Goal: Task Accomplishment & Management: Use online tool/utility

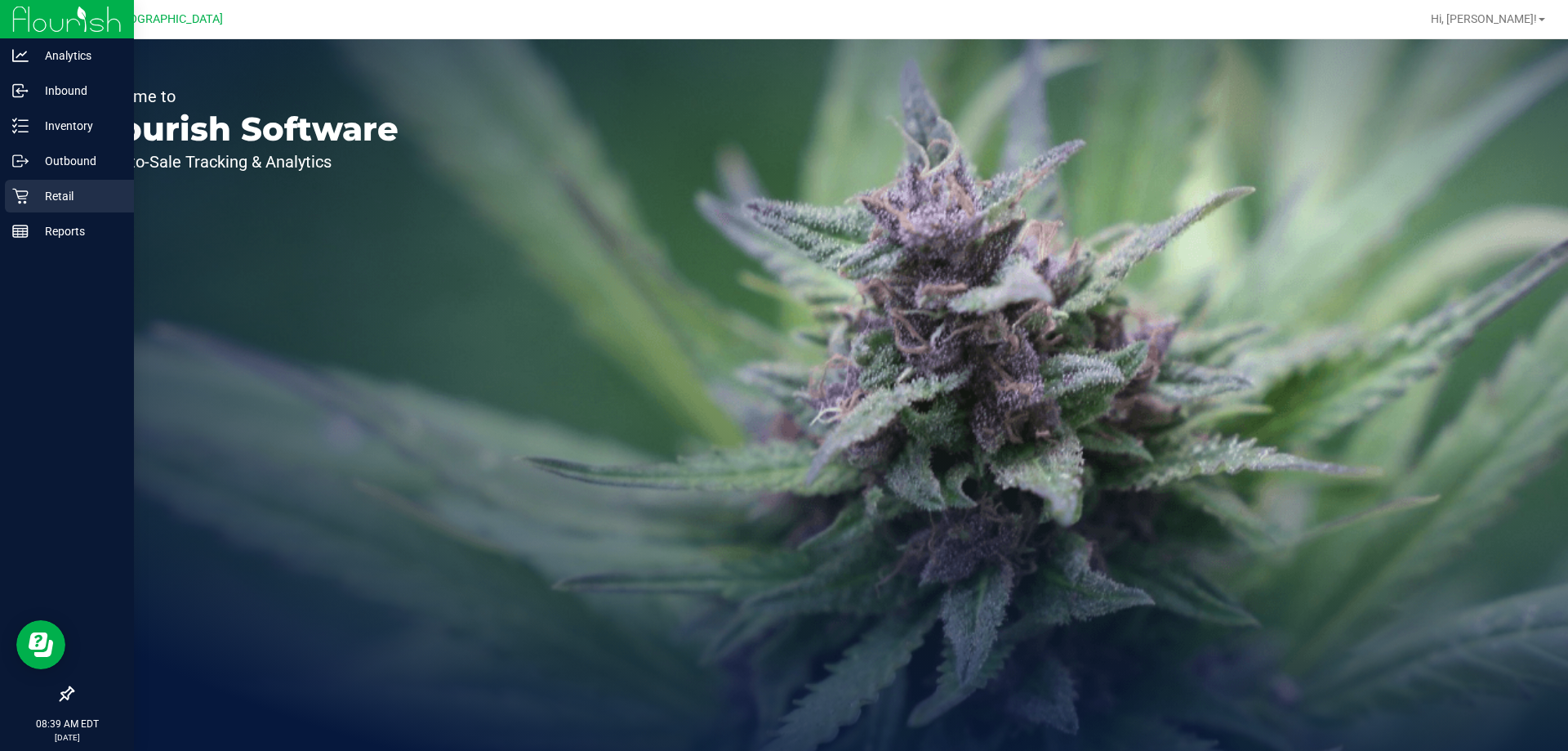
click at [58, 192] on p "Retail" at bounding box center [77, 196] width 98 height 20
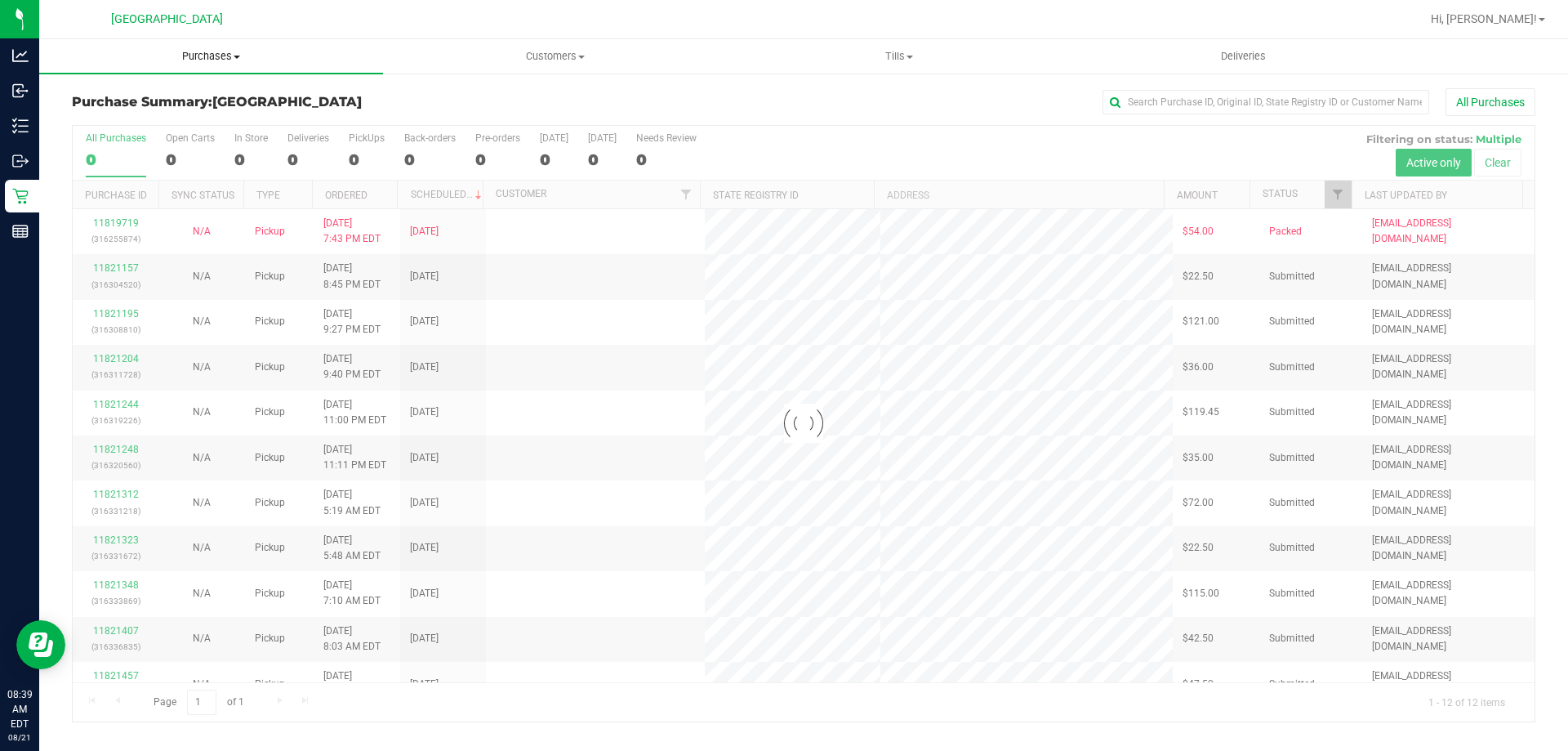
click at [227, 57] on span "Purchases" at bounding box center [211, 56] width 344 height 15
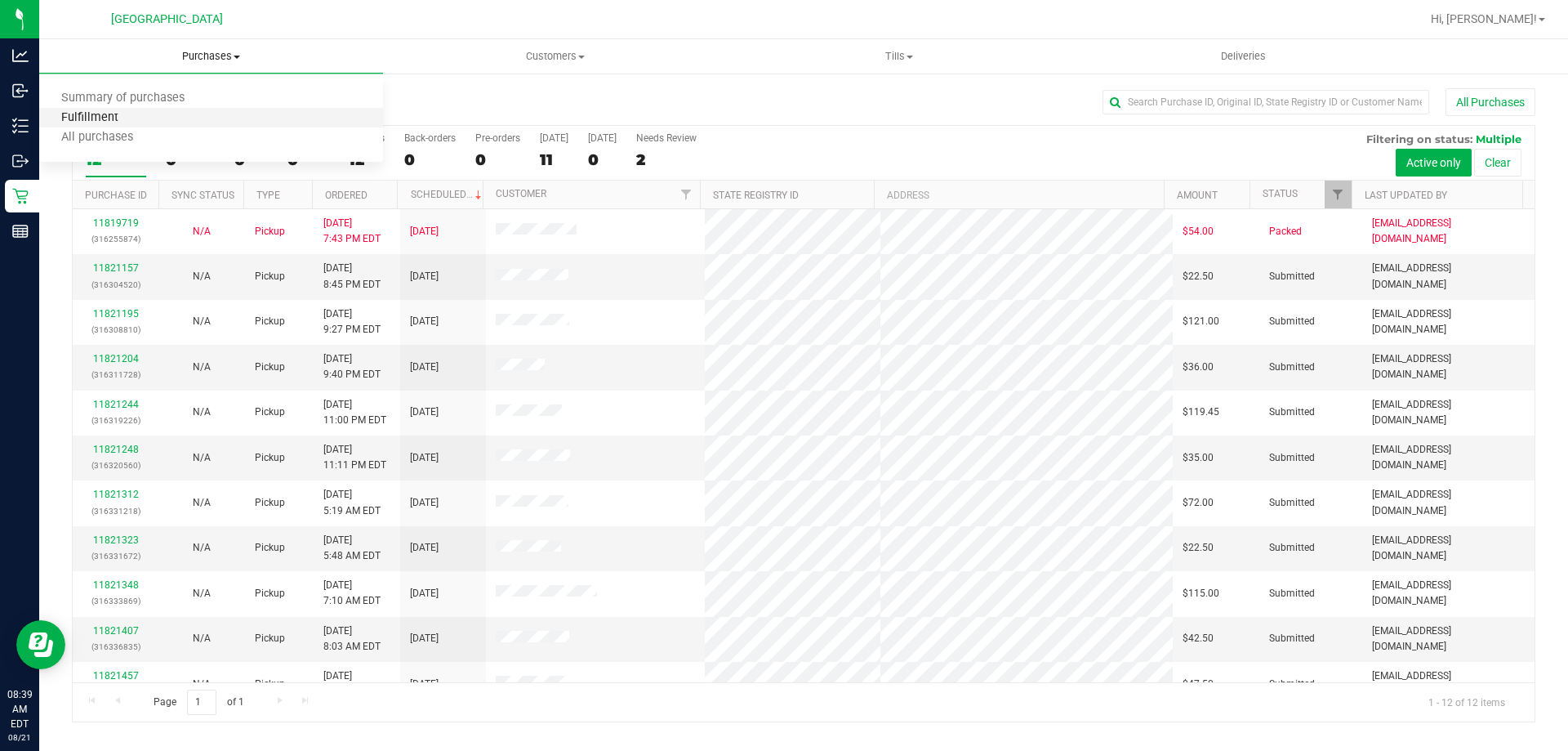
click at [130, 122] on span "Fulfillment" at bounding box center [90, 118] width 102 height 14
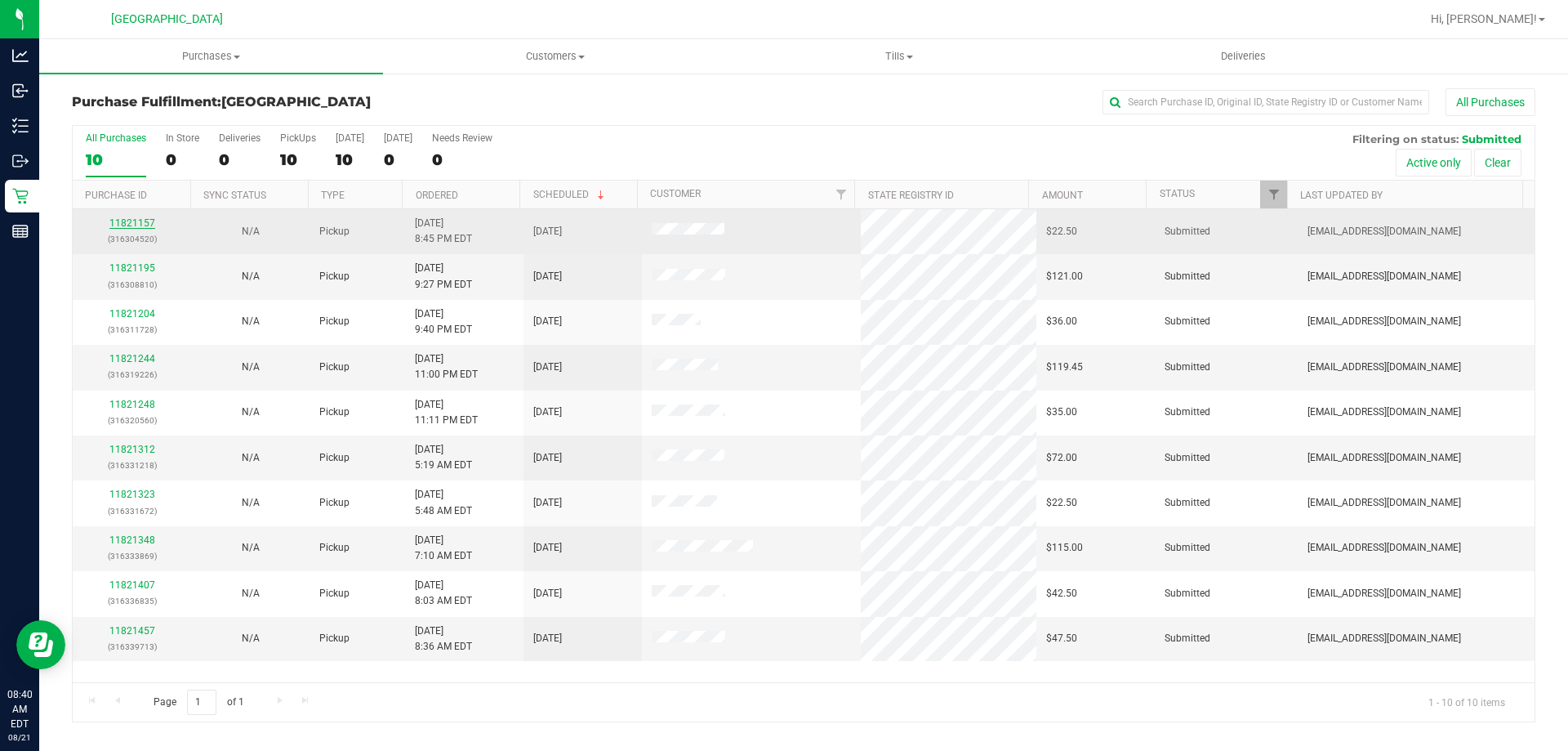
click at [111, 226] on link "11821157" at bounding box center [132, 224] width 46 height 12
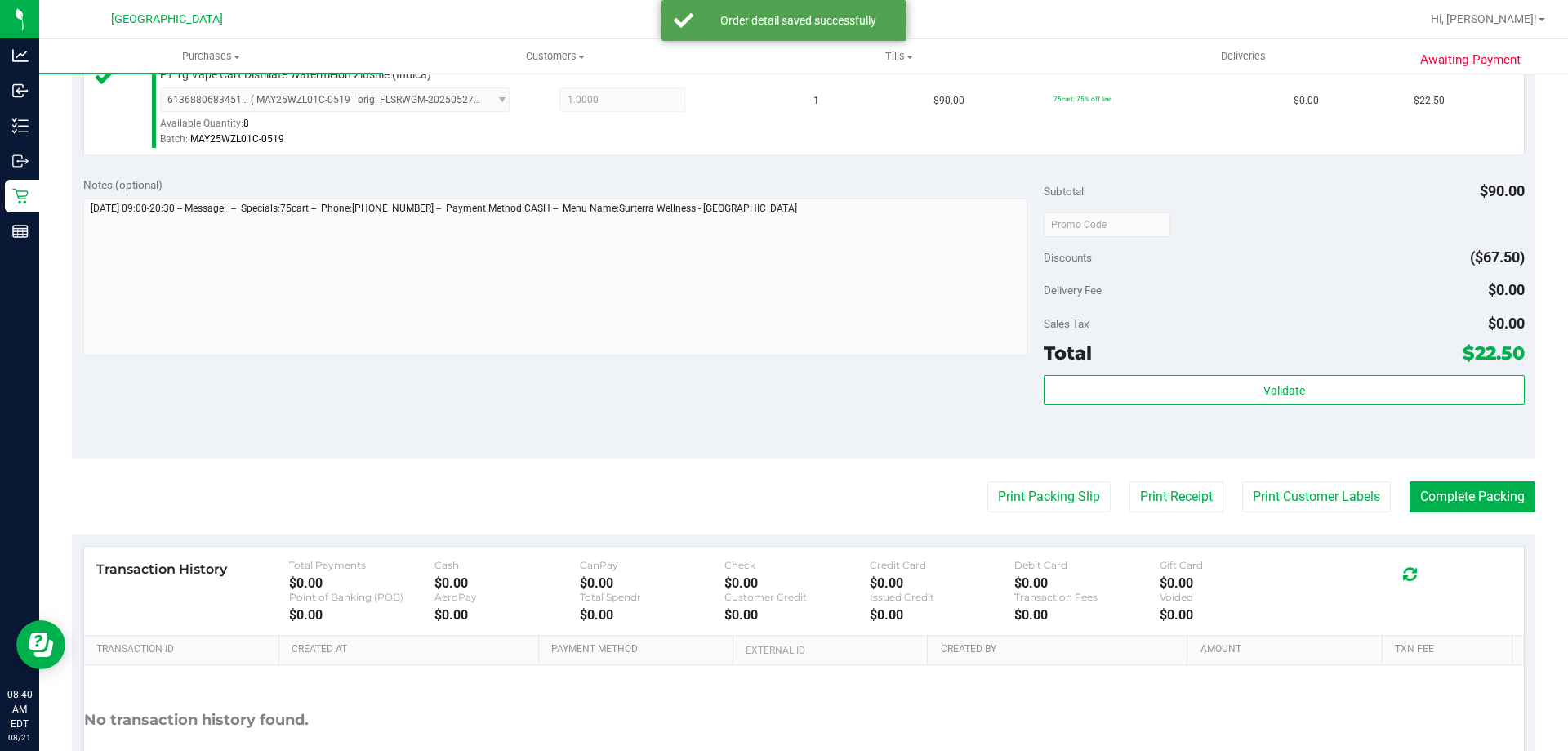
scroll to position [469, 0]
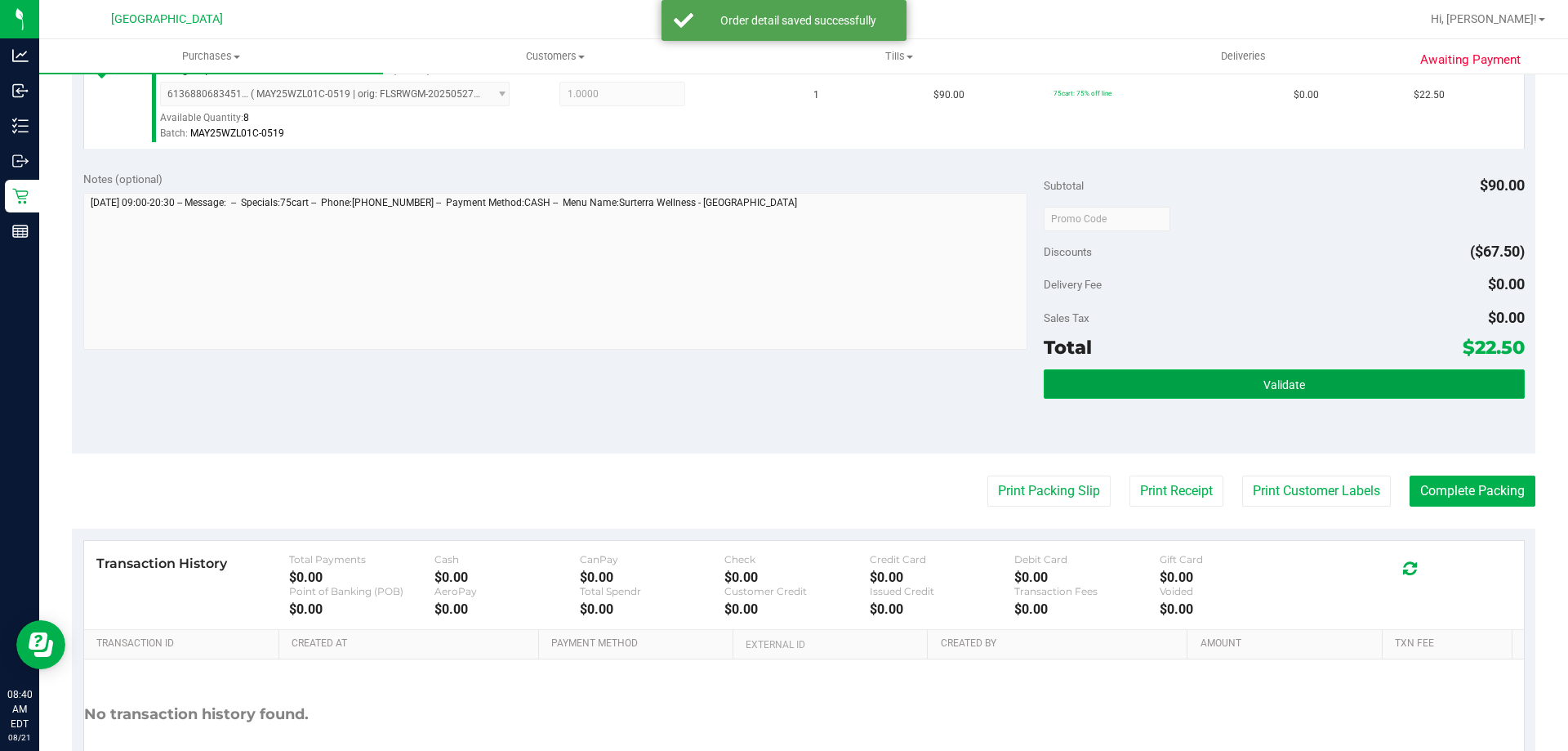
click at [1297, 383] on button "Validate" at bounding box center [1284, 384] width 480 height 29
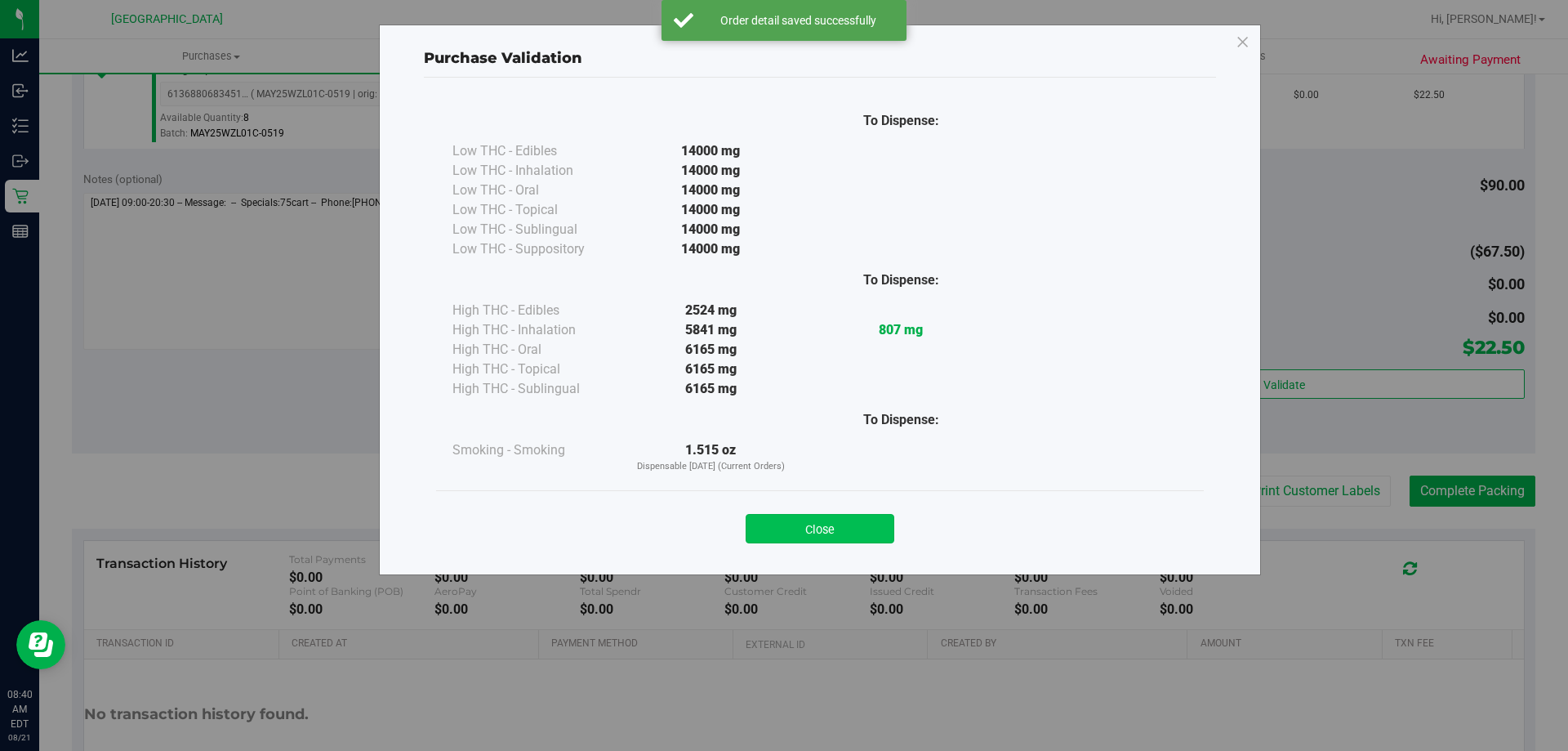
click at [837, 522] on button "Close" at bounding box center [820, 528] width 148 height 29
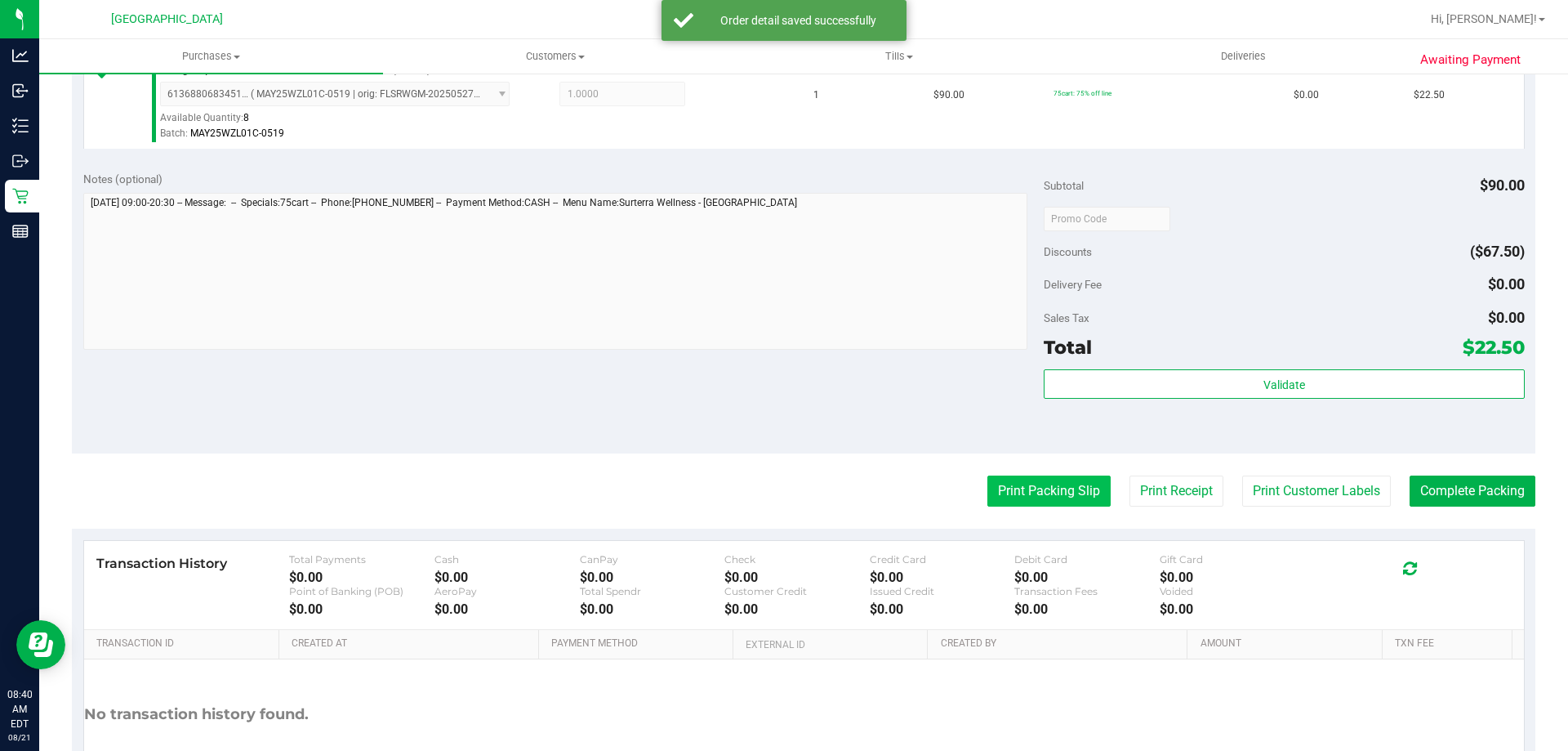
click at [1060, 491] on button "Print Packing Slip" at bounding box center [1050, 491] width 123 height 31
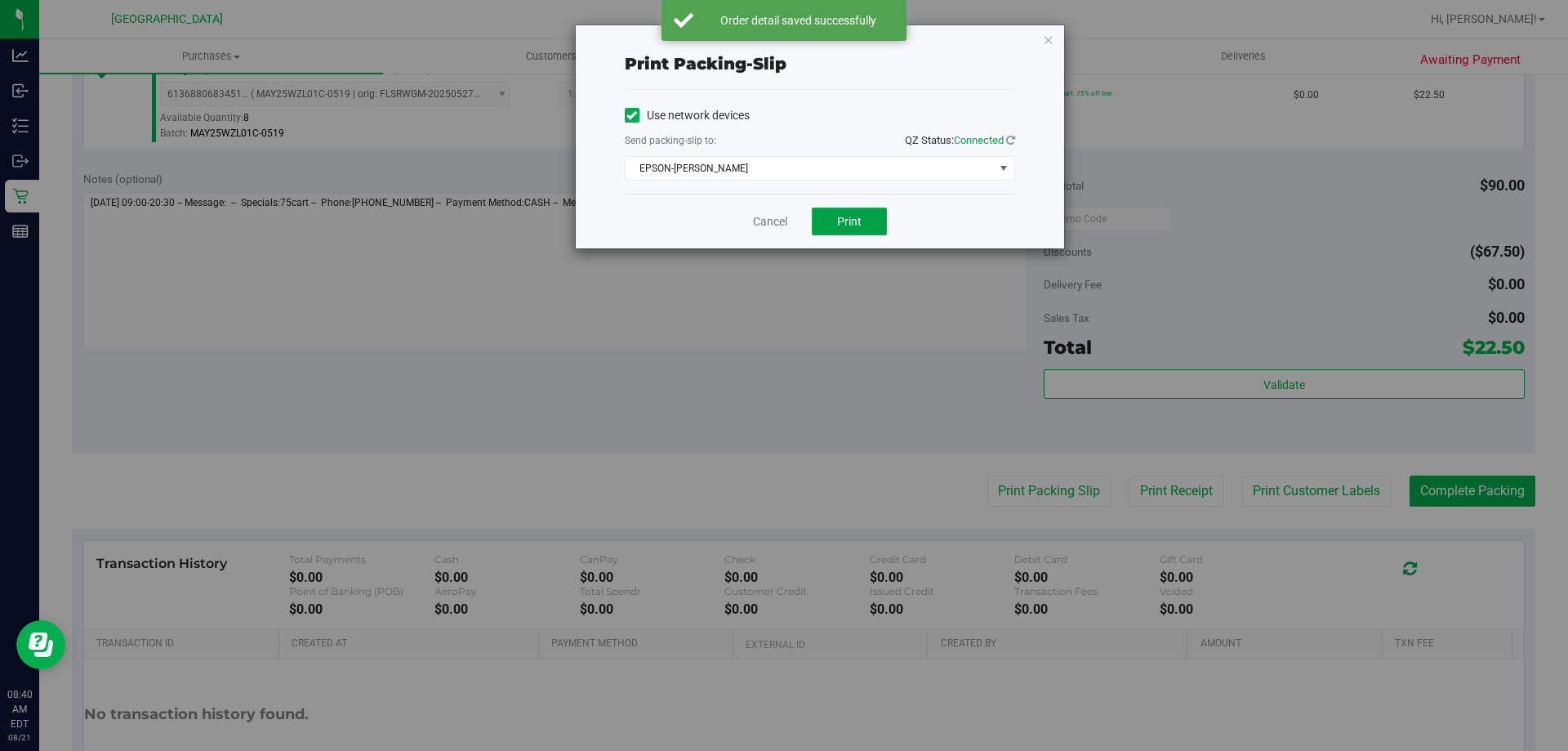
click at [833, 212] on button "Print" at bounding box center [849, 222] width 75 height 27
click at [763, 217] on link "Cancel" at bounding box center [769, 222] width 34 height 18
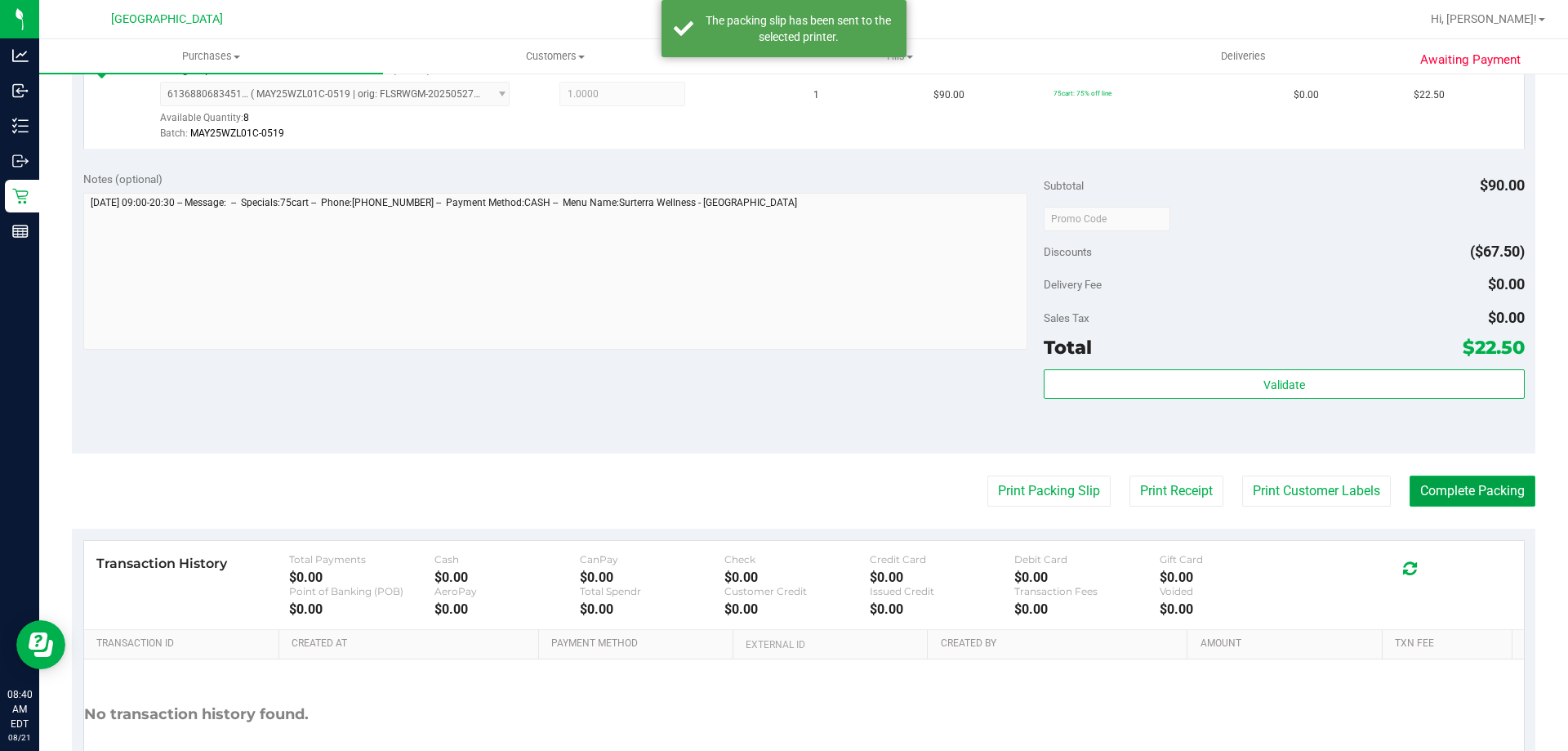
click at [1499, 482] on button "Complete Packing" at bounding box center [1472, 491] width 126 height 31
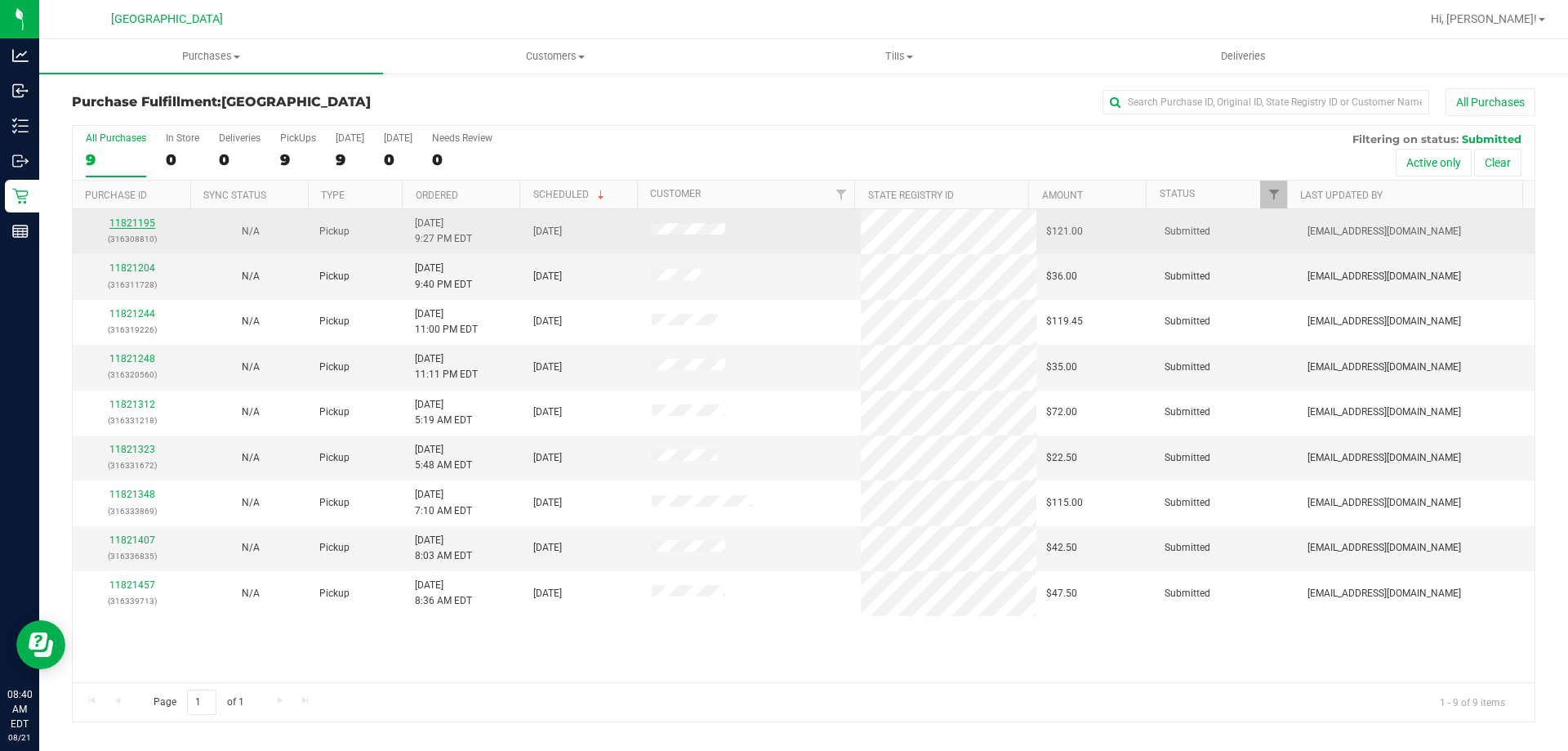
click at [143, 218] on link "11821195" at bounding box center [132, 224] width 46 height 12
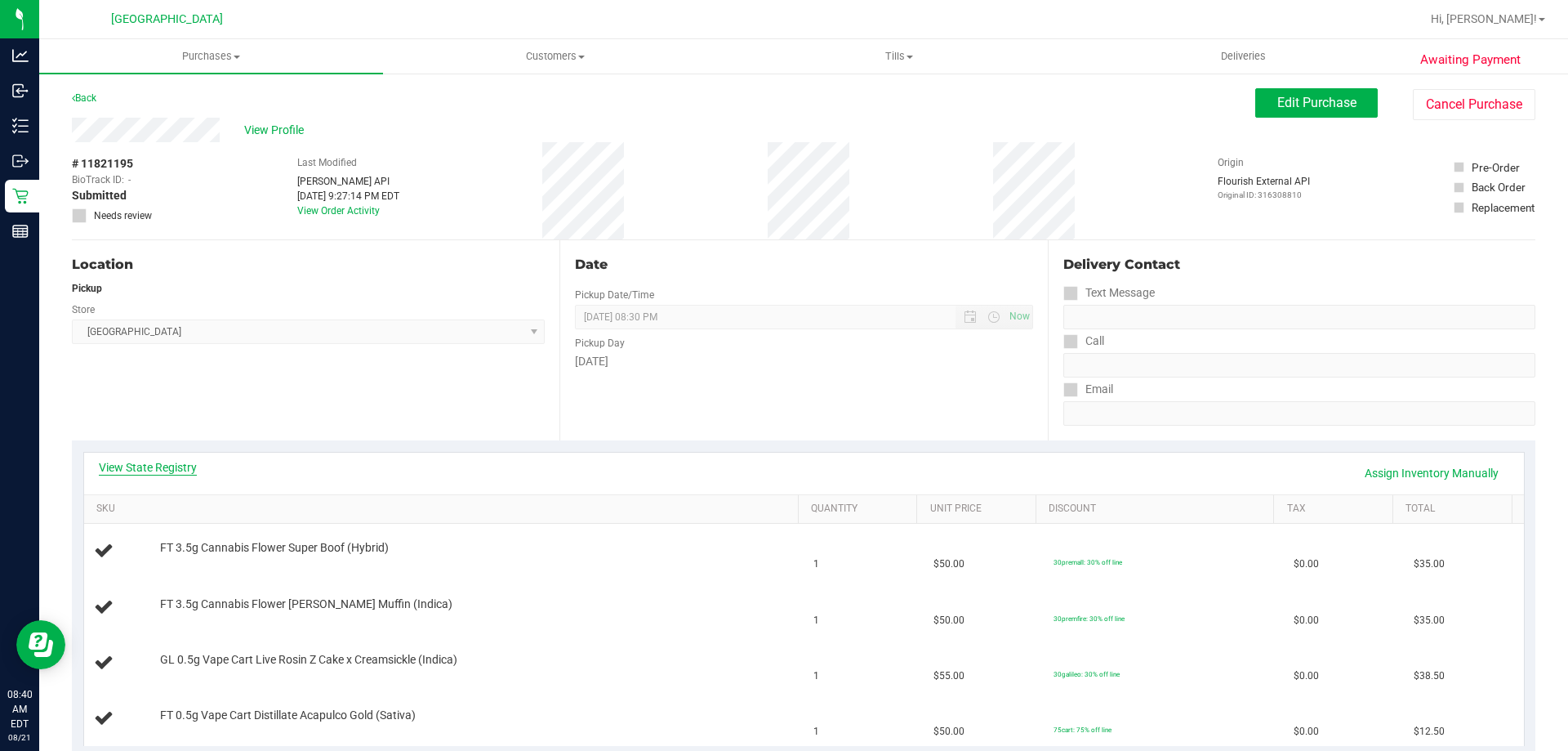
click at [165, 461] on link "View State Registry" at bounding box center [147, 467] width 98 height 17
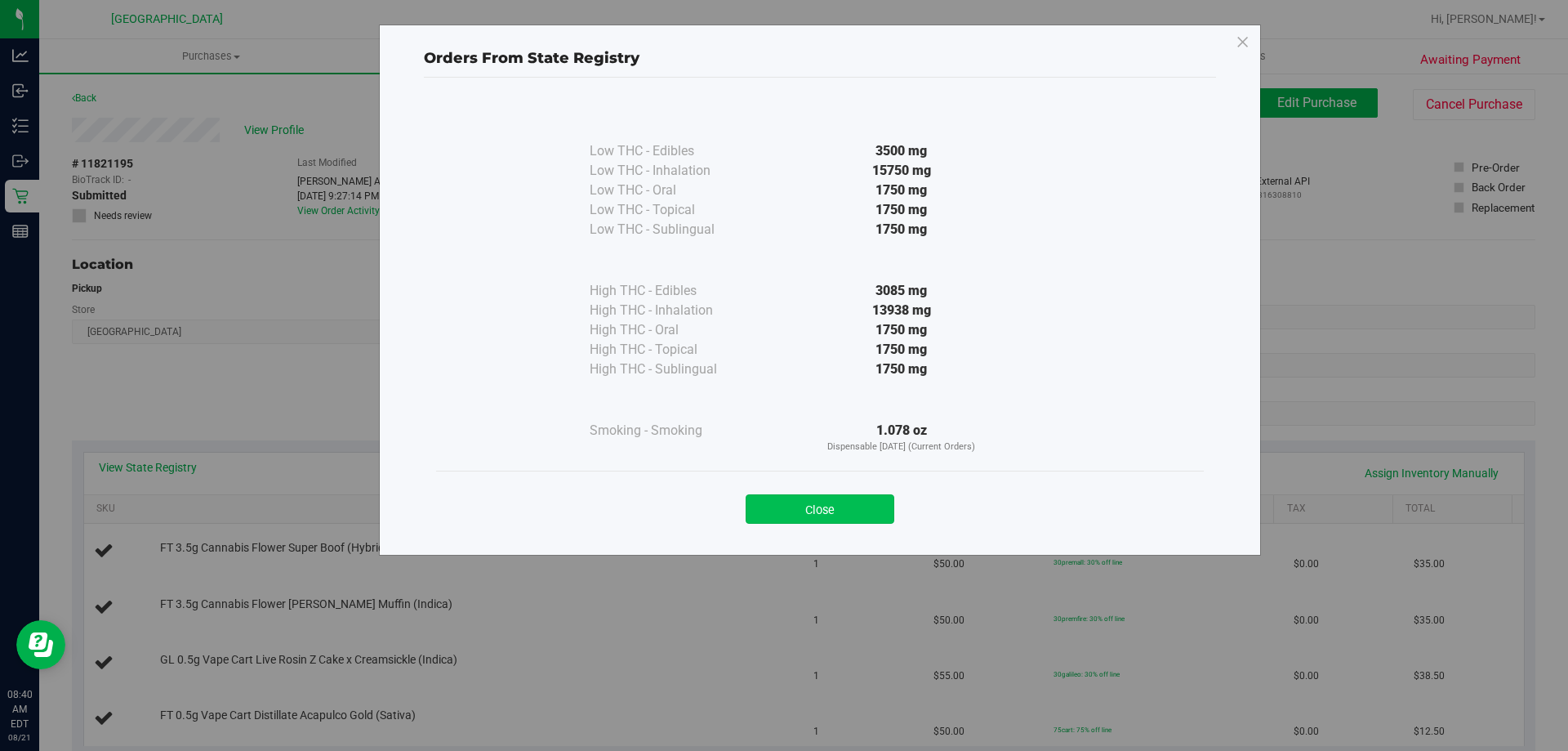
click at [851, 509] on button "Close" at bounding box center [820, 509] width 148 height 29
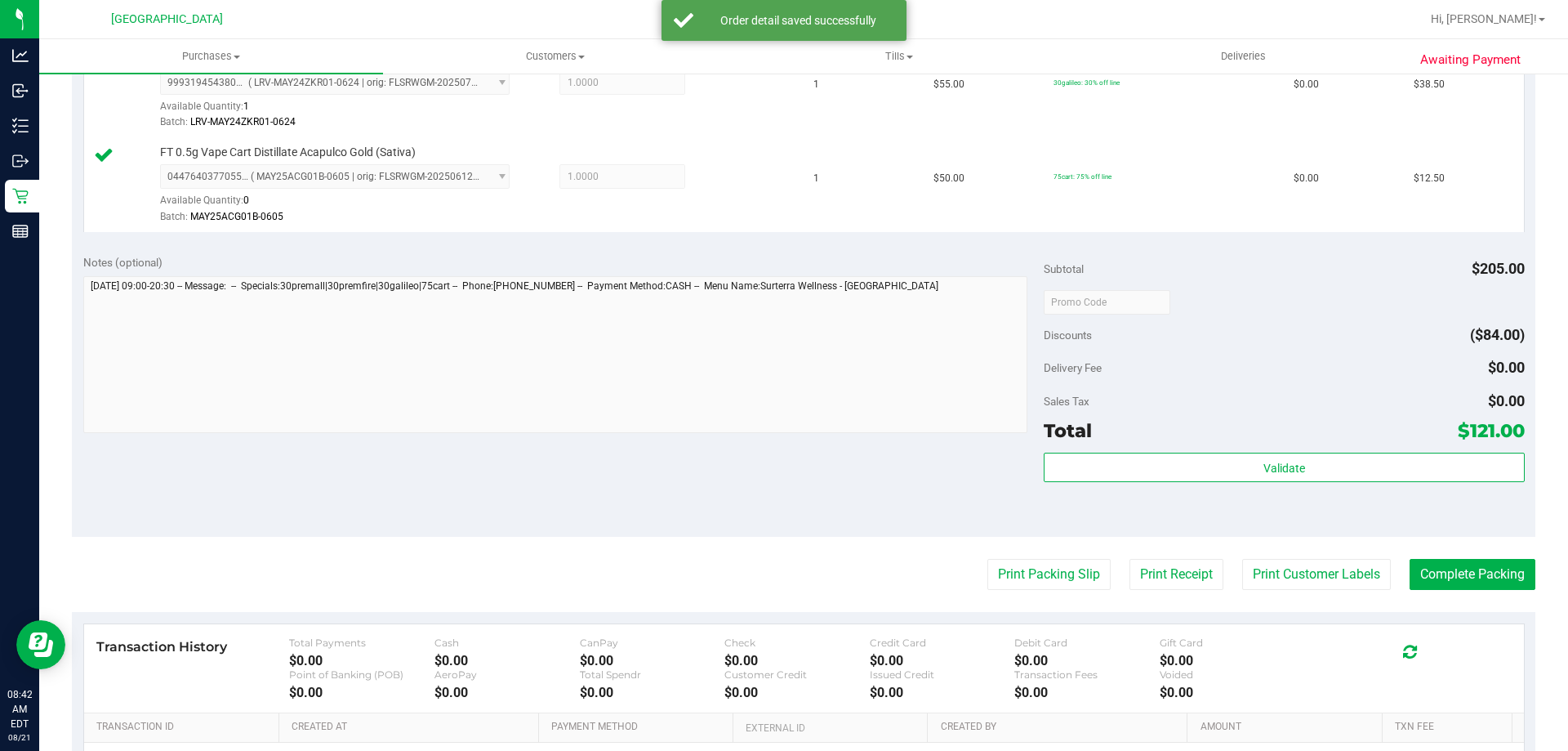
scroll to position [686, 0]
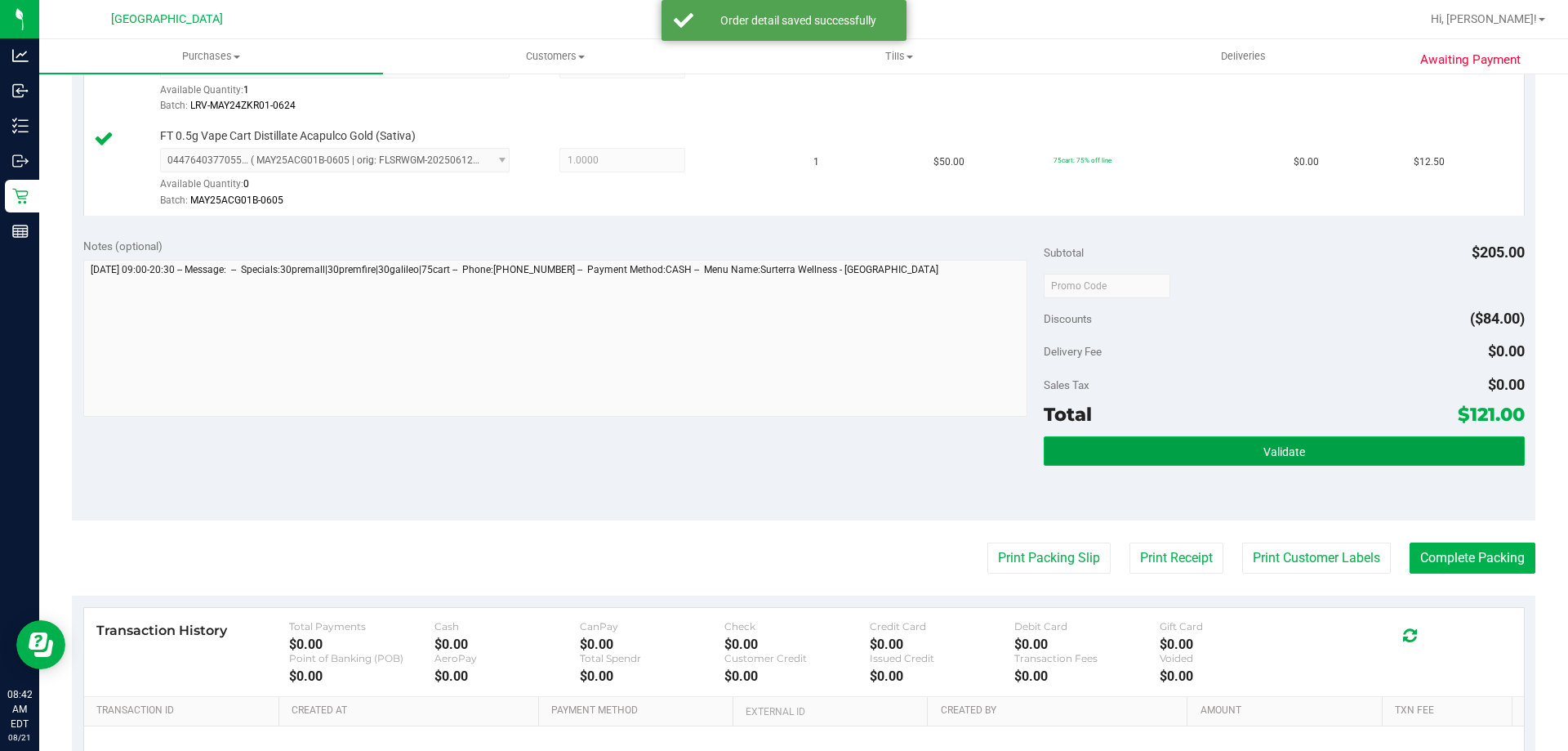
click at [1274, 456] on span "Validate" at bounding box center [1284, 451] width 42 height 13
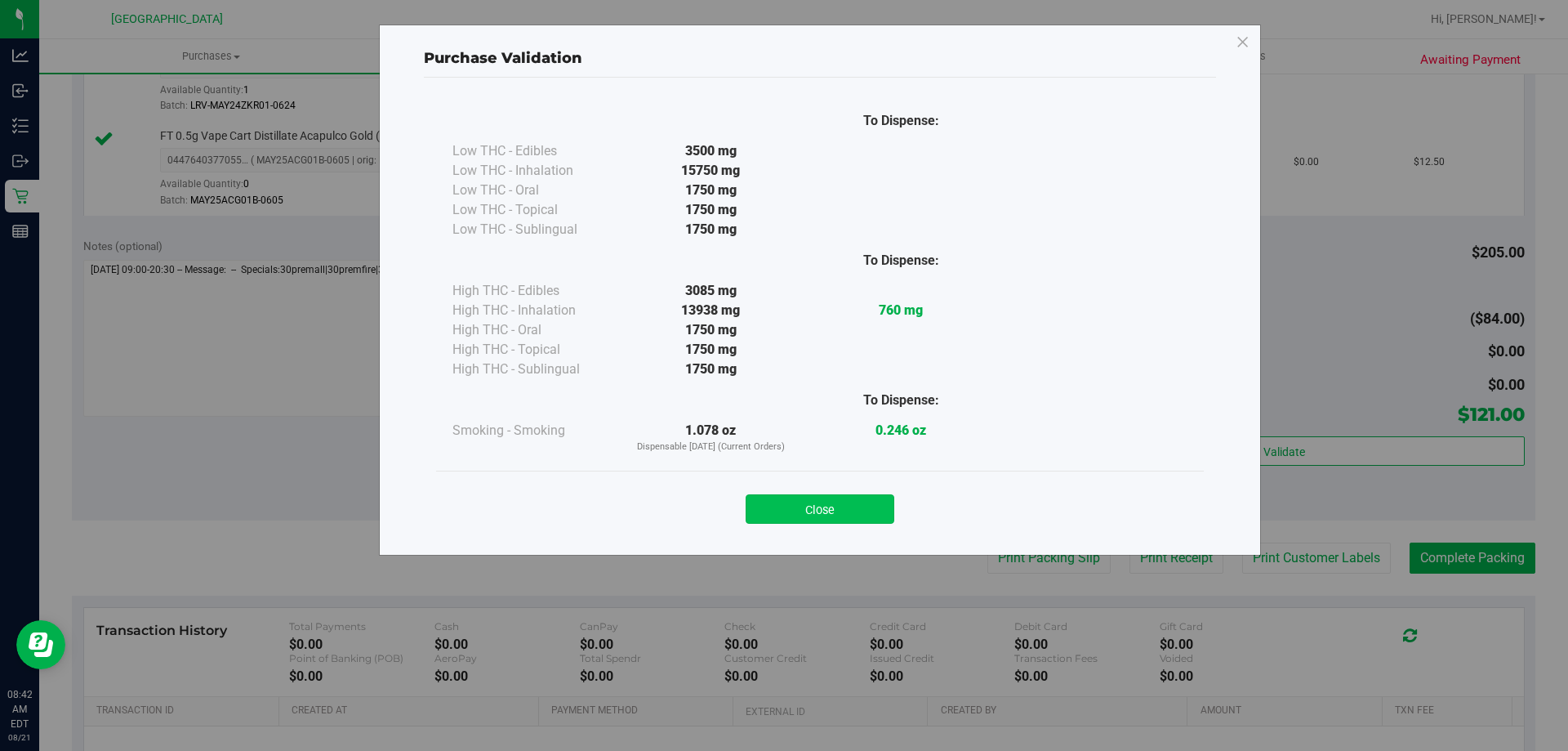
click at [823, 501] on button "Close" at bounding box center [820, 509] width 148 height 29
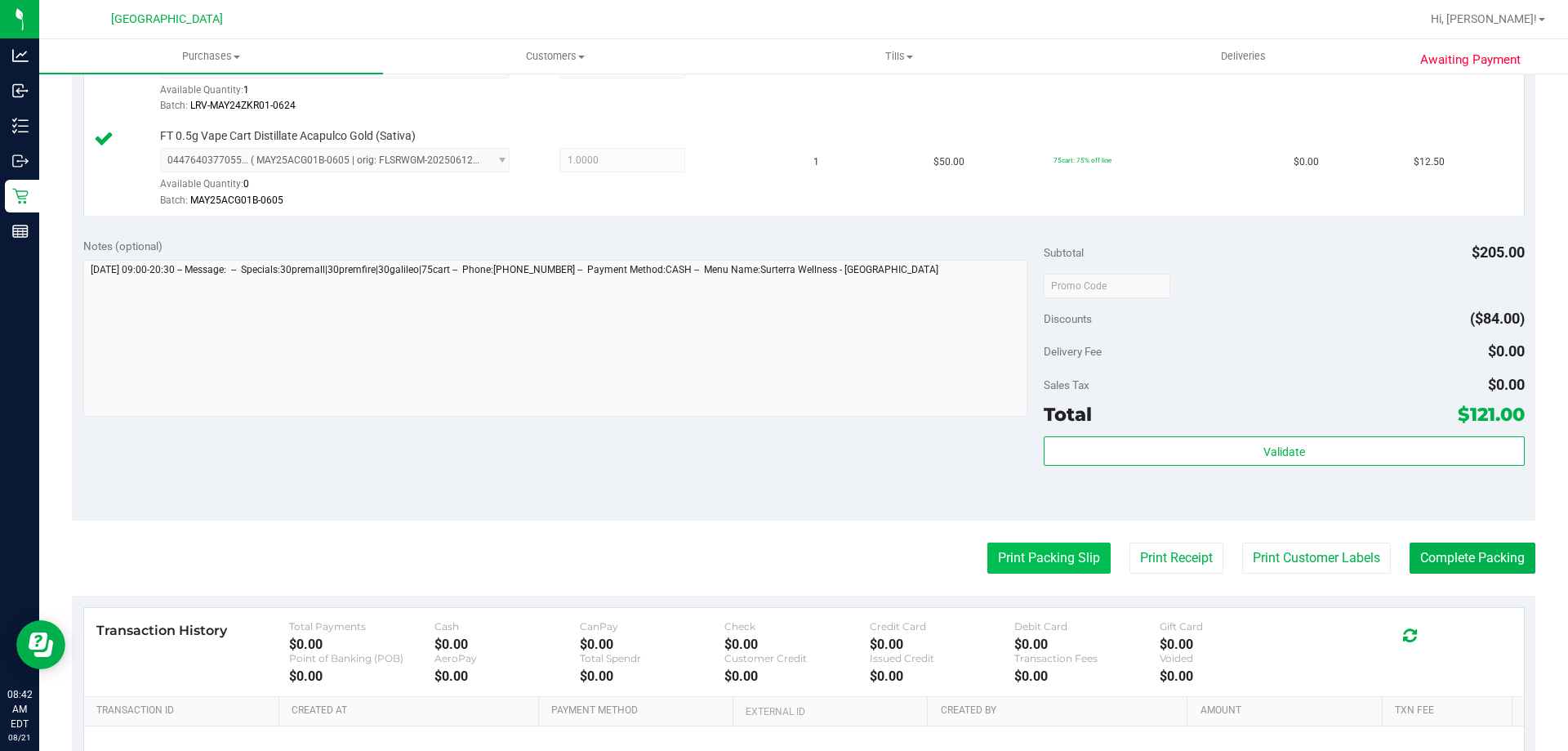
click at [1042, 546] on button "Print Packing Slip" at bounding box center [1050, 559] width 123 height 31
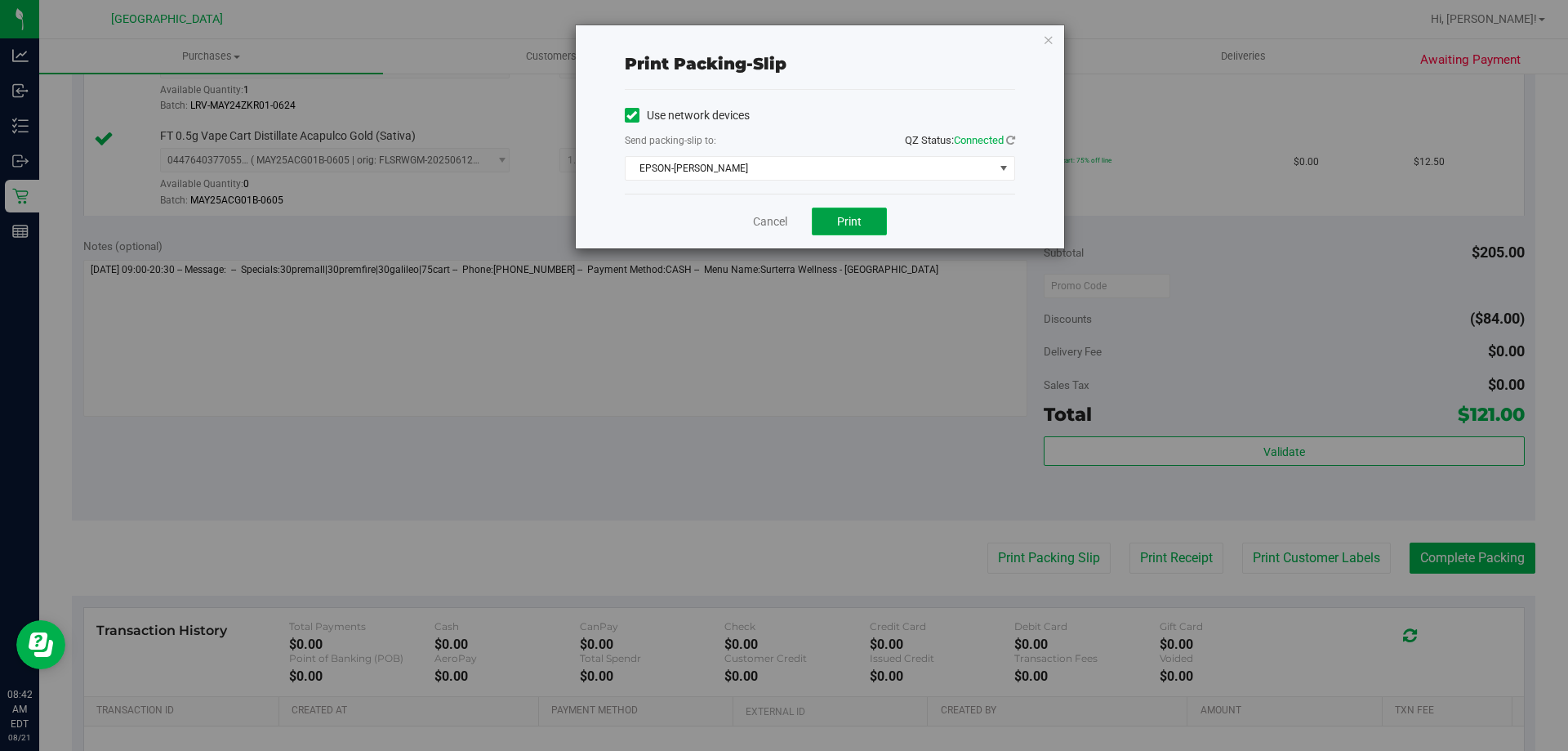
click at [846, 220] on span "Print" at bounding box center [849, 221] width 24 height 13
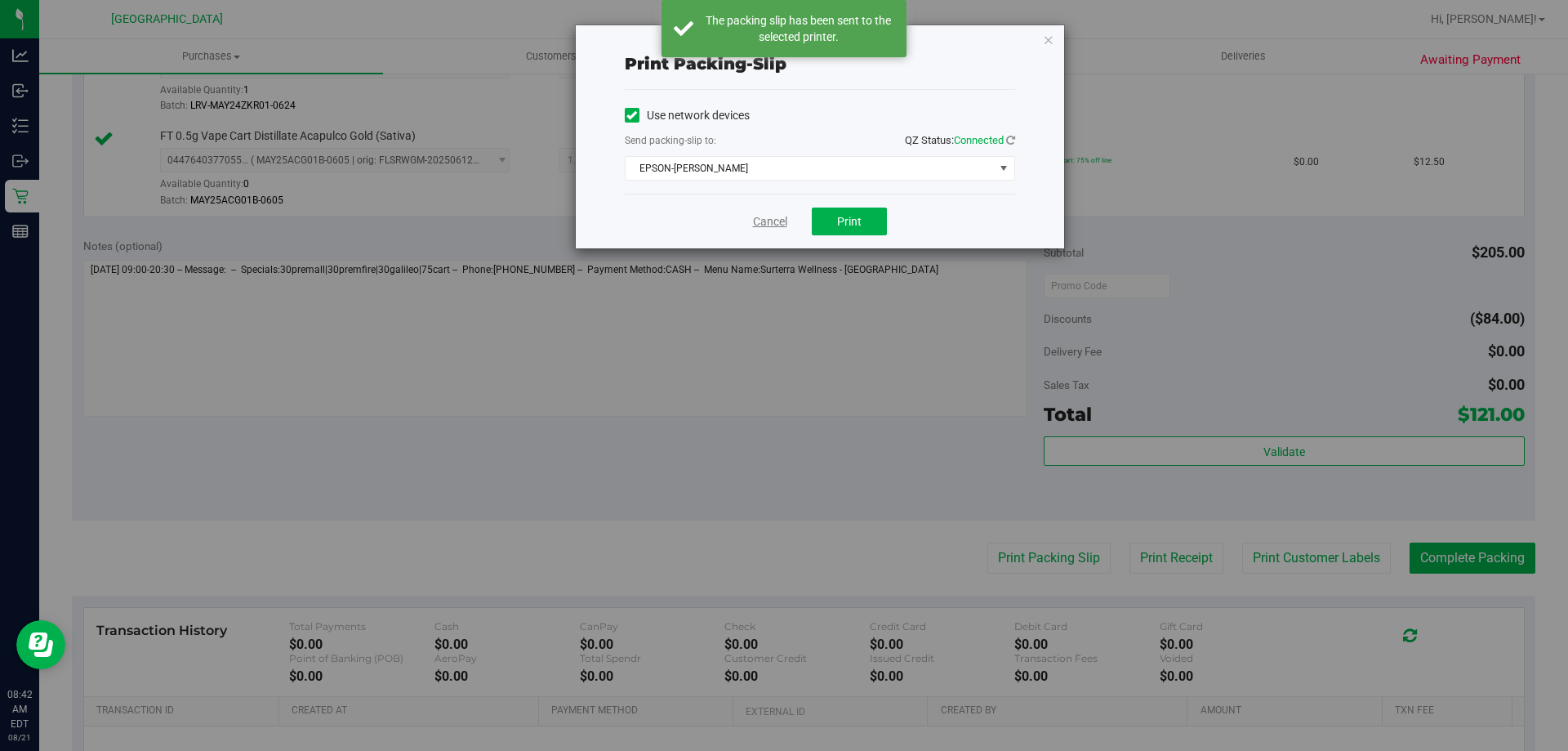
click at [770, 218] on link "Cancel" at bounding box center [769, 222] width 34 height 18
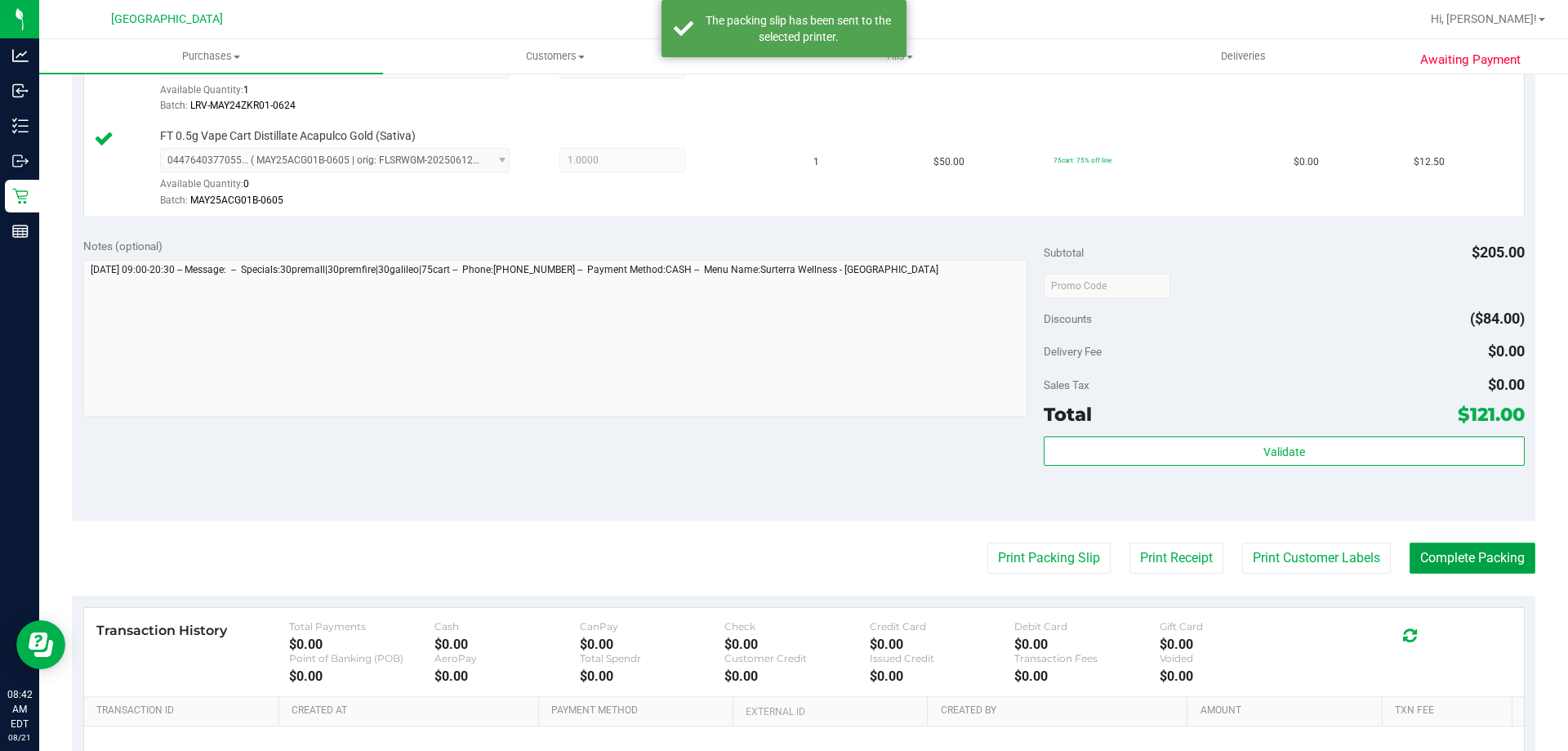
click at [1467, 547] on button "Complete Packing" at bounding box center [1472, 559] width 126 height 31
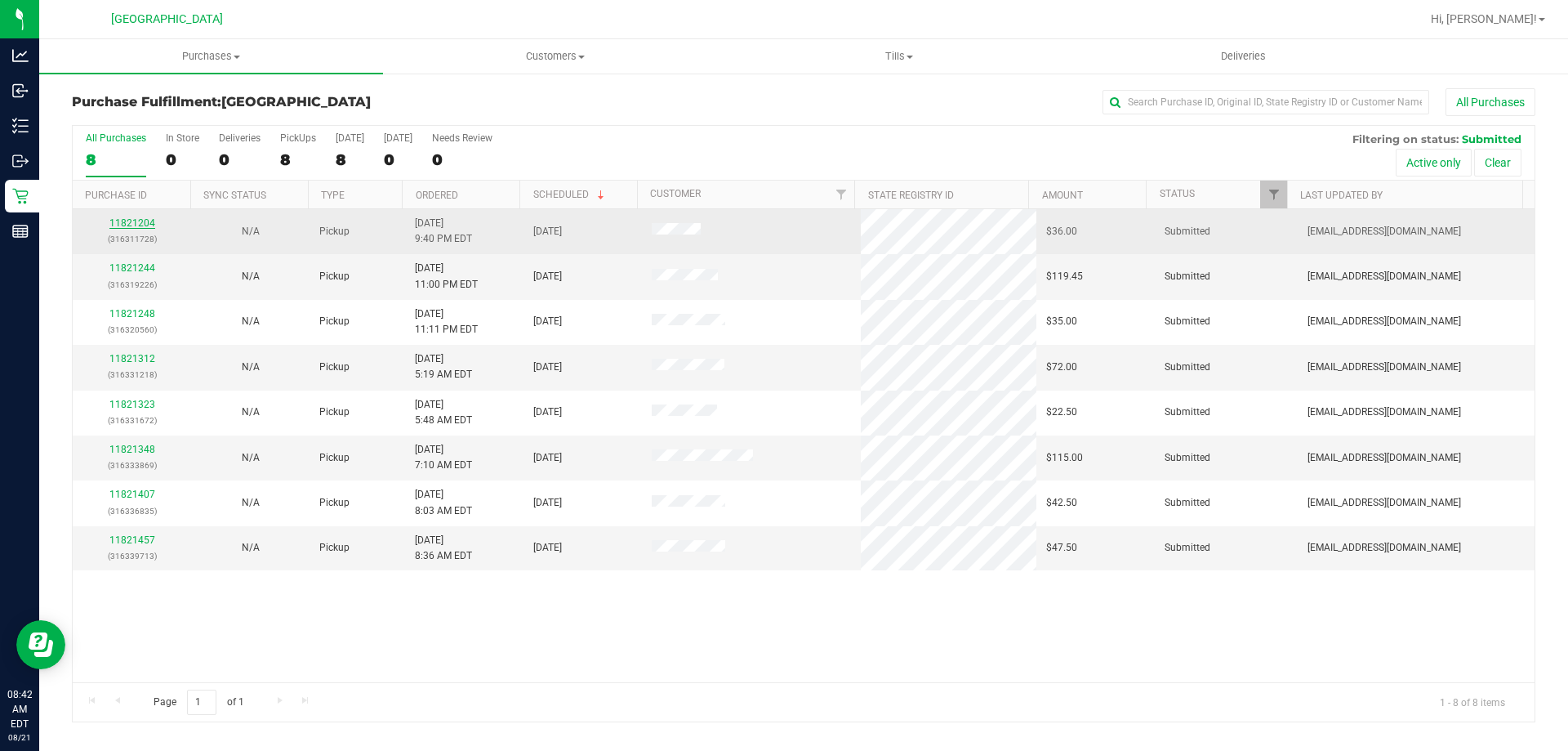
click at [136, 218] on link "11821204" at bounding box center [132, 224] width 46 height 12
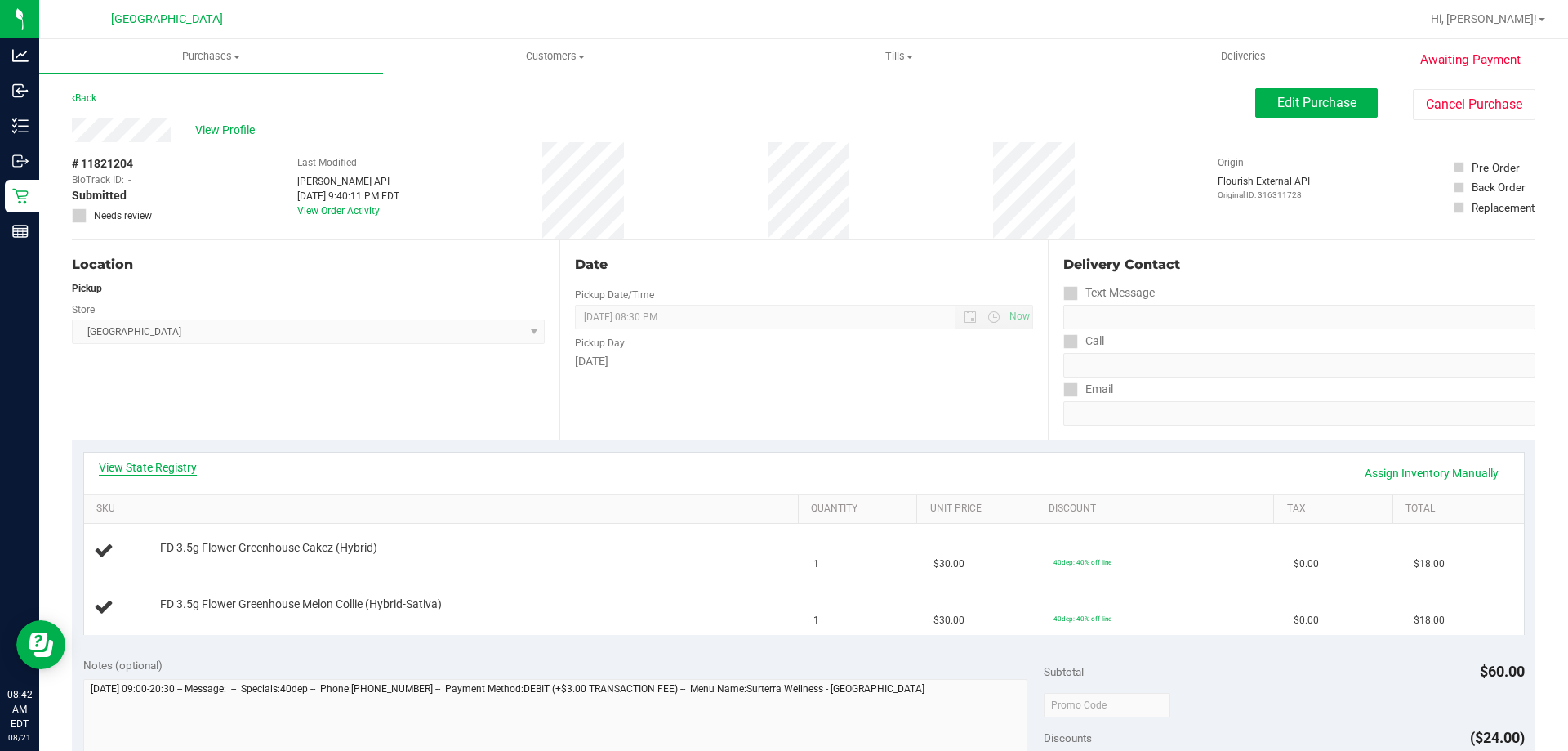
click at [158, 460] on link "View State Registry" at bounding box center [147, 467] width 98 height 17
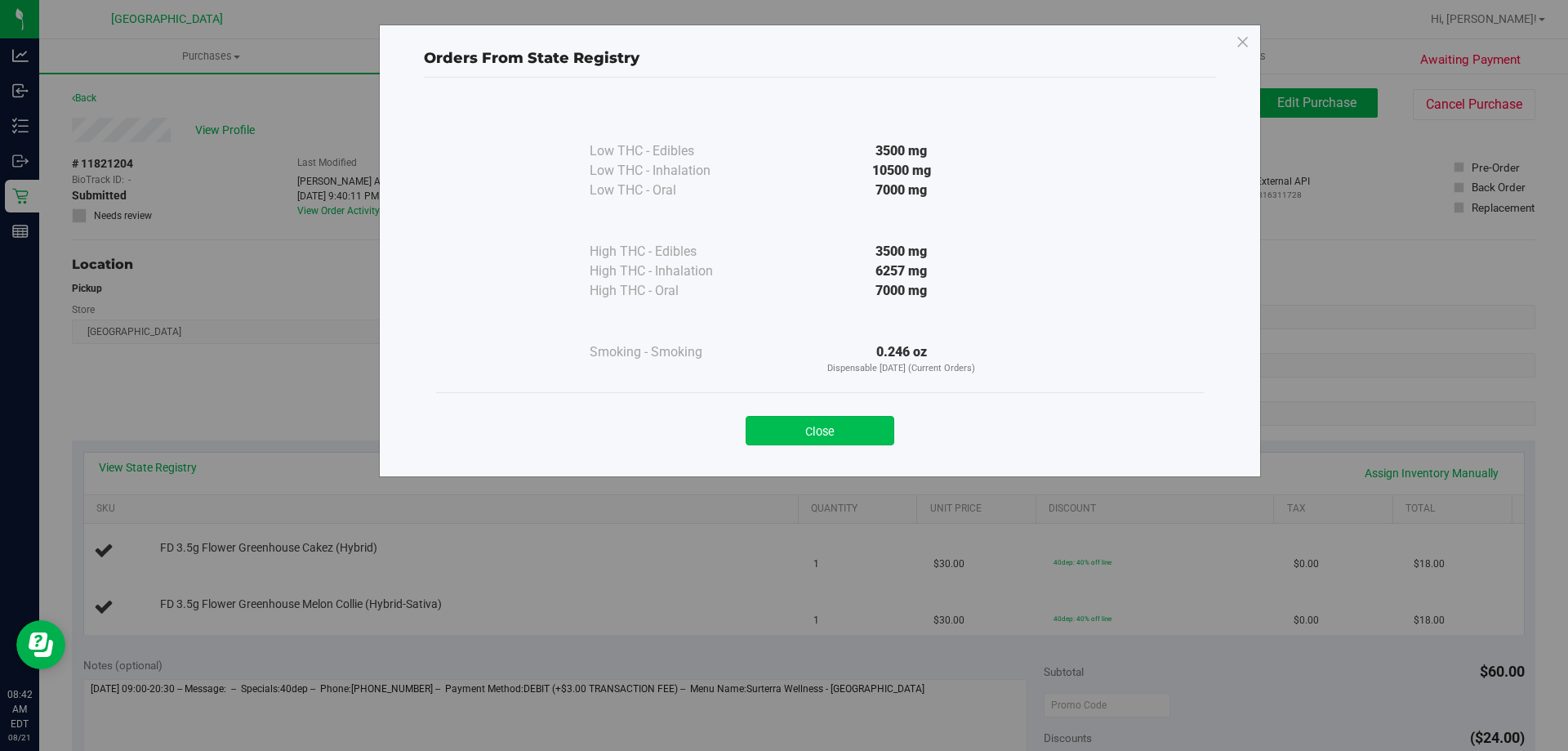
click at [847, 423] on button "Close" at bounding box center [820, 431] width 148 height 29
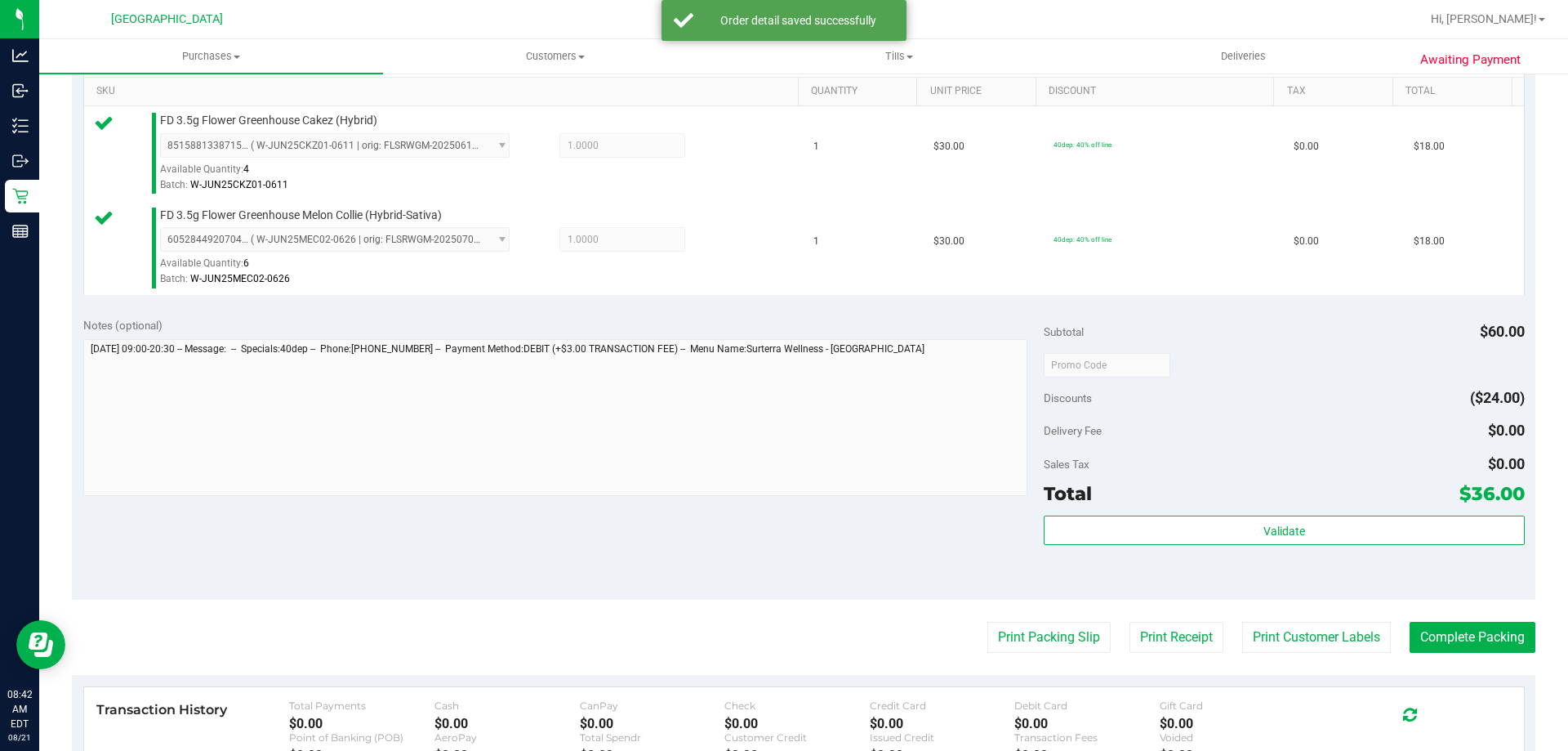
scroll to position [428, 0]
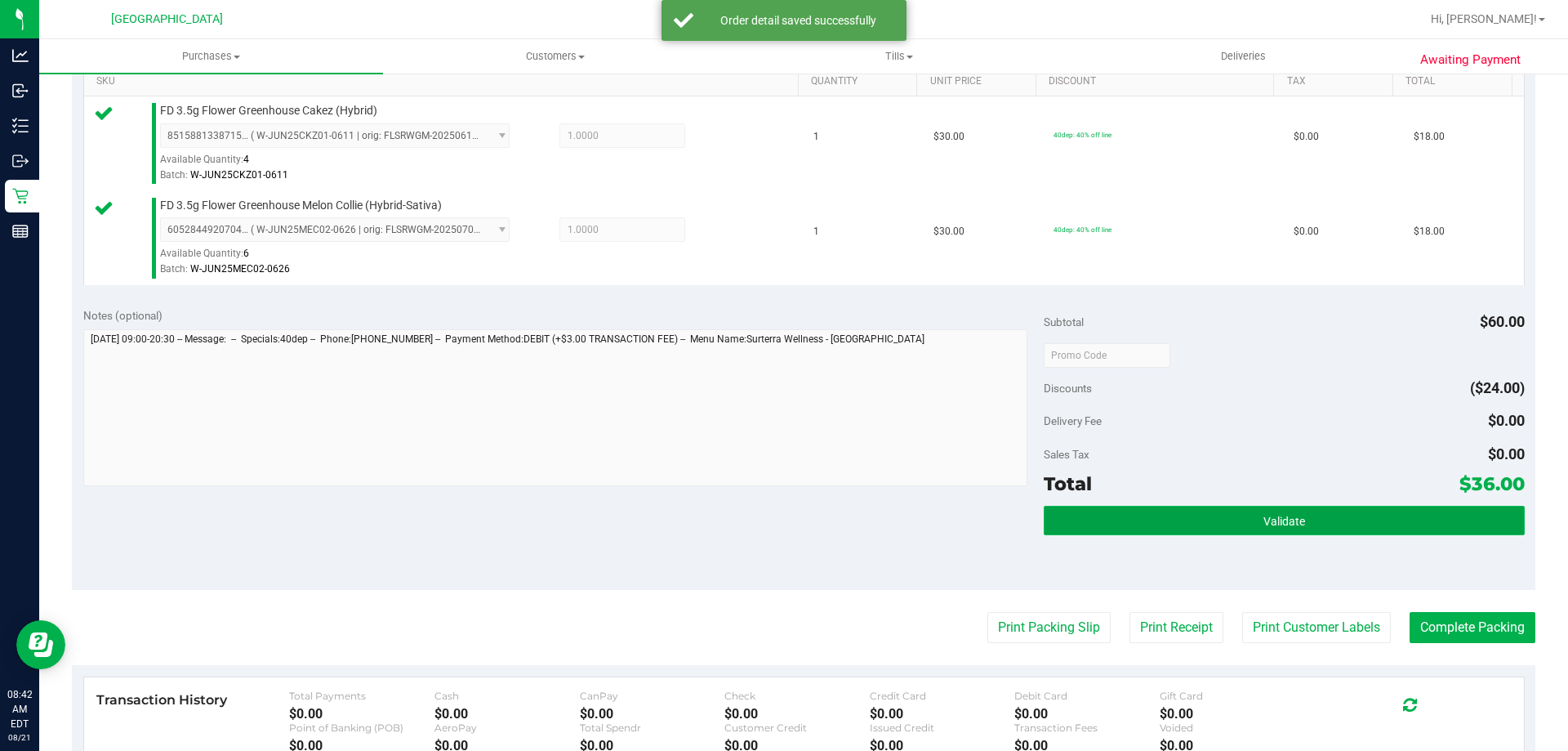
click at [1274, 519] on span "Validate" at bounding box center [1284, 521] width 42 height 13
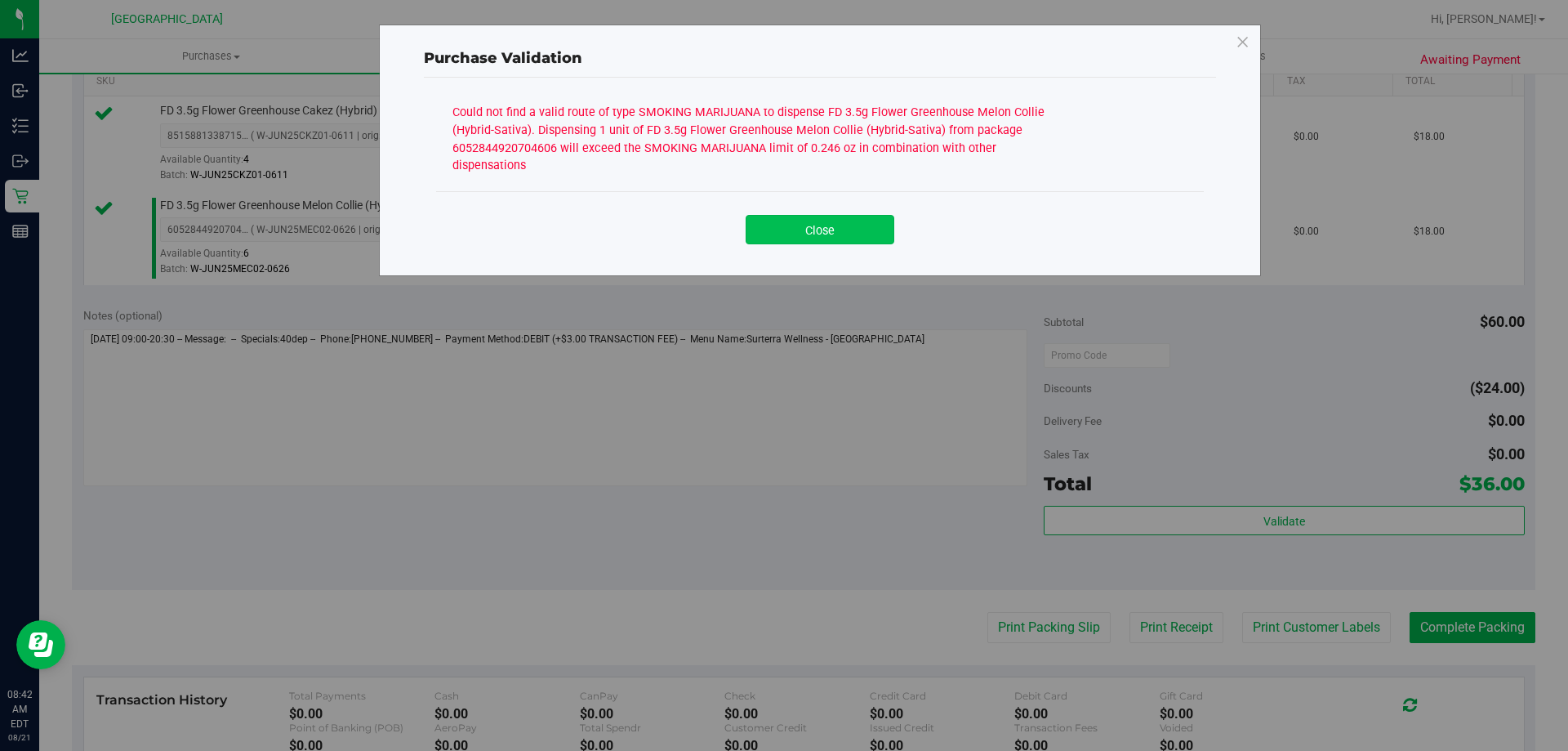
click at [842, 220] on button "Close" at bounding box center [820, 229] width 148 height 29
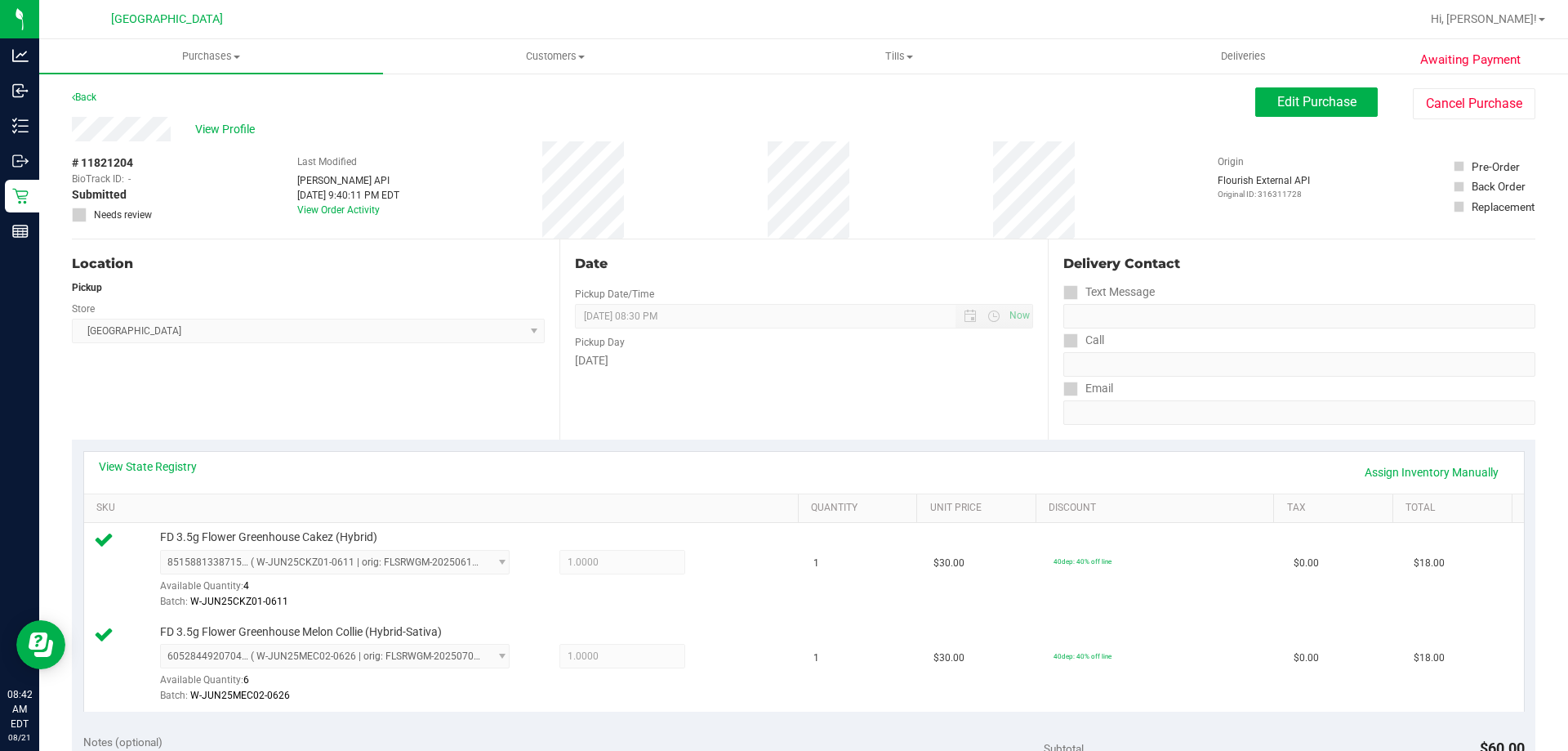
scroll to position [0, 0]
click at [1278, 103] on span "Edit Purchase" at bounding box center [1317, 103] width 79 height 16
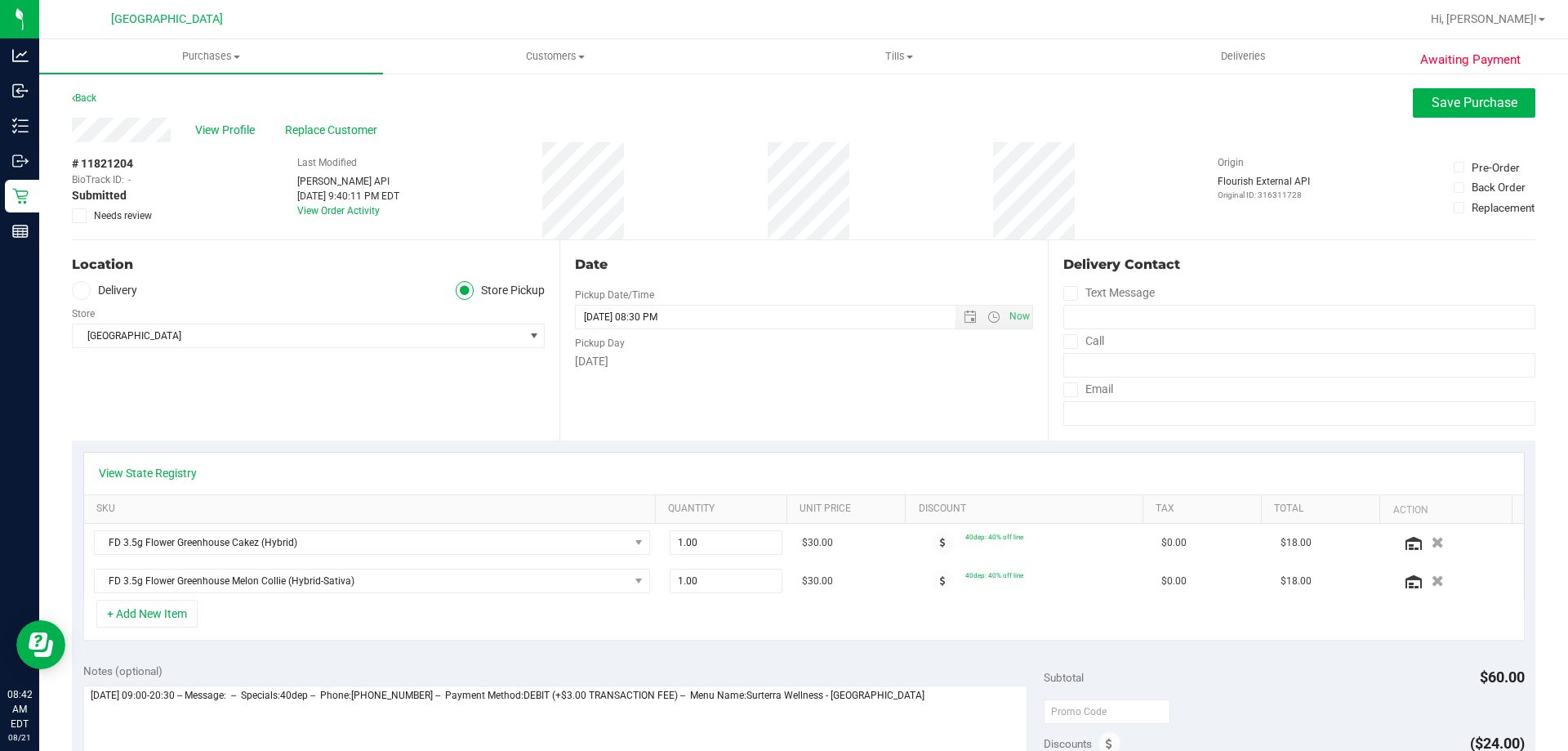
click at [81, 216] on icon at bounding box center [79, 216] width 11 height 0
click at [0, 0] on input "Needs review" at bounding box center [0, 0] width 0 height 0
click at [1437, 111] on button "Save Purchase" at bounding box center [1474, 103] width 123 height 29
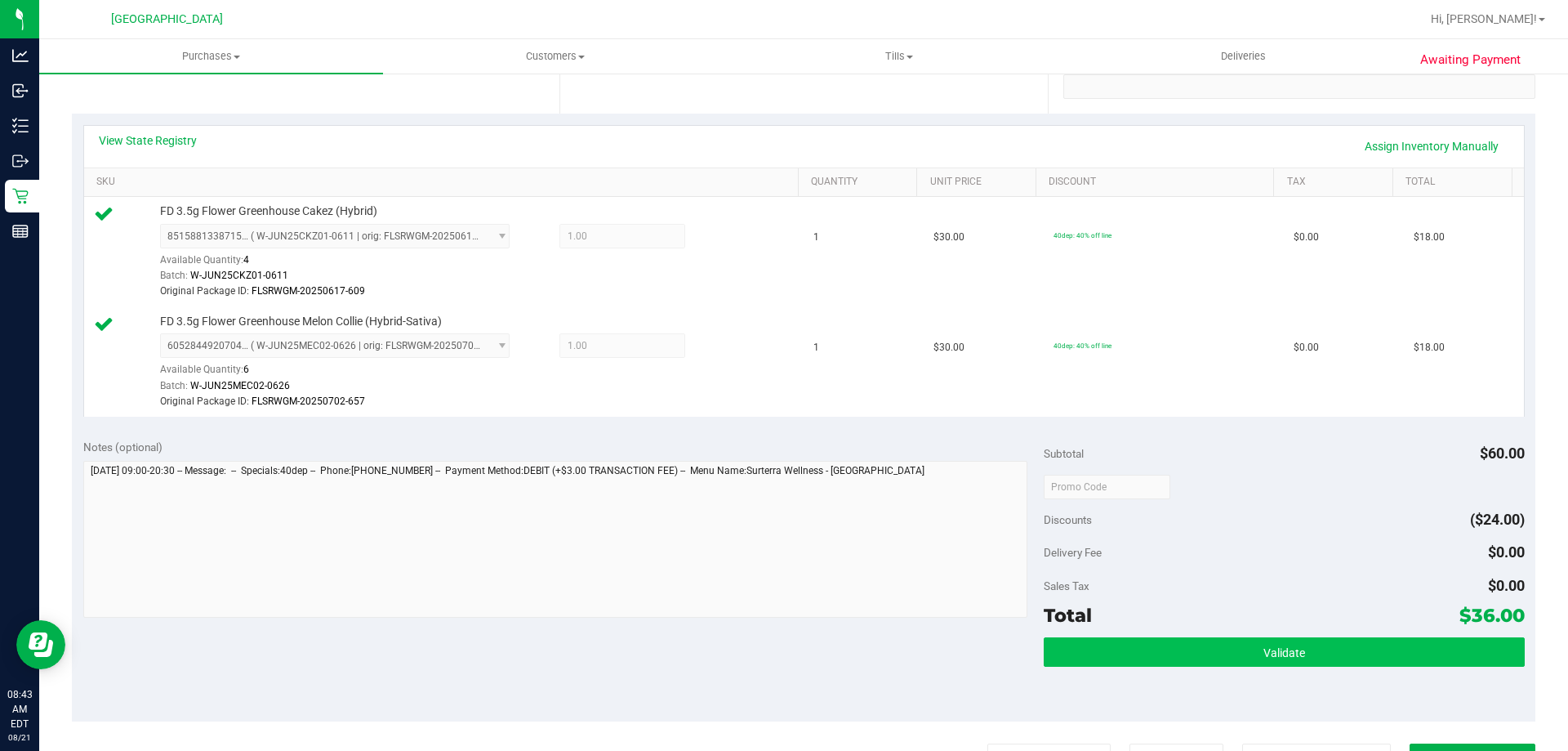
scroll to position [653, 0]
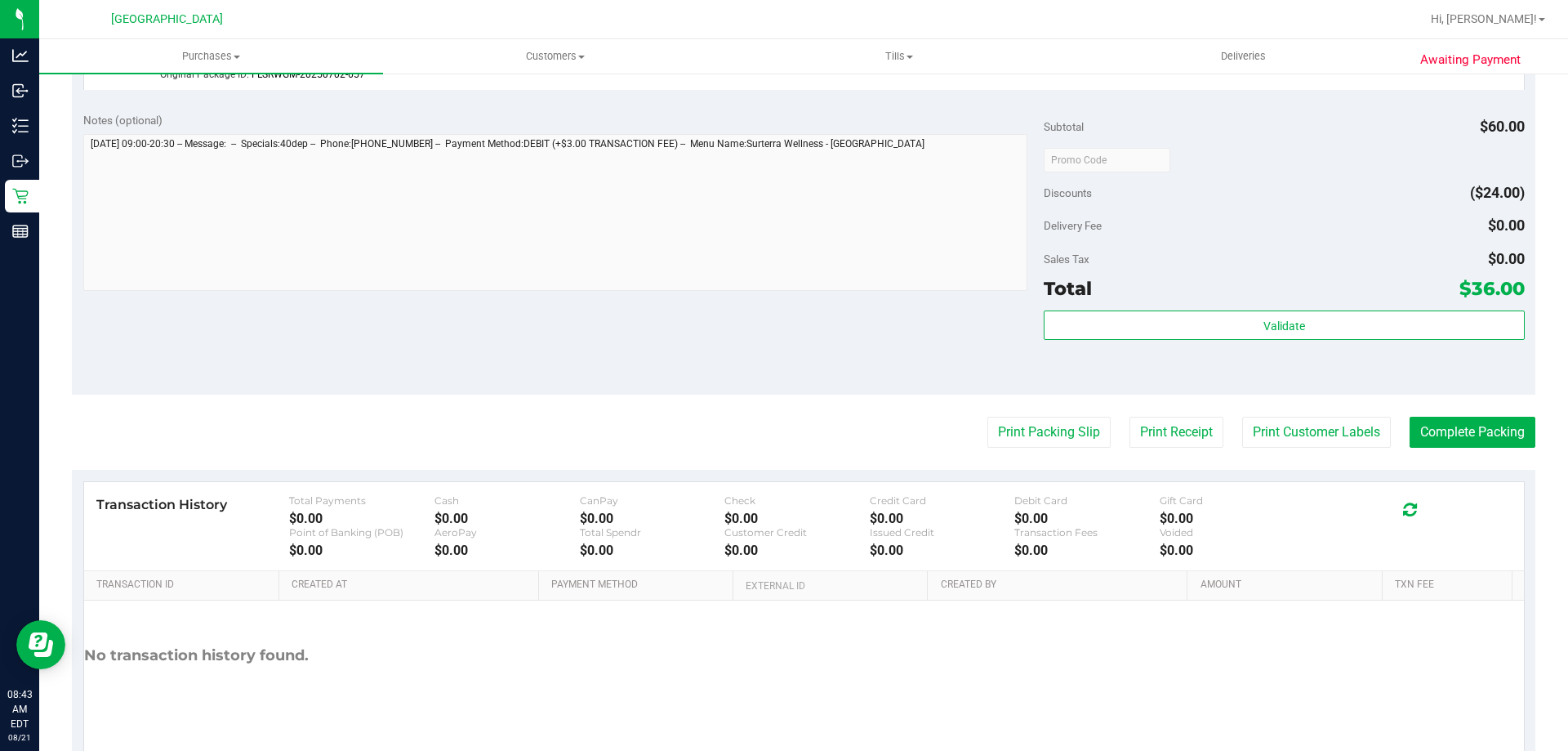
click at [1022, 452] on purchase-details "Back Edit Purchase Cancel Purchase View Profile # 11821204 BioTrack ID: - Submi…" at bounding box center [804, 104] width 1464 height 1341
click at [1025, 429] on button "Print Packing Slip" at bounding box center [1050, 433] width 123 height 31
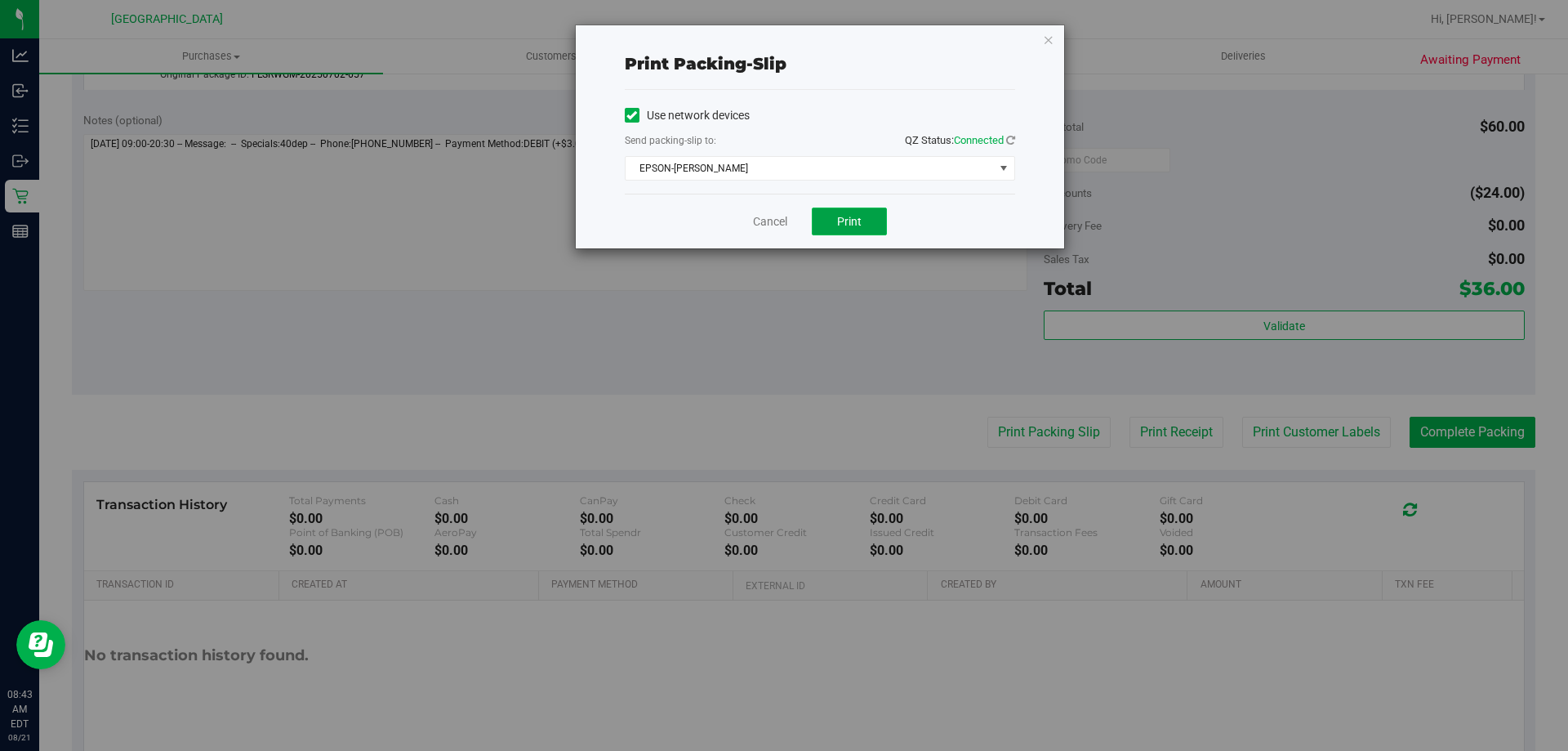
click at [871, 226] on button "Print" at bounding box center [849, 222] width 75 height 27
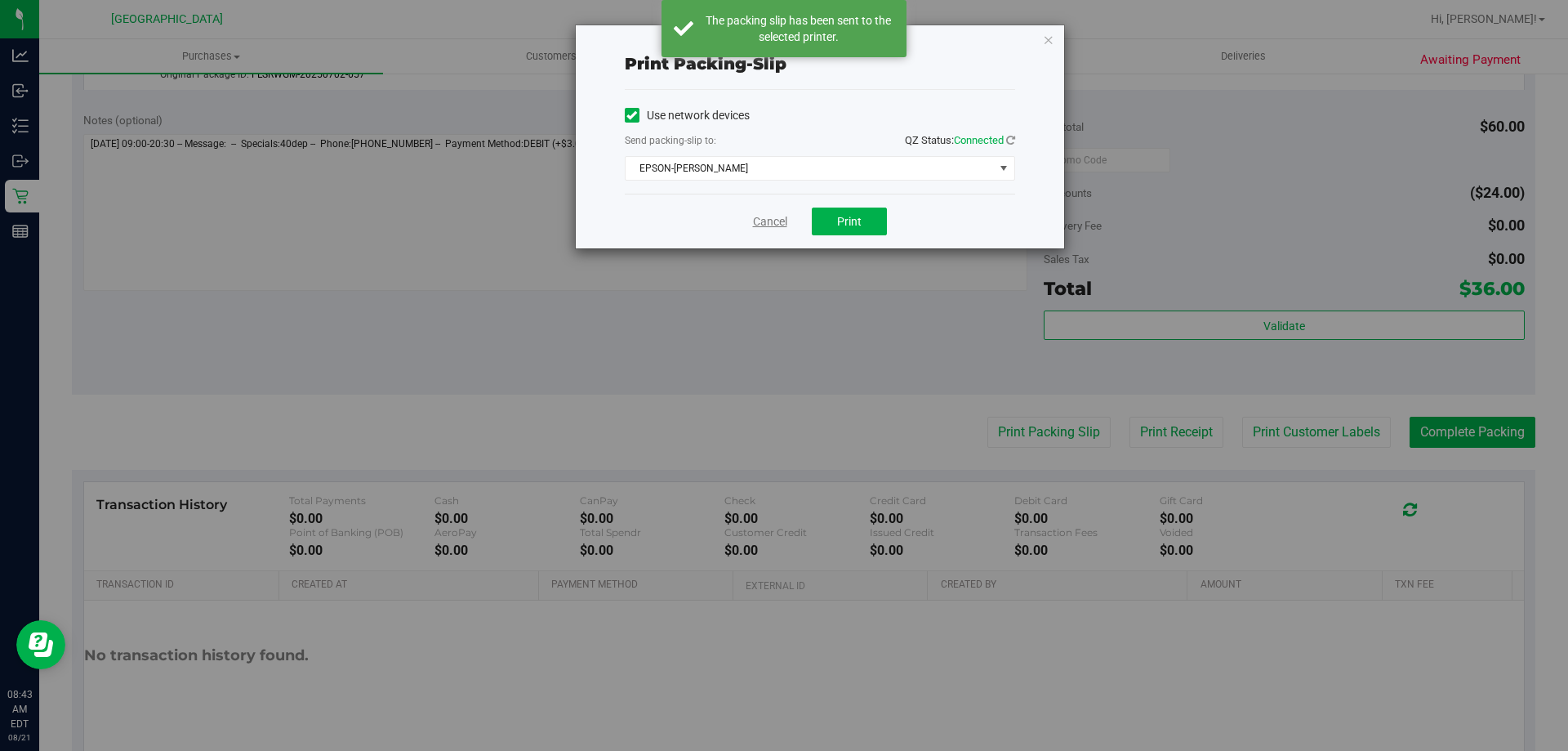
click at [777, 229] on link "Cancel" at bounding box center [769, 222] width 34 height 18
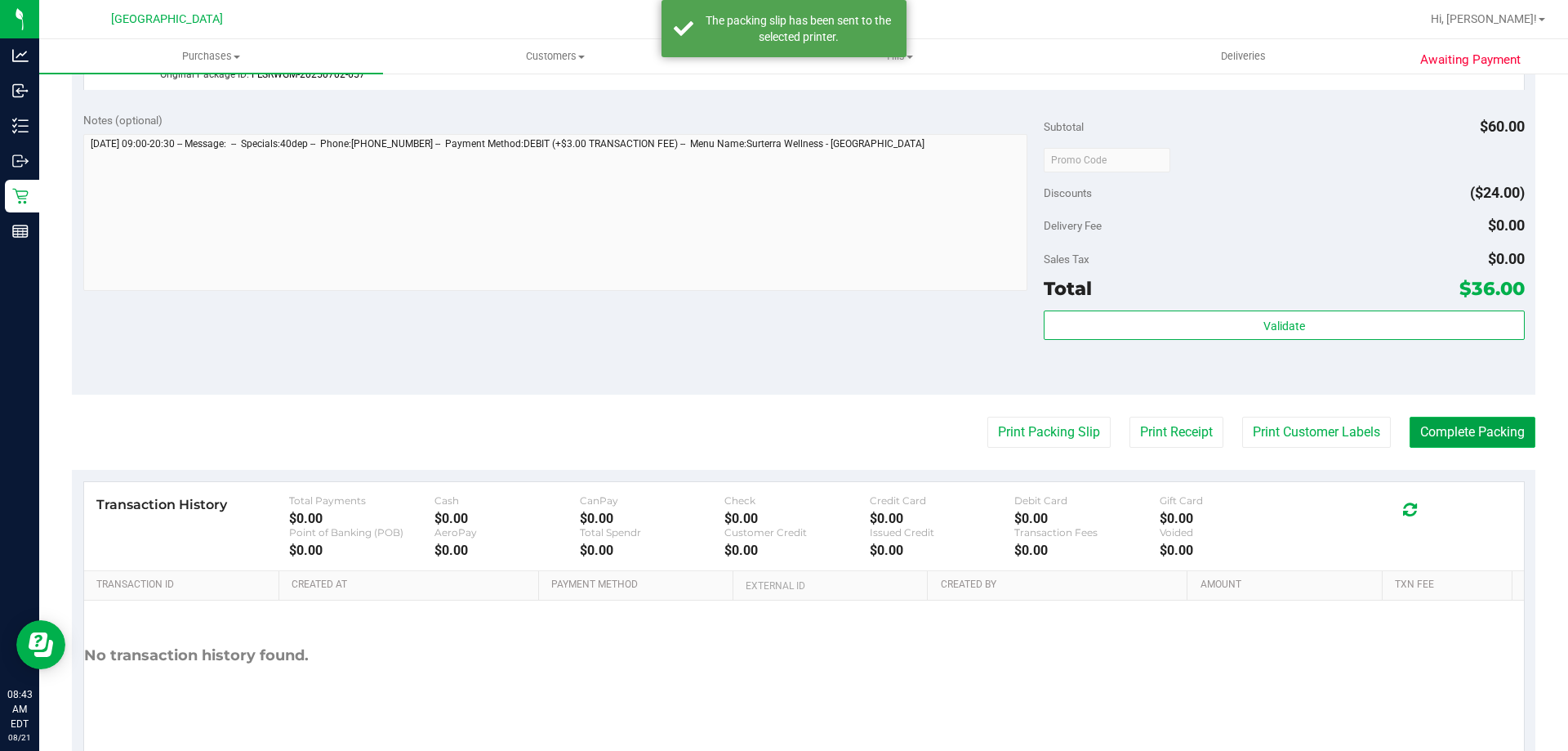
click at [1500, 430] on button "Complete Packing" at bounding box center [1472, 433] width 126 height 31
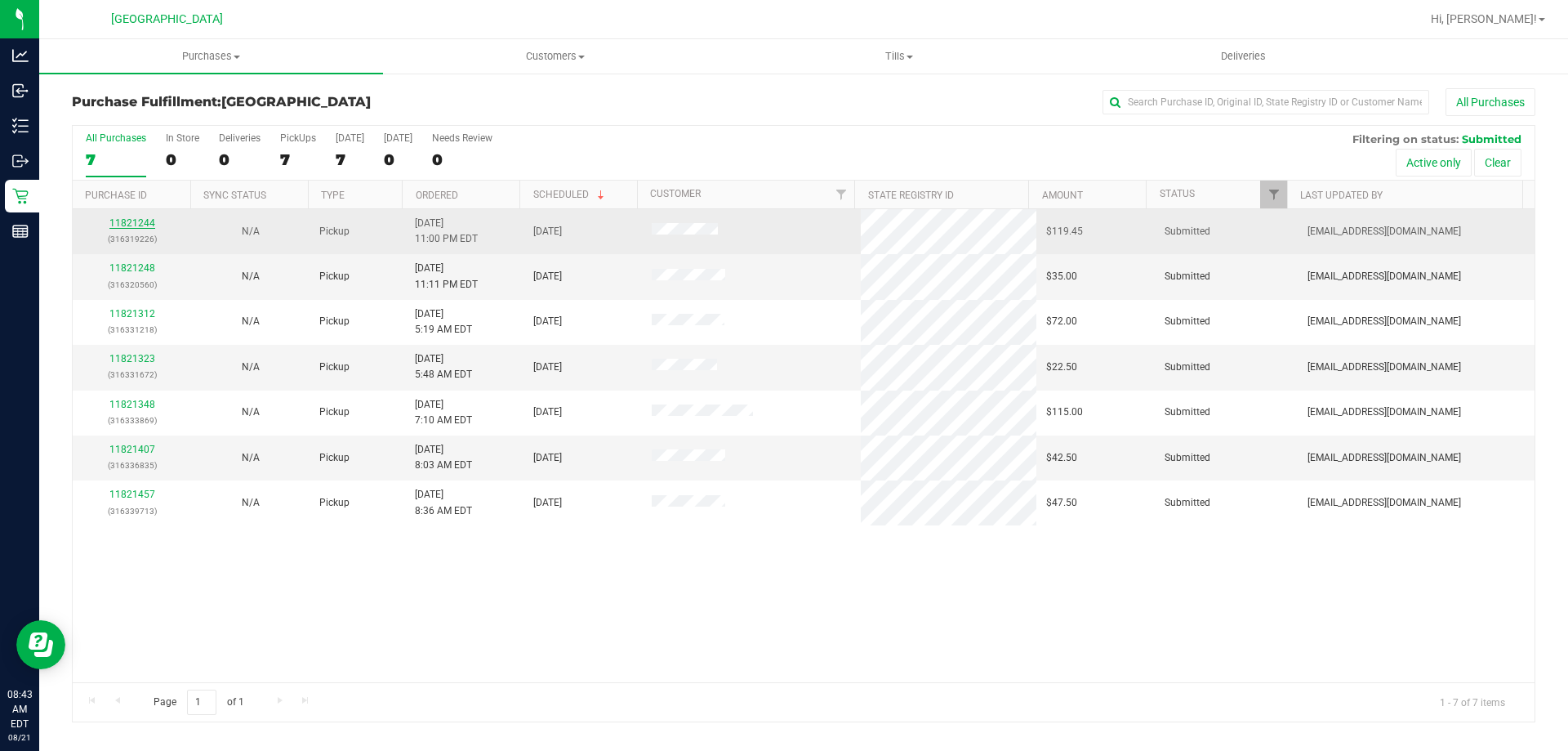
click at [136, 223] on link "11821244" at bounding box center [132, 224] width 46 height 12
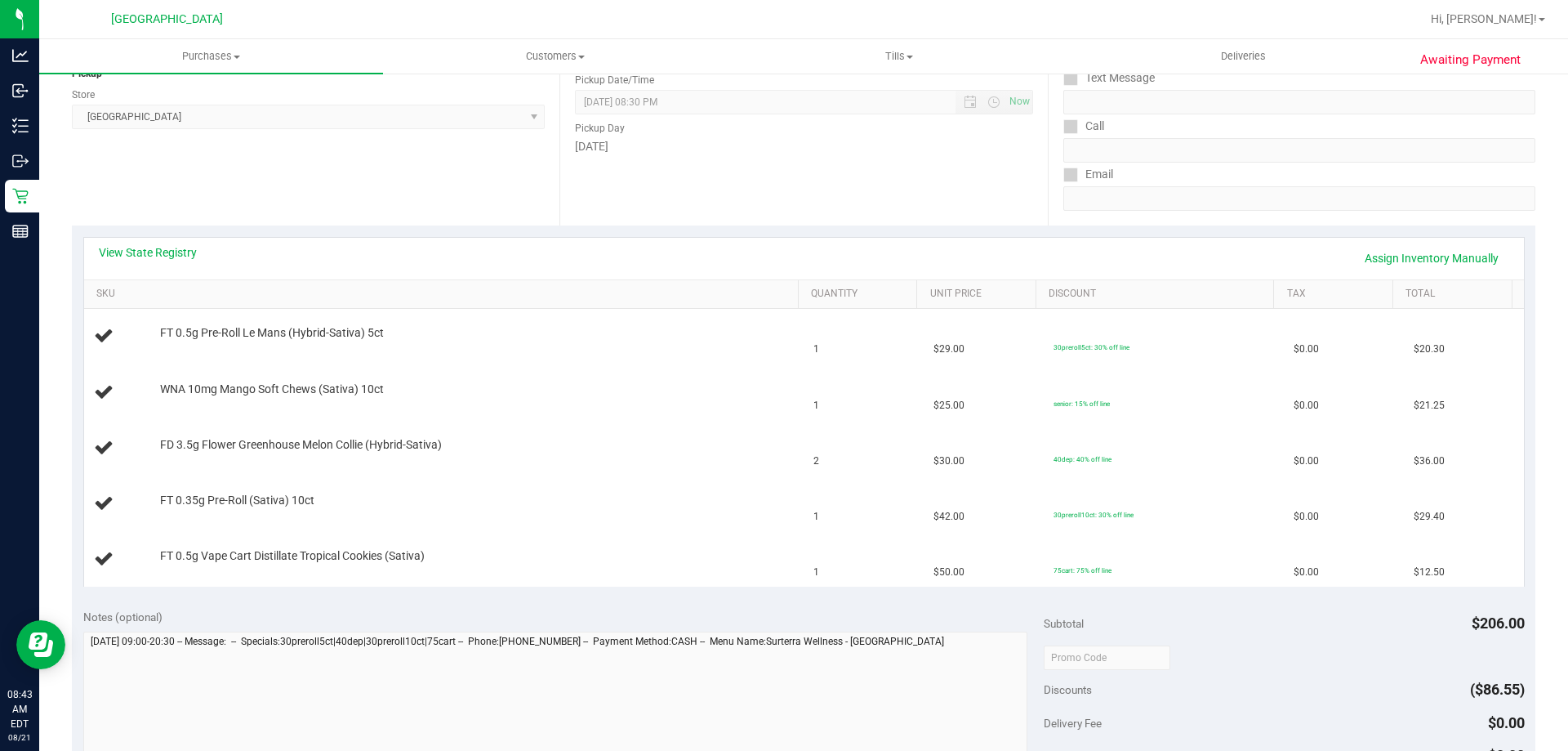
scroll to position [220, 0]
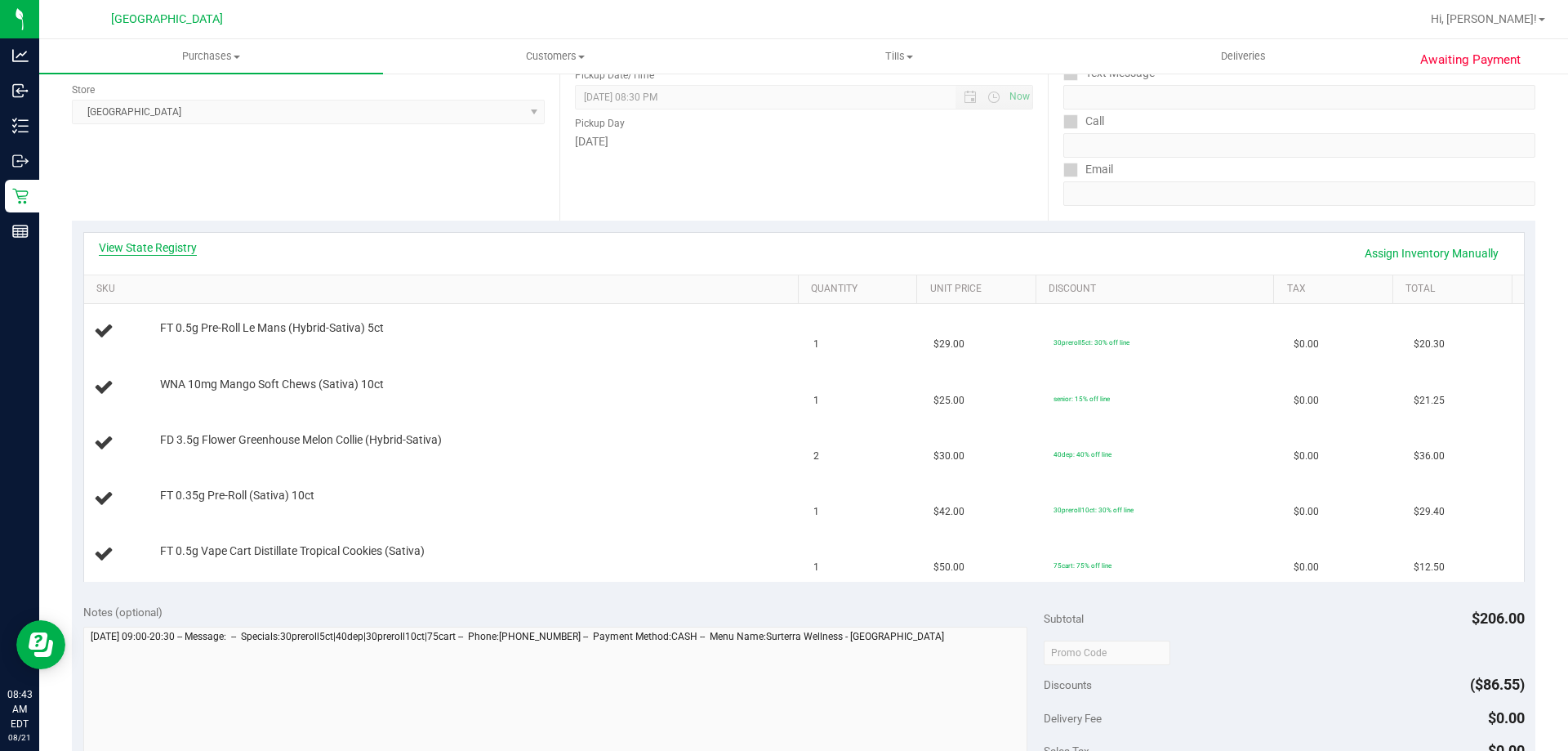
click at [151, 245] on link "View State Registry" at bounding box center [147, 247] width 98 height 17
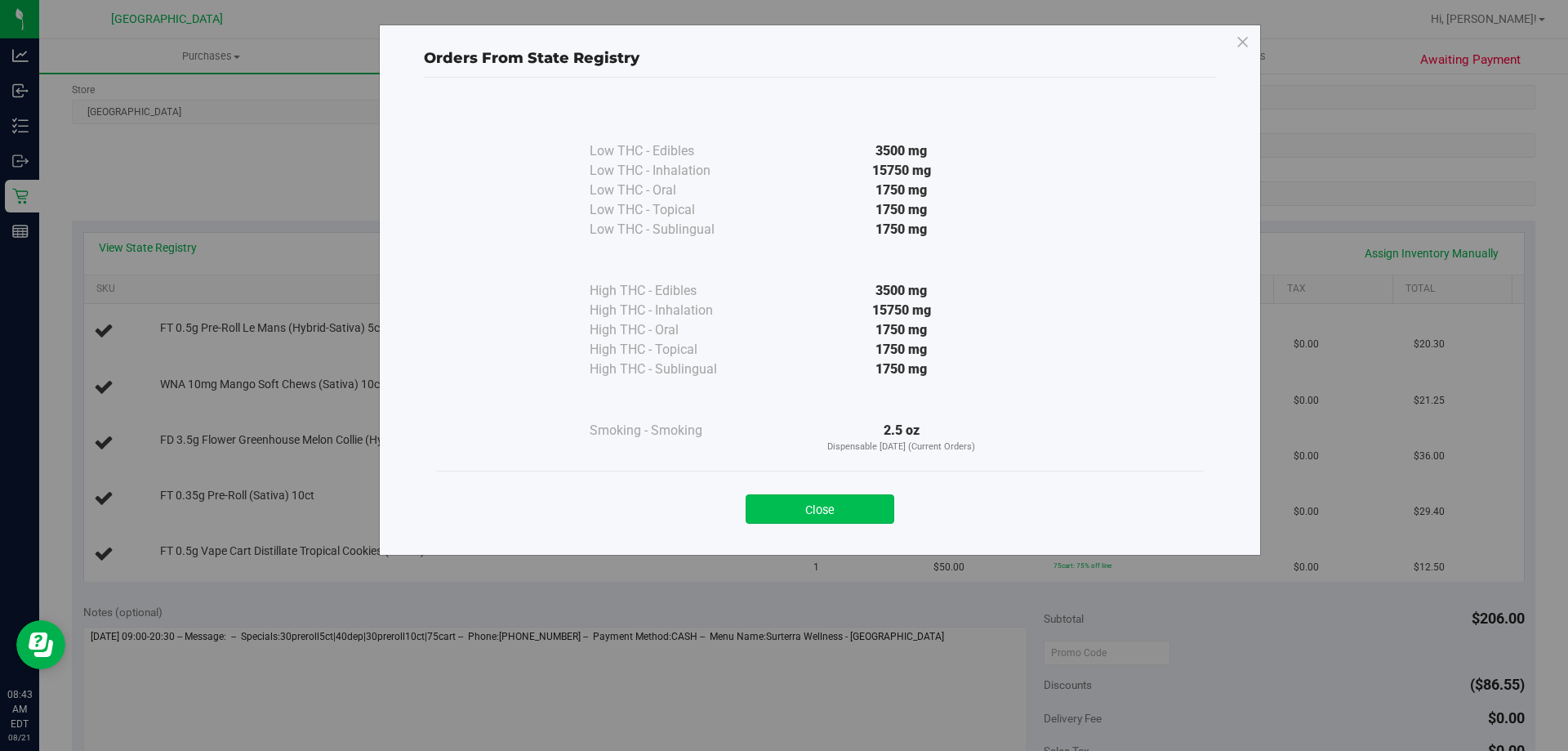
click at [847, 503] on button "Close" at bounding box center [820, 509] width 148 height 29
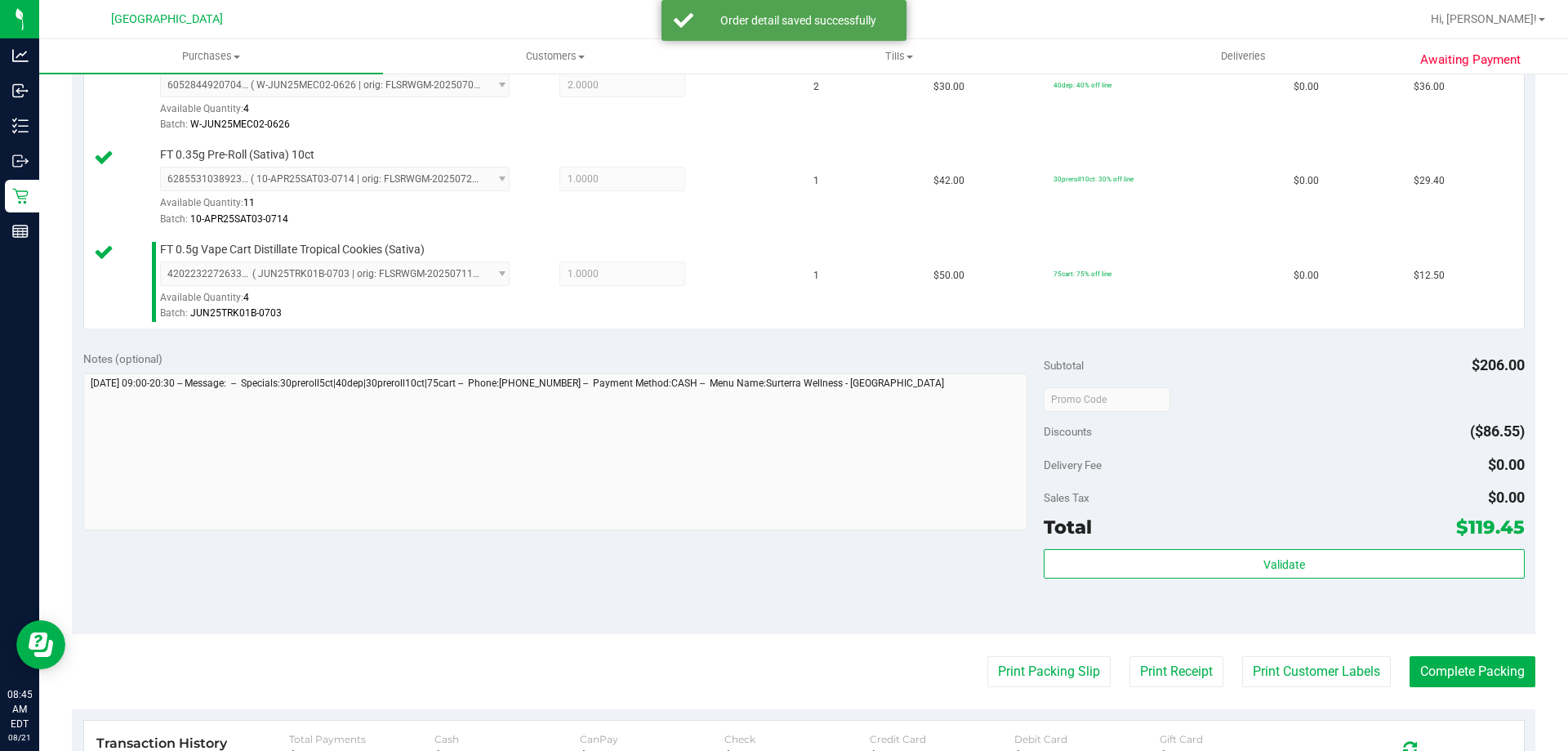
scroll to position [676, 0]
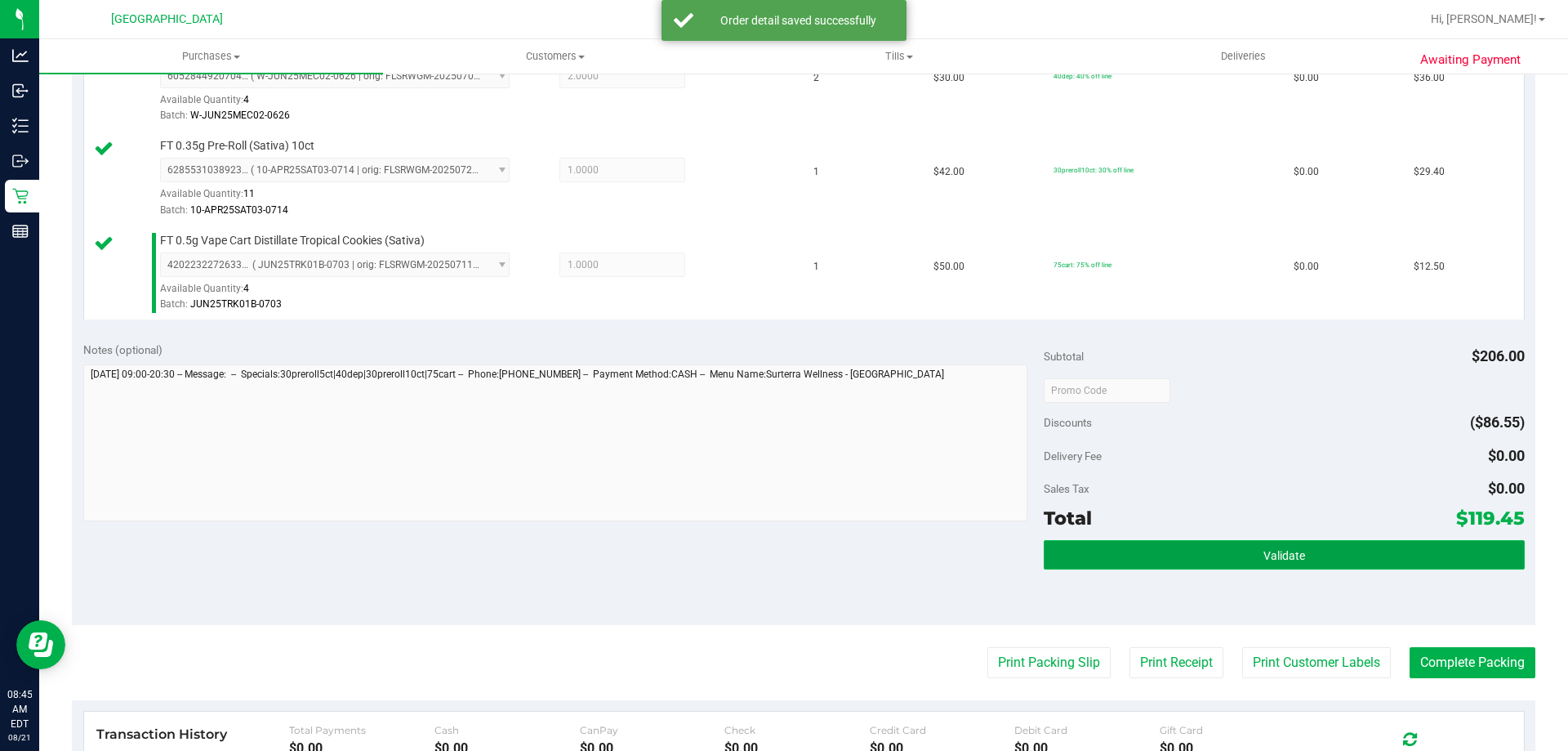
click at [1313, 560] on button "Validate" at bounding box center [1284, 555] width 480 height 29
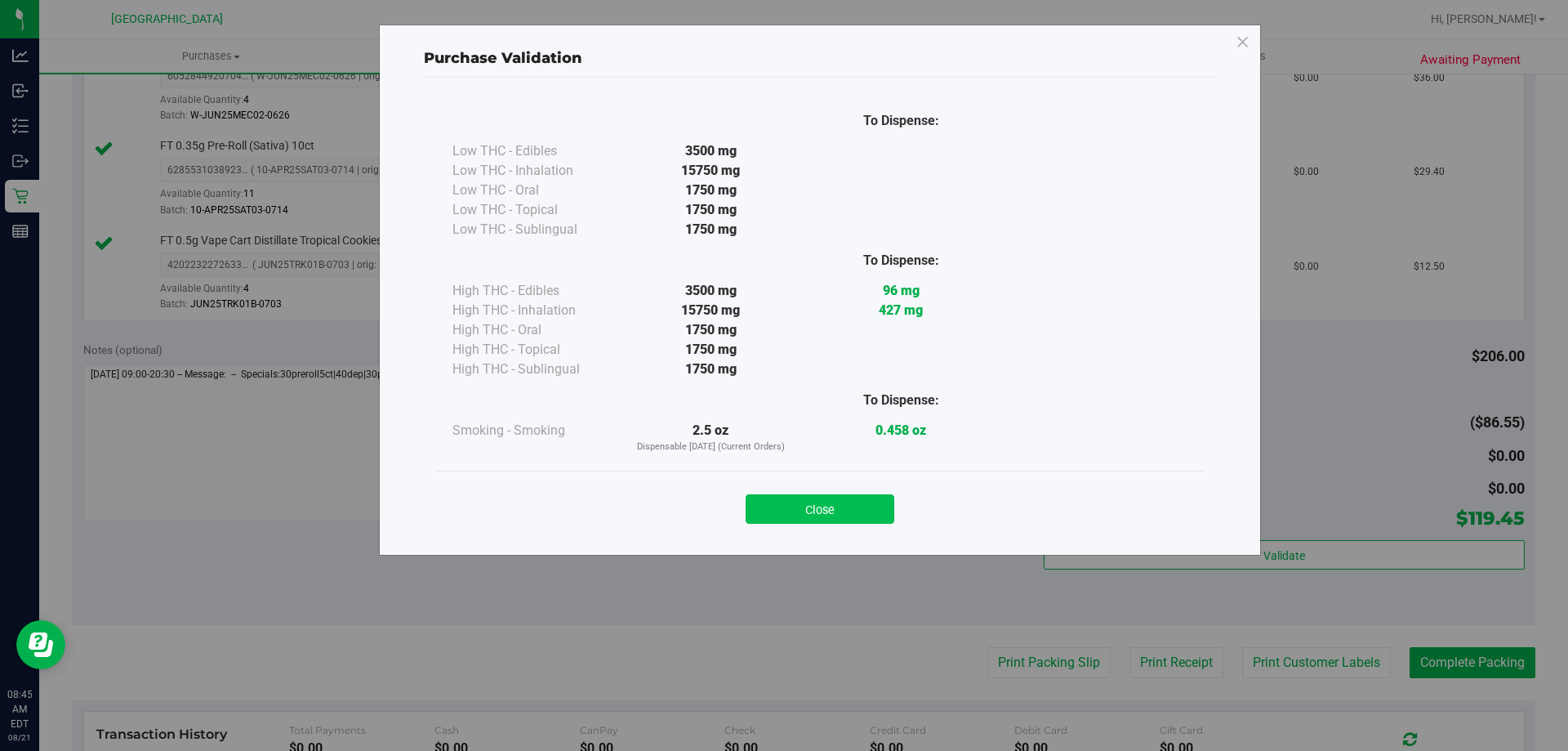
click at [826, 518] on button "Close" at bounding box center [820, 509] width 148 height 29
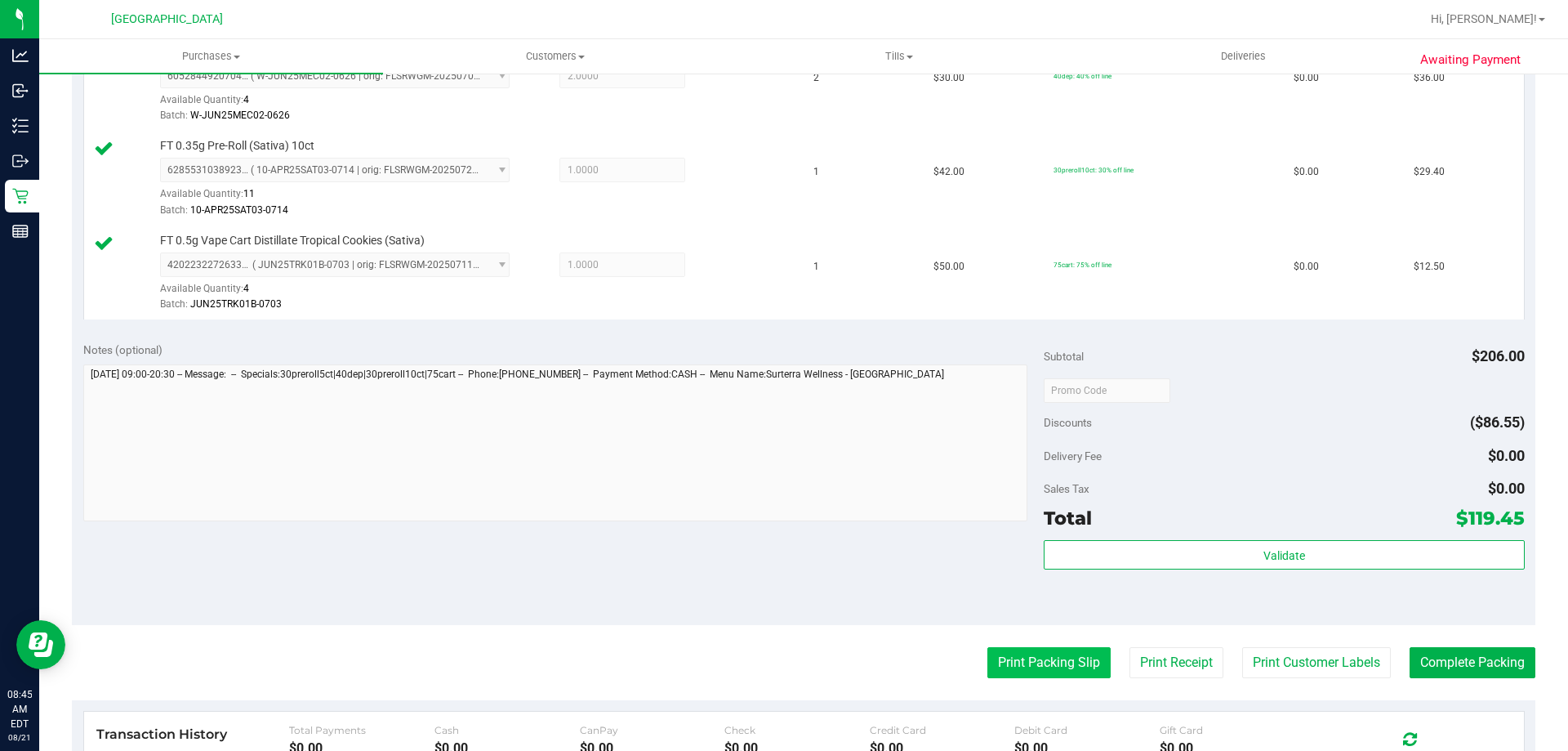
click at [1053, 662] on button "Print Packing Slip" at bounding box center [1050, 663] width 123 height 31
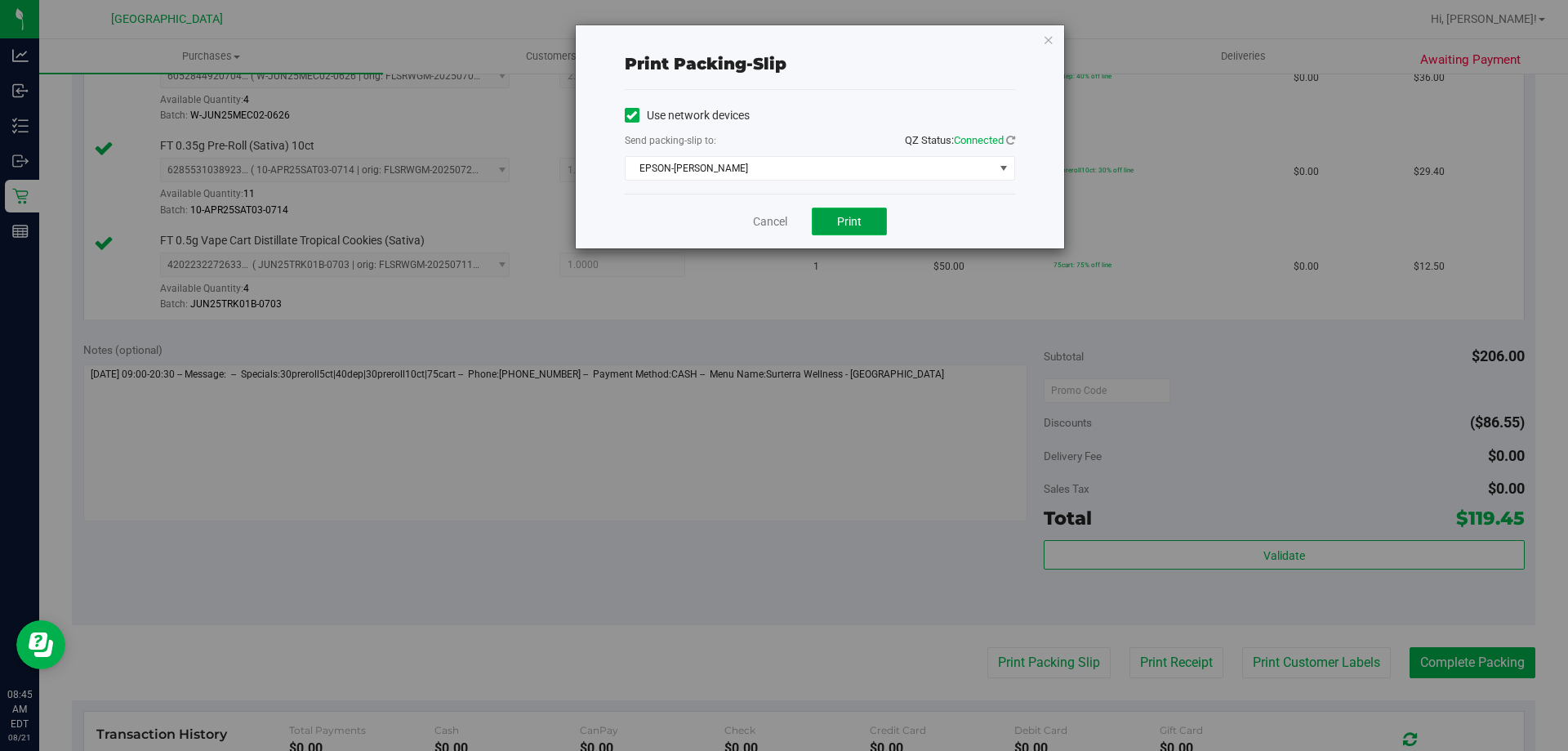
click at [864, 221] on button "Print" at bounding box center [849, 222] width 75 height 27
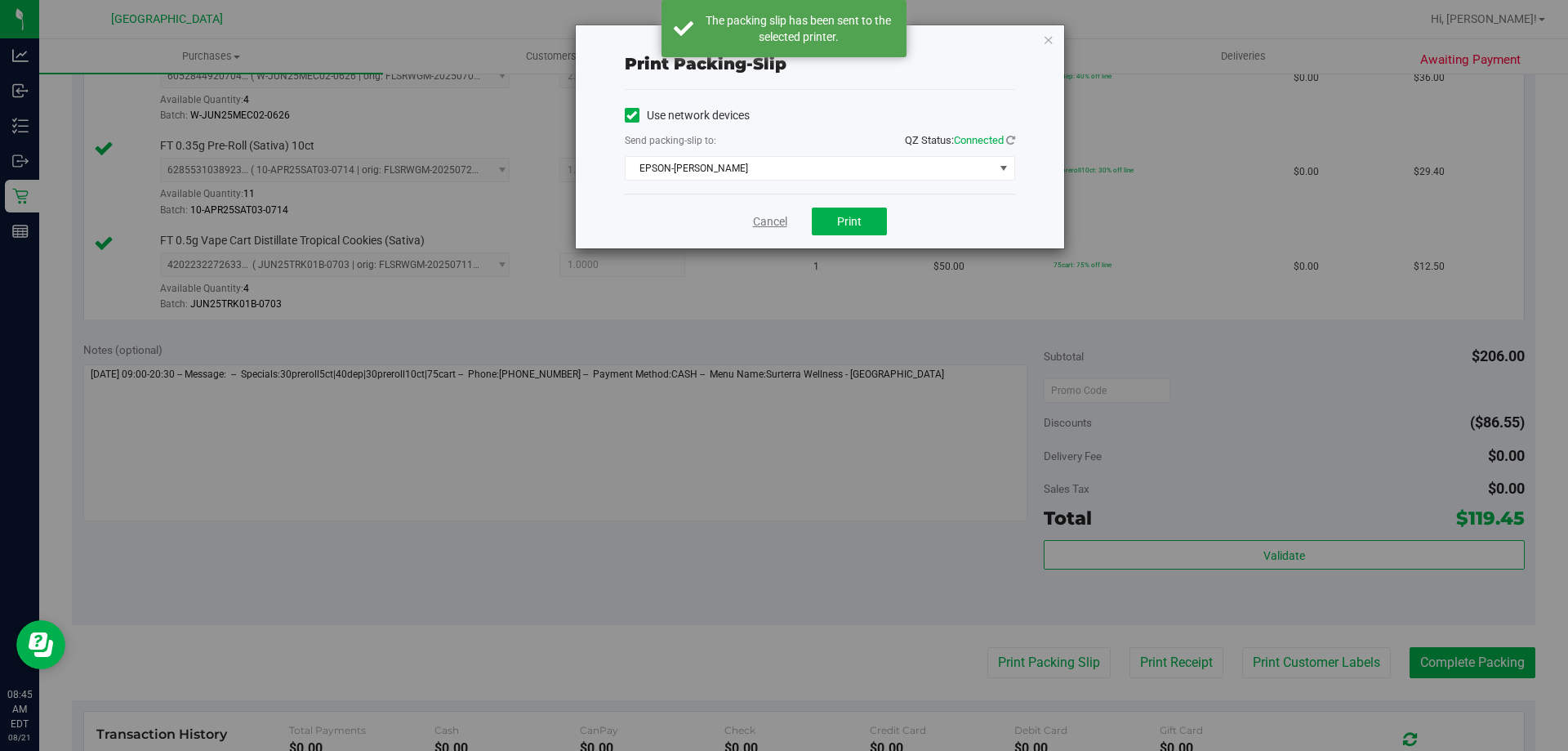
click at [768, 220] on link "Cancel" at bounding box center [769, 222] width 34 height 18
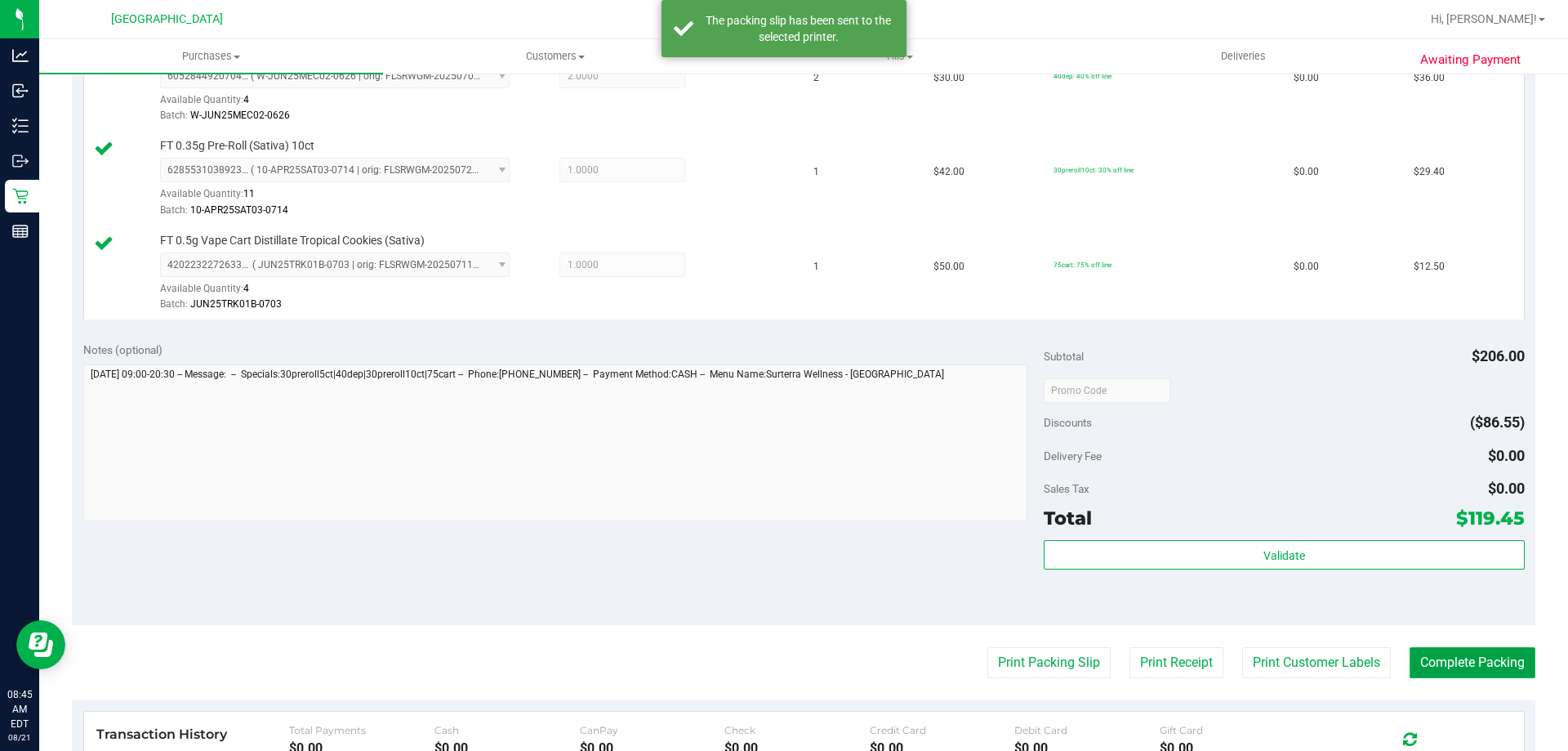
click at [1476, 667] on button "Complete Packing" at bounding box center [1472, 663] width 126 height 31
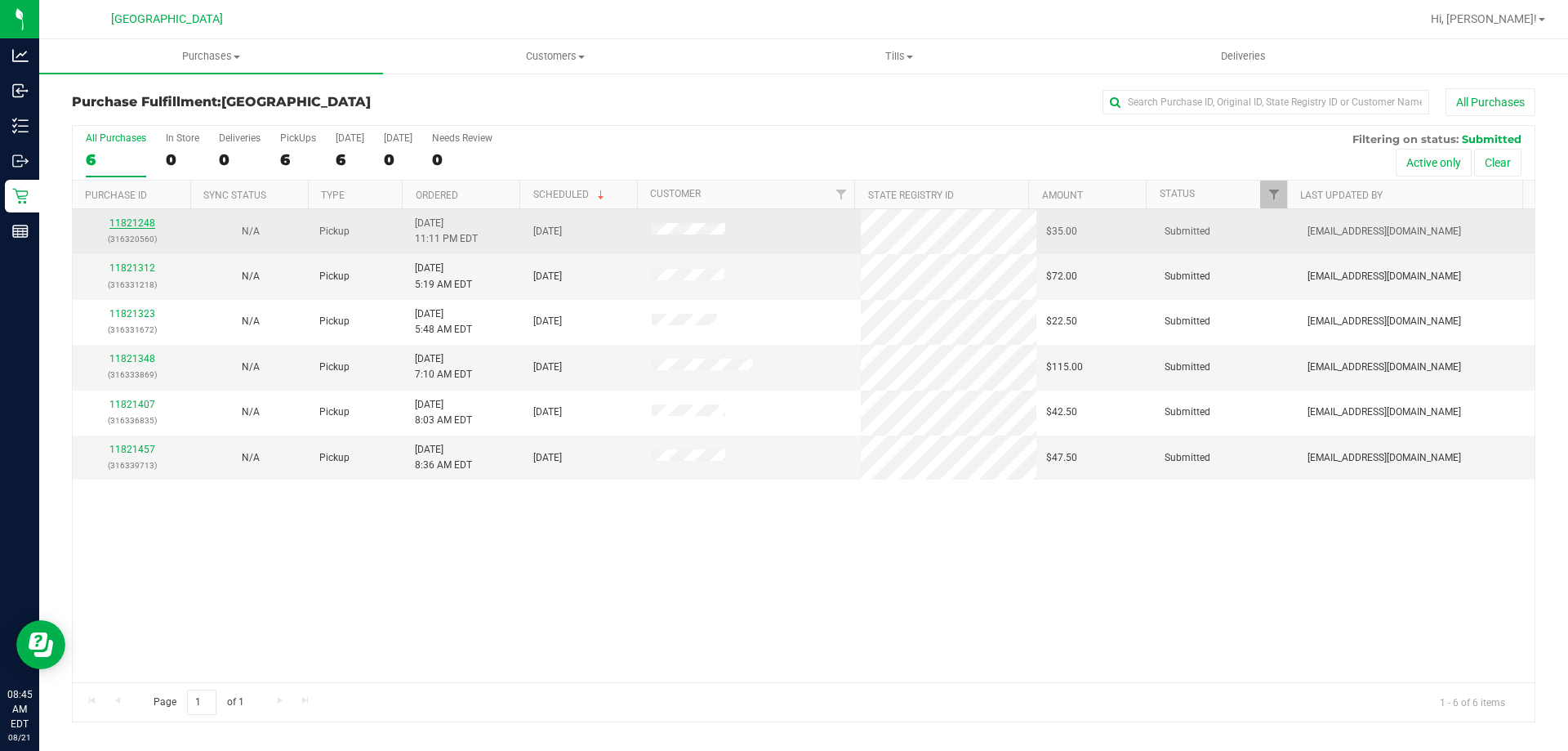
click at [129, 222] on link "11821248" at bounding box center [132, 224] width 46 height 12
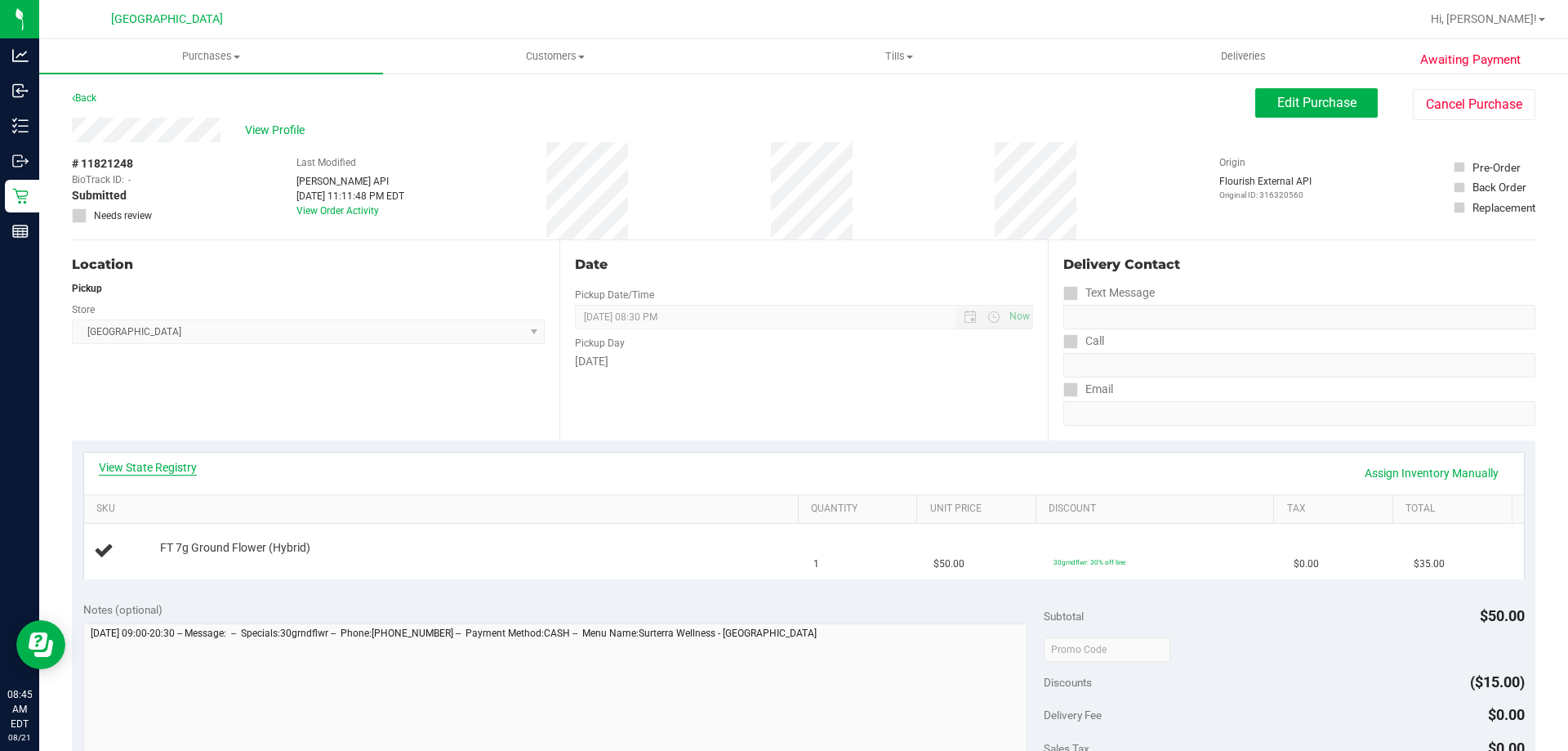
click at [138, 468] on link "View State Registry" at bounding box center [147, 467] width 98 height 17
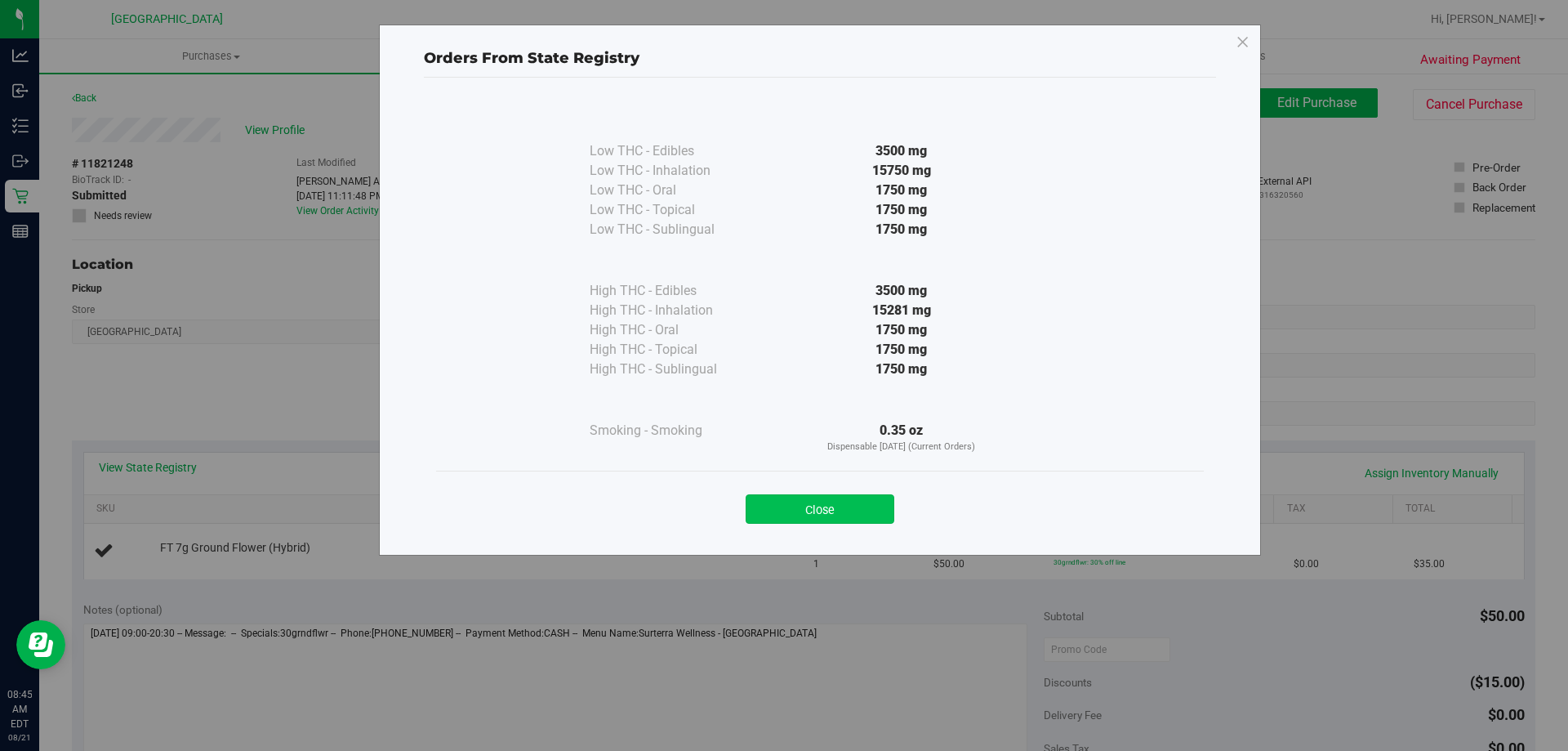
click at [840, 498] on button "Close" at bounding box center [820, 509] width 148 height 29
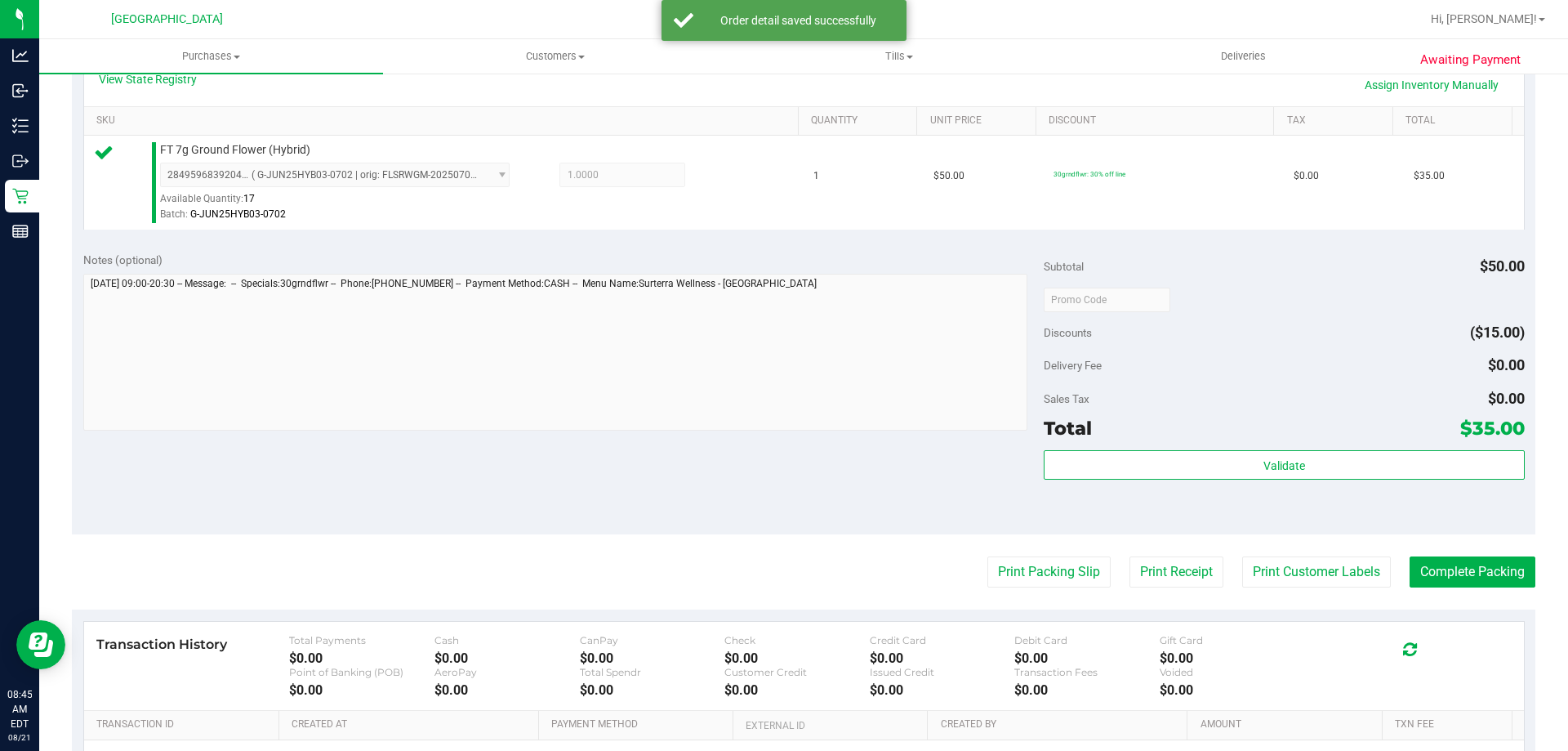
scroll to position [389, 0]
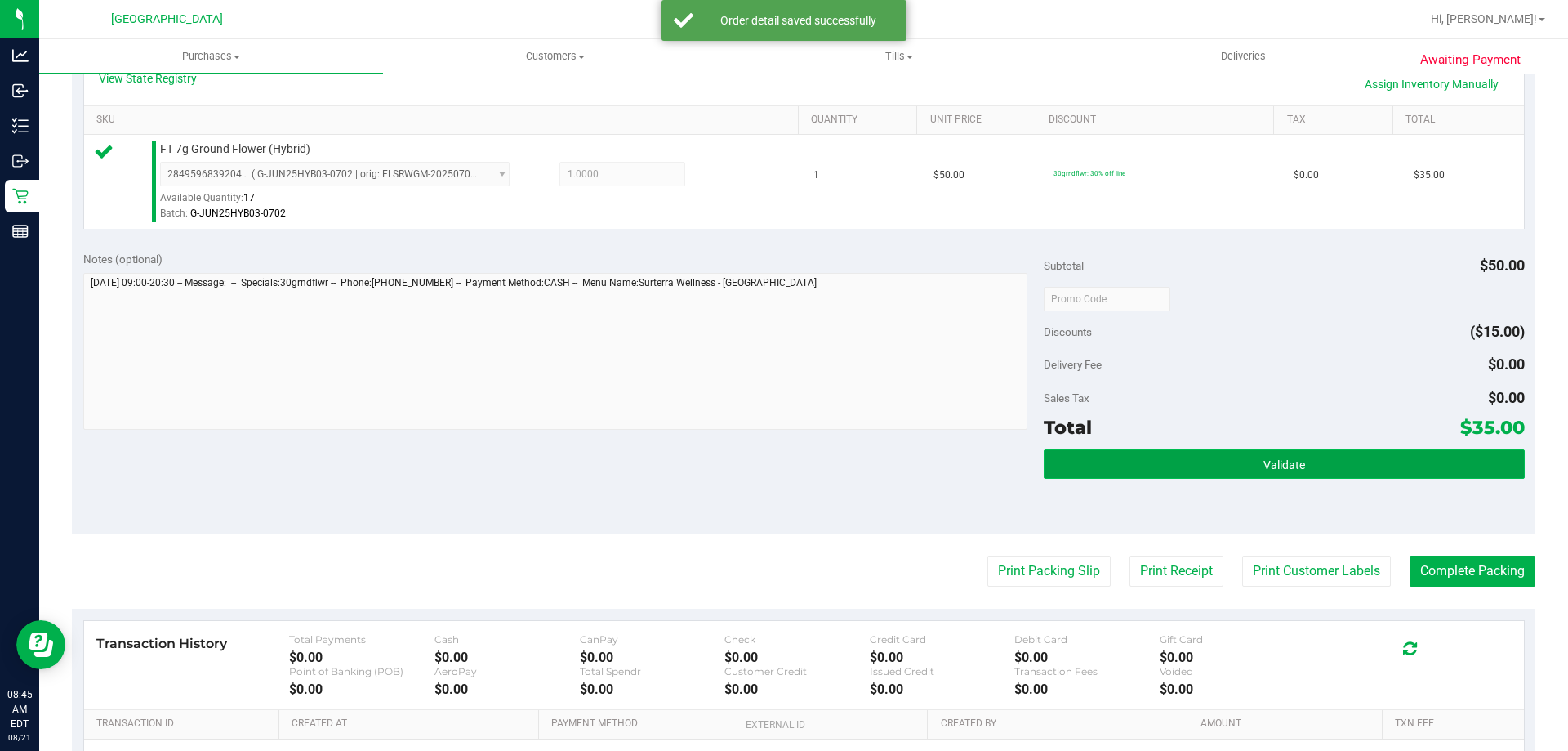
click at [1277, 475] on button "Validate" at bounding box center [1284, 464] width 480 height 29
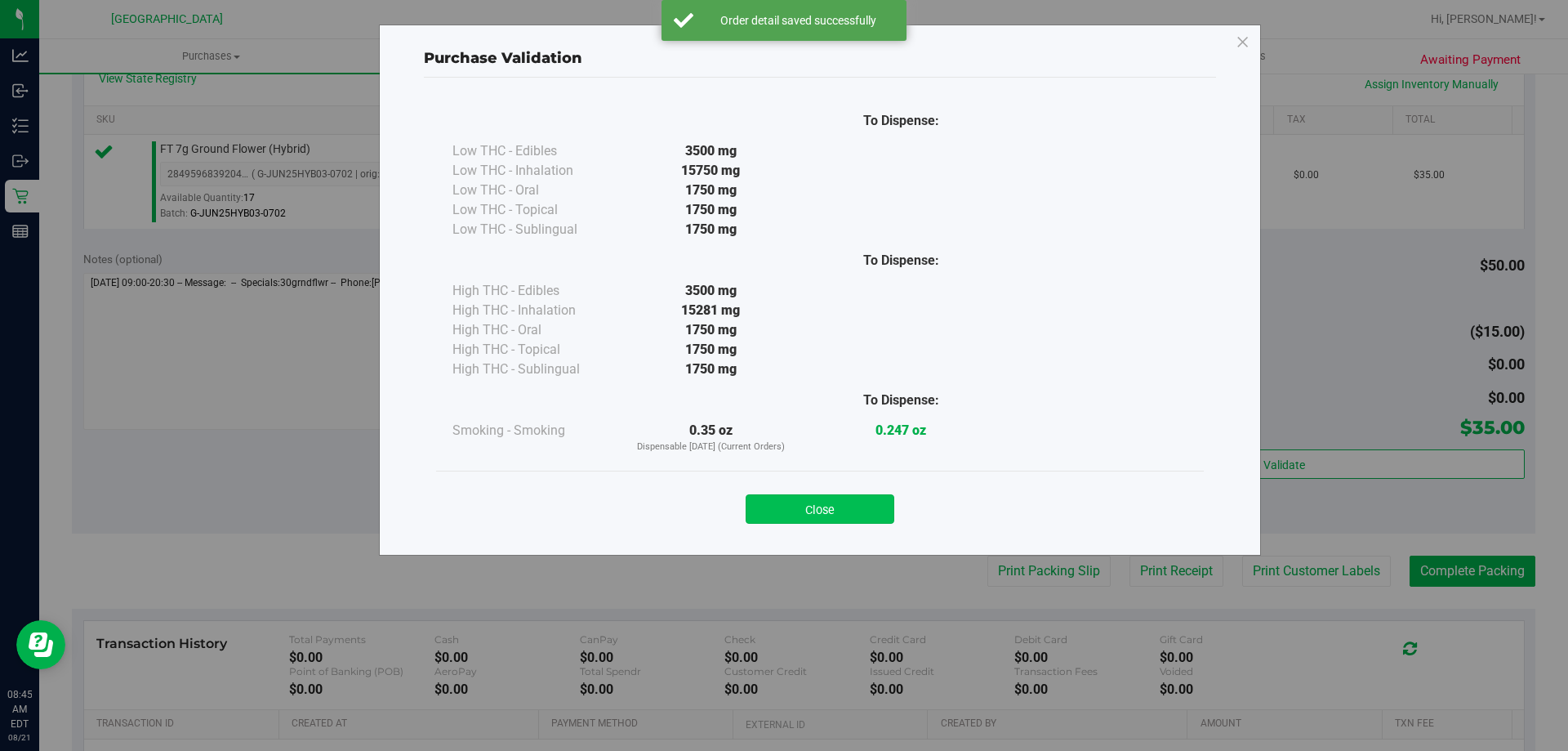
click at [848, 511] on button "Close" at bounding box center [820, 509] width 148 height 29
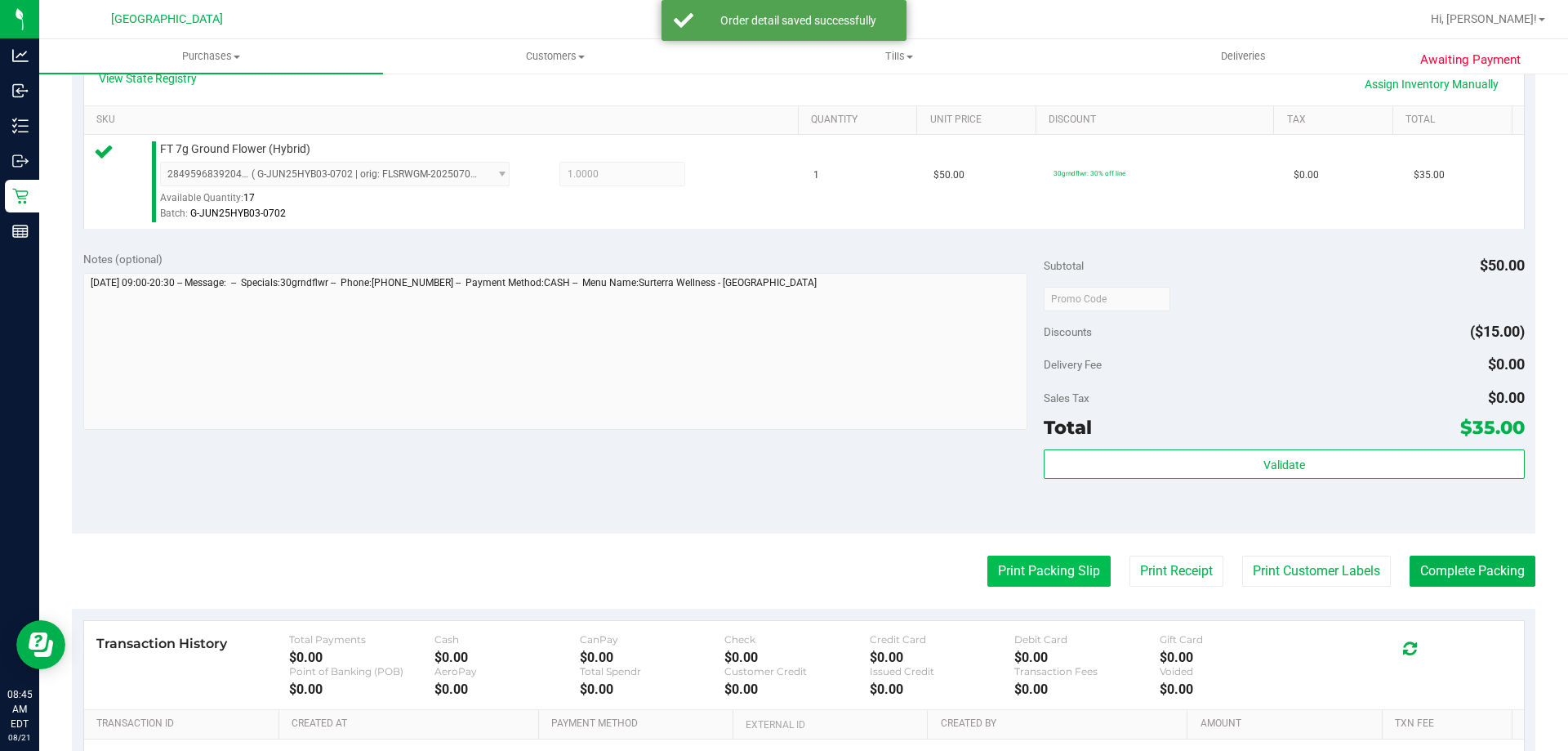
click at [1052, 558] on button "Print Packing Slip" at bounding box center [1050, 571] width 123 height 31
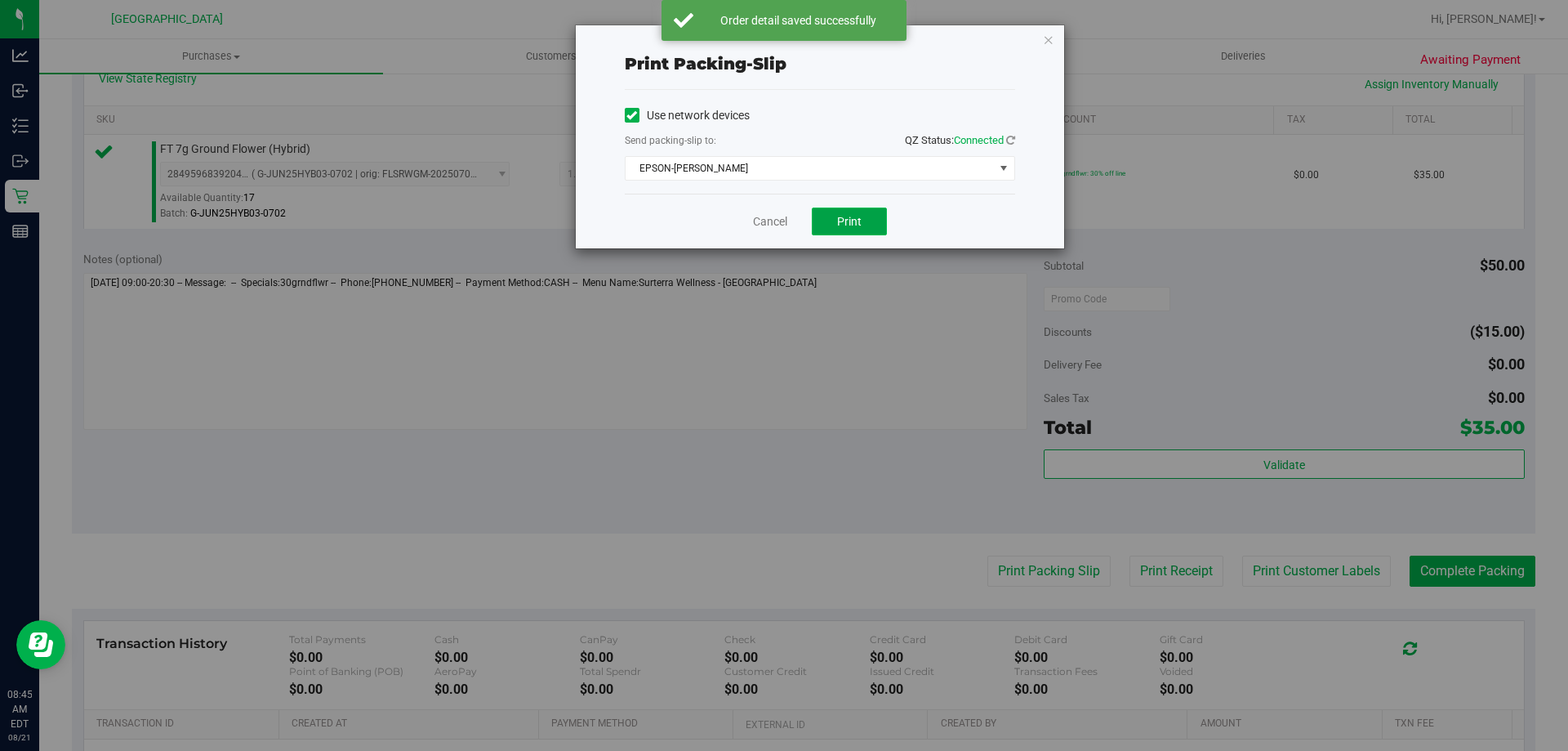
click at [850, 223] on span "Print" at bounding box center [849, 221] width 24 height 13
click at [771, 218] on link "Cancel" at bounding box center [769, 222] width 34 height 18
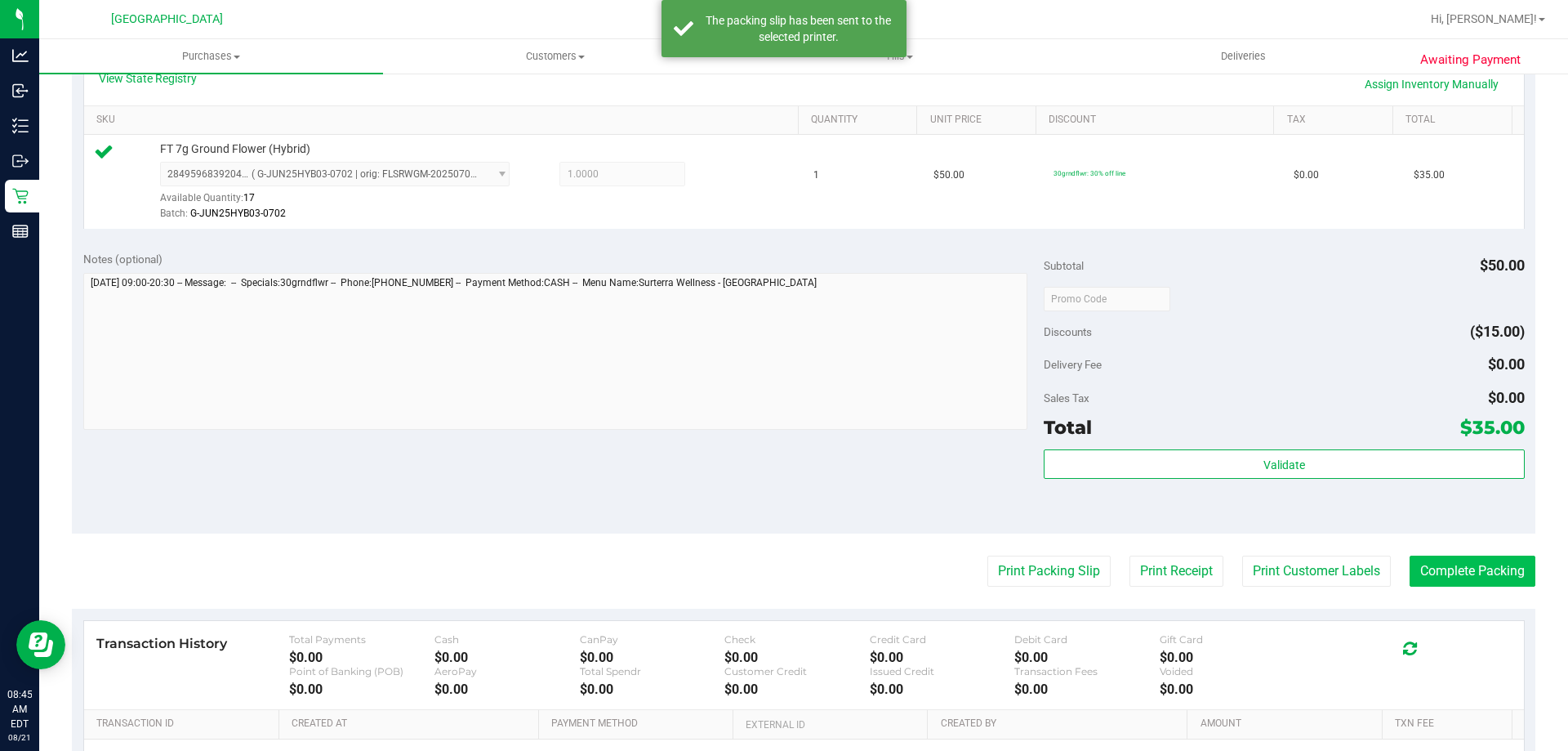
click at [1471, 563] on button "Complete Packing" at bounding box center [1472, 571] width 126 height 31
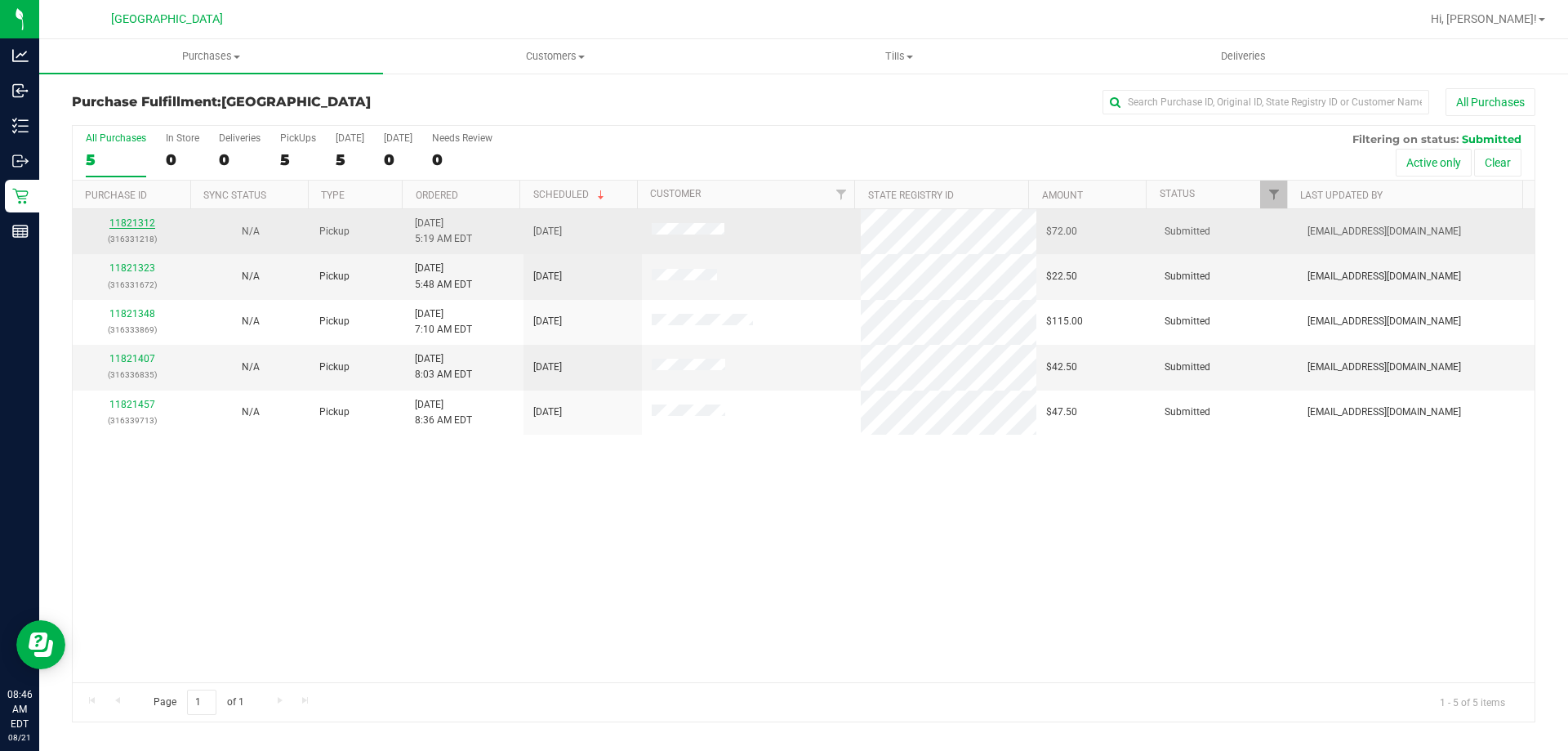
click at [117, 223] on link "11821312" at bounding box center [132, 224] width 46 height 12
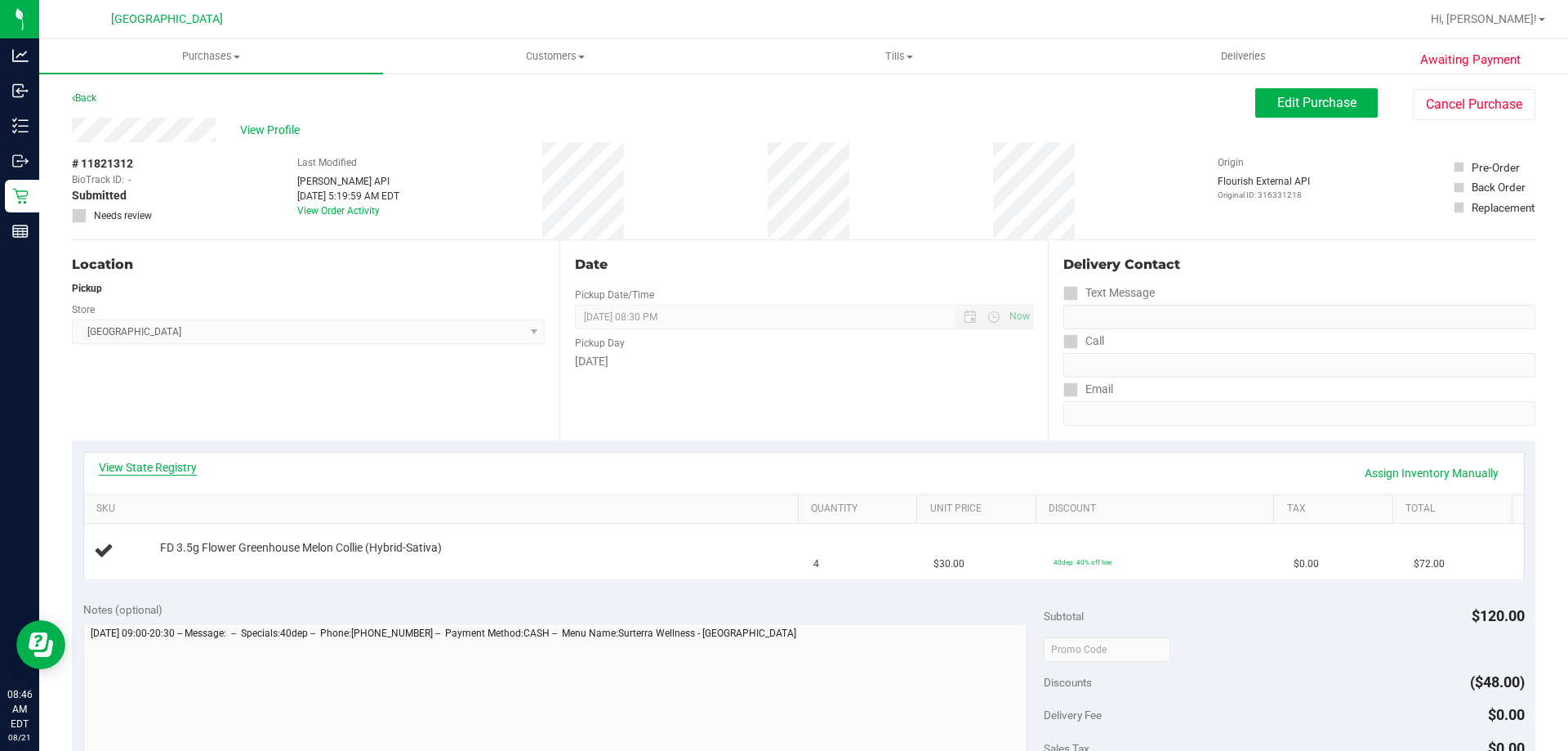
click at [162, 465] on link "View State Registry" at bounding box center [147, 467] width 98 height 17
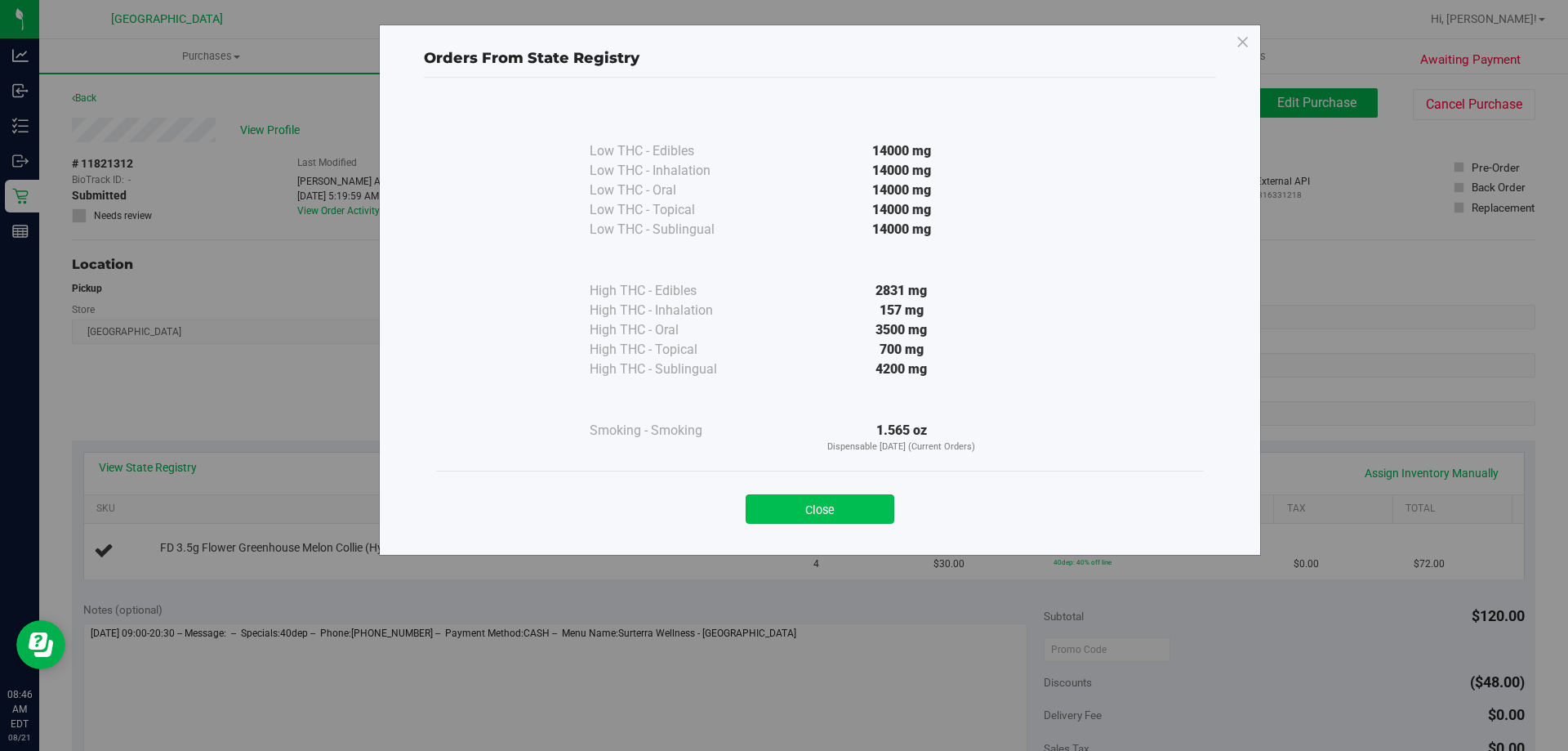
click at [857, 519] on button "Close" at bounding box center [820, 509] width 148 height 29
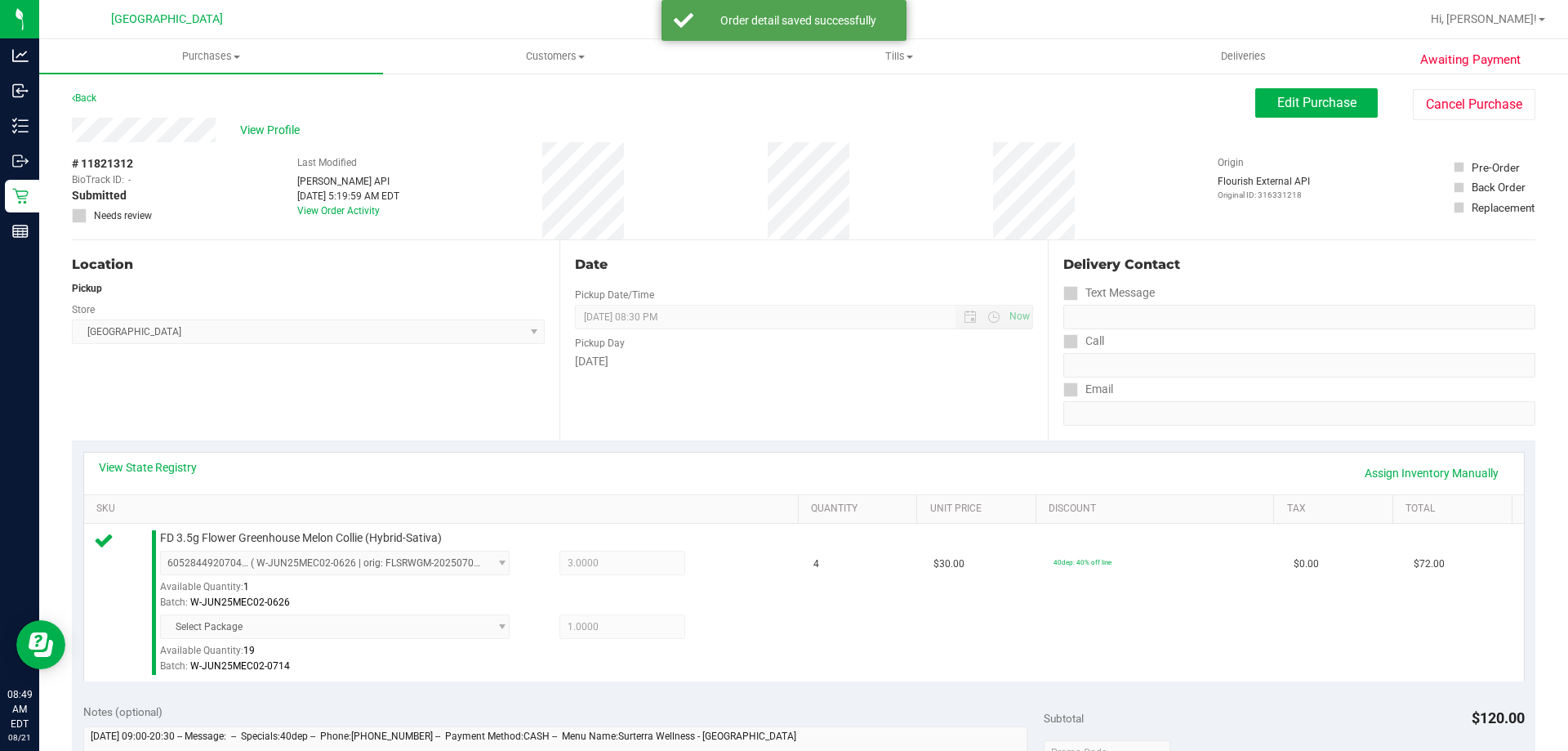
scroll to position [408, 0]
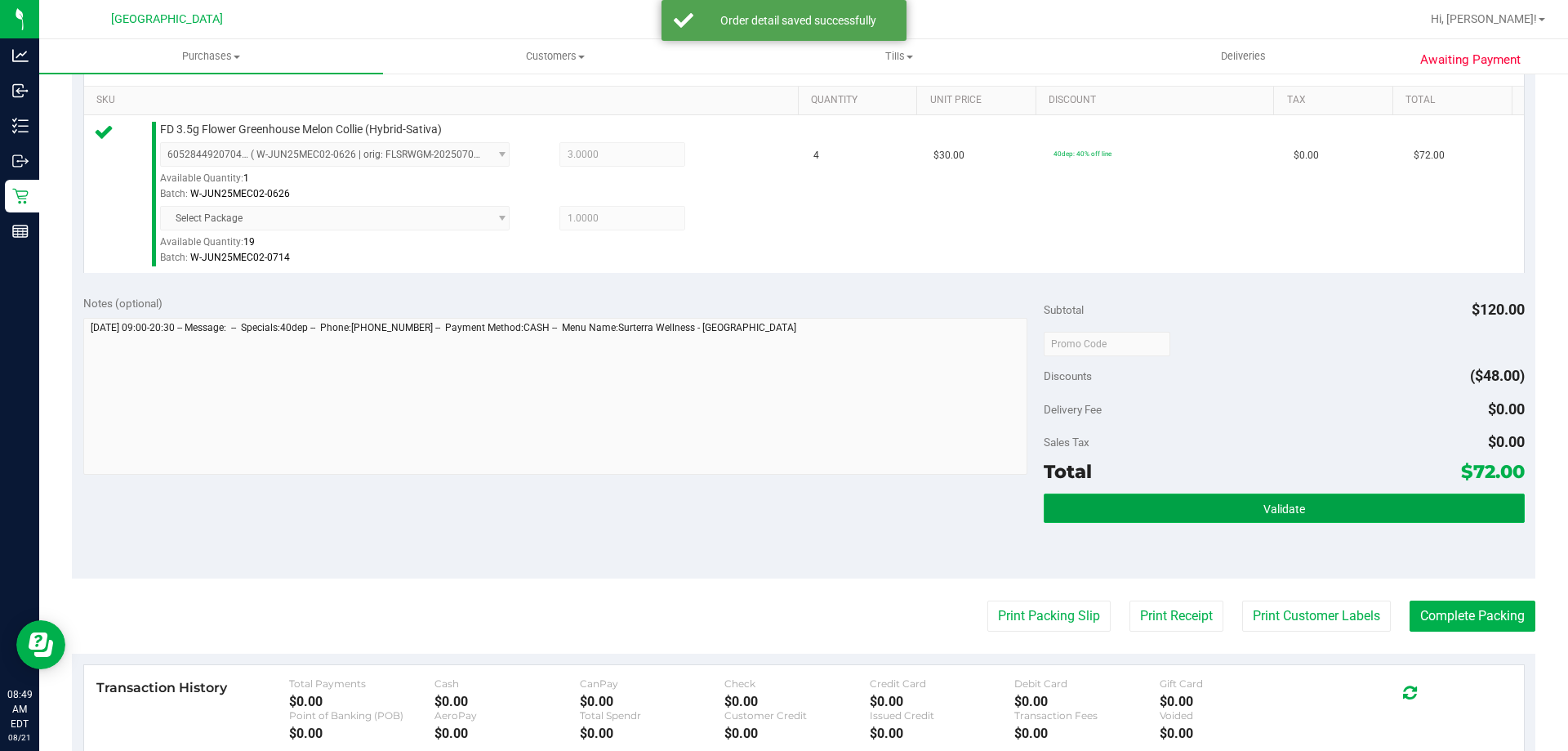
click at [1334, 509] on button "Validate" at bounding box center [1284, 508] width 480 height 29
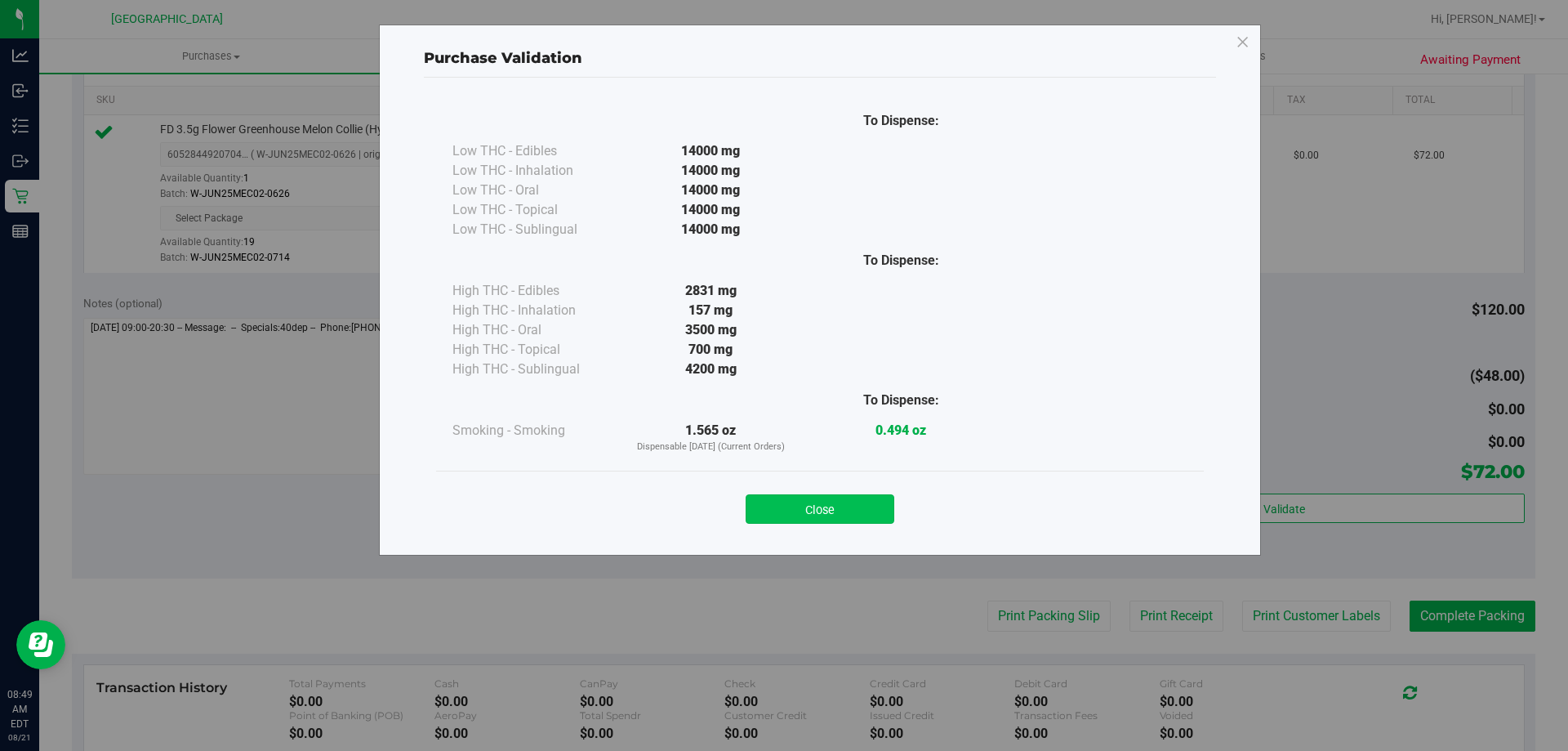
click at [828, 497] on button "Close" at bounding box center [820, 509] width 148 height 29
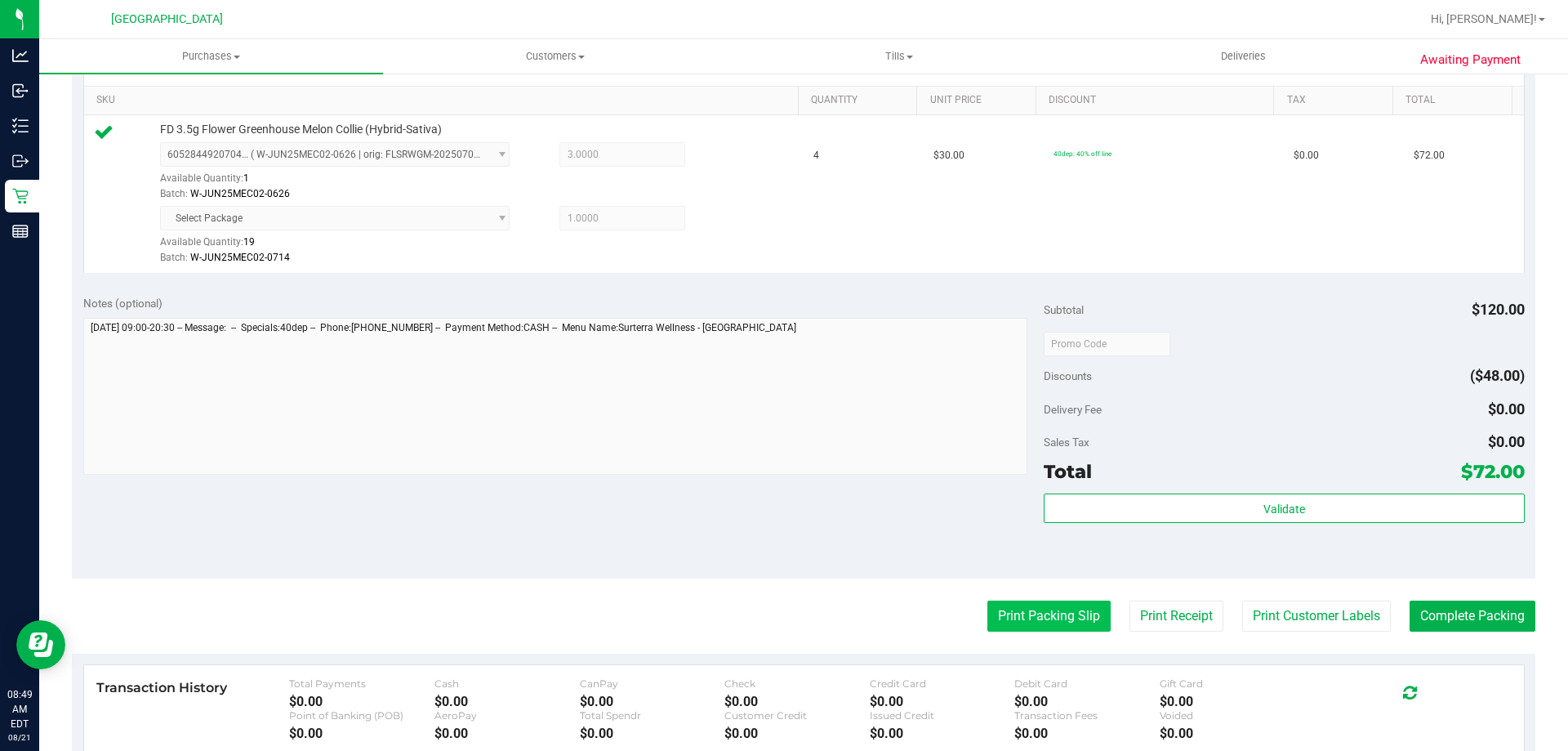
click at [1042, 605] on button "Print Packing Slip" at bounding box center [1050, 616] width 123 height 31
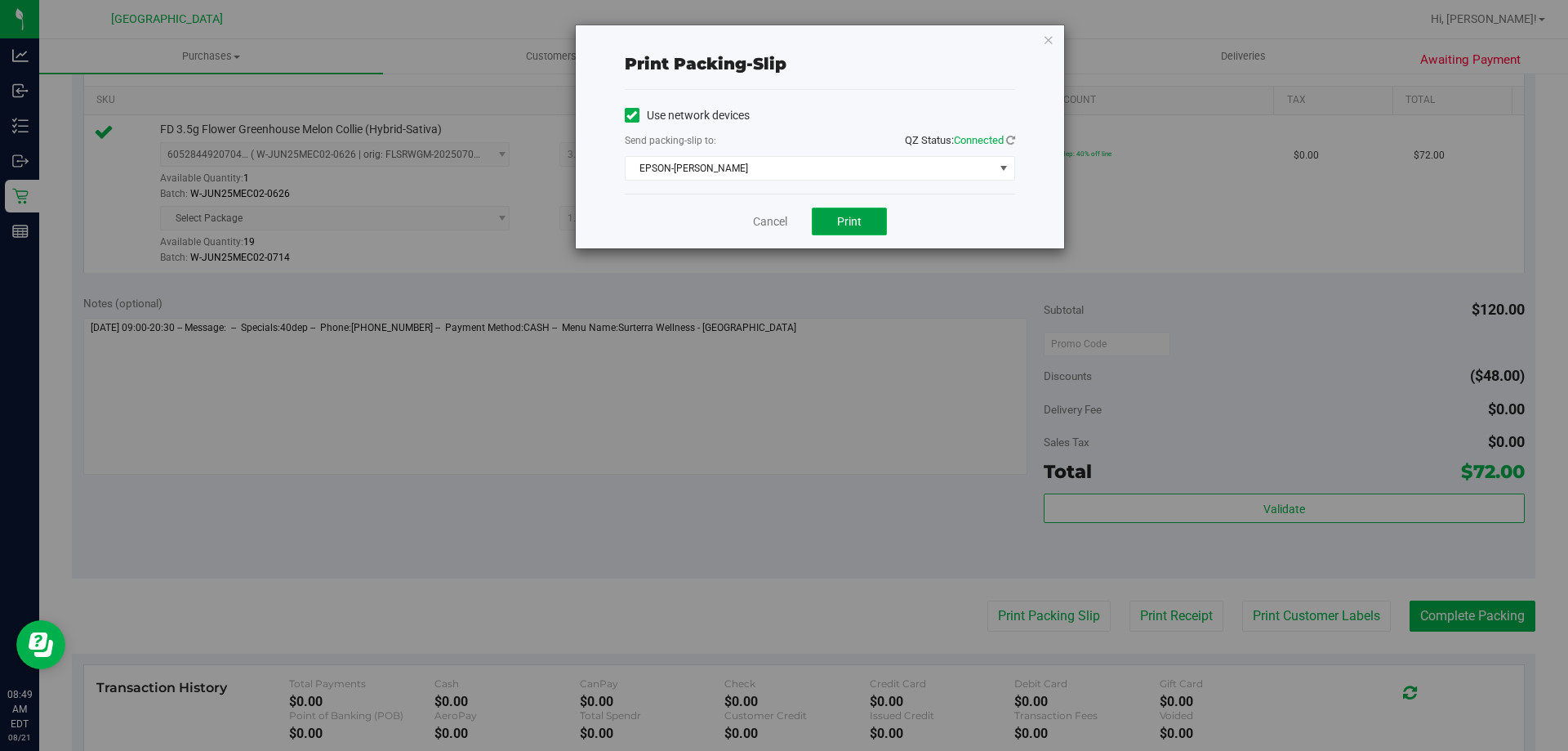
click at [849, 215] on span "Print" at bounding box center [849, 221] width 24 height 13
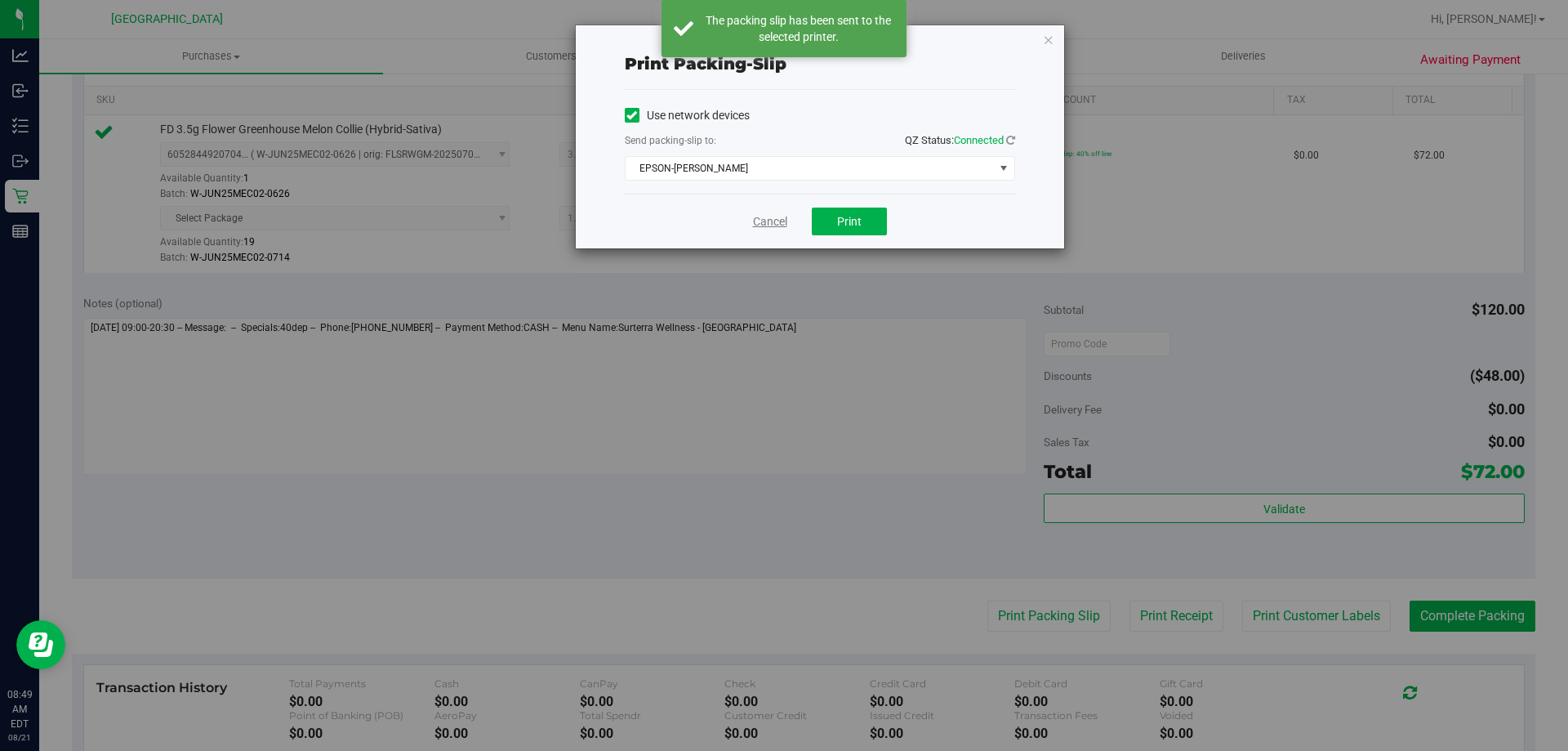
click at [763, 224] on link "Cancel" at bounding box center [769, 222] width 34 height 18
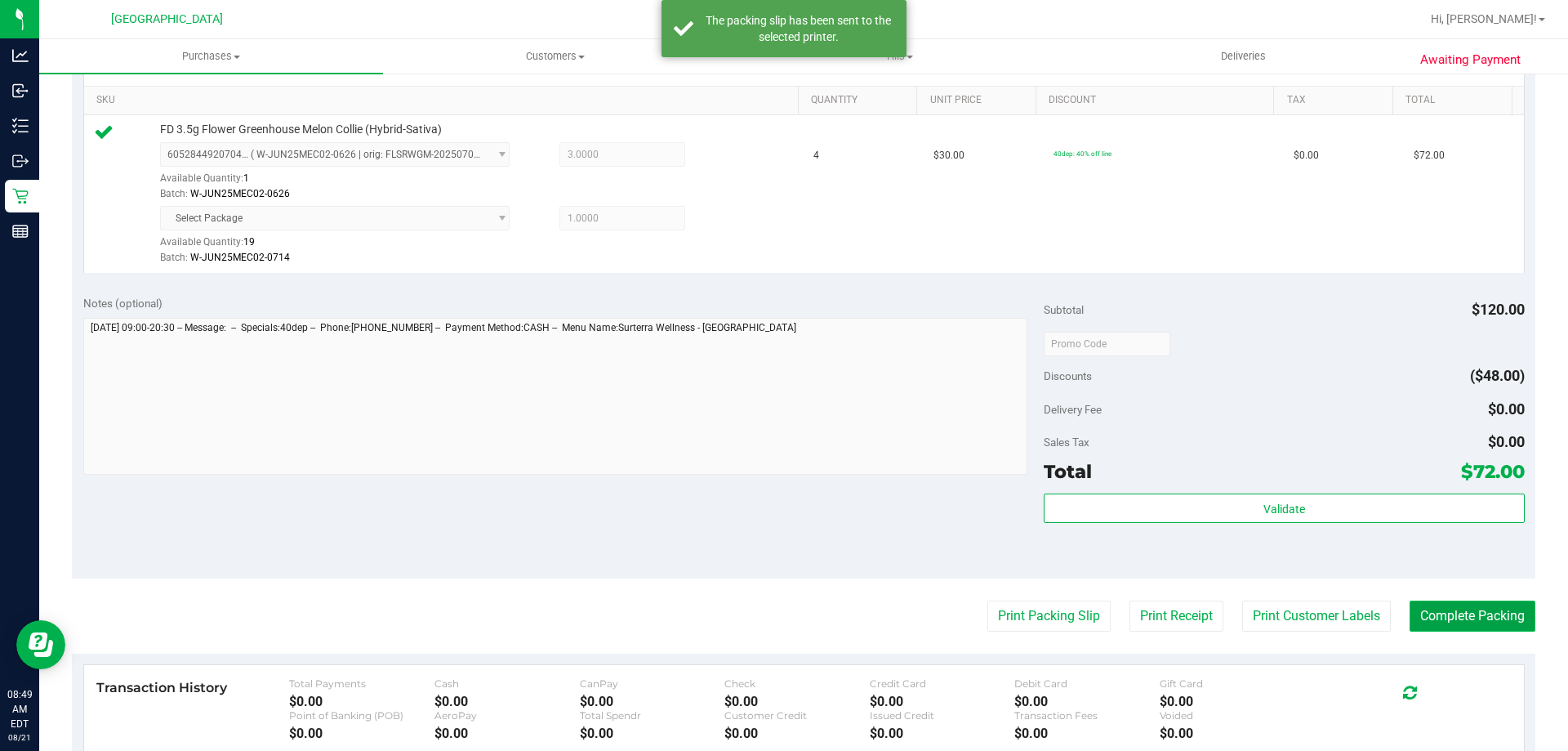
click at [1467, 626] on button "Complete Packing" at bounding box center [1472, 616] width 126 height 31
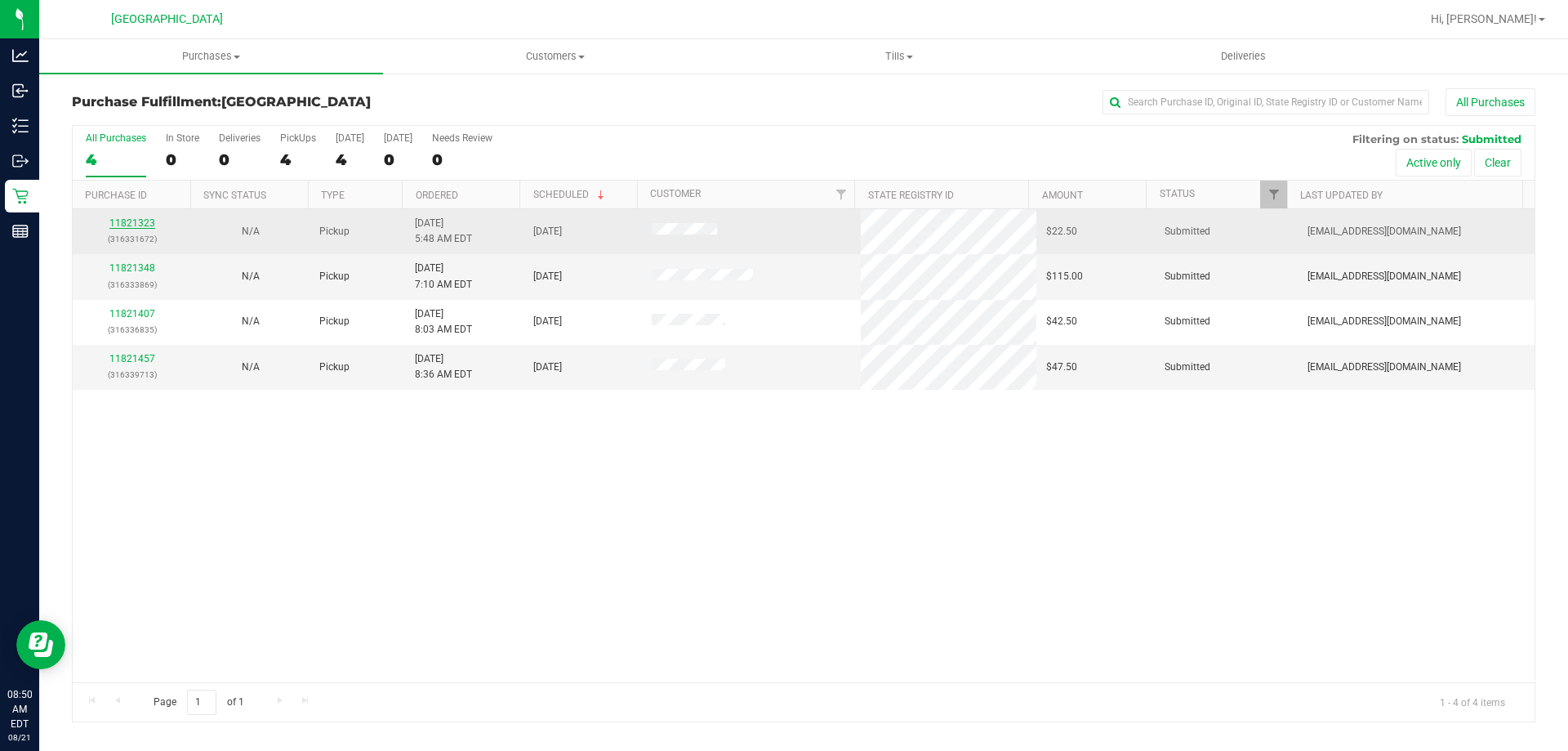
click at [135, 222] on link "11821323" at bounding box center [132, 224] width 46 height 12
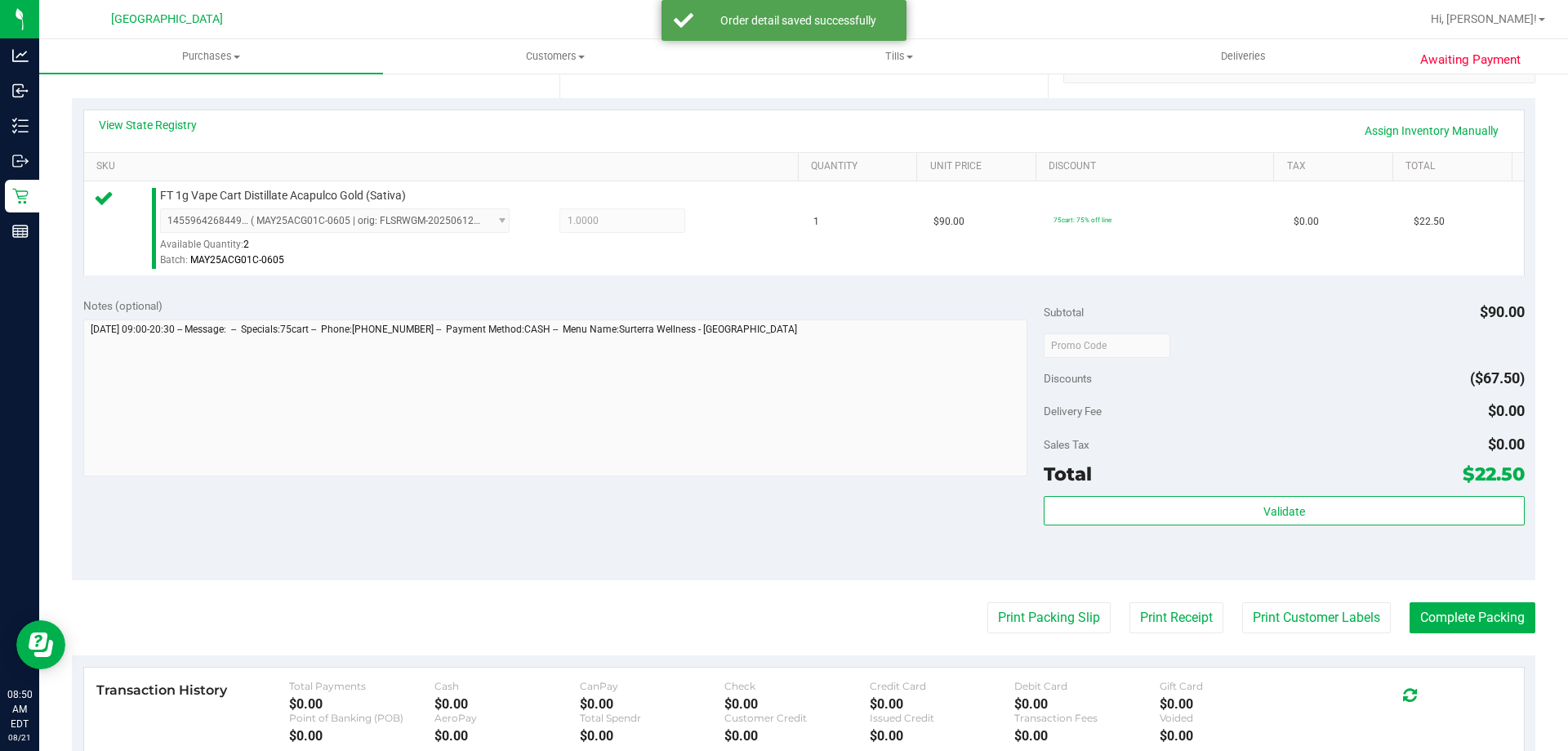
scroll to position [376, 0]
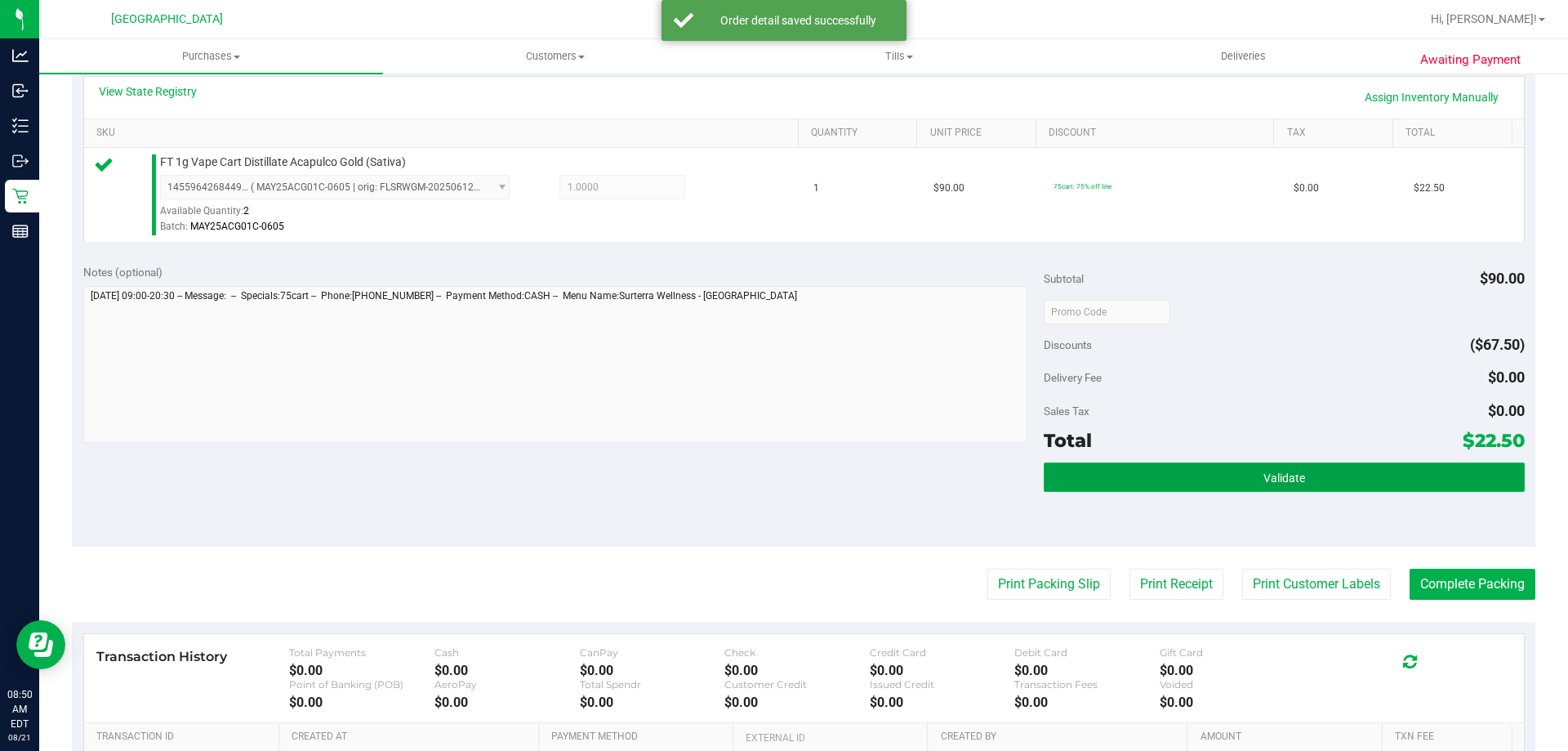
click at [1278, 468] on button "Validate" at bounding box center [1284, 478] width 480 height 29
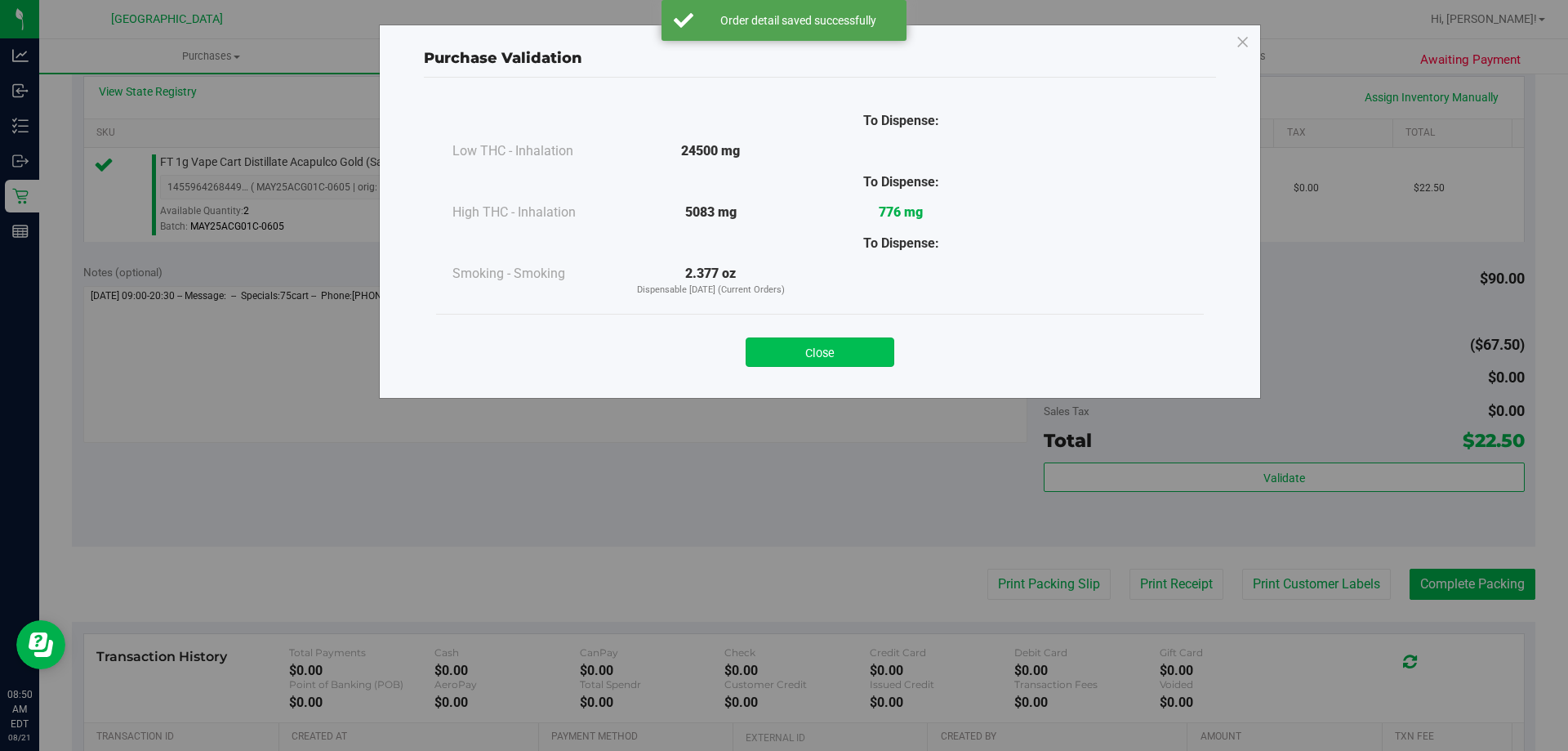
click at [844, 355] on button "Close" at bounding box center [820, 353] width 148 height 29
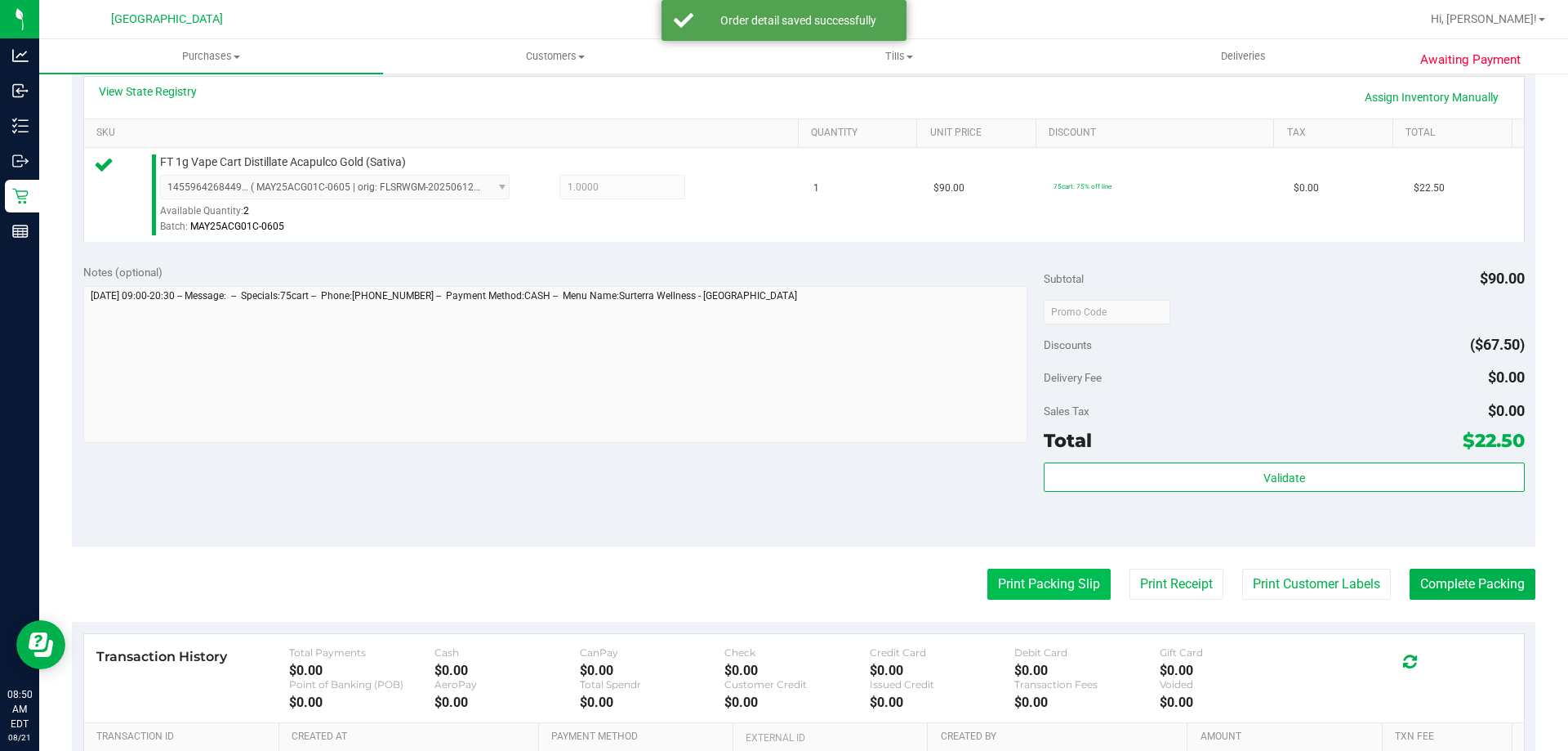
click at [1038, 587] on button "Print Packing Slip" at bounding box center [1050, 584] width 123 height 31
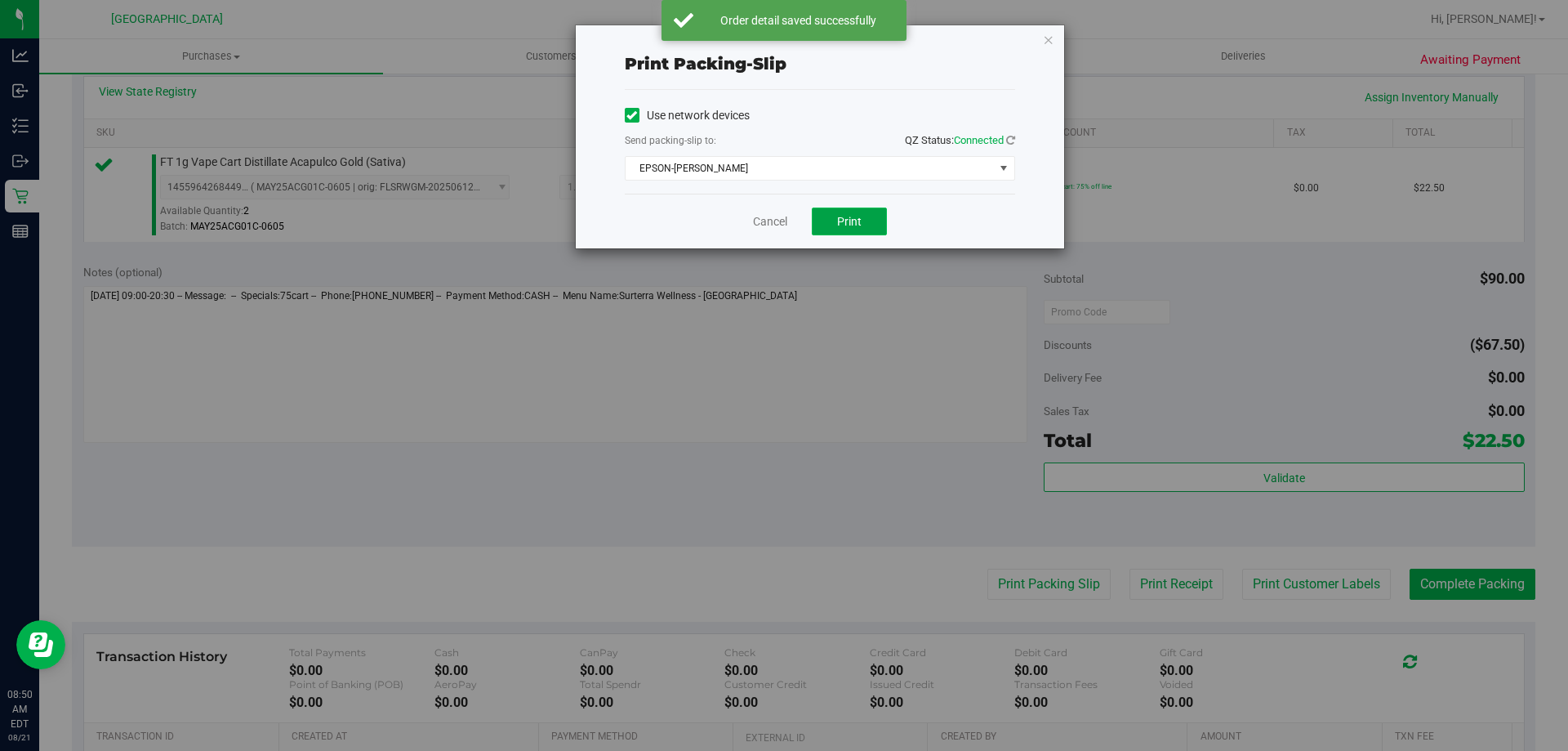
click at [846, 221] on span "Print" at bounding box center [849, 221] width 24 height 13
click at [761, 214] on link "Cancel" at bounding box center [769, 222] width 34 height 18
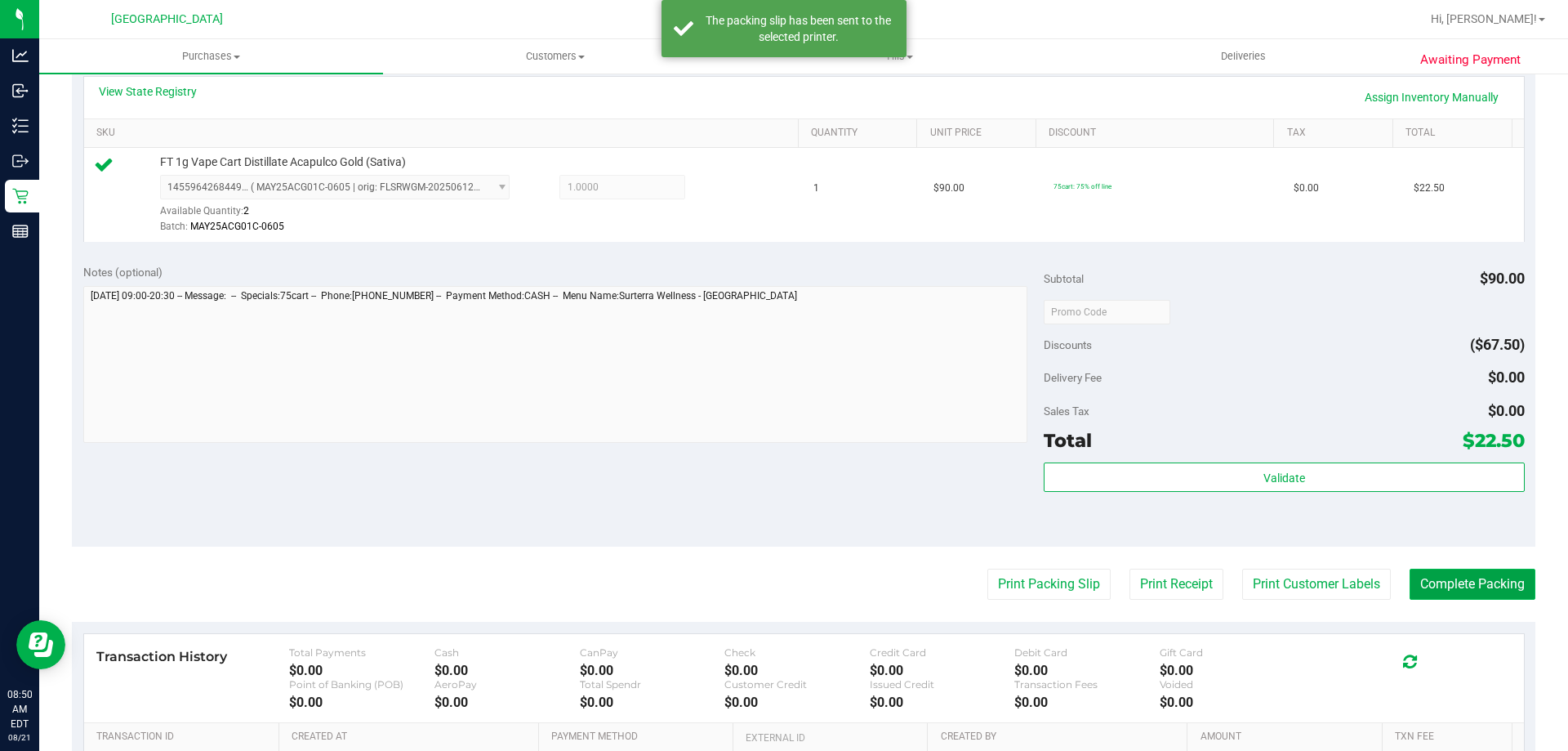
click at [1472, 587] on button "Complete Packing" at bounding box center [1472, 584] width 126 height 31
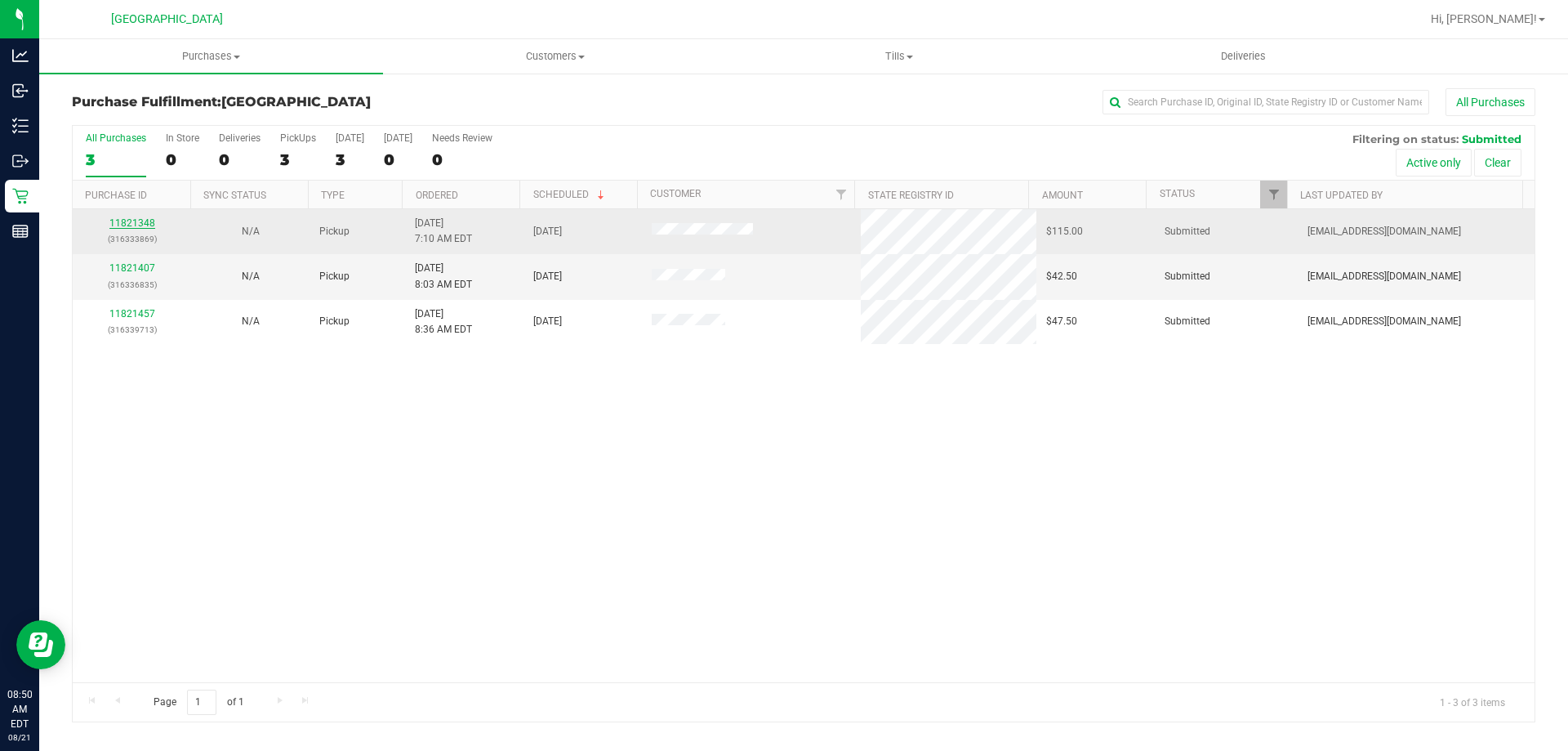
click at [117, 223] on link "11821348" at bounding box center [132, 224] width 46 height 12
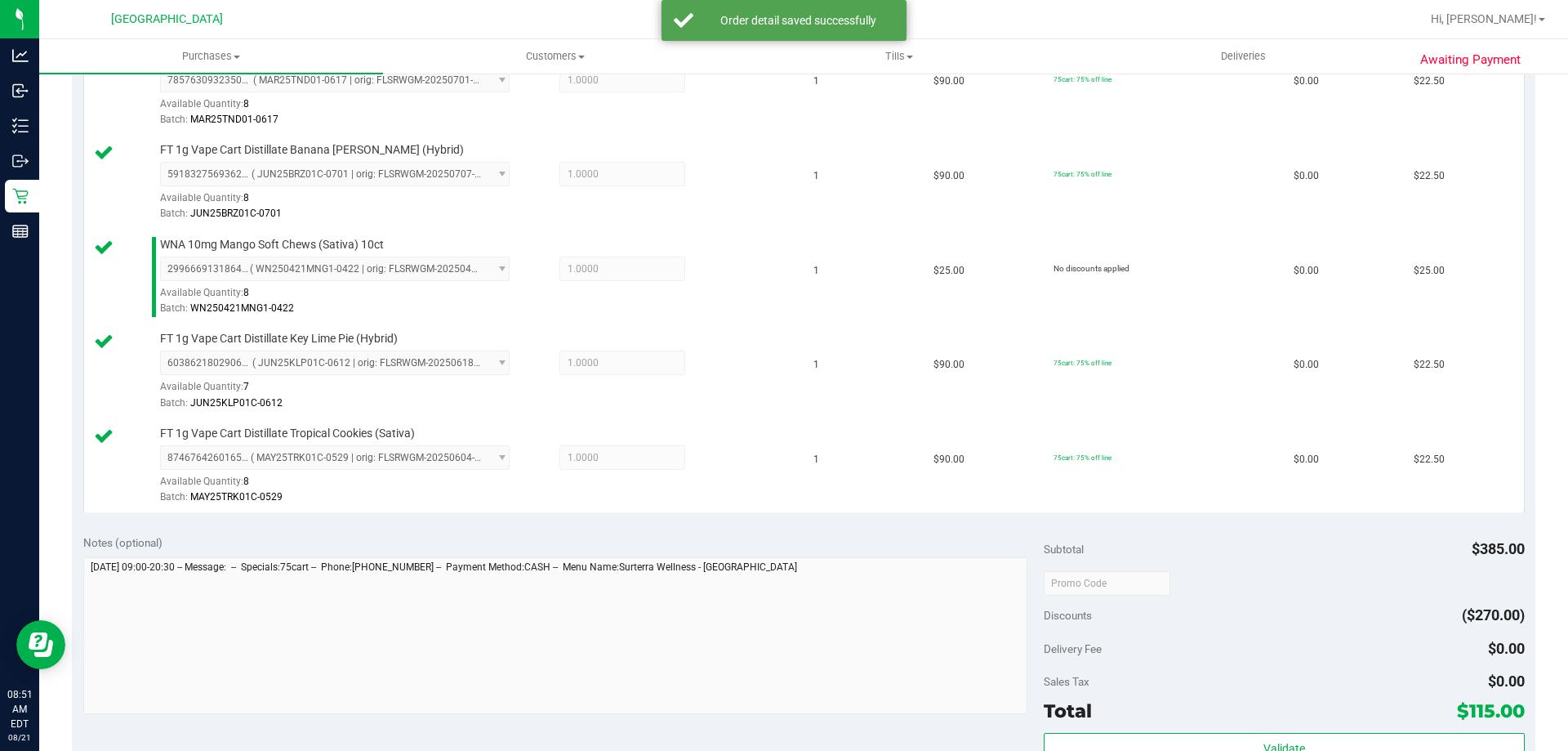
scroll to position [523, 0]
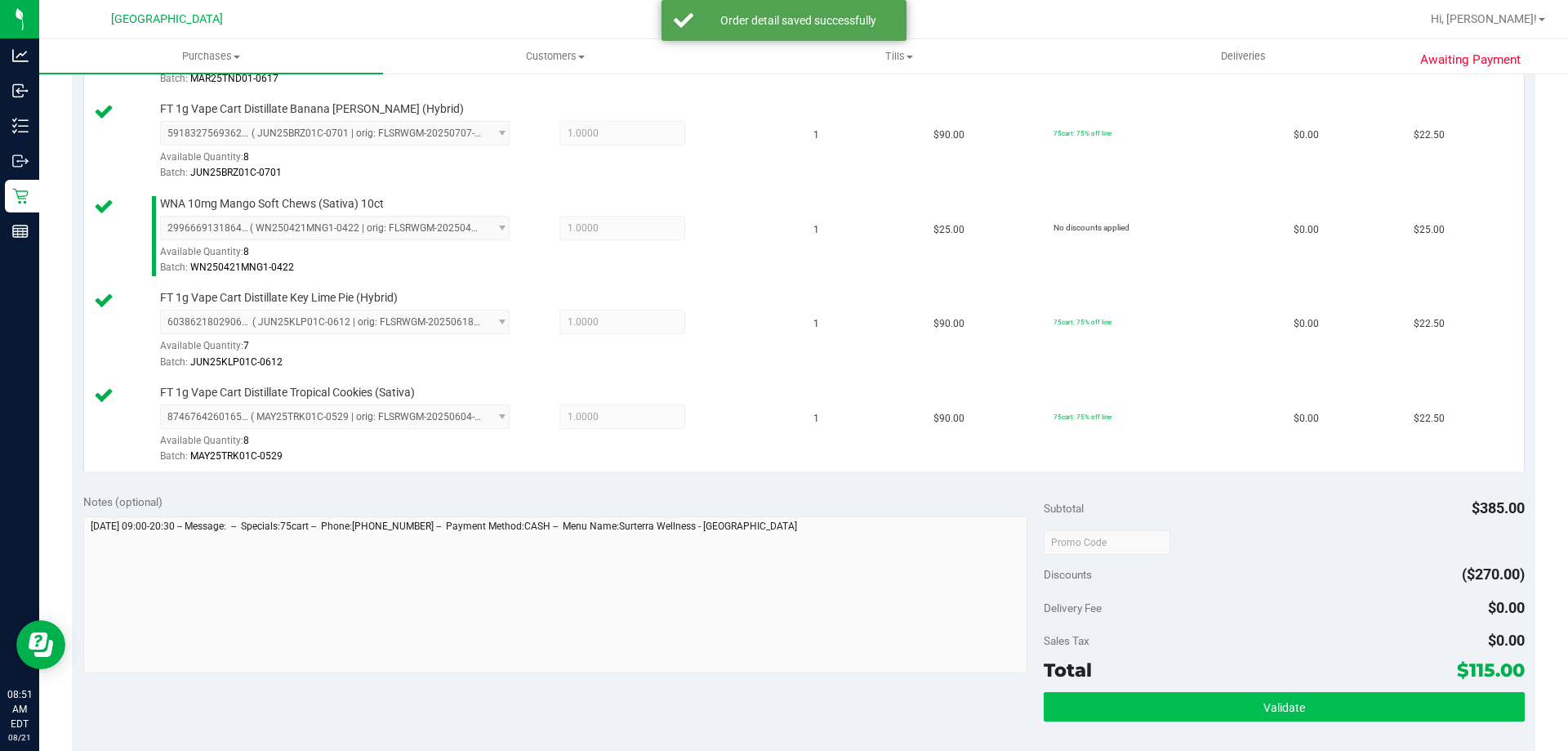
click at [1263, 699] on button "Validate" at bounding box center [1284, 707] width 480 height 29
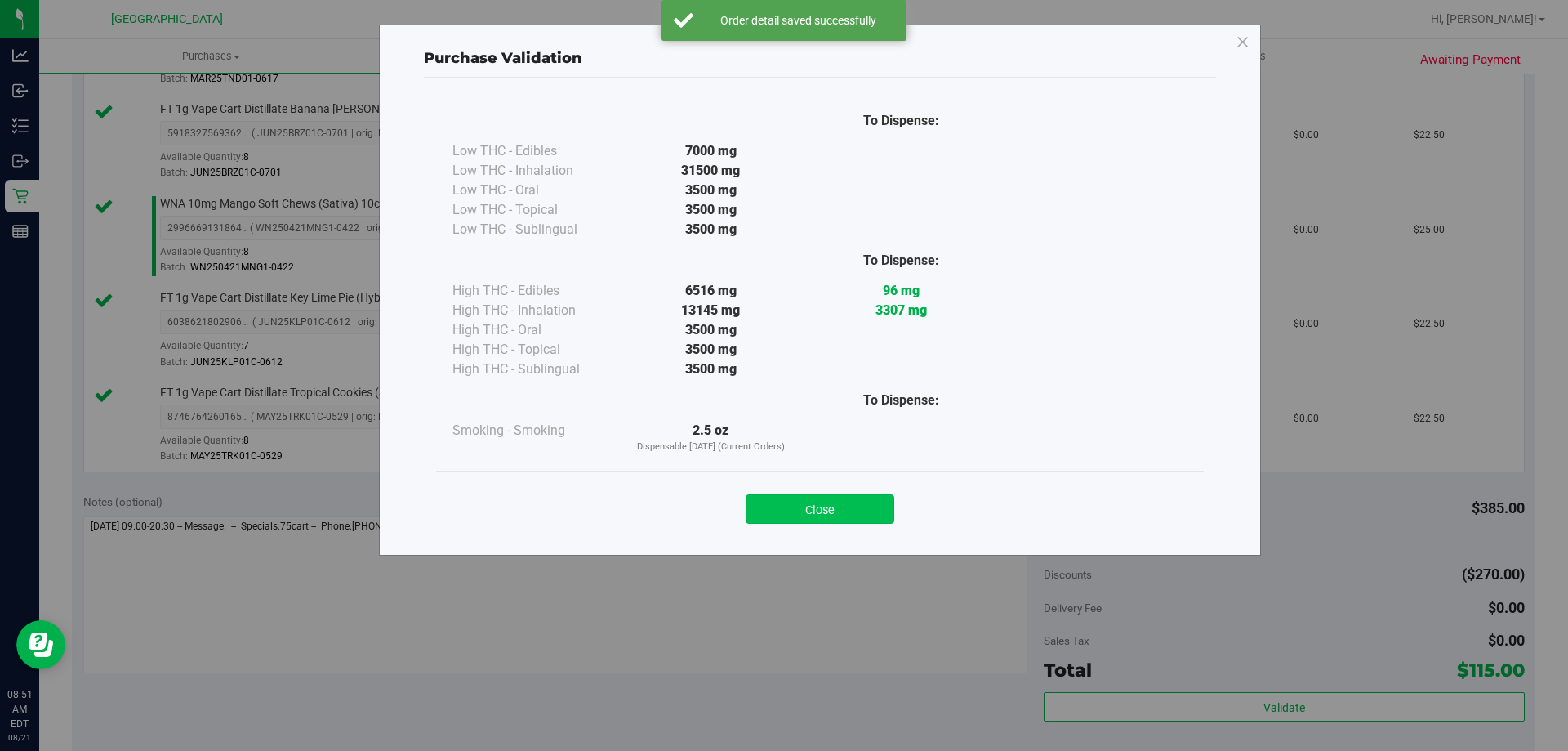
click at [864, 497] on button "Close" at bounding box center [820, 509] width 148 height 29
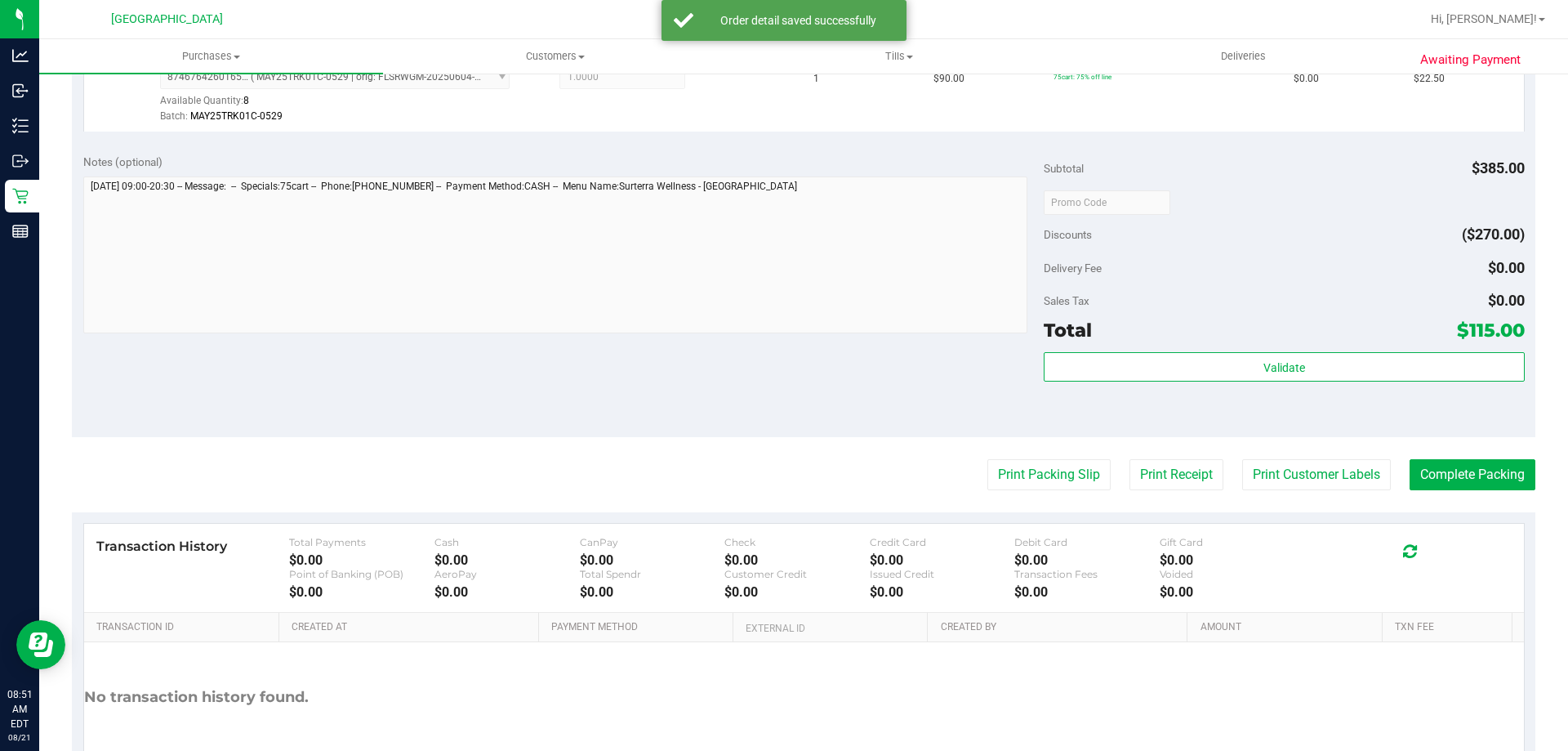
scroll to position [884, 0]
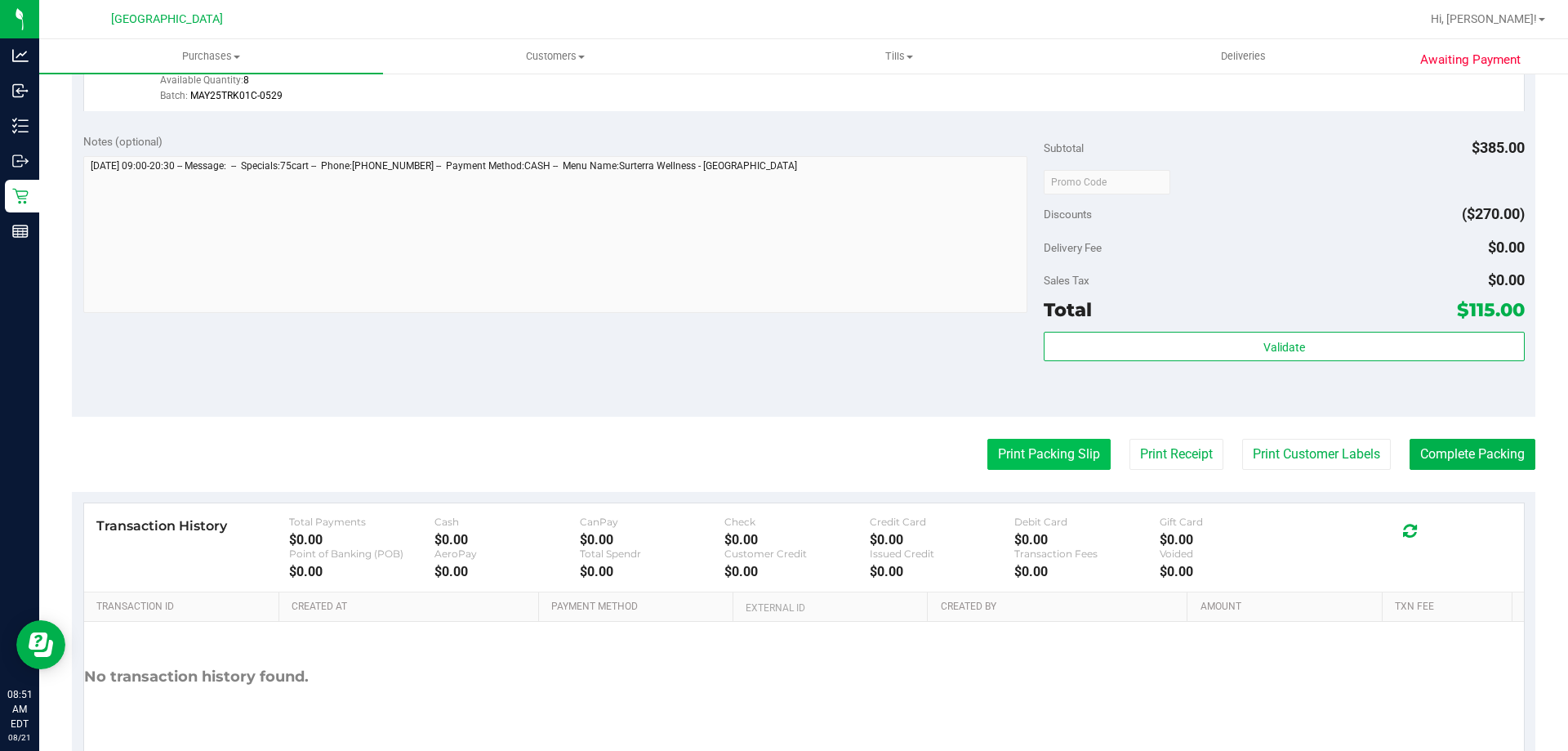
click at [1050, 455] on button "Print Packing Slip" at bounding box center [1050, 454] width 123 height 31
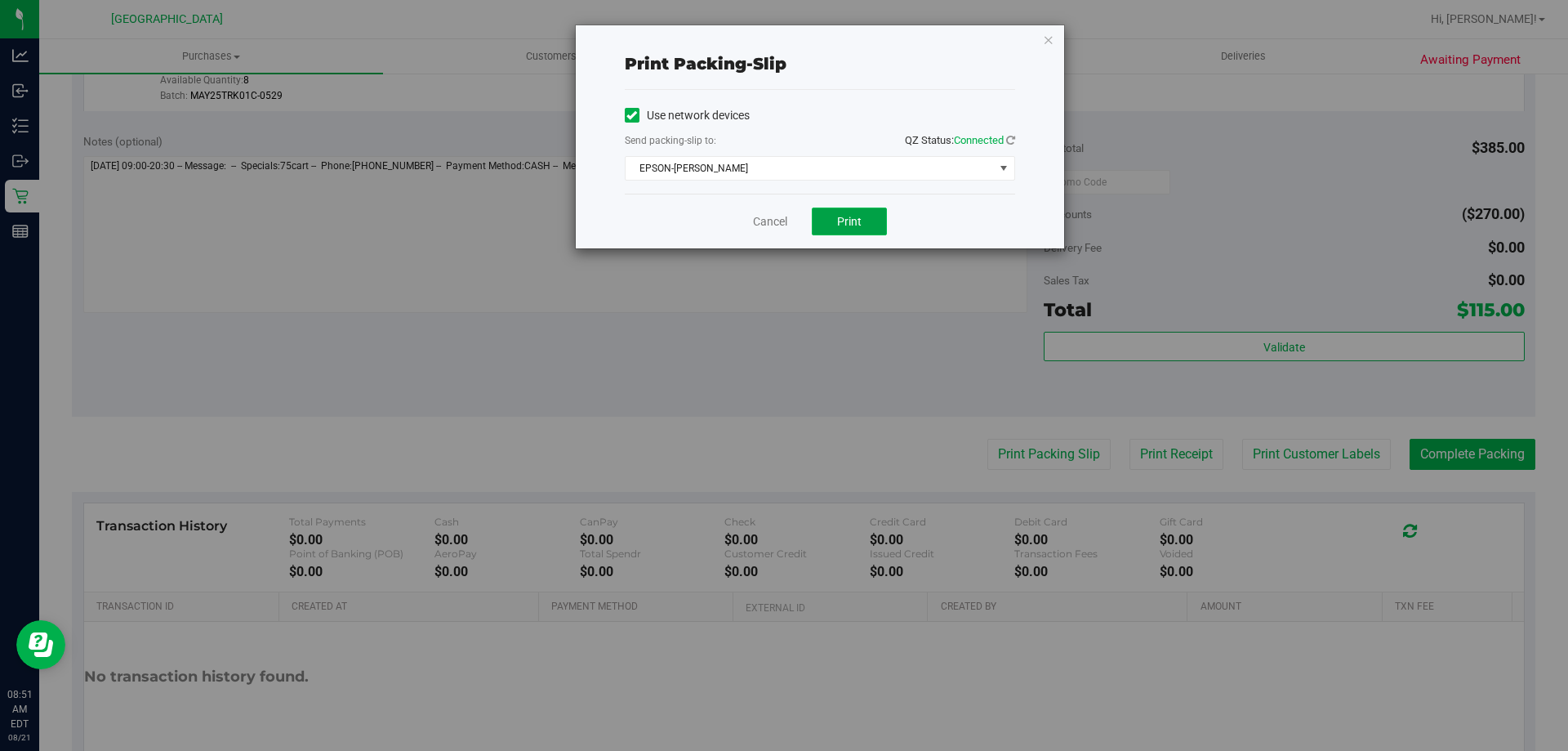
click at [848, 216] on span "Print" at bounding box center [849, 221] width 24 height 13
click at [772, 218] on link "Cancel" at bounding box center [769, 222] width 34 height 18
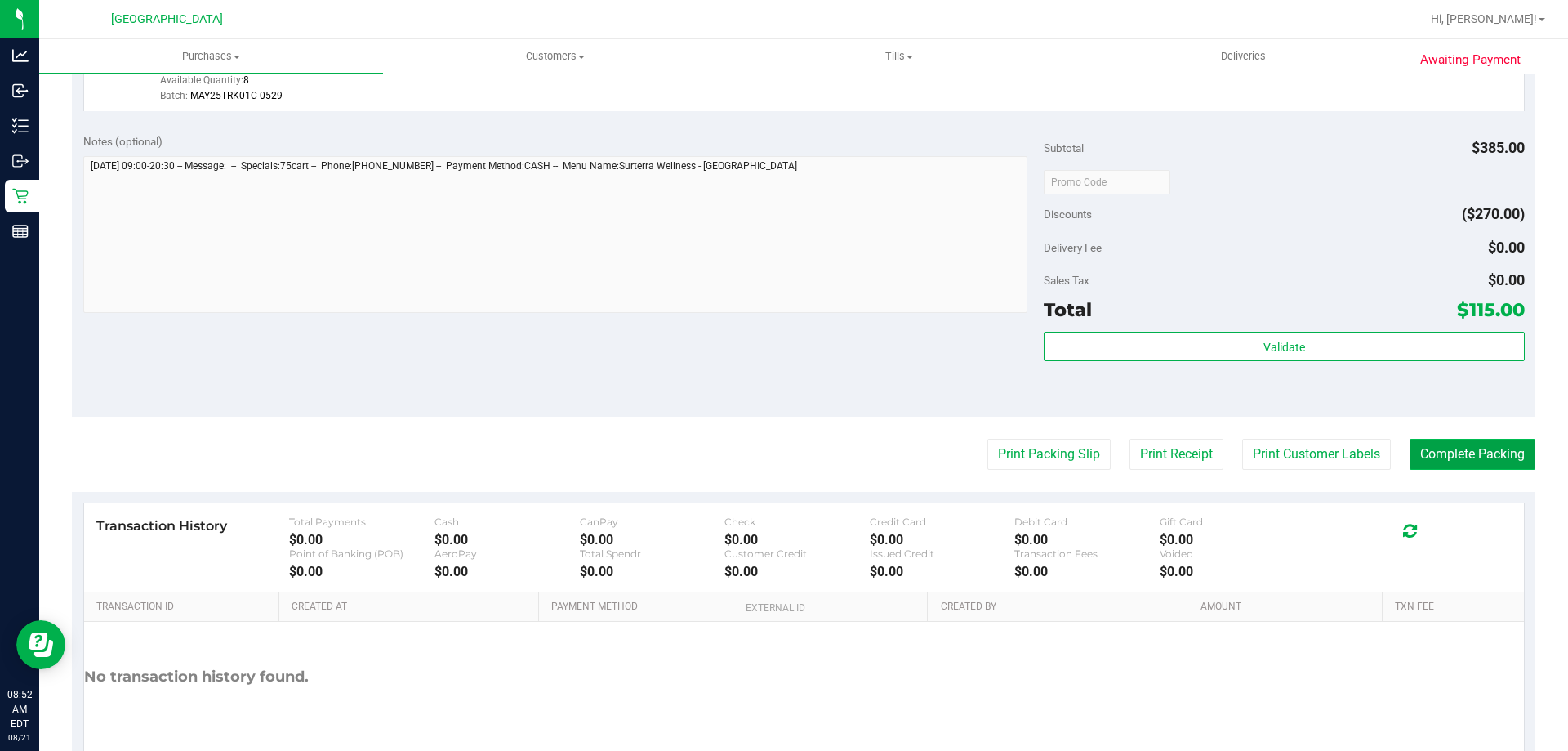
click at [1493, 439] on button "Complete Packing" at bounding box center [1472, 454] width 126 height 31
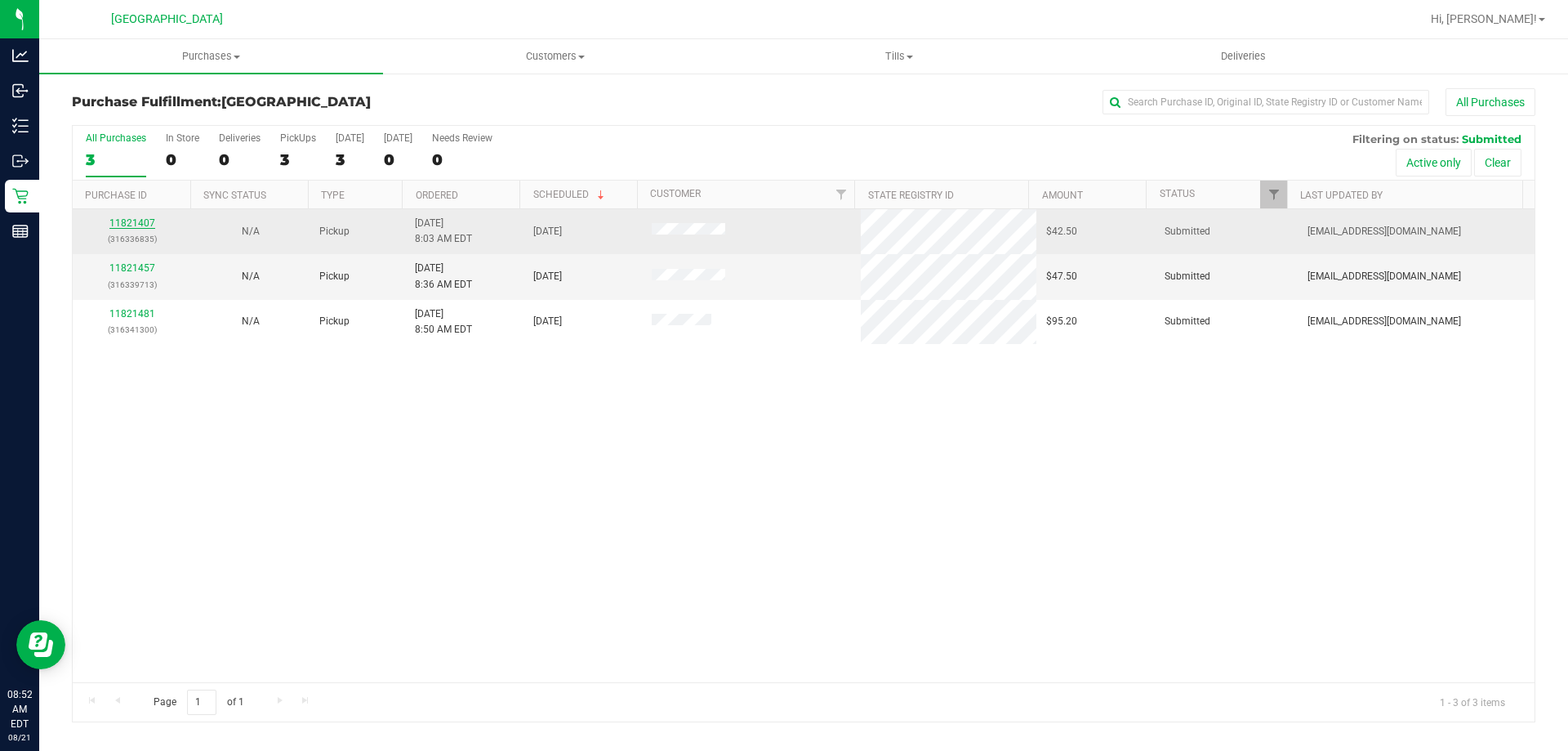
click at [132, 227] on link "11821407" at bounding box center [132, 224] width 46 height 12
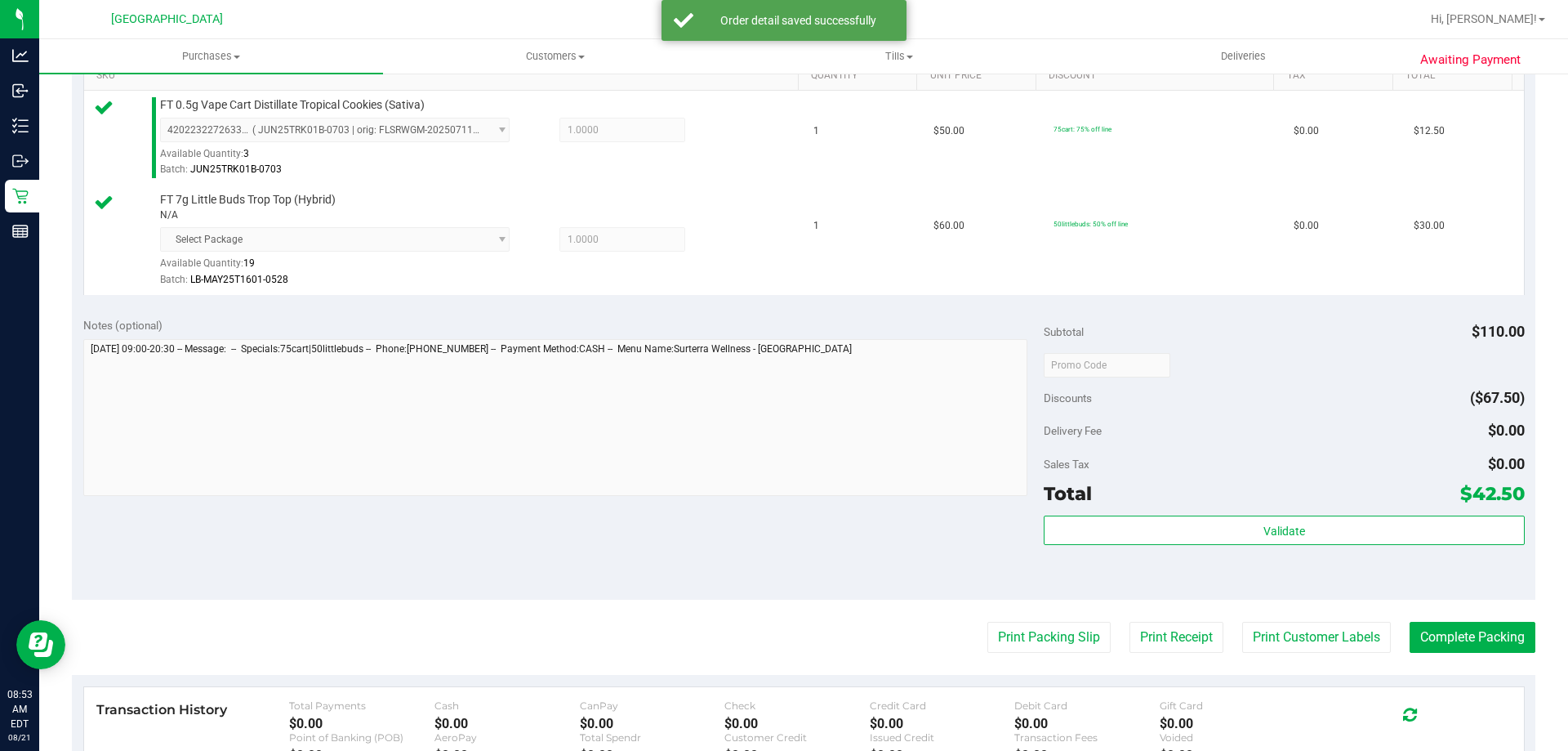
scroll to position [438, 0]
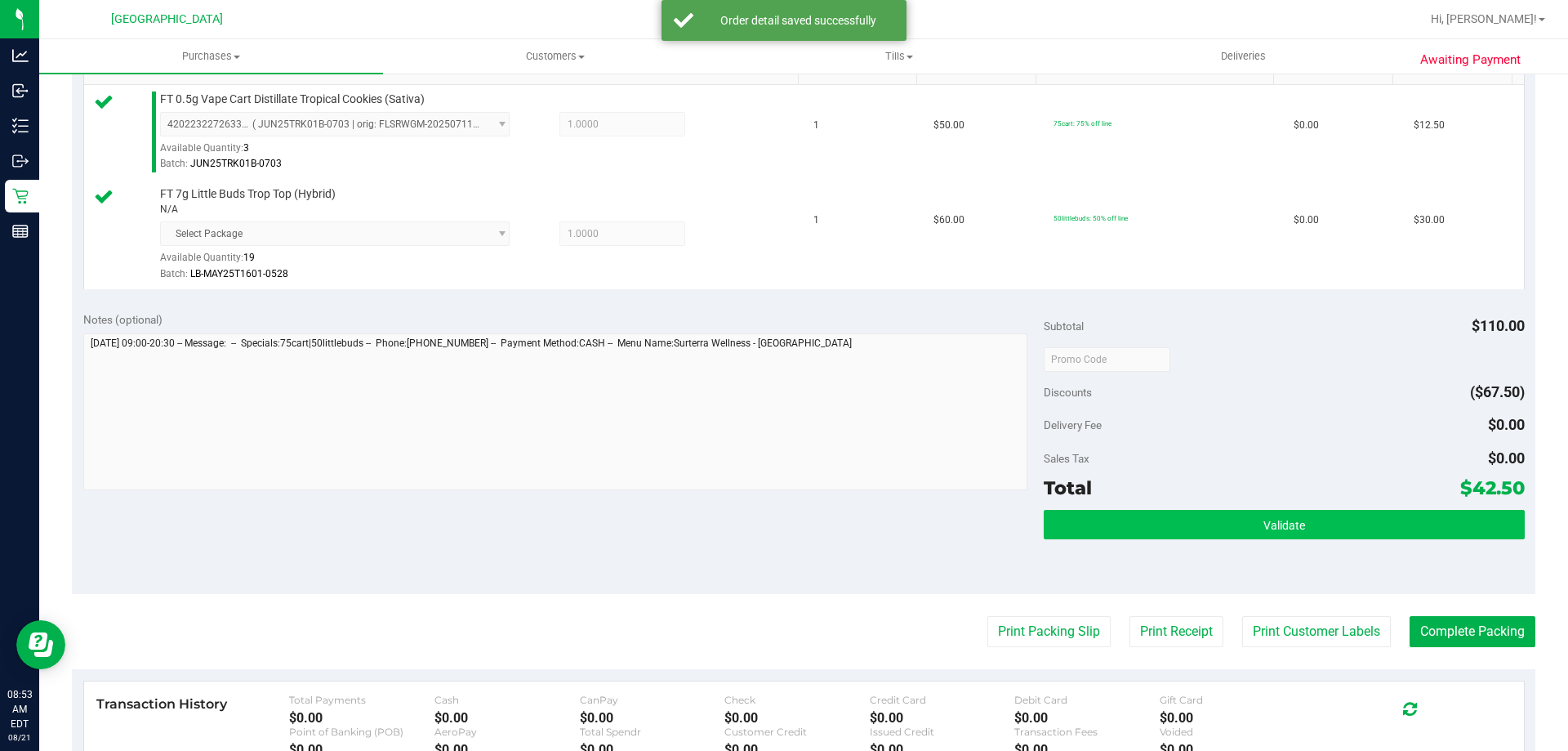
click at [1236, 523] on button "Validate" at bounding box center [1284, 524] width 480 height 29
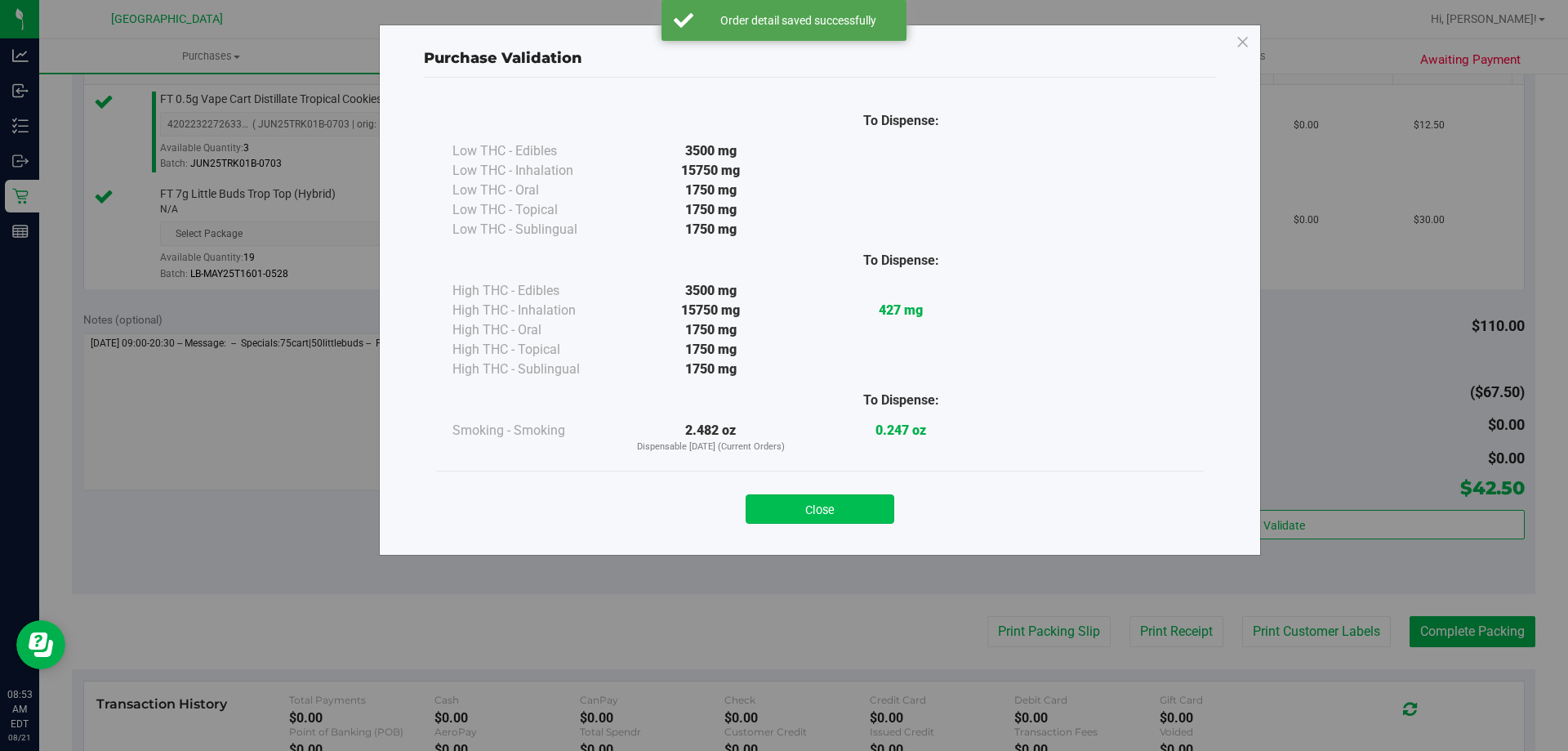
click at [844, 508] on button "Close" at bounding box center [820, 509] width 148 height 29
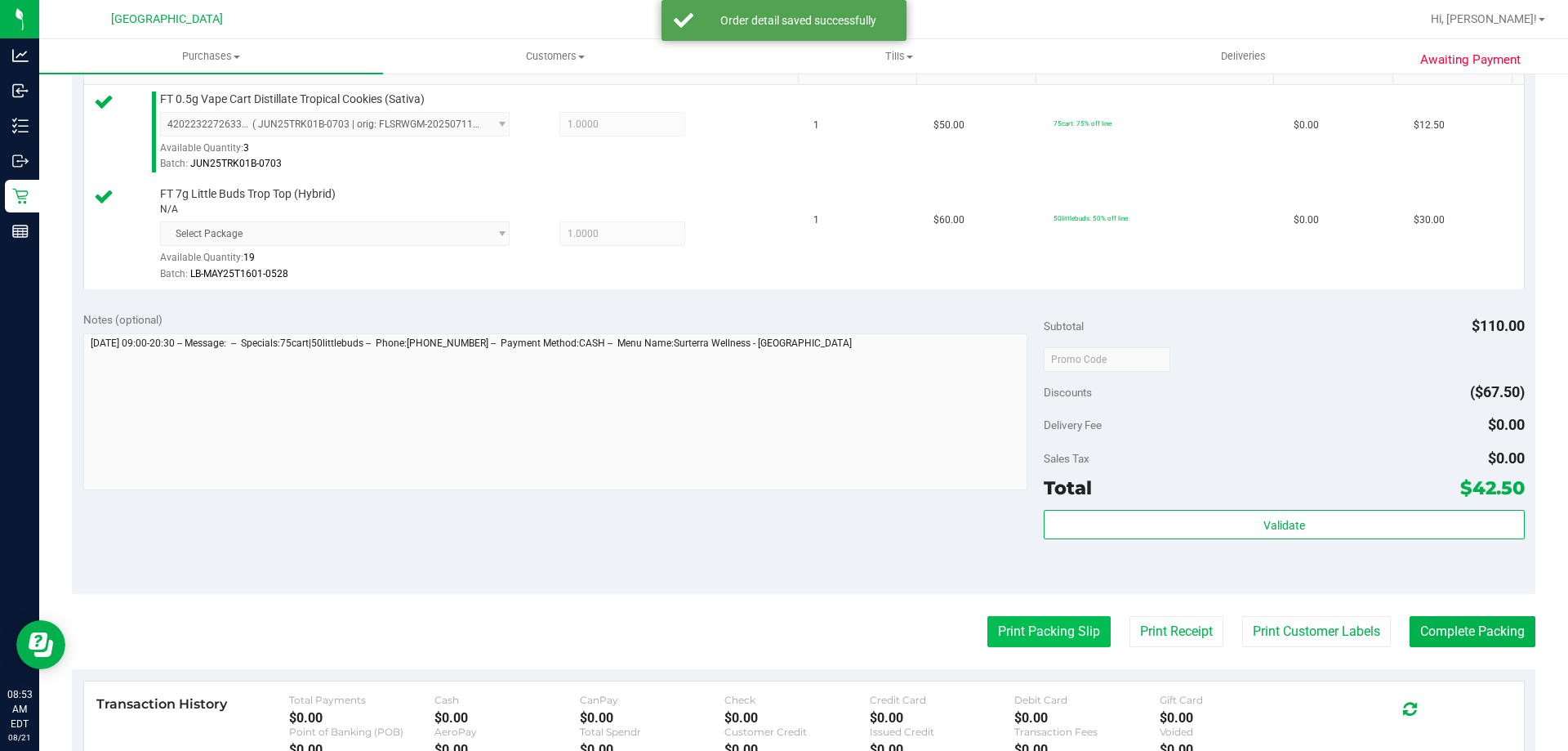
click at [1042, 631] on button "Print Packing Slip" at bounding box center [1050, 632] width 123 height 31
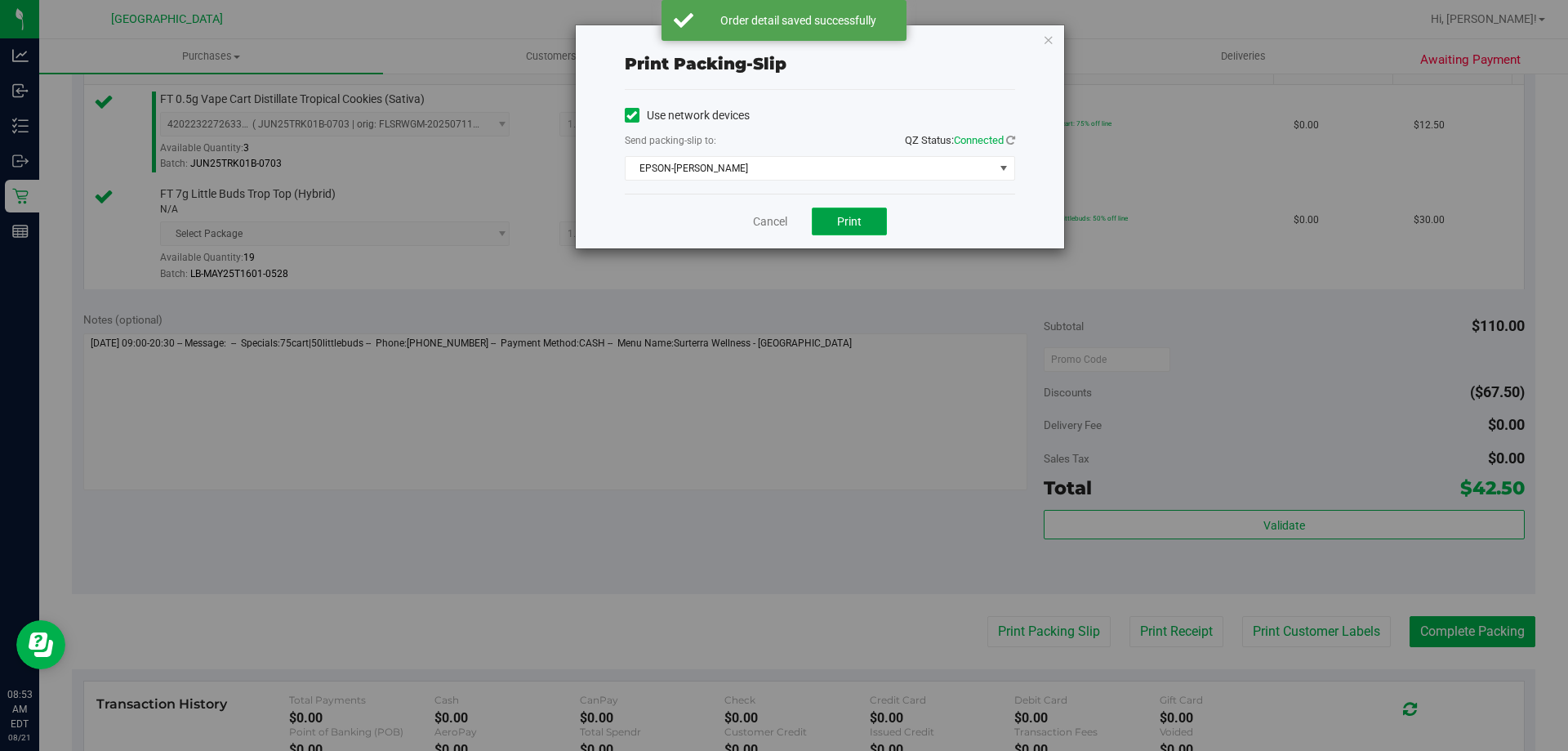
click at [853, 225] on span "Print" at bounding box center [849, 221] width 24 height 13
click at [763, 219] on link "Cancel" at bounding box center [769, 222] width 34 height 18
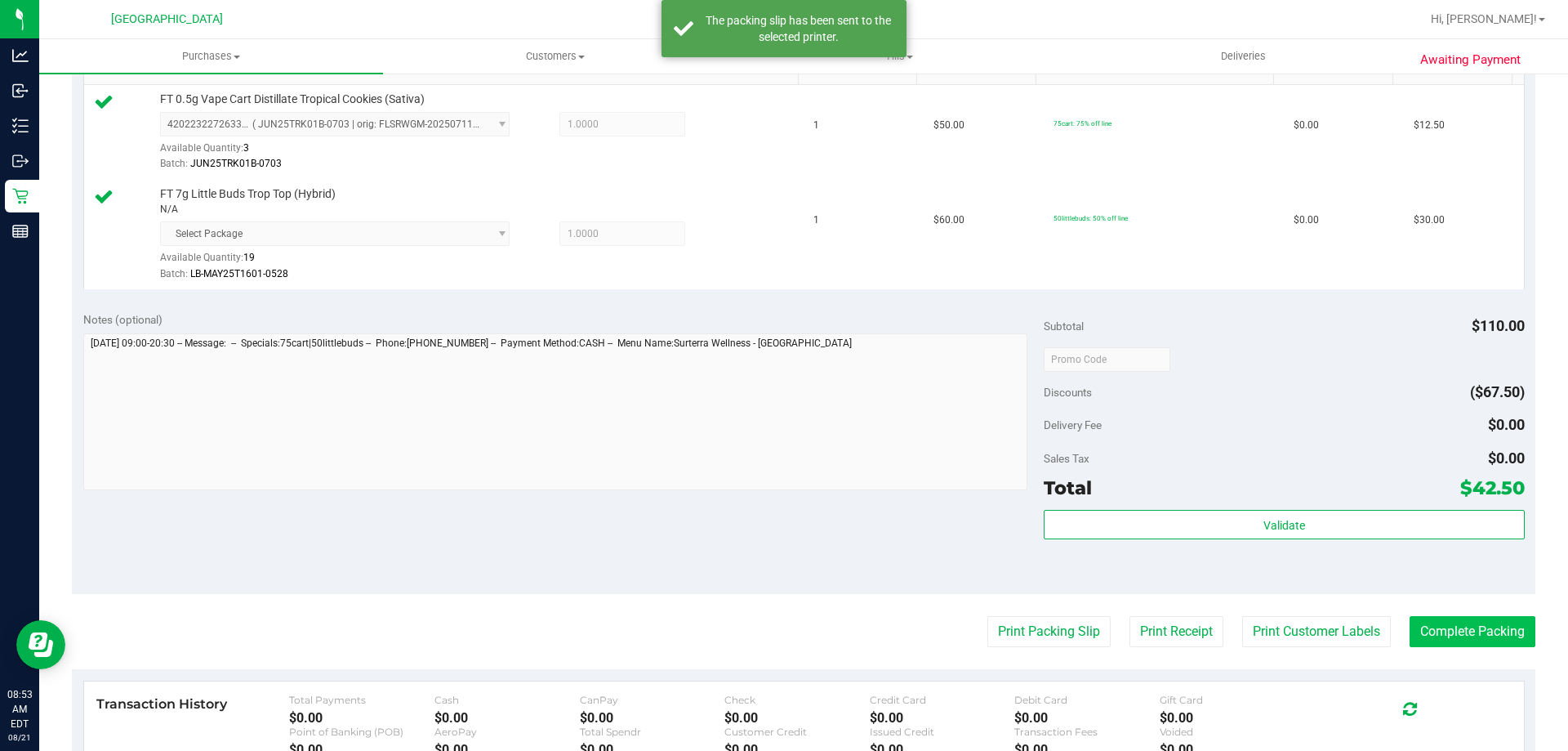
click at [1468, 625] on button "Complete Packing" at bounding box center [1472, 632] width 126 height 31
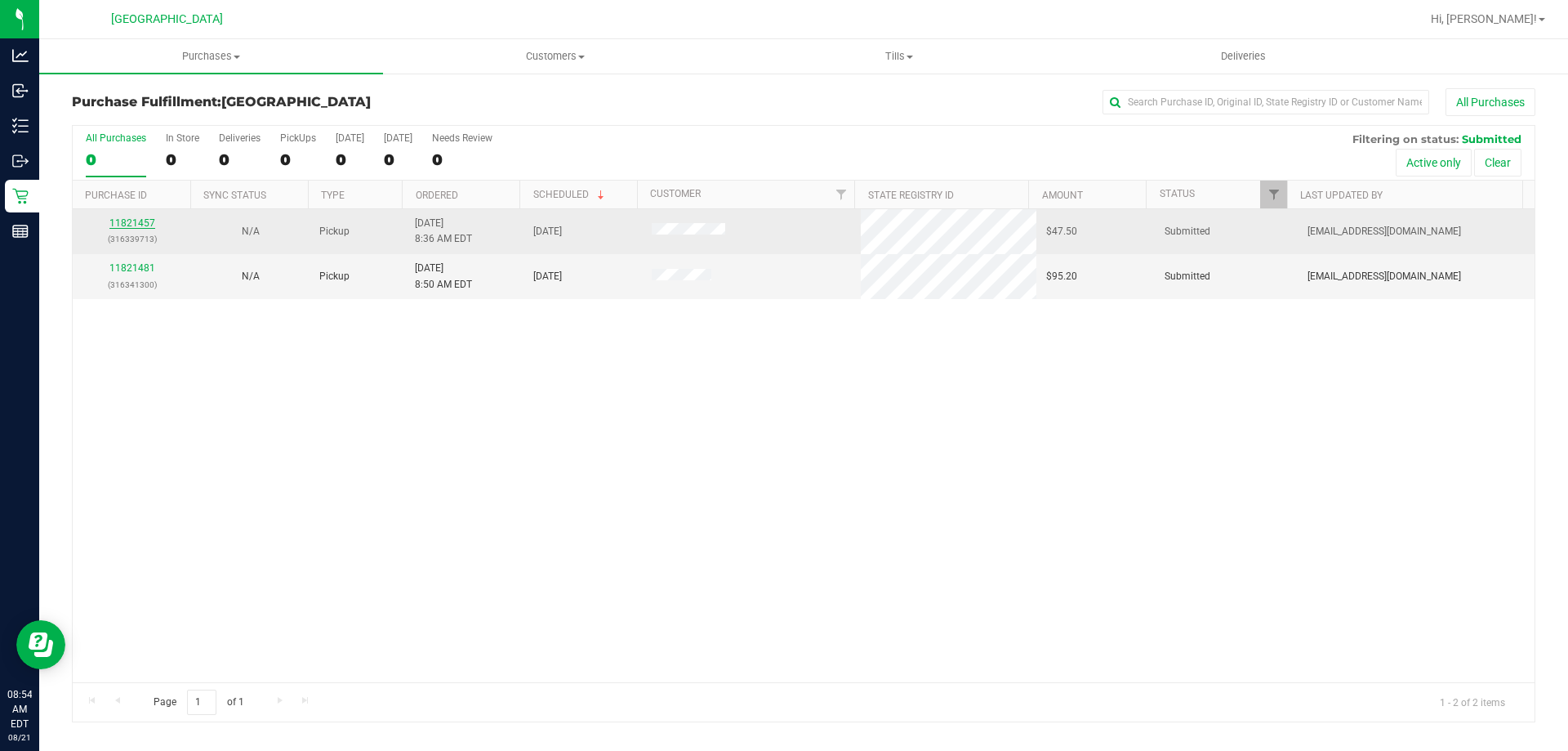
click at [130, 222] on link "11821457" at bounding box center [132, 224] width 46 height 12
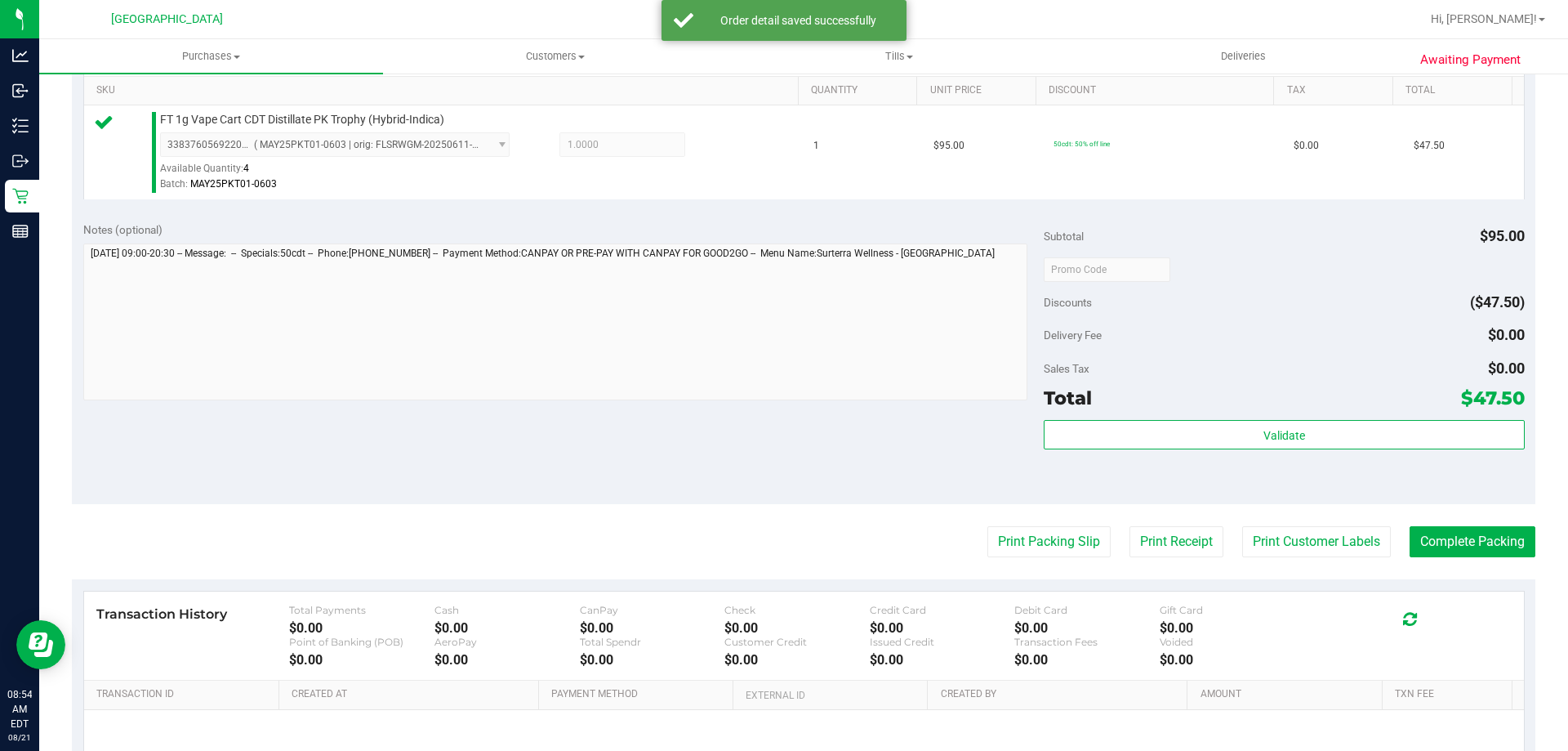
scroll to position [419, 0]
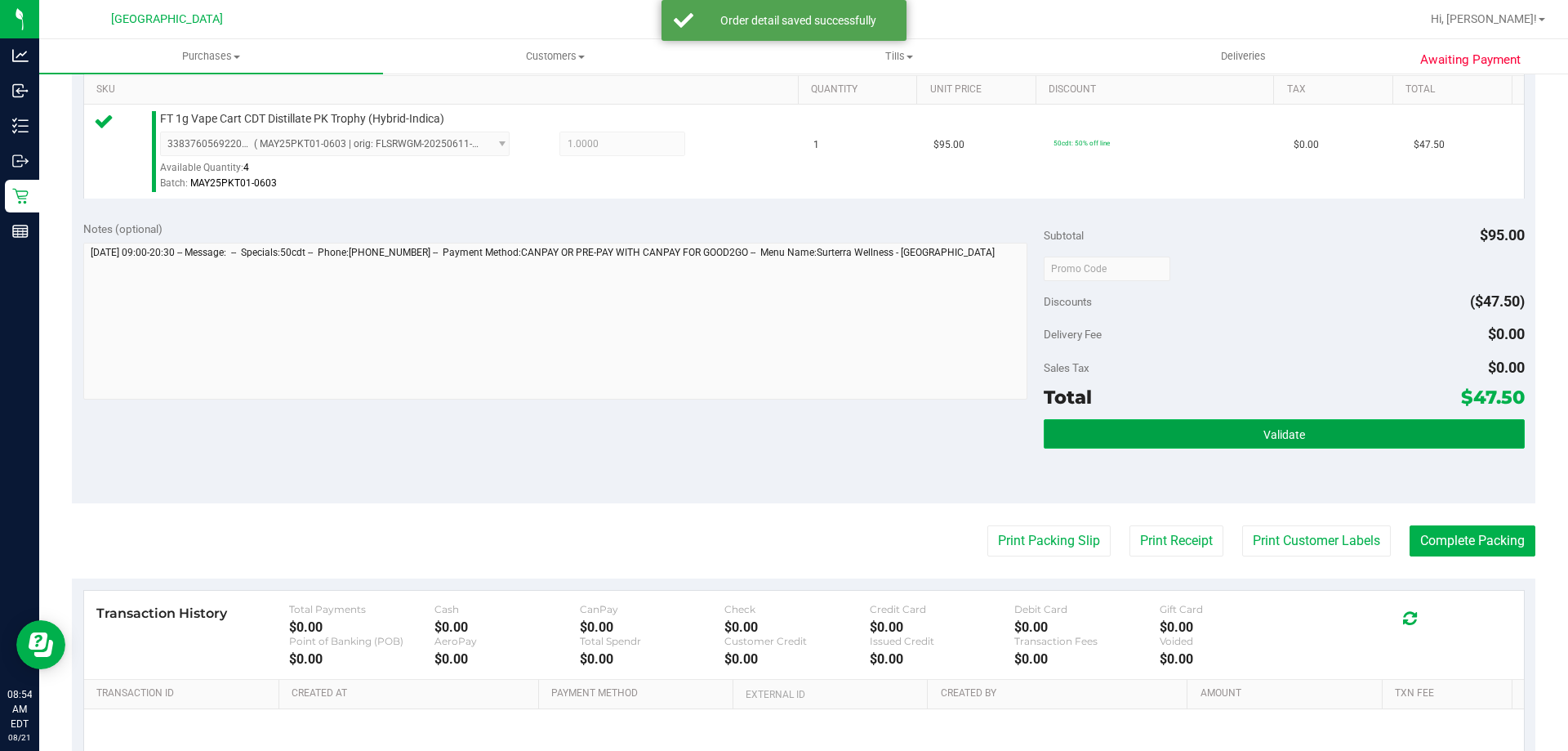
click at [1322, 436] on button "Validate" at bounding box center [1284, 434] width 480 height 29
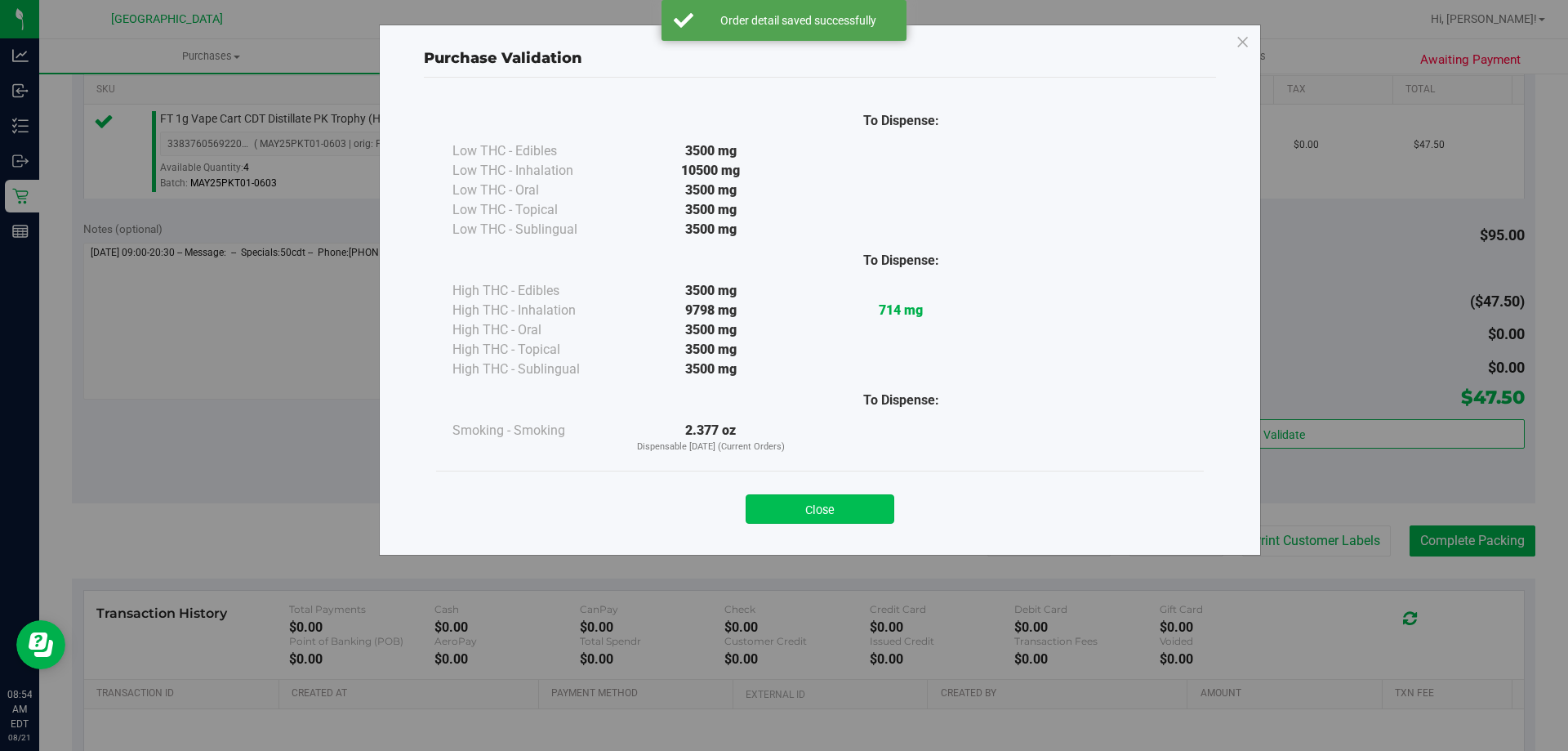
click at [832, 510] on button "Close" at bounding box center [820, 509] width 148 height 29
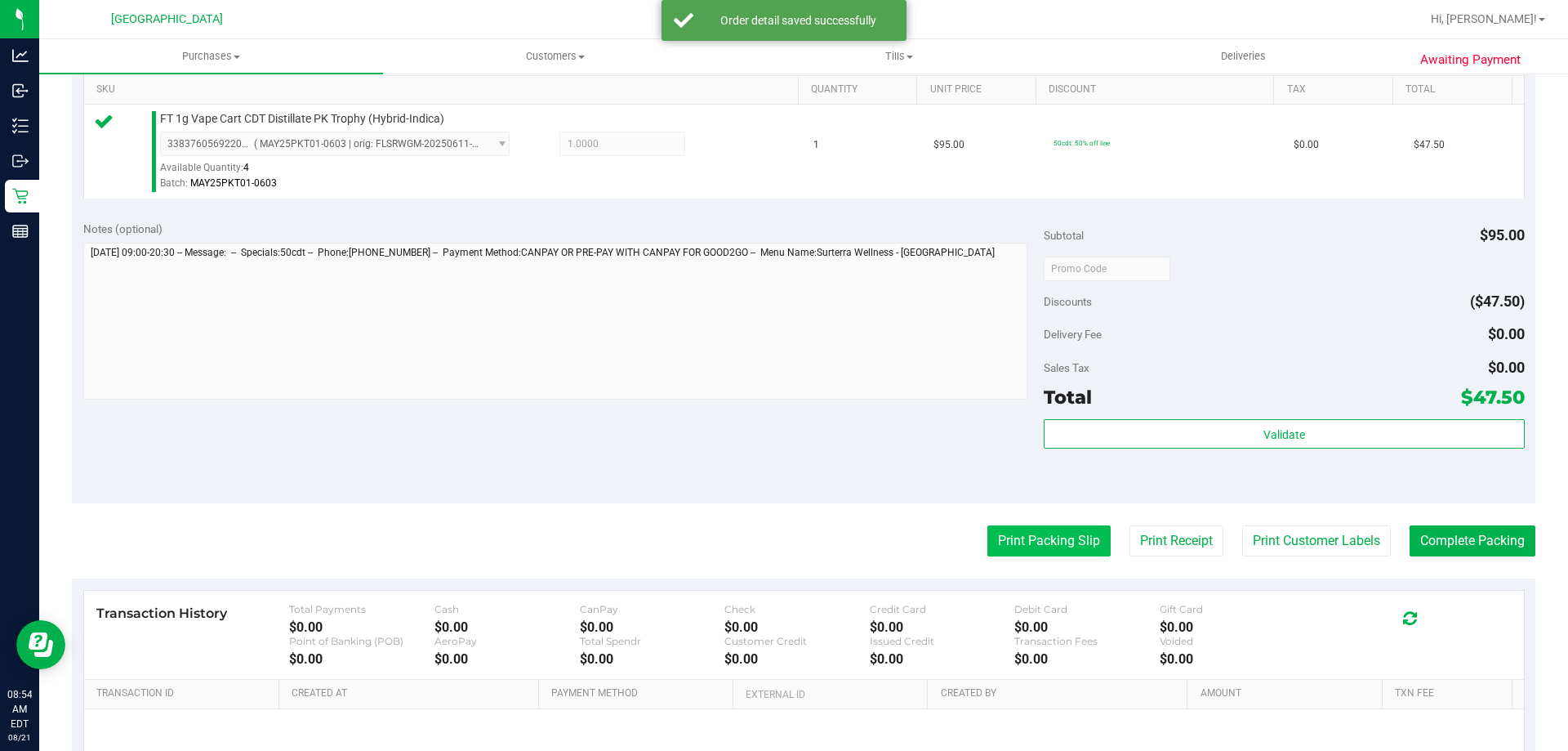
click at [1057, 538] on button "Print Packing Slip" at bounding box center [1050, 541] width 123 height 31
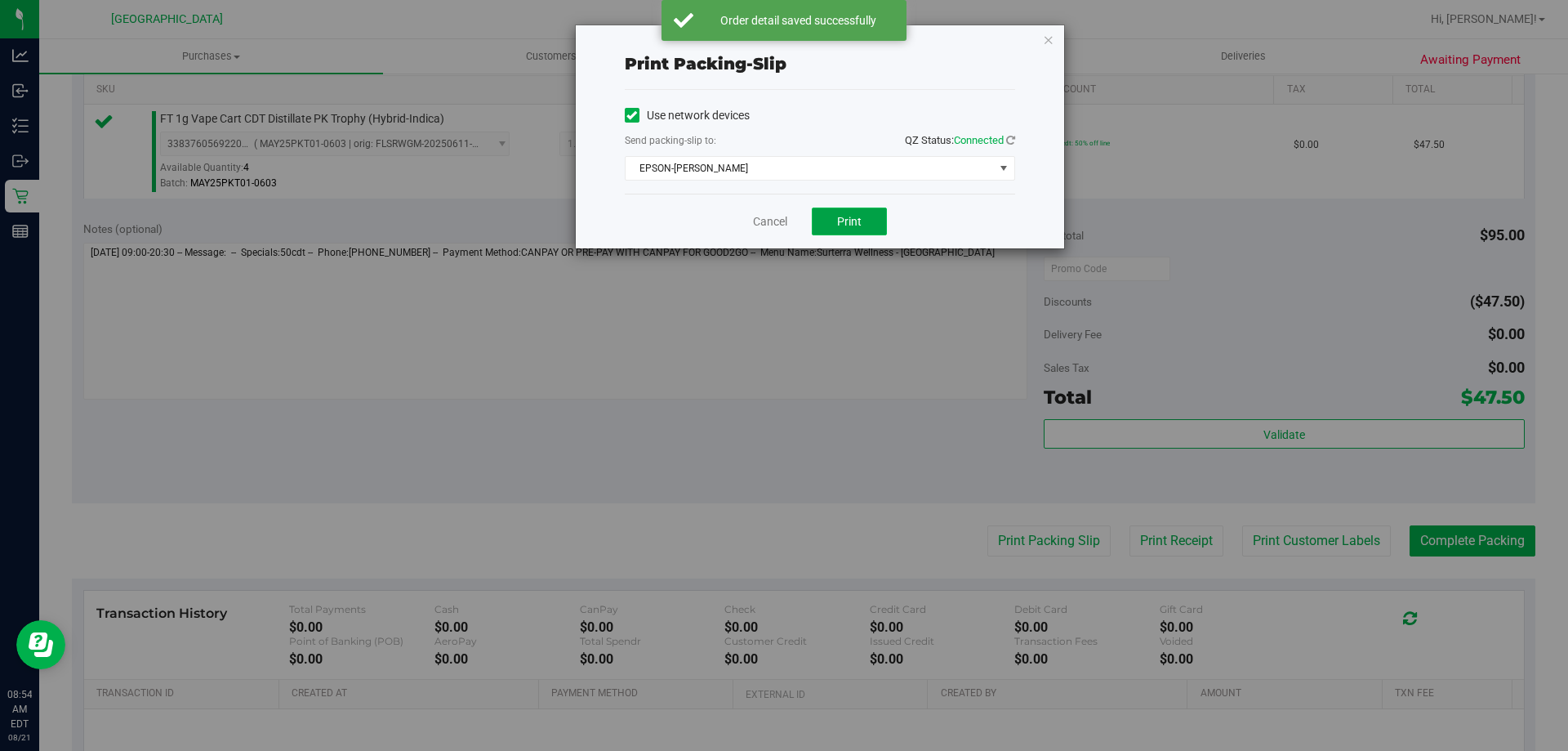
click at [853, 229] on button "Print" at bounding box center [849, 222] width 75 height 27
click at [758, 222] on link "Cancel" at bounding box center [769, 222] width 34 height 18
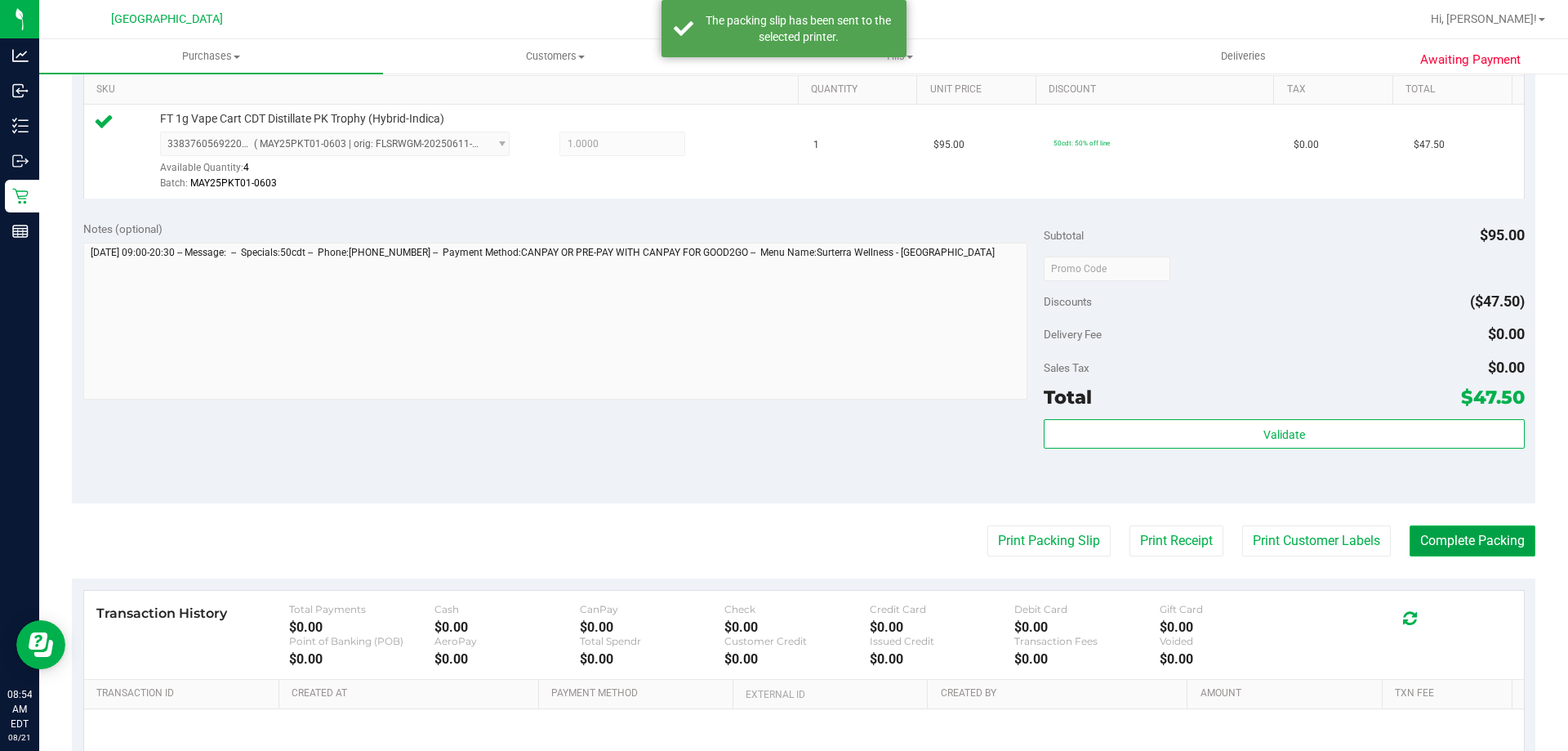
click at [1472, 552] on button "Complete Packing" at bounding box center [1472, 541] width 126 height 31
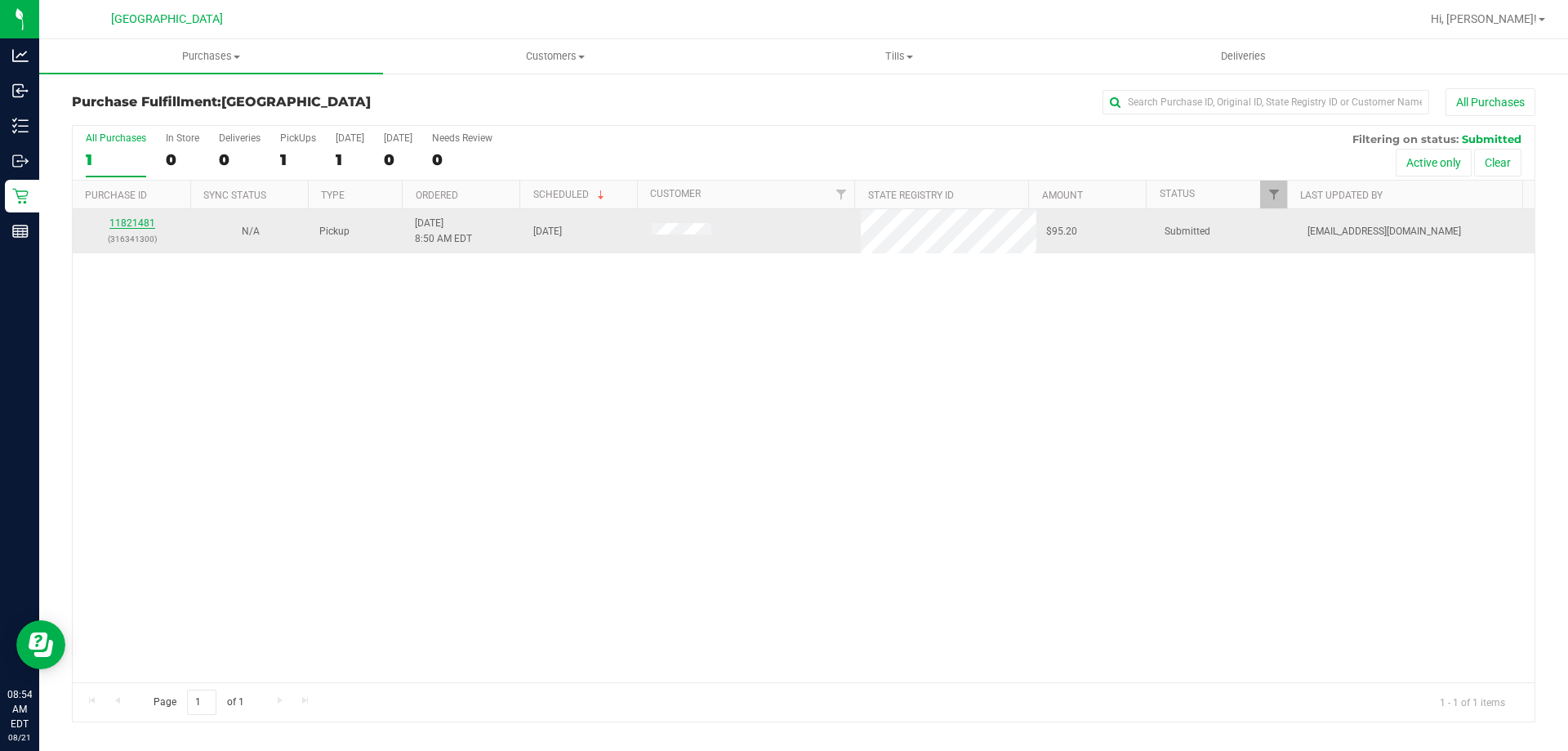
click at [118, 223] on link "11821481" at bounding box center [132, 224] width 46 height 12
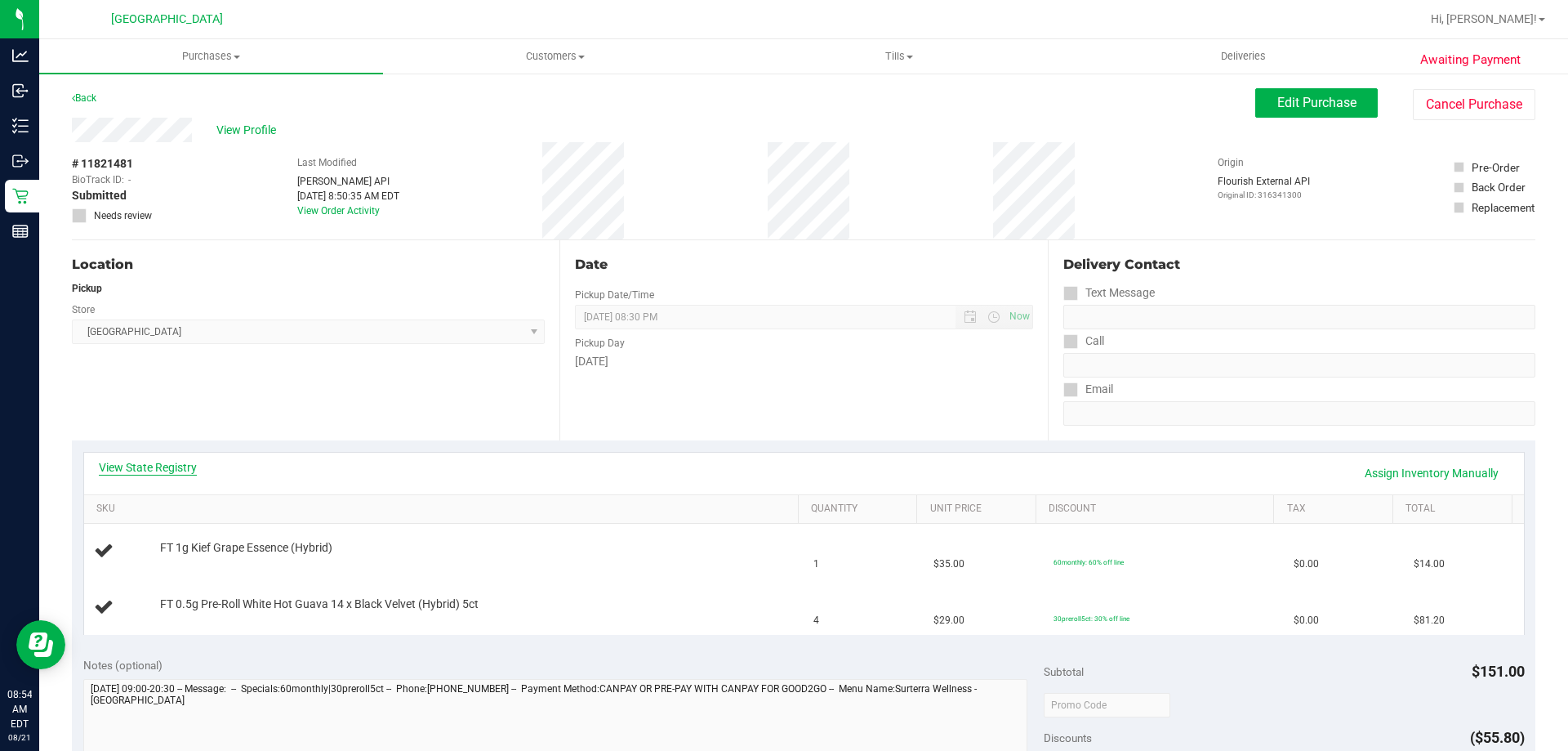
click at [155, 463] on link "View State Registry" at bounding box center [147, 467] width 98 height 17
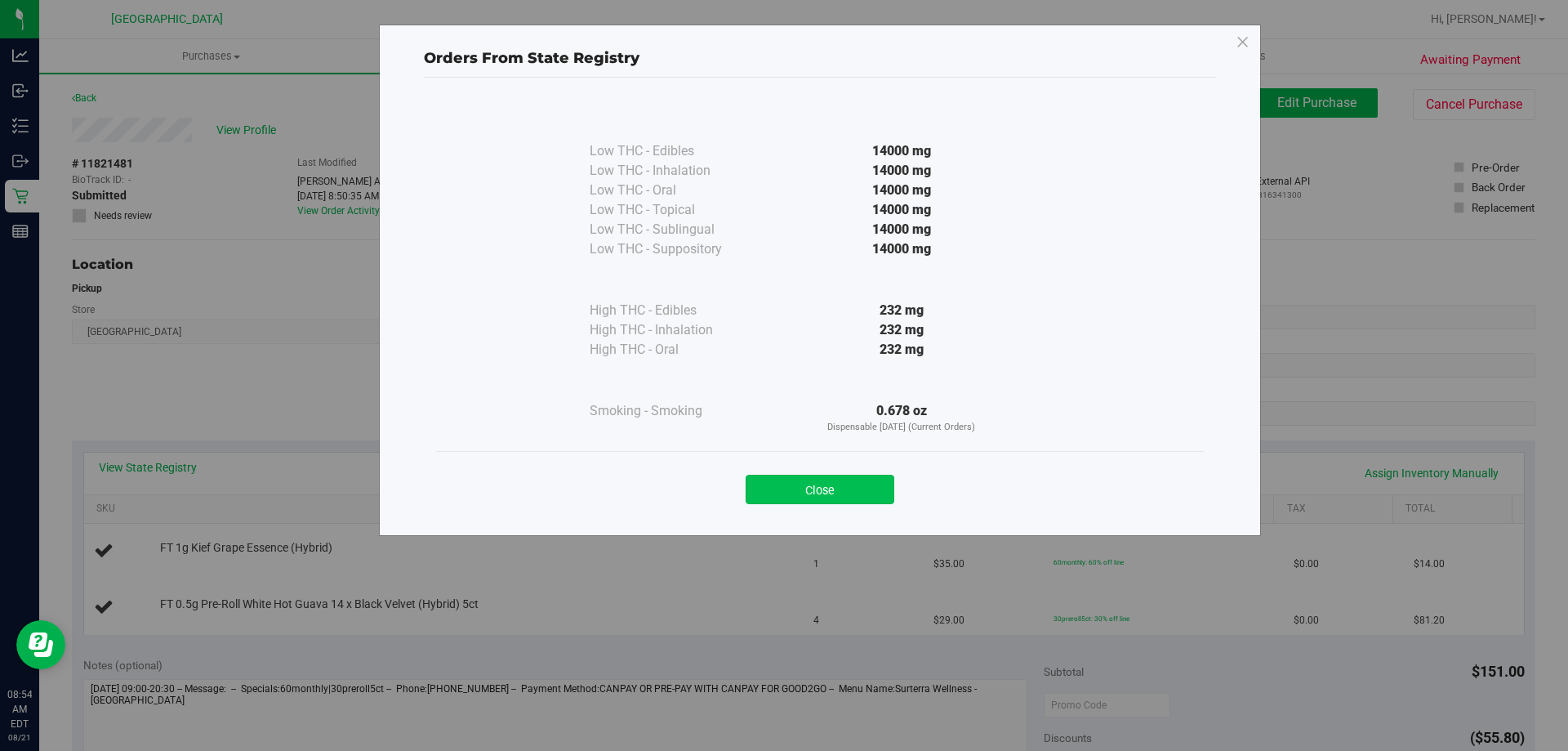
click at [846, 490] on button "Close" at bounding box center [820, 489] width 148 height 29
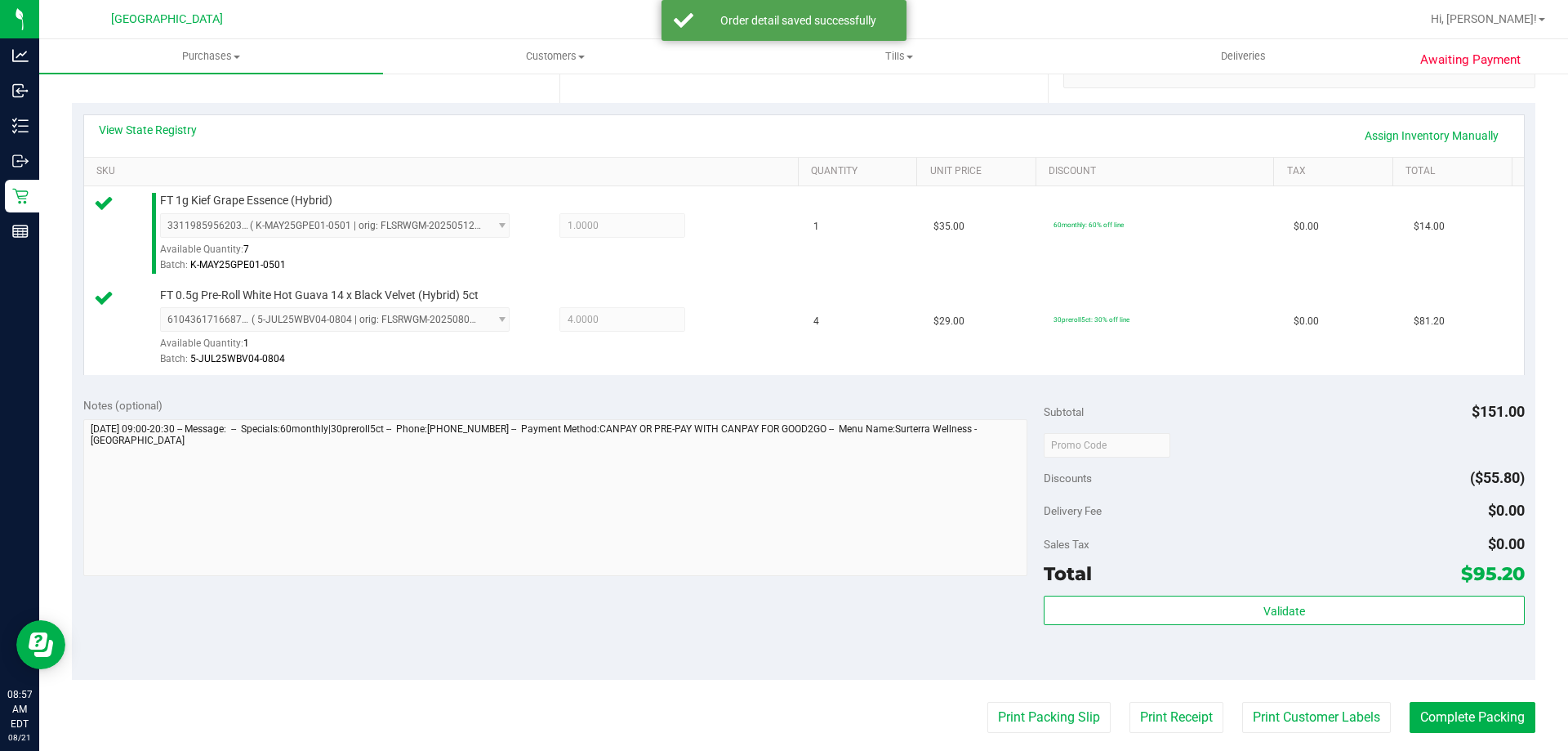
scroll to position [379, 0]
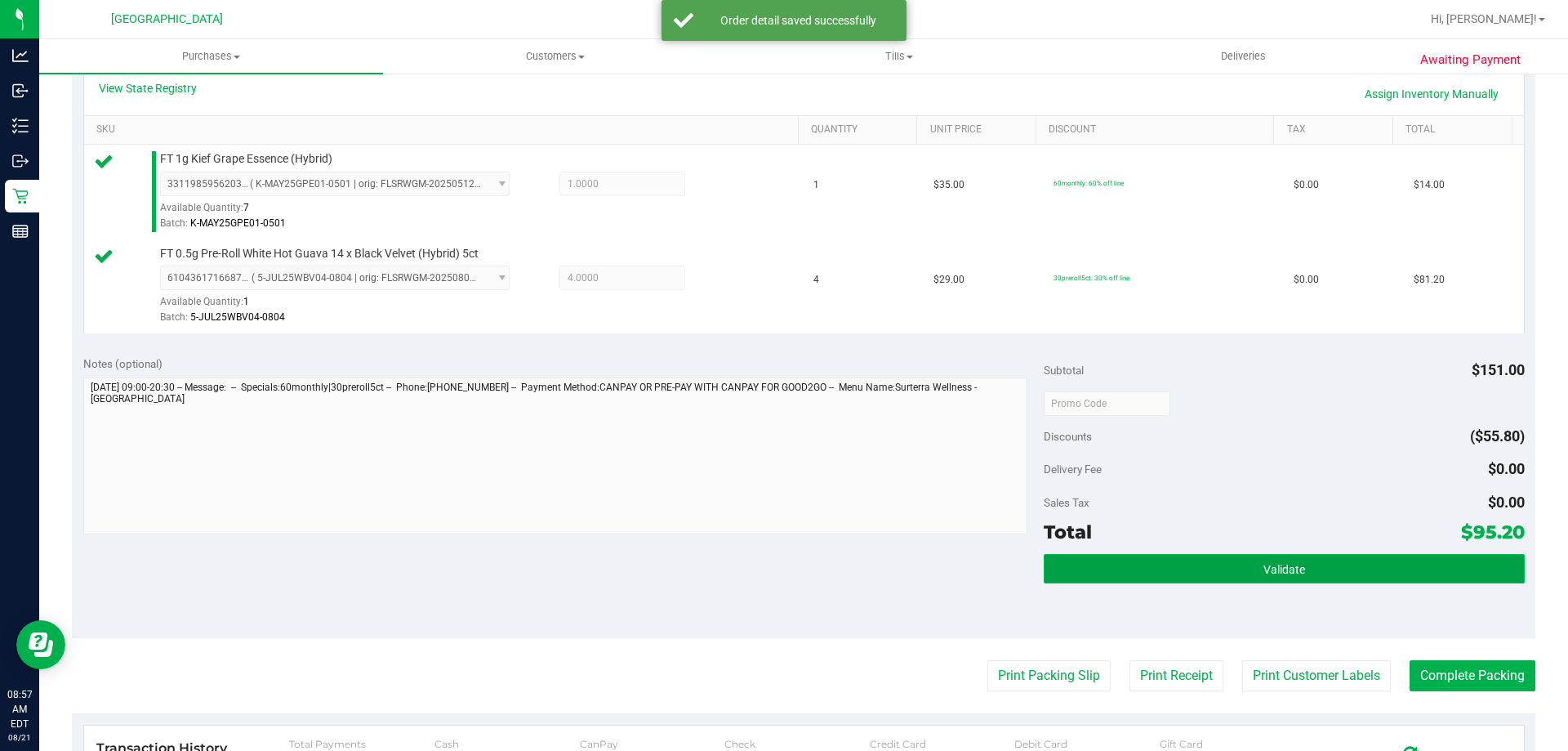
click at [1283, 570] on span "Validate" at bounding box center [1284, 568] width 42 height 13
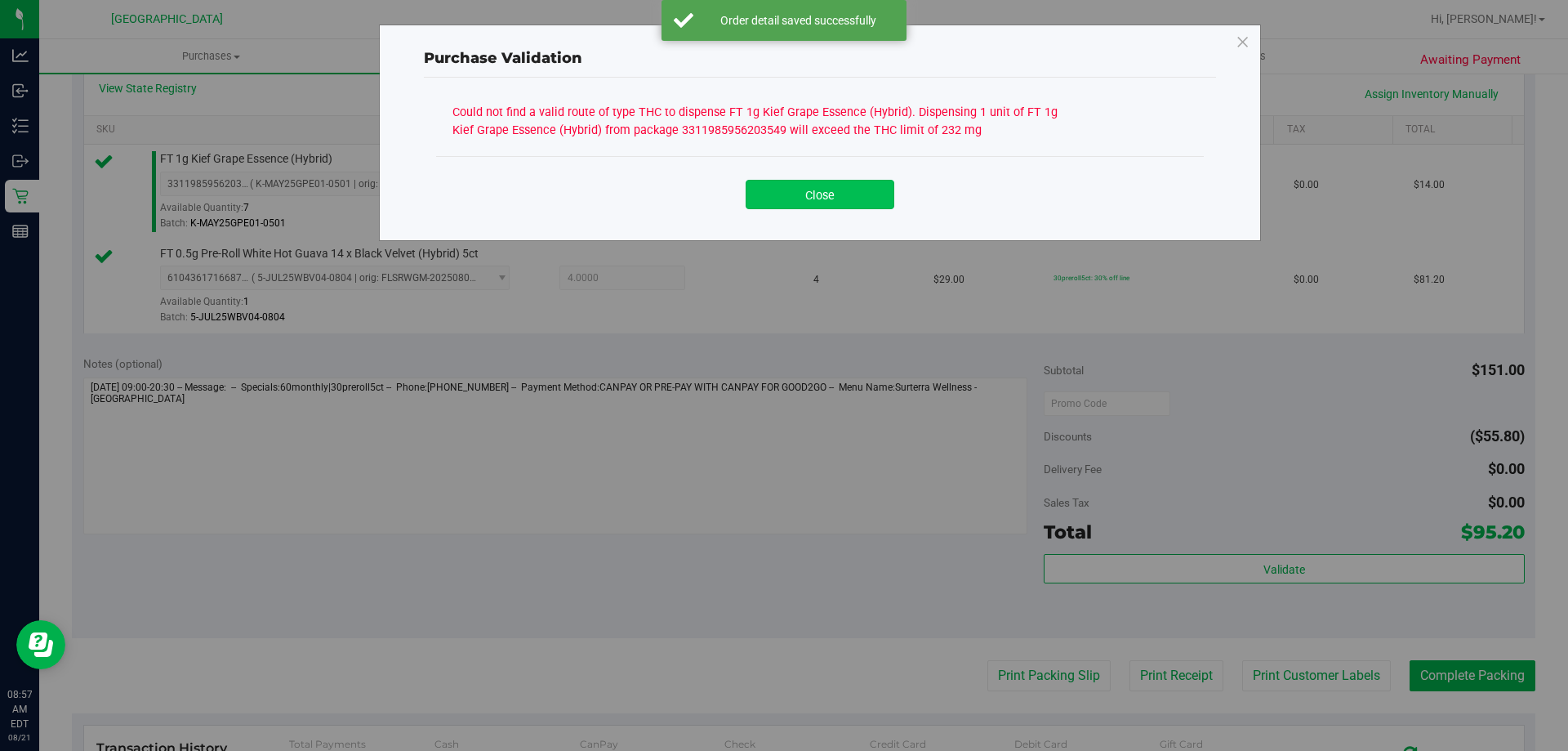
click at [816, 184] on button "Close" at bounding box center [820, 194] width 148 height 29
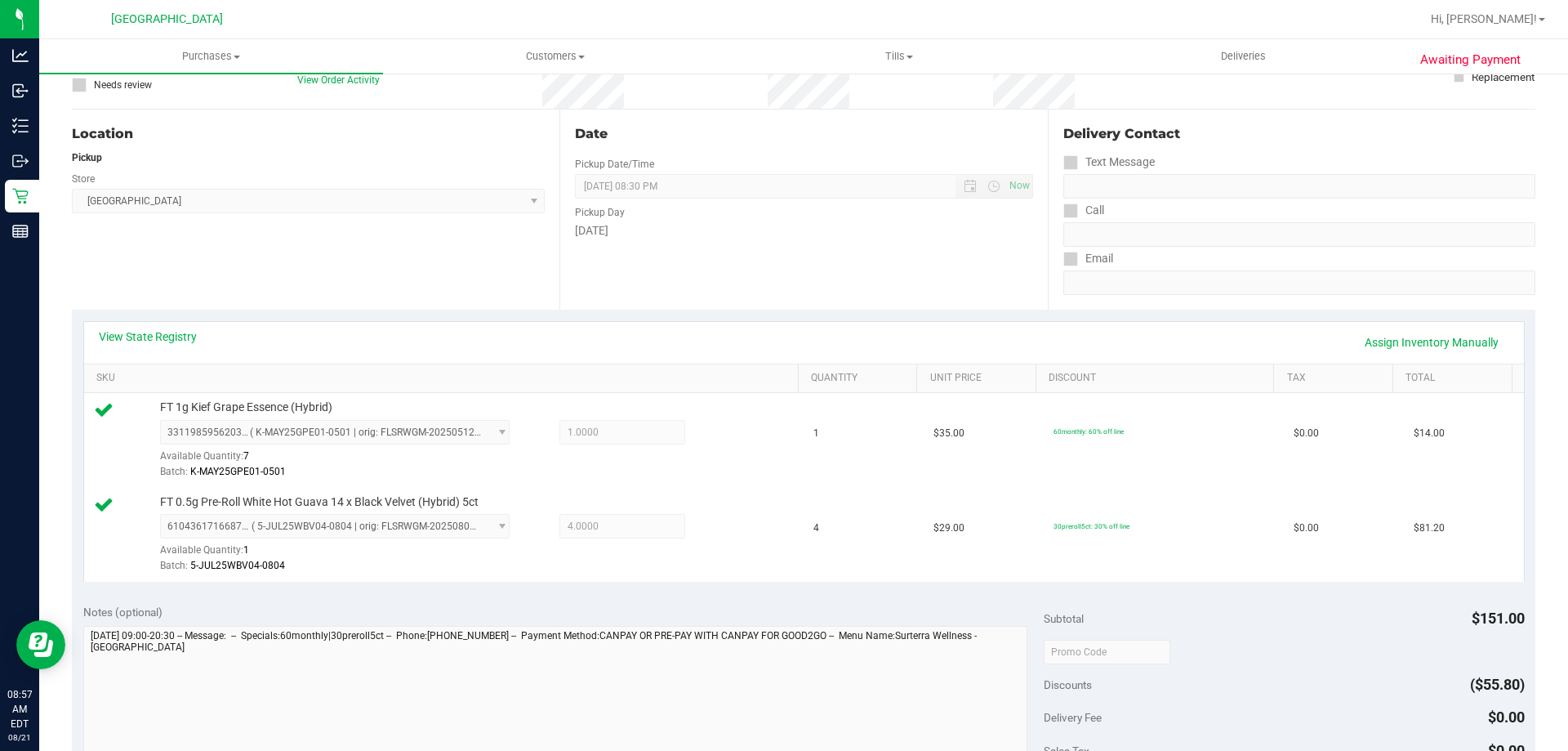
scroll to position [126, 0]
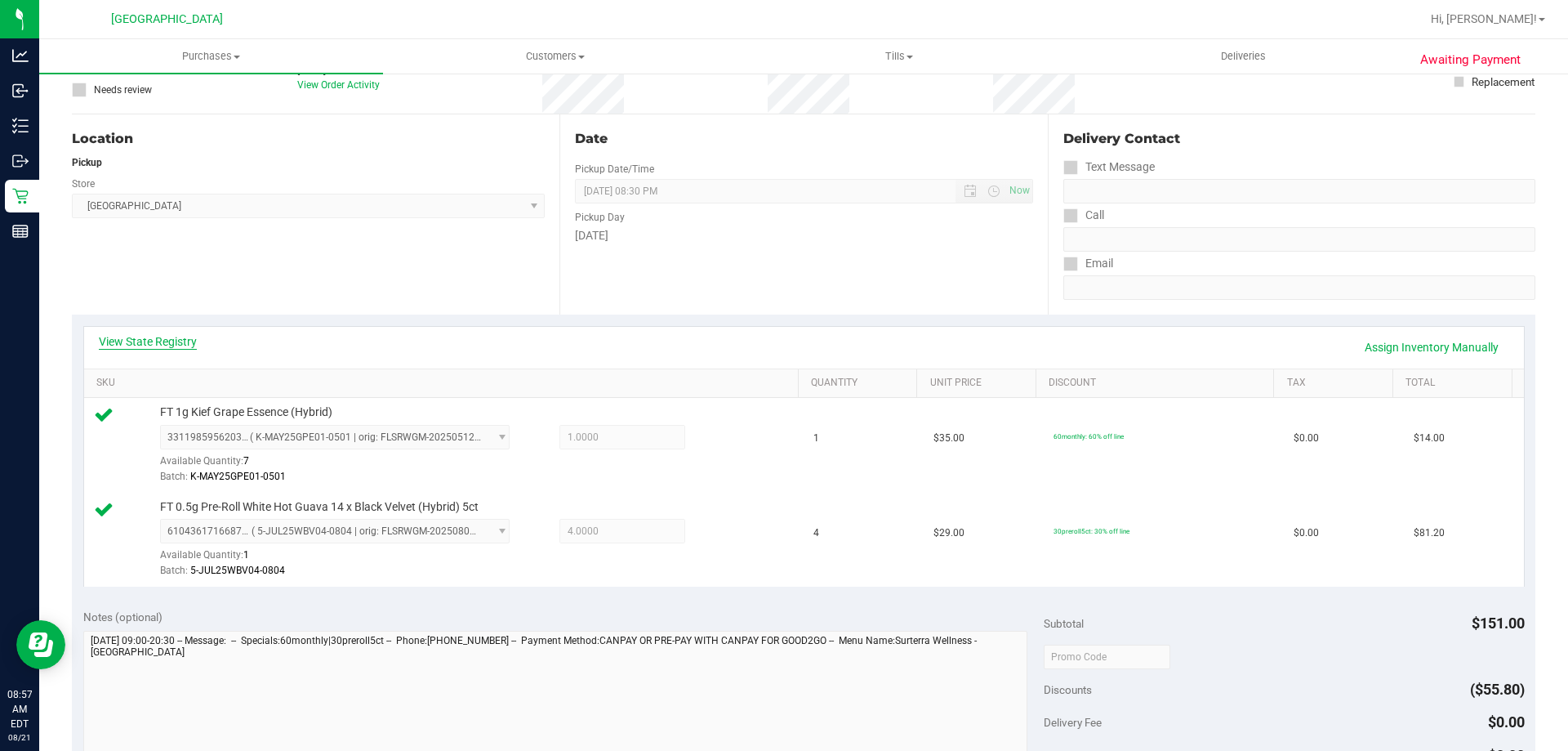
click at [143, 339] on link "View State Registry" at bounding box center [147, 341] width 98 height 17
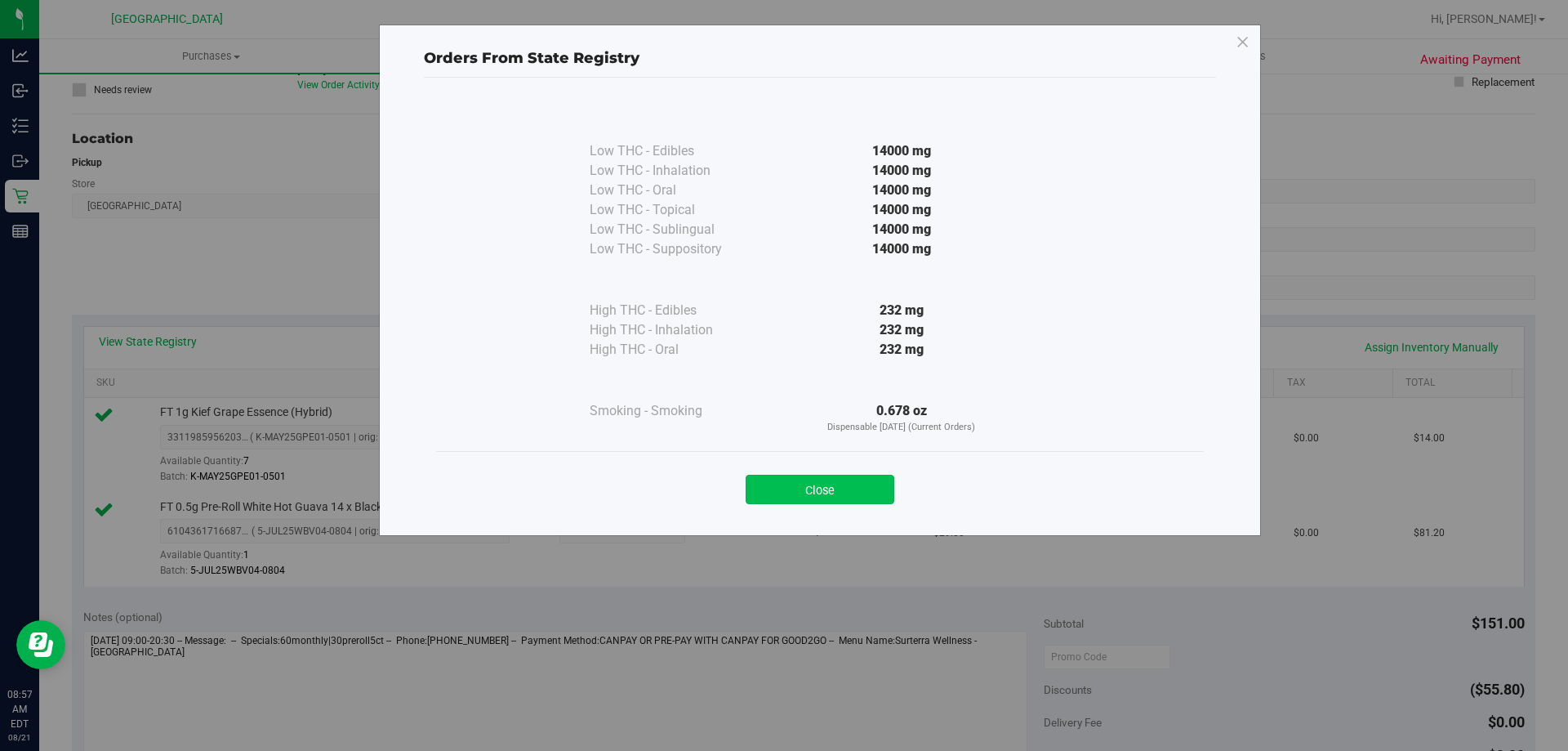
click at [835, 494] on button "Close" at bounding box center [820, 489] width 148 height 29
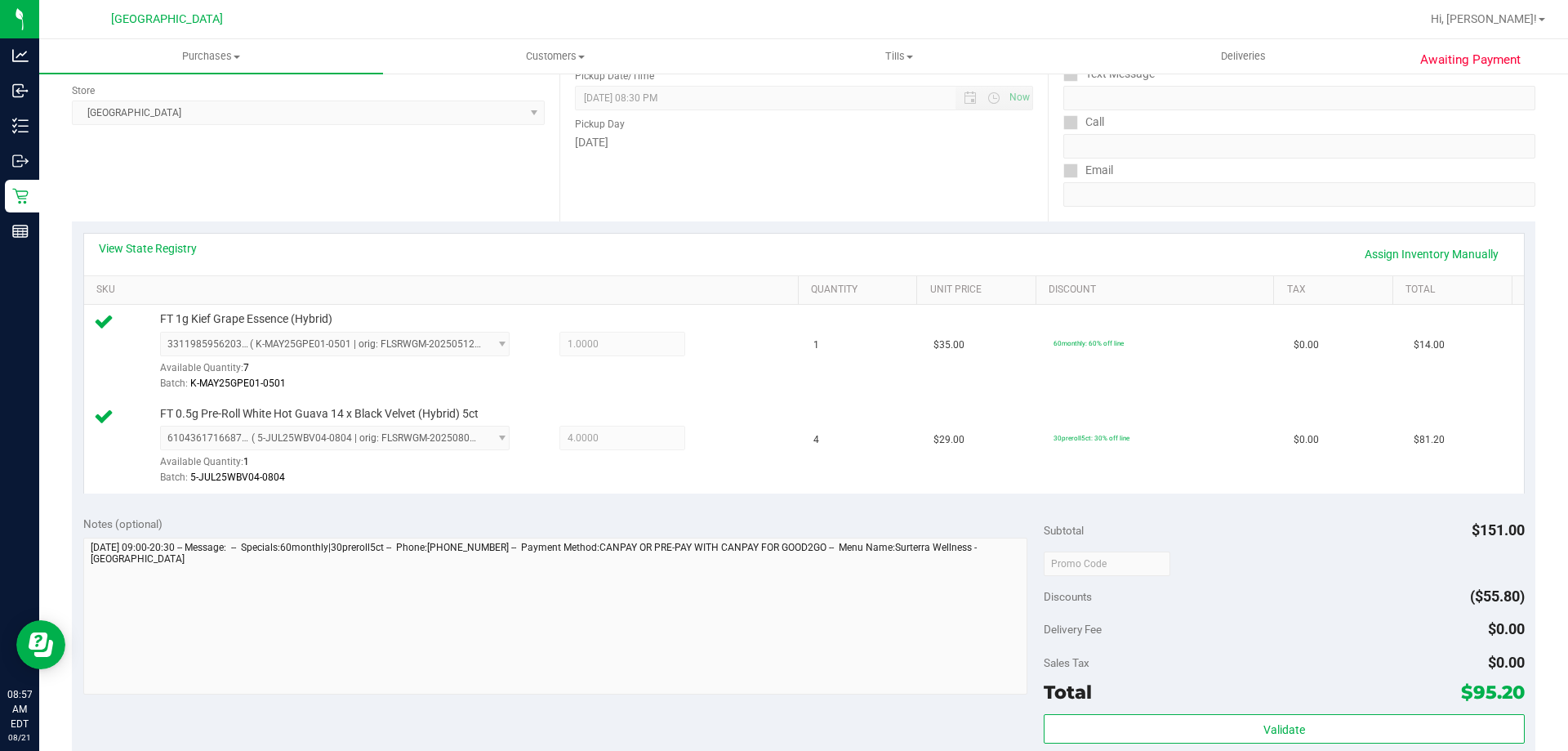
scroll to position [86, 0]
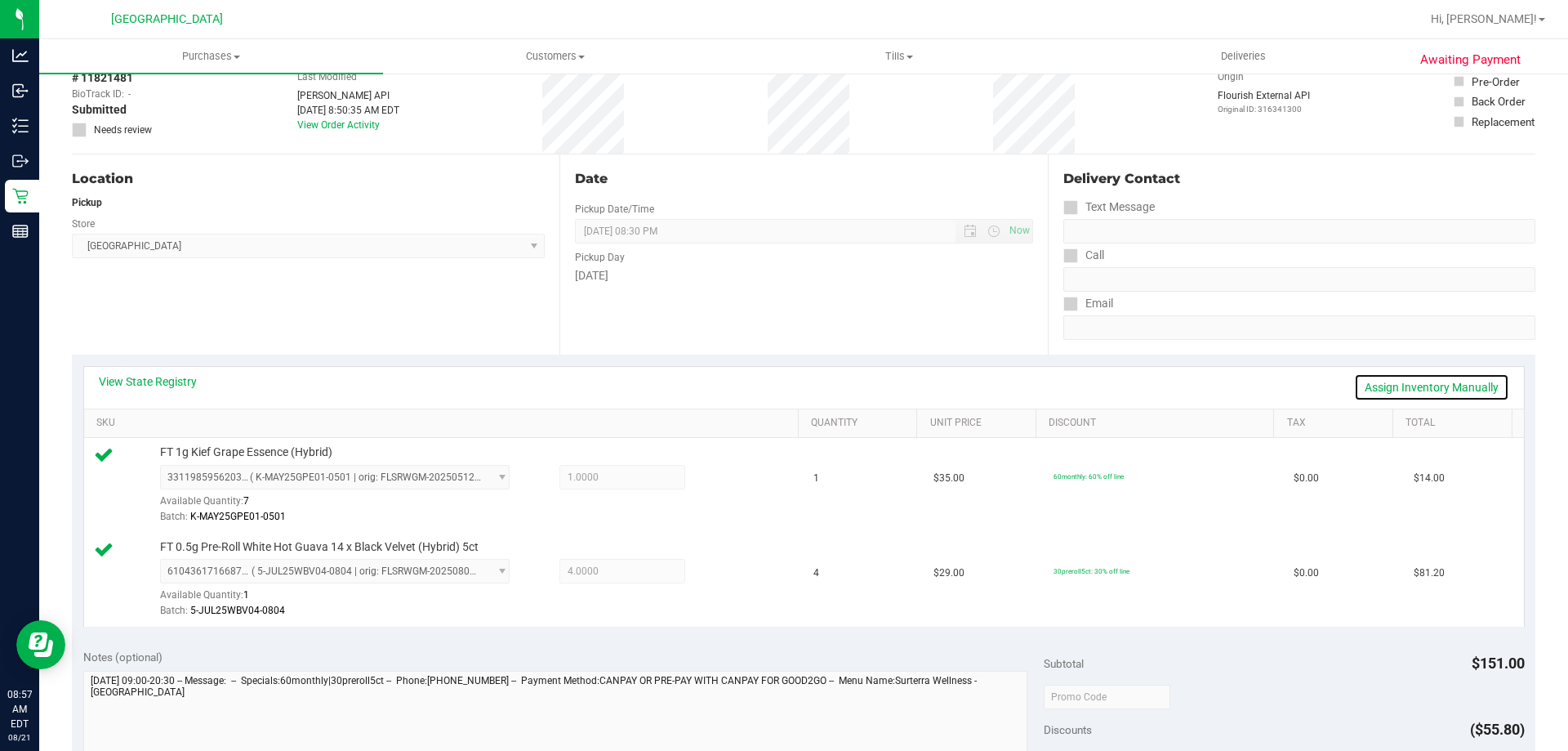
click at [1431, 374] on link "Assign Inventory Manually" at bounding box center [1431, 387] width 155 height 27
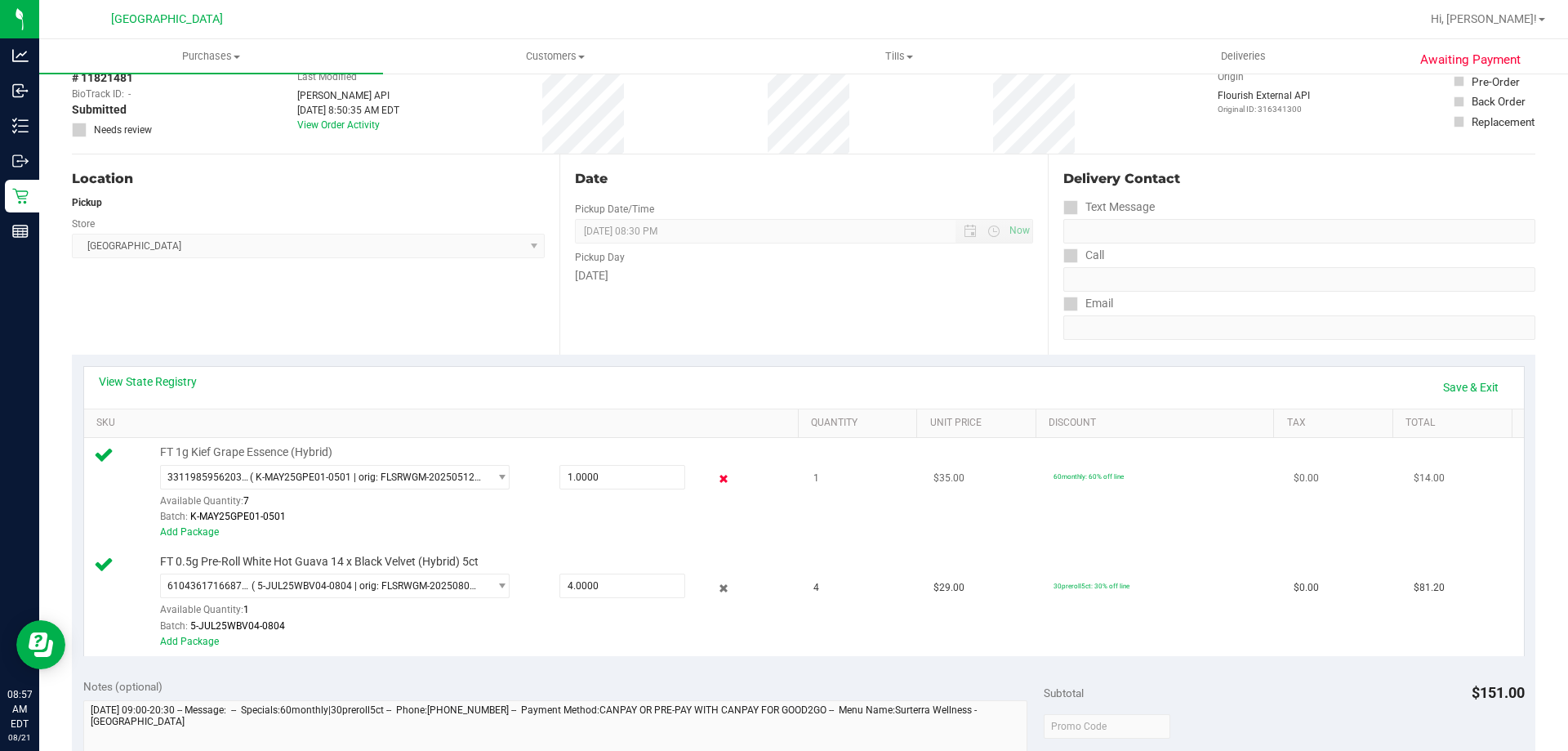
click at [716, 478] on icon at bounding box center [724, 479] width 18 height 19
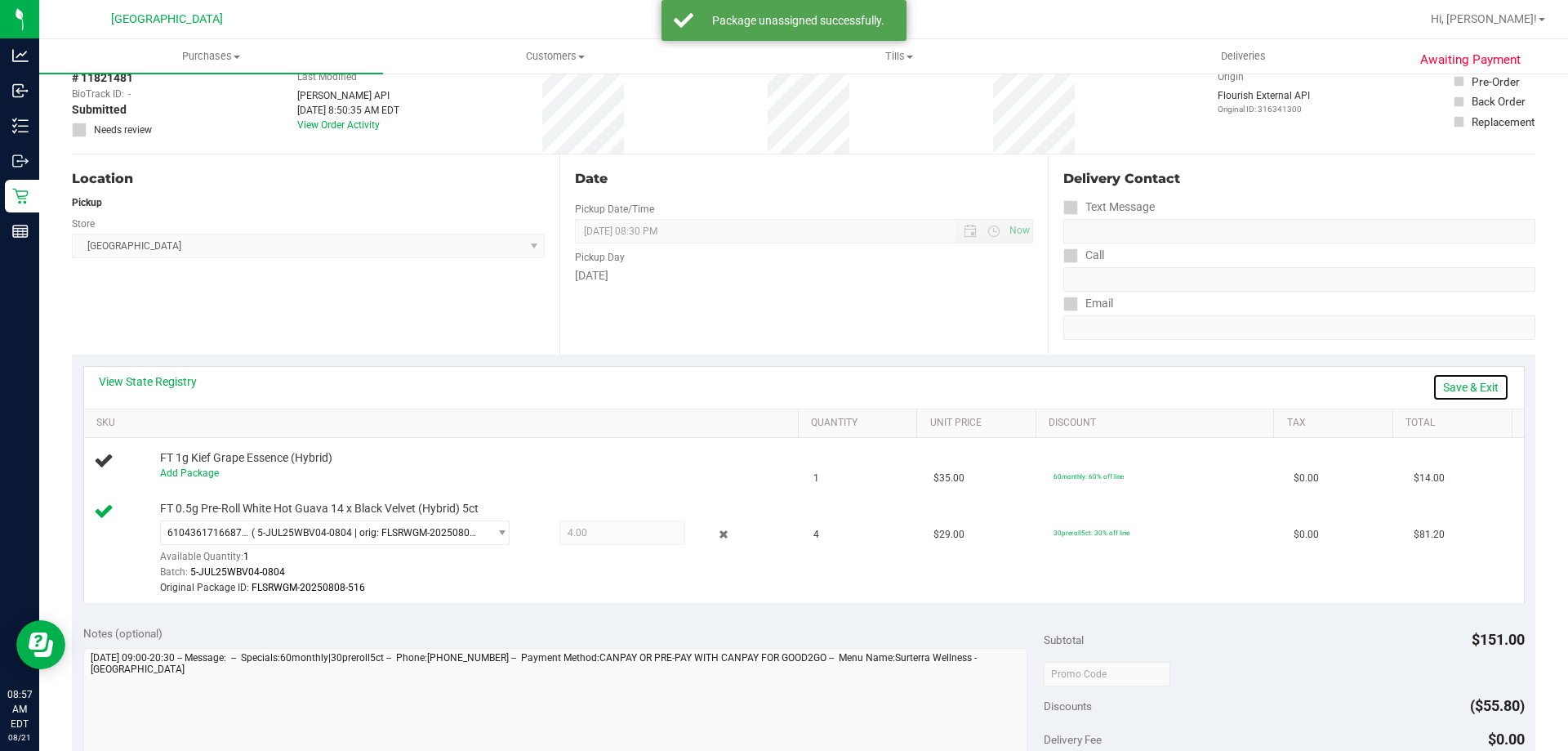
click at [1468, 383] on link "Save & Exit" at bounding box center [1471, 387] width 77 height 27
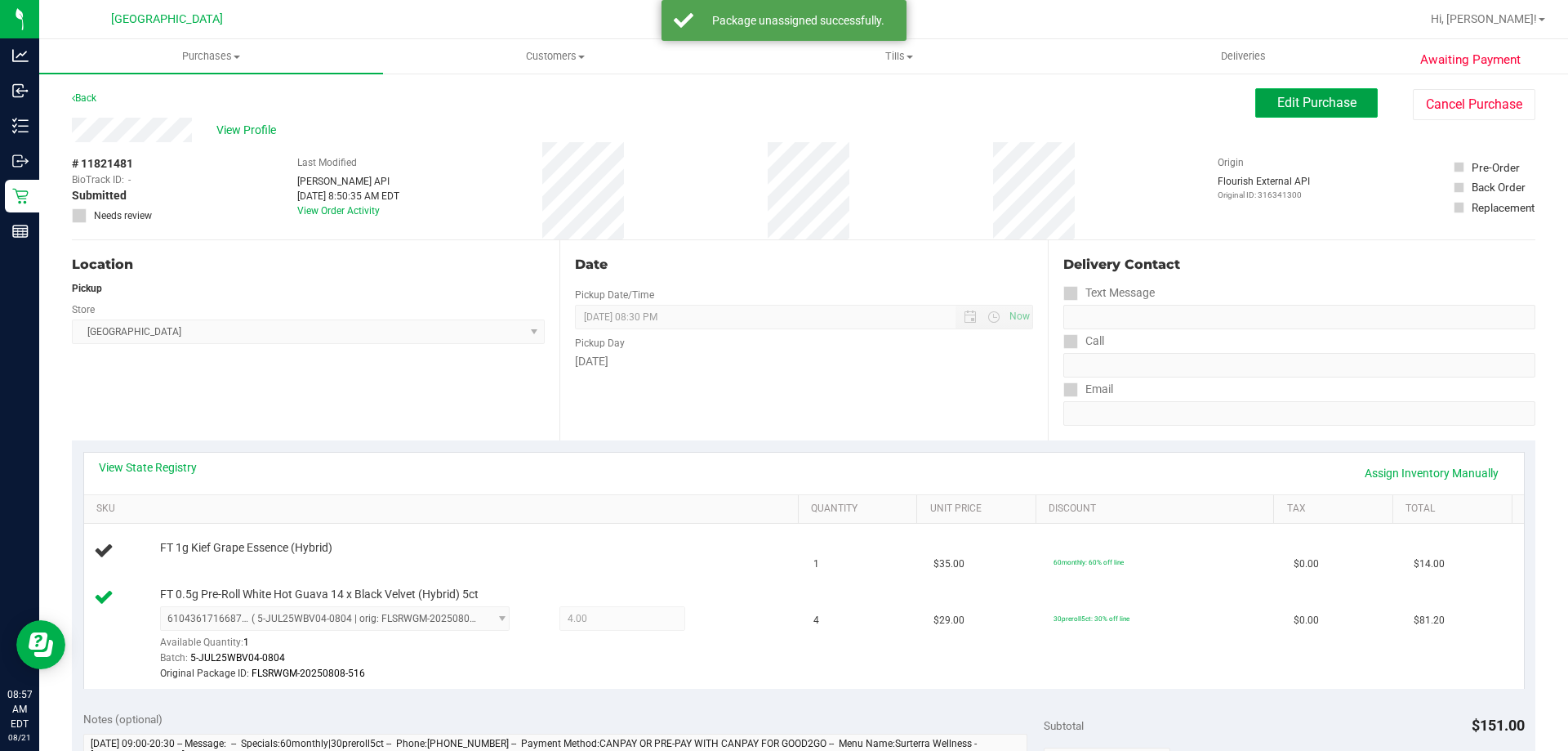
click at [1317, 91] on button "Edit Purchase" at bounding box center [1317, 103] width 123 height 29
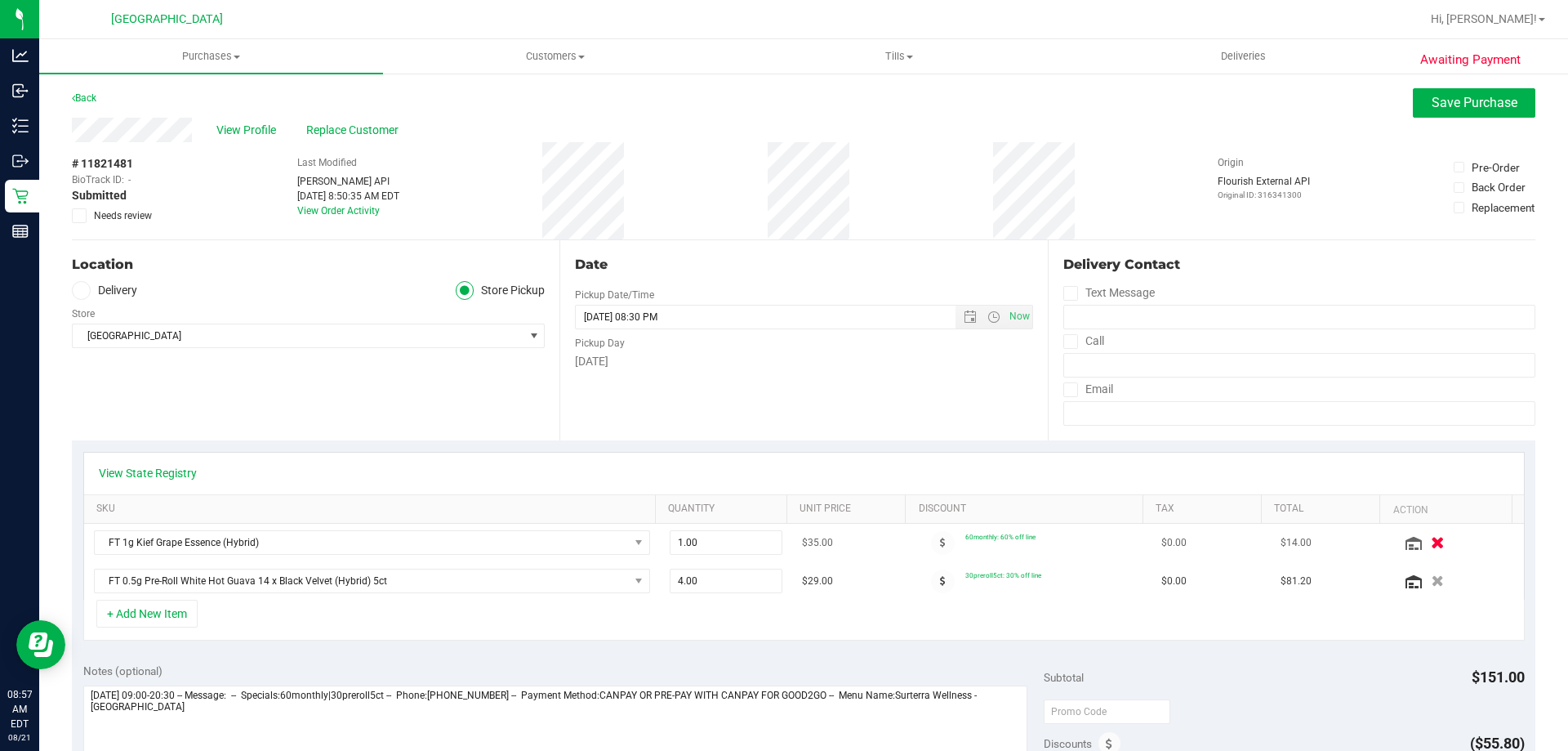
click at [1431, 544] on icon "button" at bounding box center [1438, 543] width 14 height 13
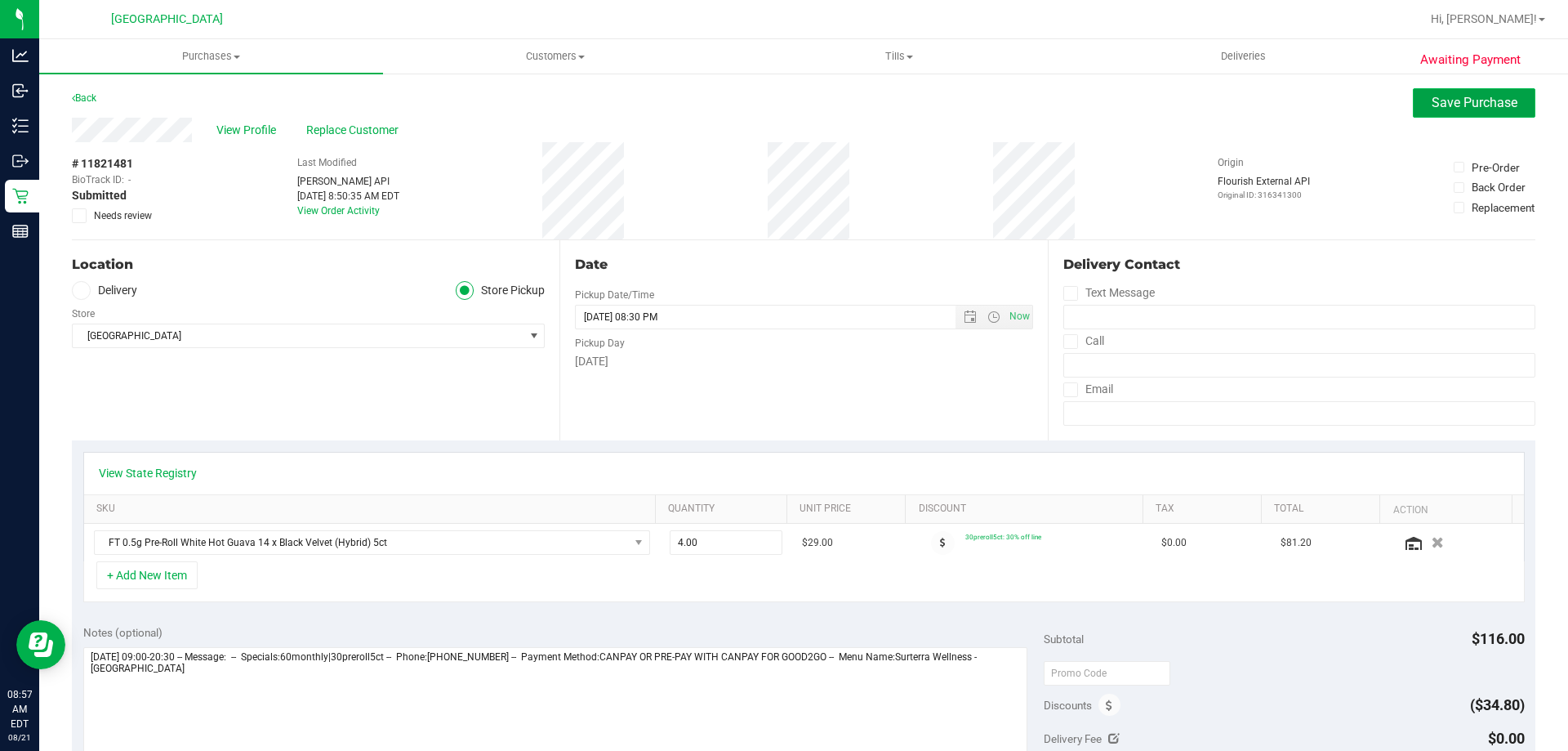
click at [1449, 99] on span "Save Purchase" at bounding box center [1475, 103] width 86 height 16
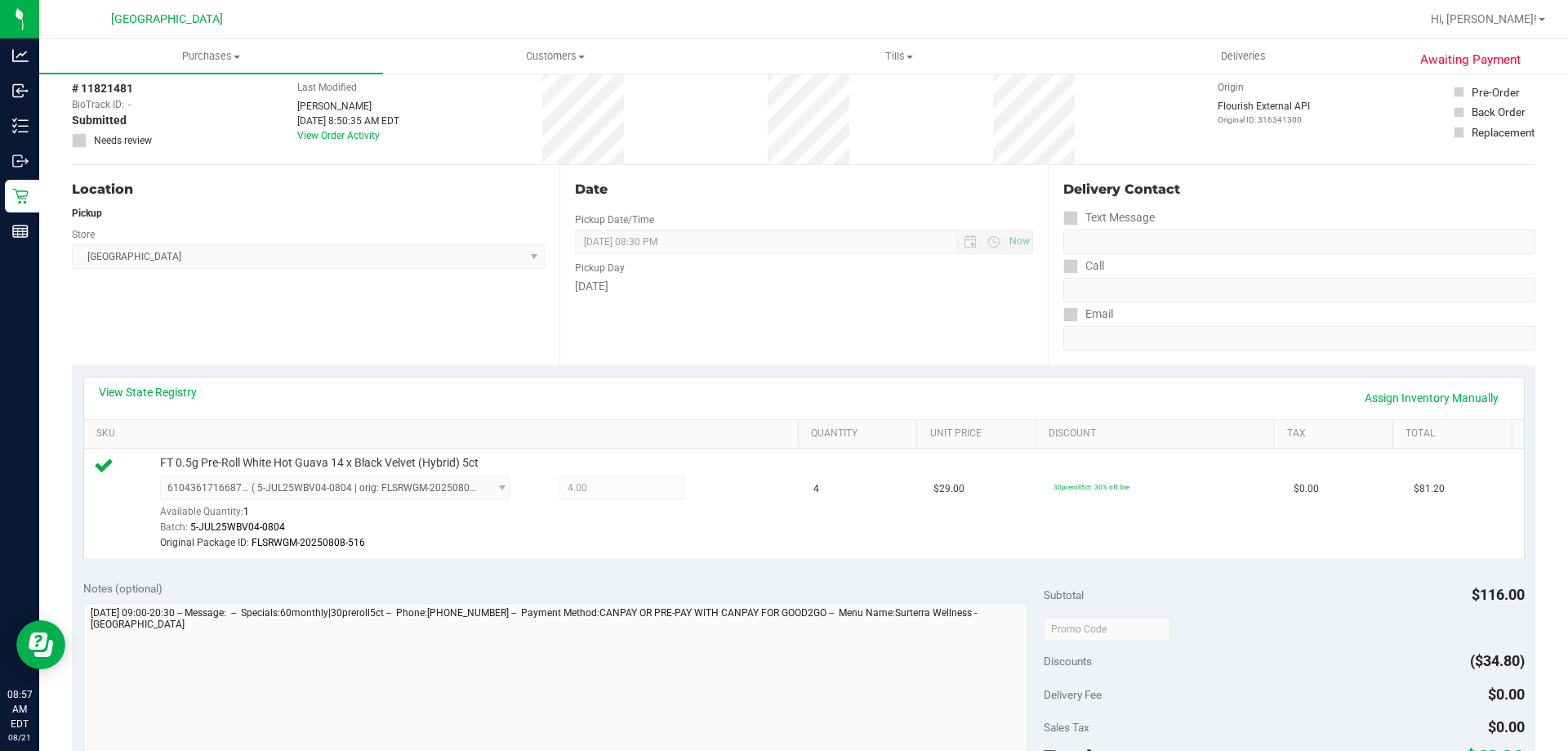
scroll to position [245, 0]
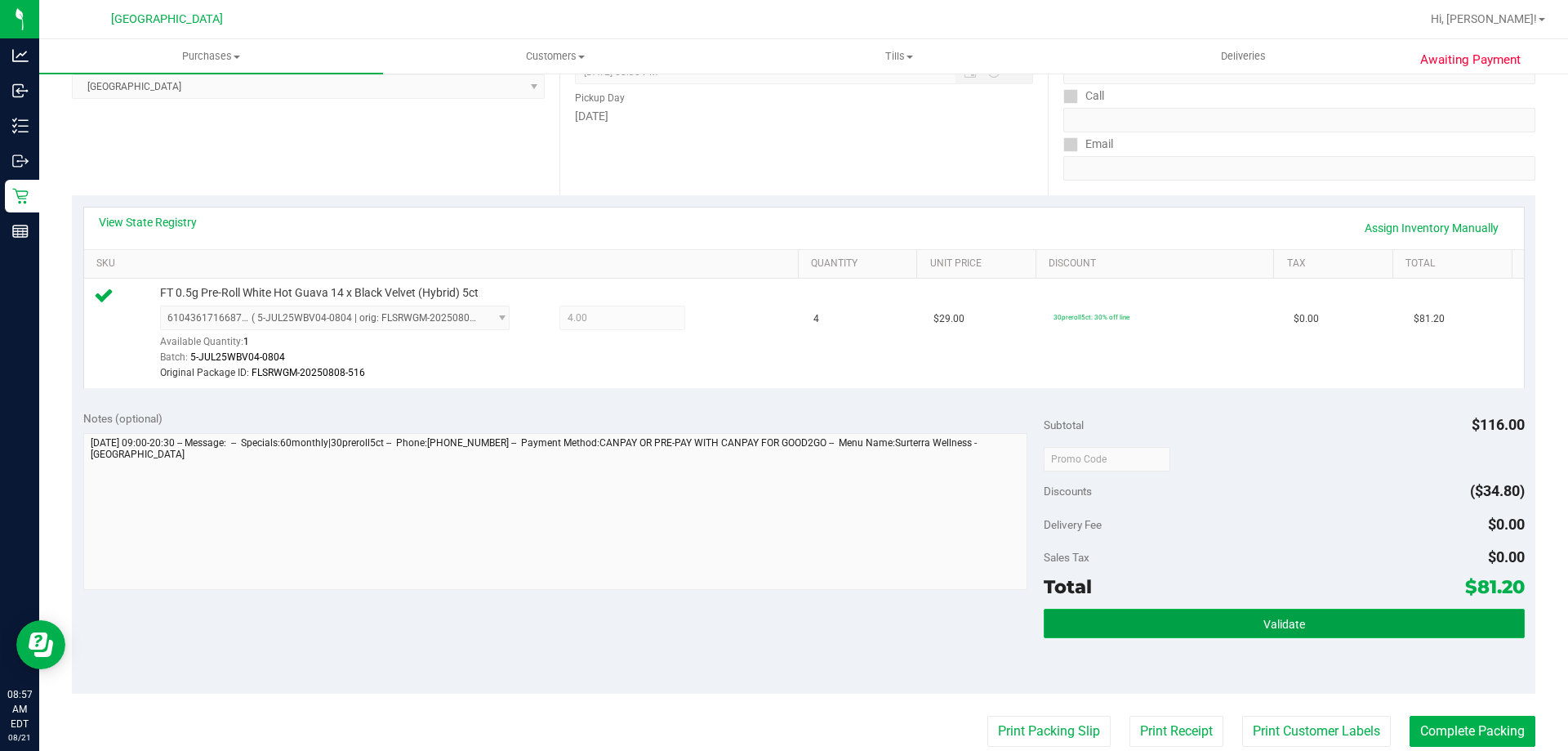
drag, startPoint x: 1278, startPoint y: 611, endPoint x: 1278, endPoint y: 620, distance: 9.0
click at [1279, 613] on button "Validate" at bounding box center [1284, 623] width 480 height 29
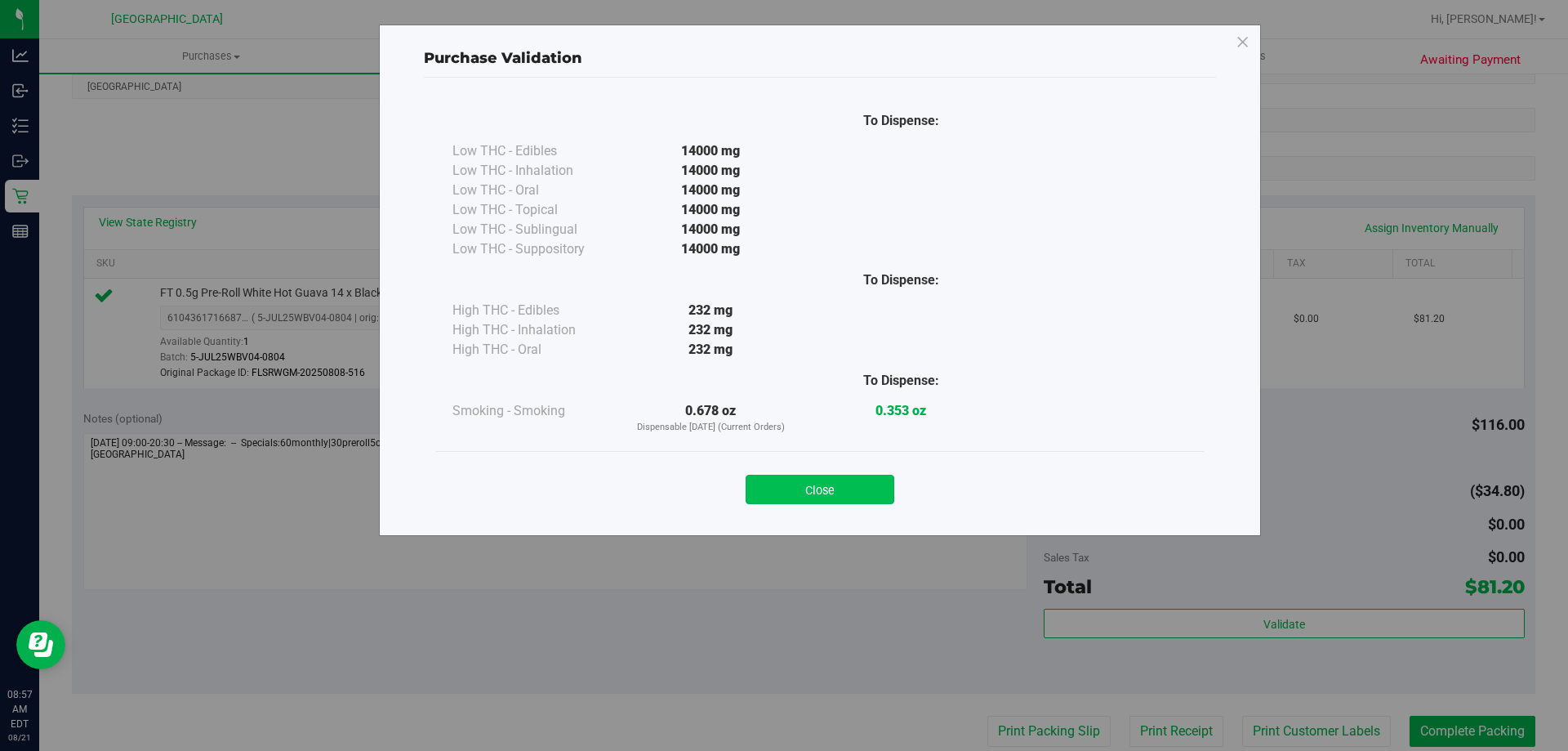
click at [811, 481] on button "Close" at bounding box center [820, 489] width 148 height 29
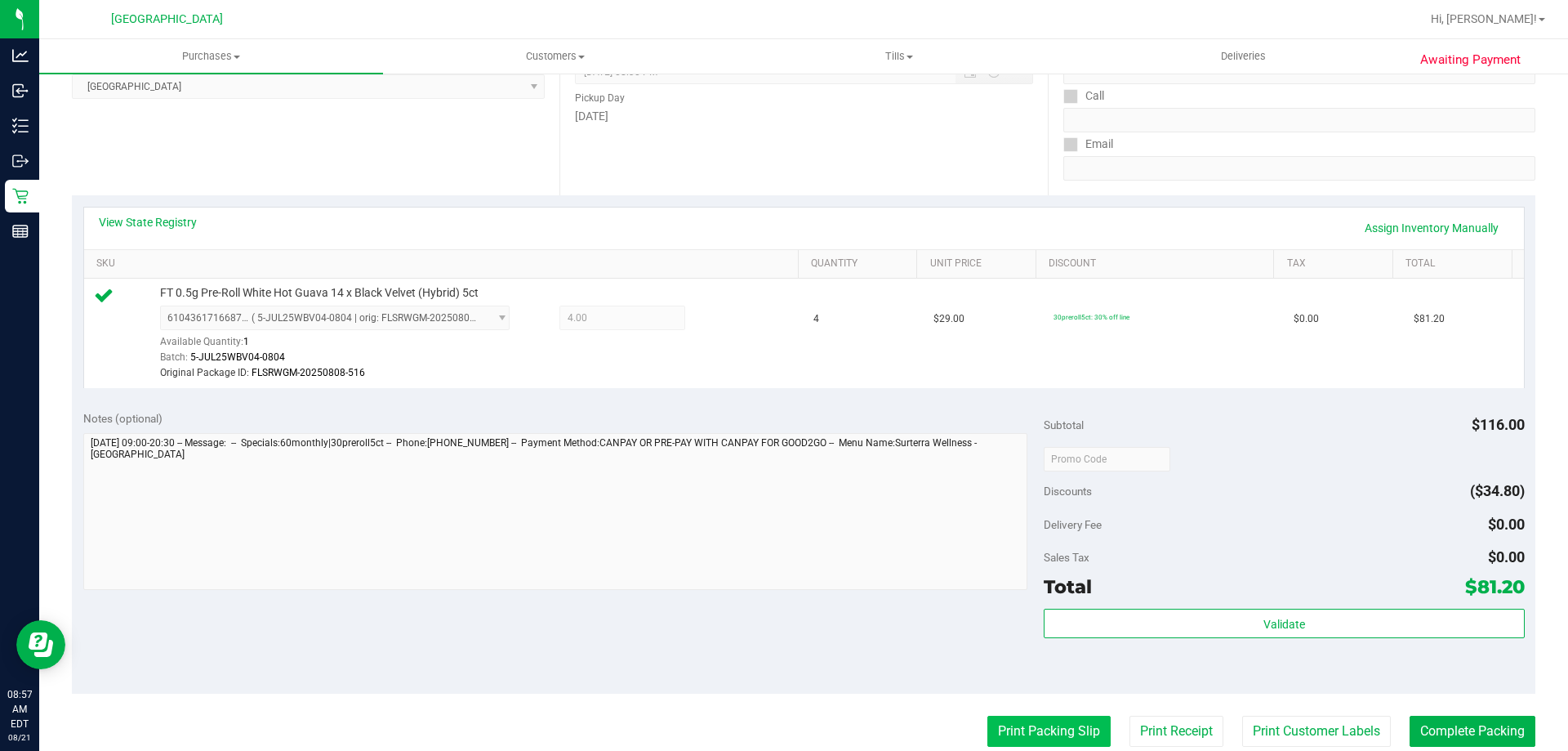
click at [1033, 737] on button "Print Packing Slip" at bounding box center [1050, 731] width 123 height 31
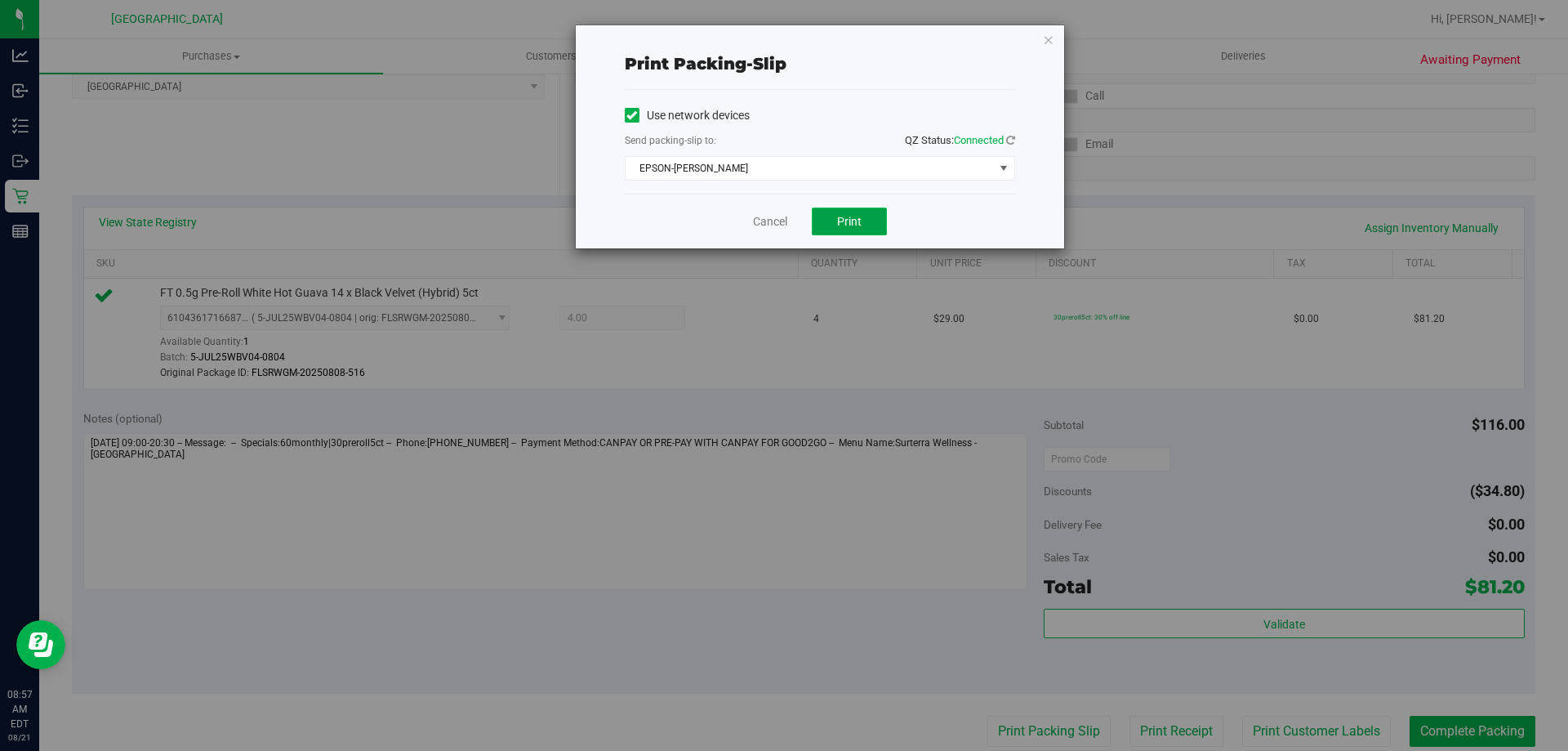
click at [858, 219] on span "Print" at bounding box center [849, 221] width 24 height 13
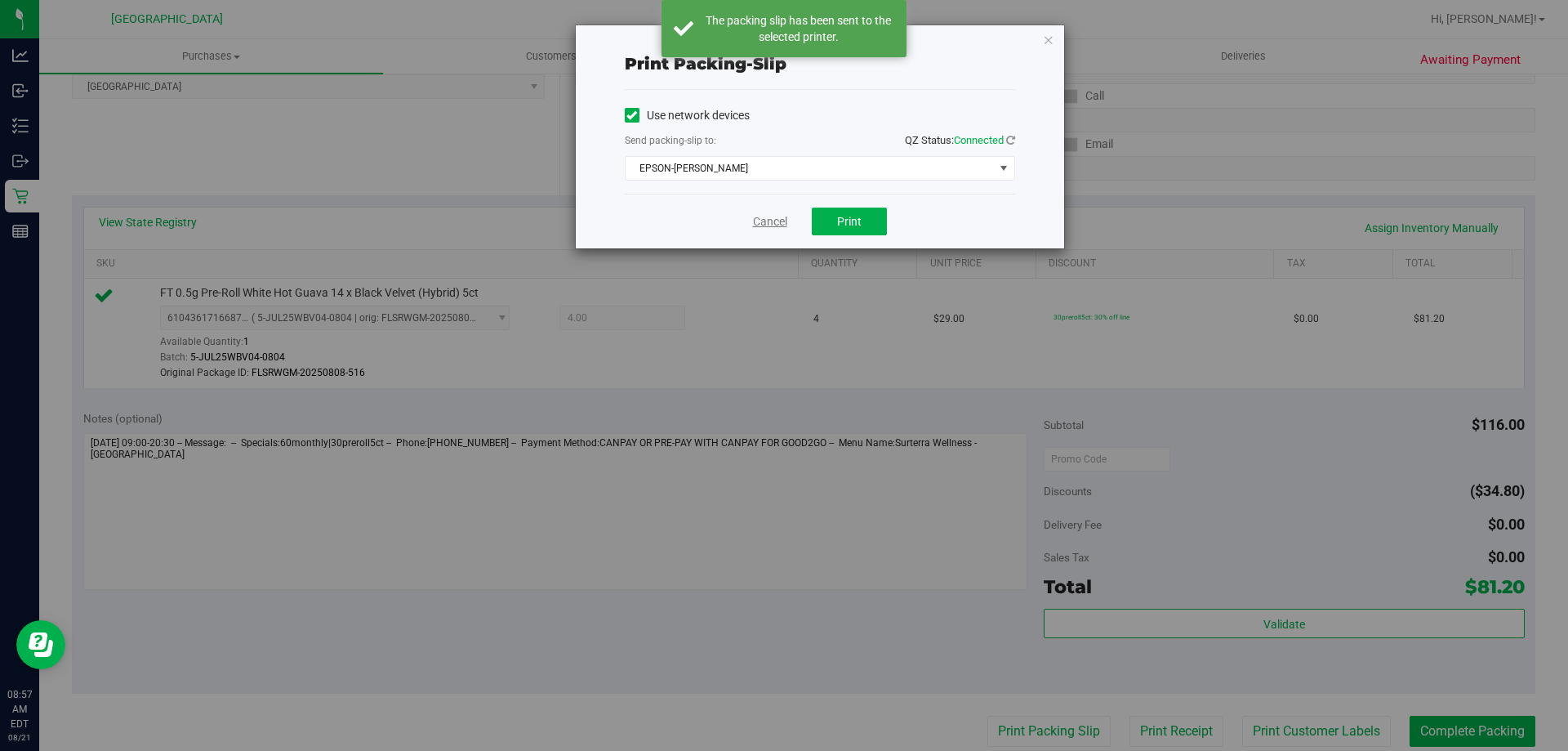
click at [766, 216] on link "Cancel" at bounding box center [769, 222] width 34 height 18
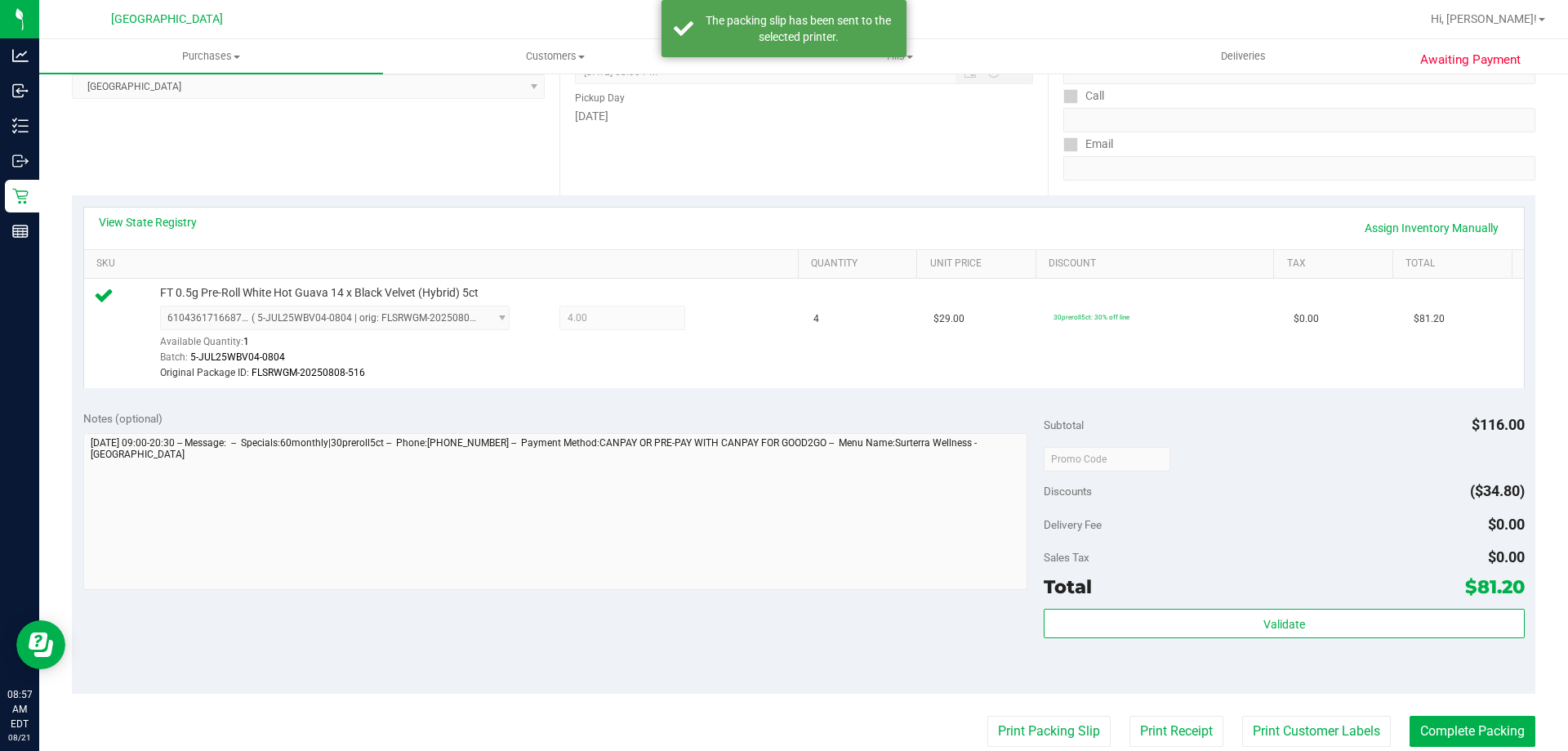
click at [1483, 712] on purchase-details "Back Edit Purchase Cancel Purchase View Profile # 11821481 BioTrack ID: - Submi…" at bounding box center [804, 458] width 1464 height 1231
drag, startPoint x: 1487, startPoint y: 745, endPoint x: 1499, endPoint y: 747, distance: 12.2
click at [1492, 744] on button "Complete Packing" at bounding box center [1472, 731] width 126 height 31
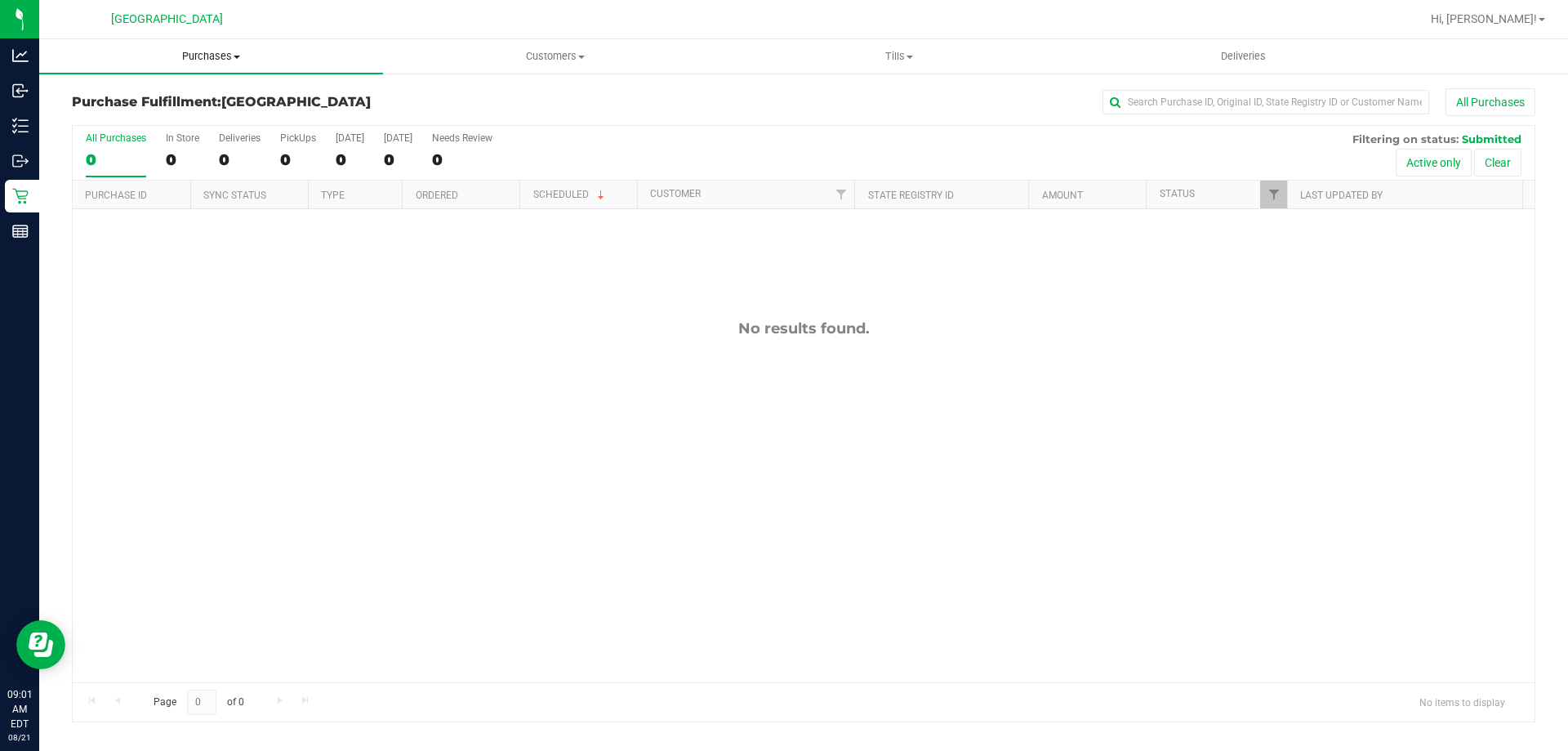
click at [218, 55] on span "Purchases" at bounding box center [211, 56] width 344 height 15
click at [163, 97] on span "Summary of purchases" at bounding box center [123, 99] width 168 height 14
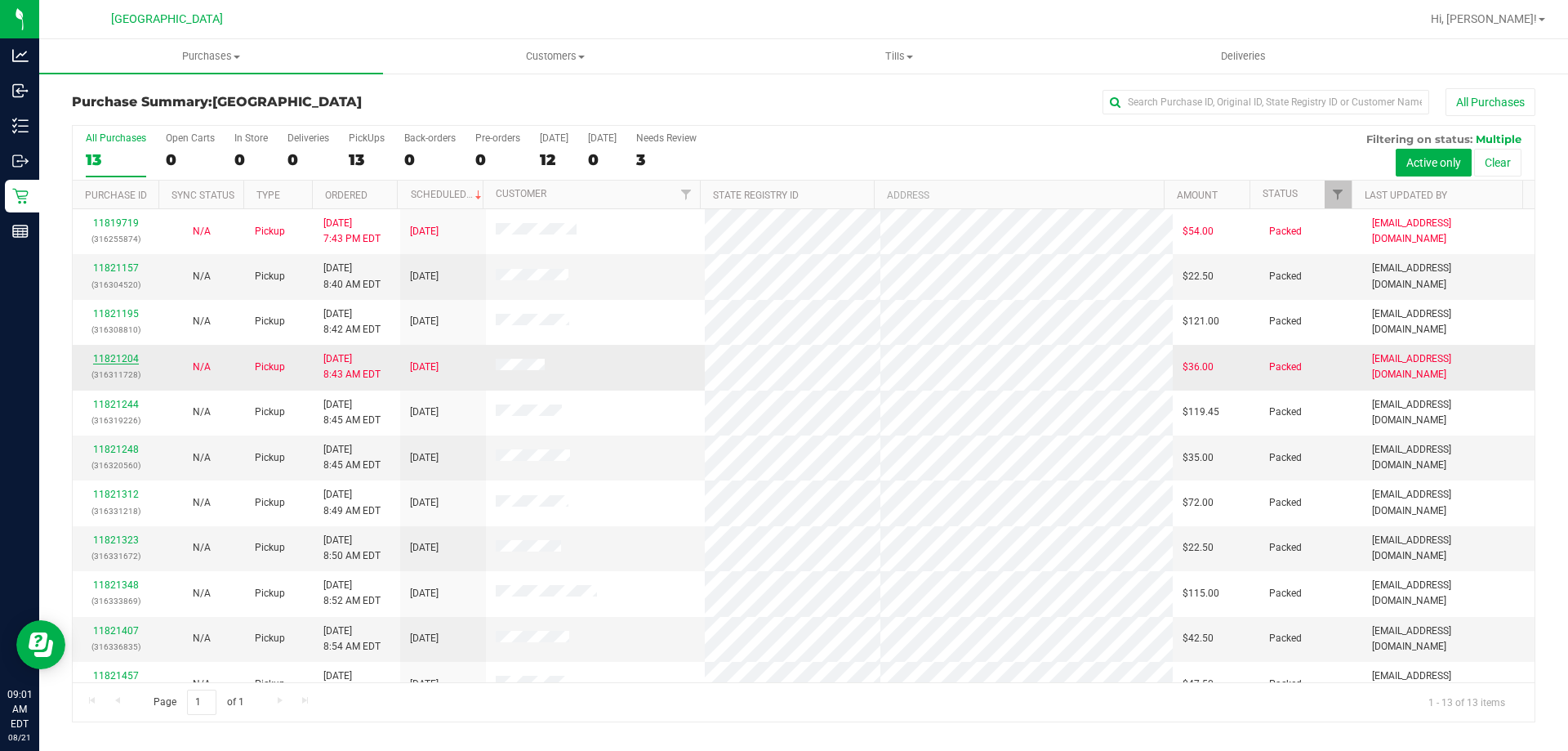
click at [113, 359] on link "11821204" at bounding box center [115, 358] width 46 height 12
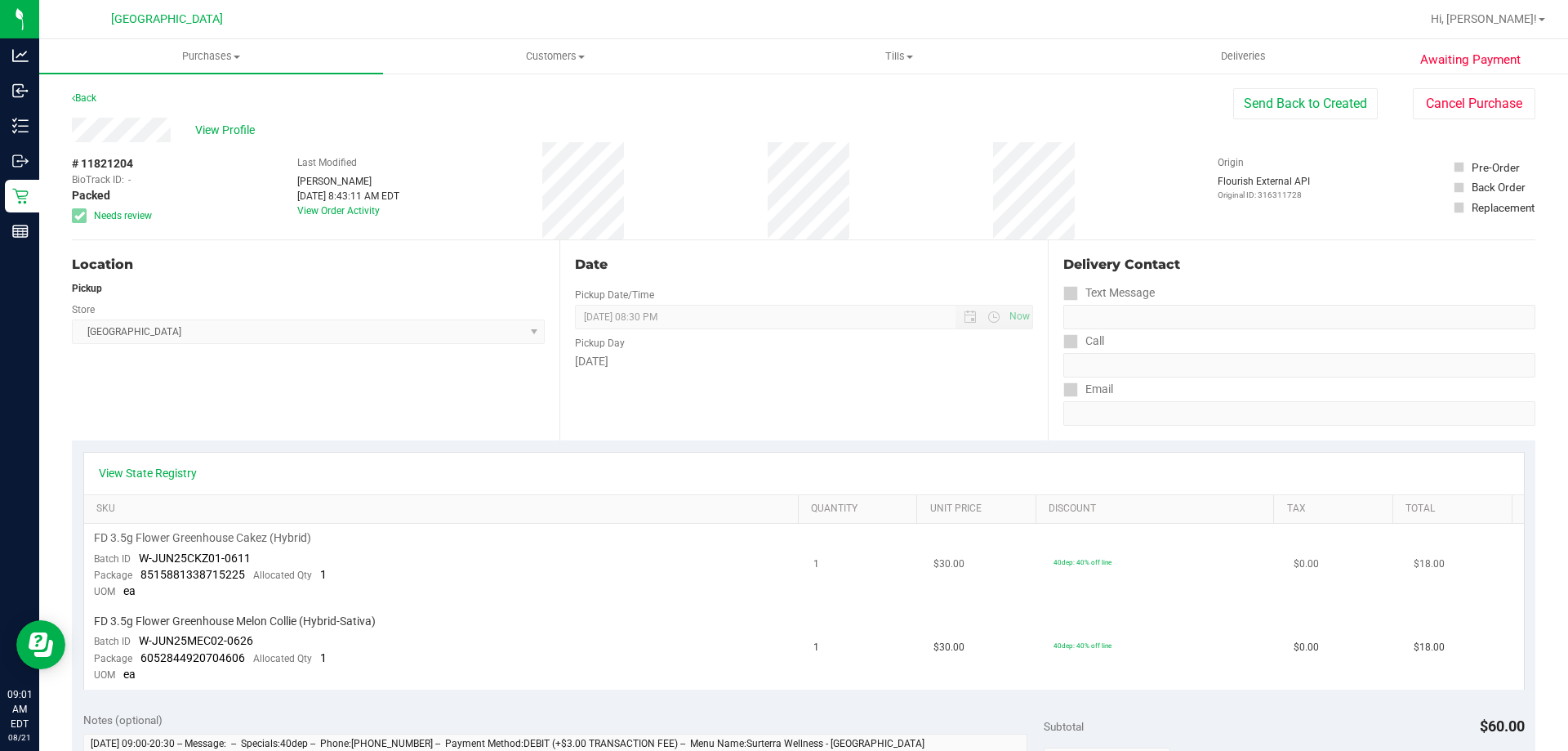
scroll to position [327, 0]
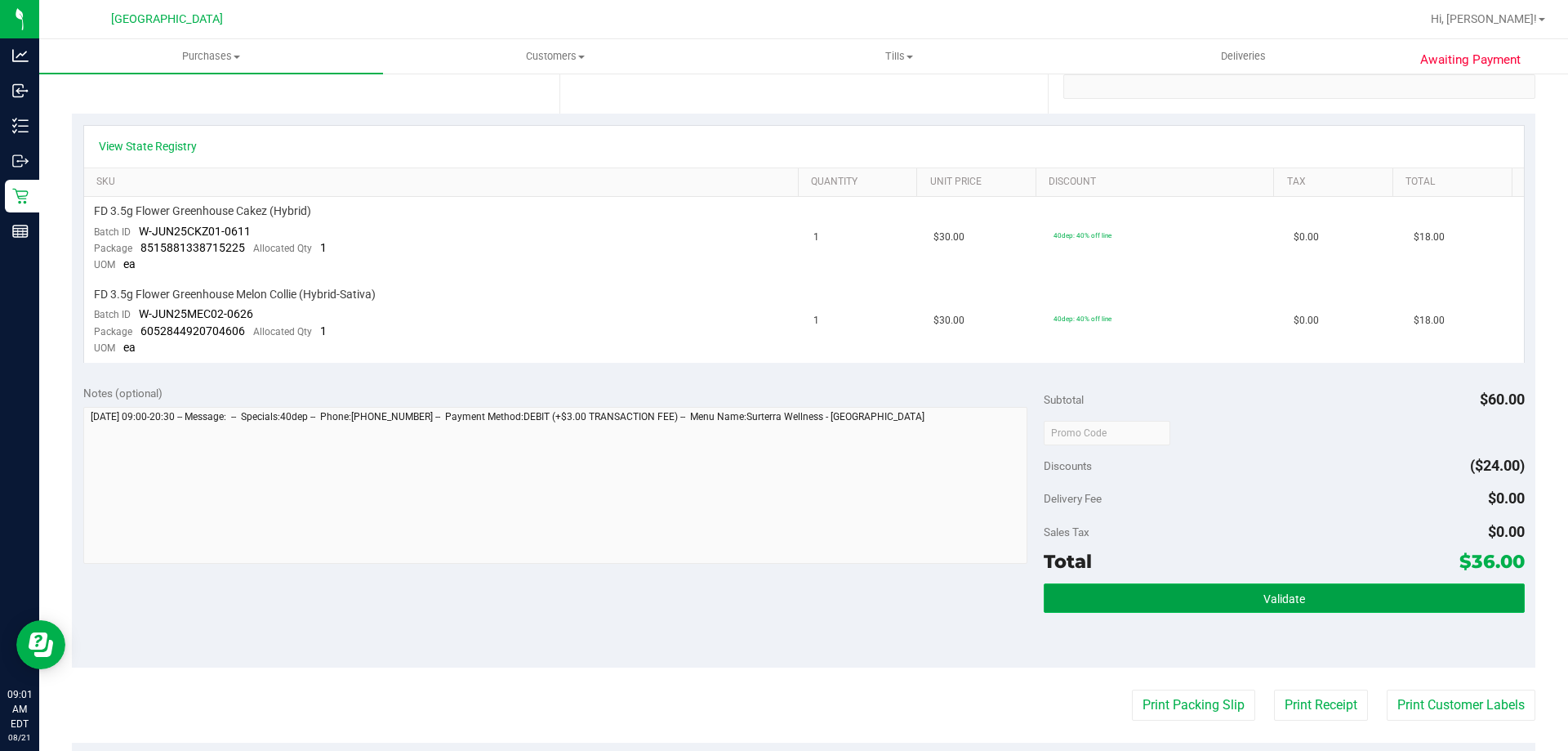
click at [1224, 592] on button "Validate" at bounding box center [1284, 598] width 480 height 29
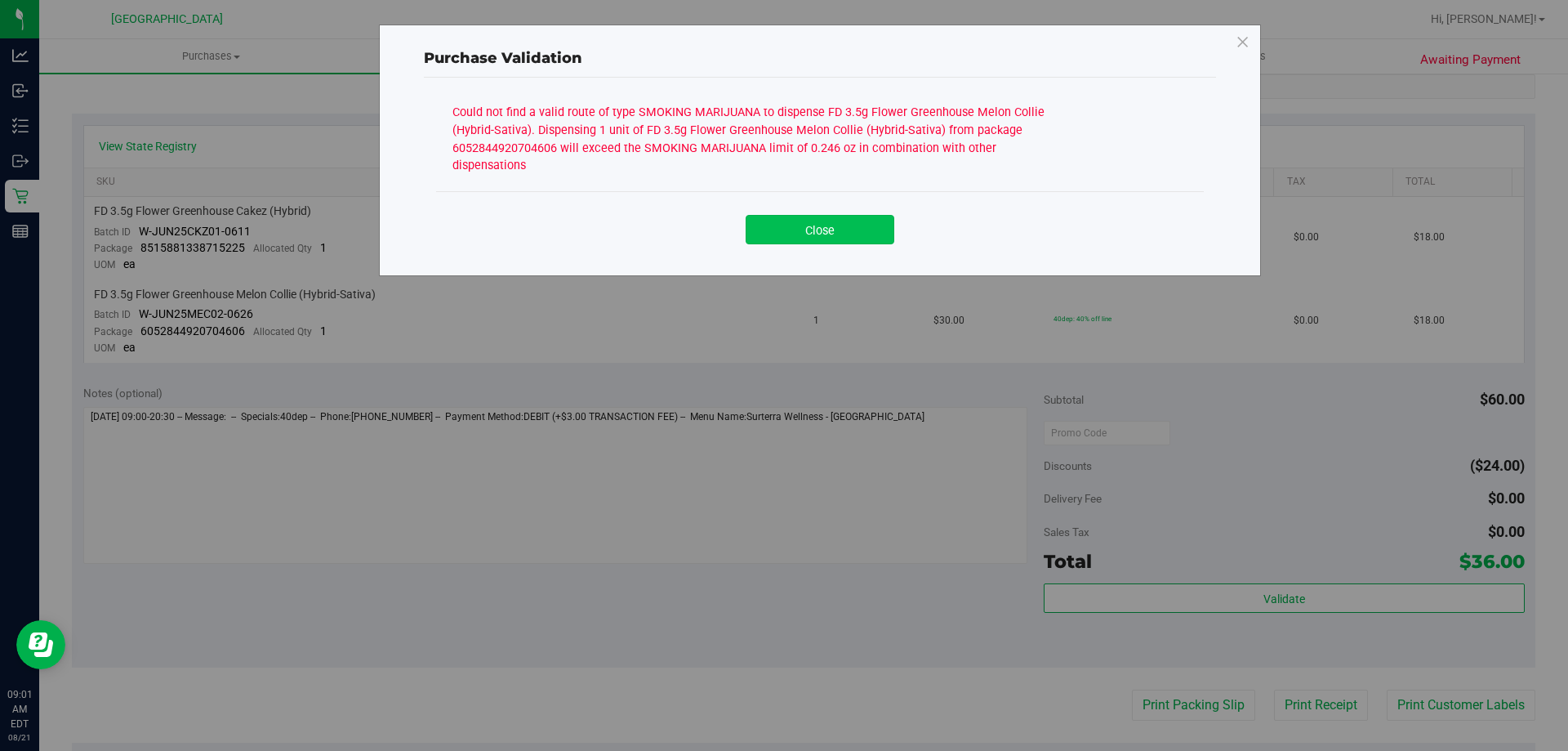
click at [811, 215] on button "Close" at bounding box center [820, 229] width 148 height 29
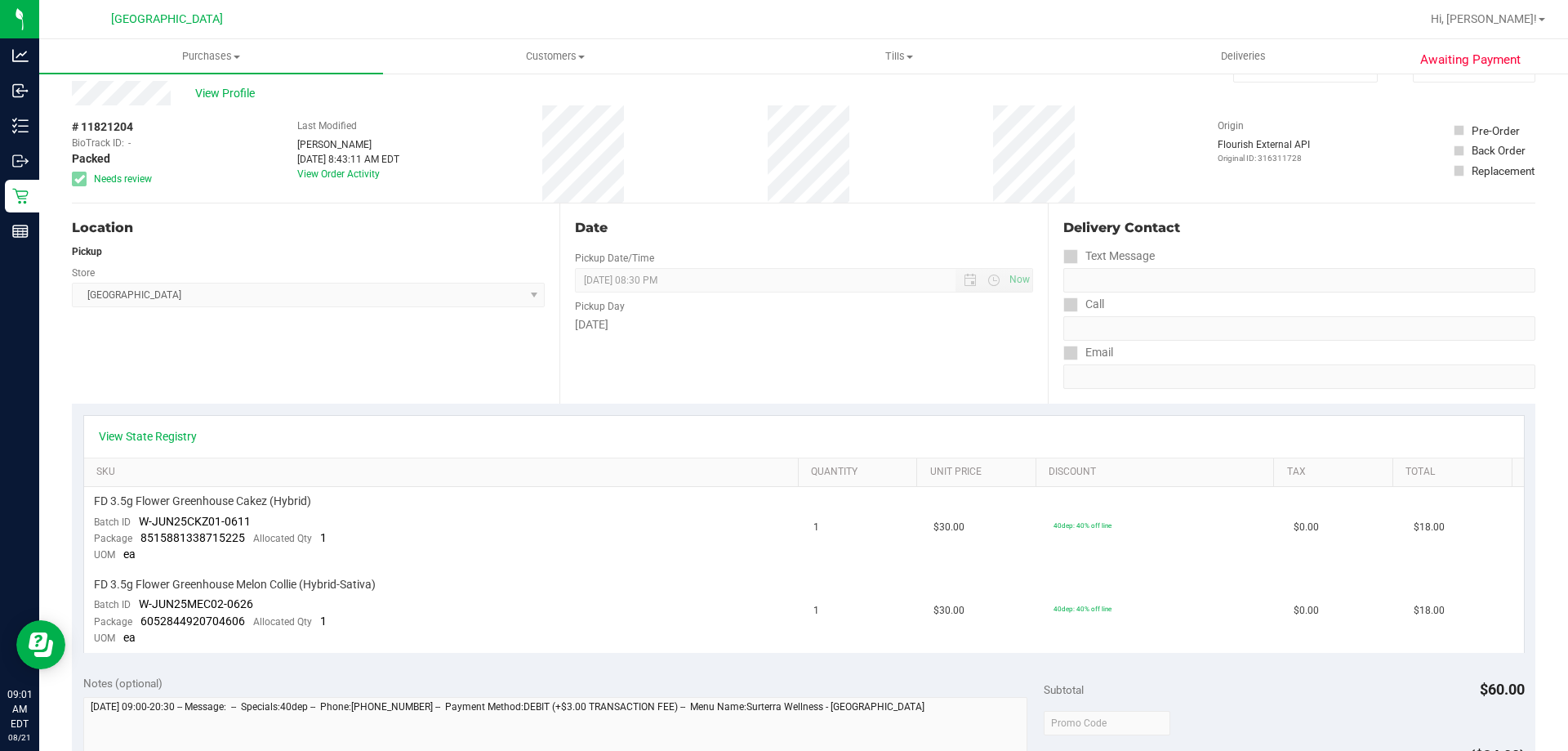
scroll to position [0, 0]
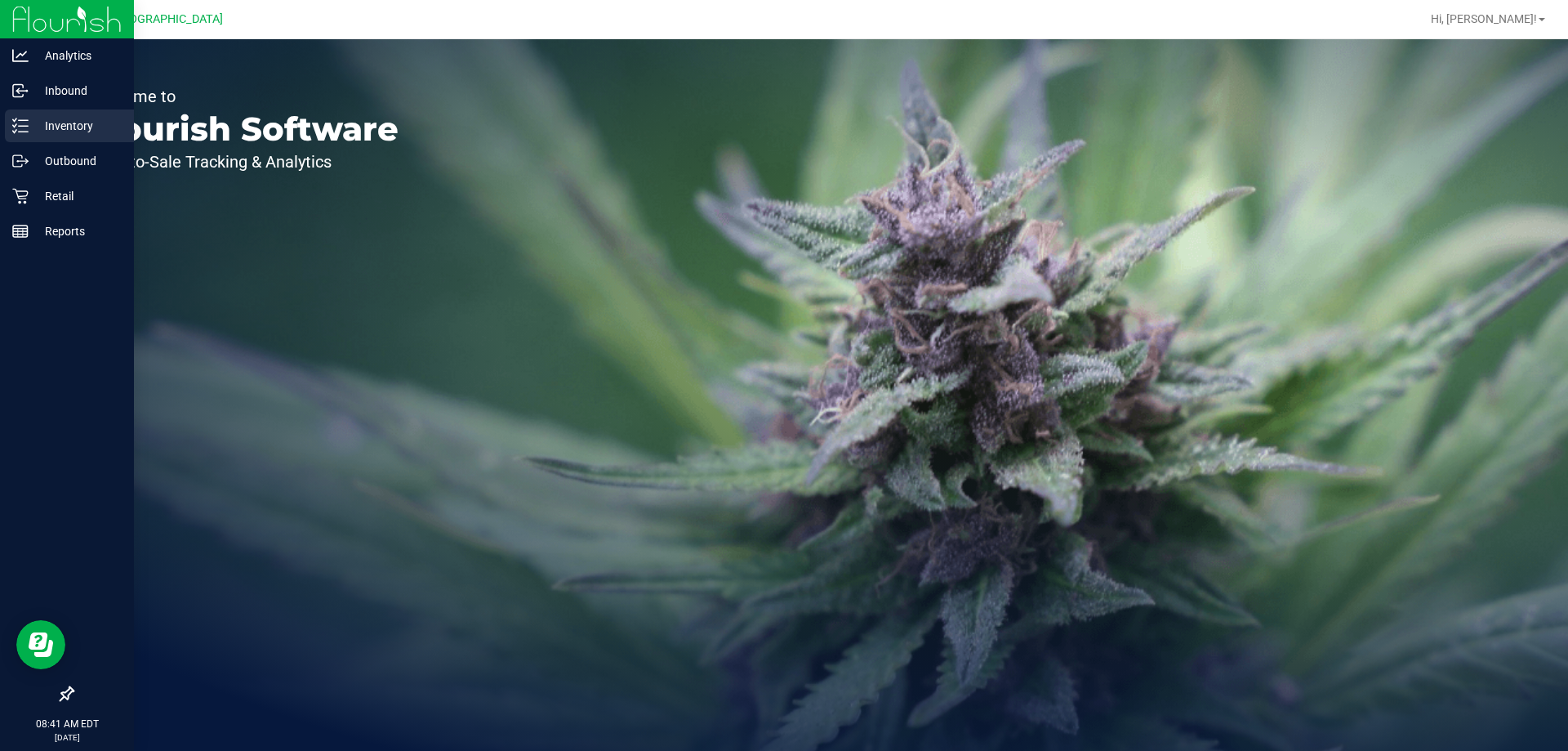
click at [62, 122] on p "Inventory" at bounding box center [77, 126] width 98 height 20
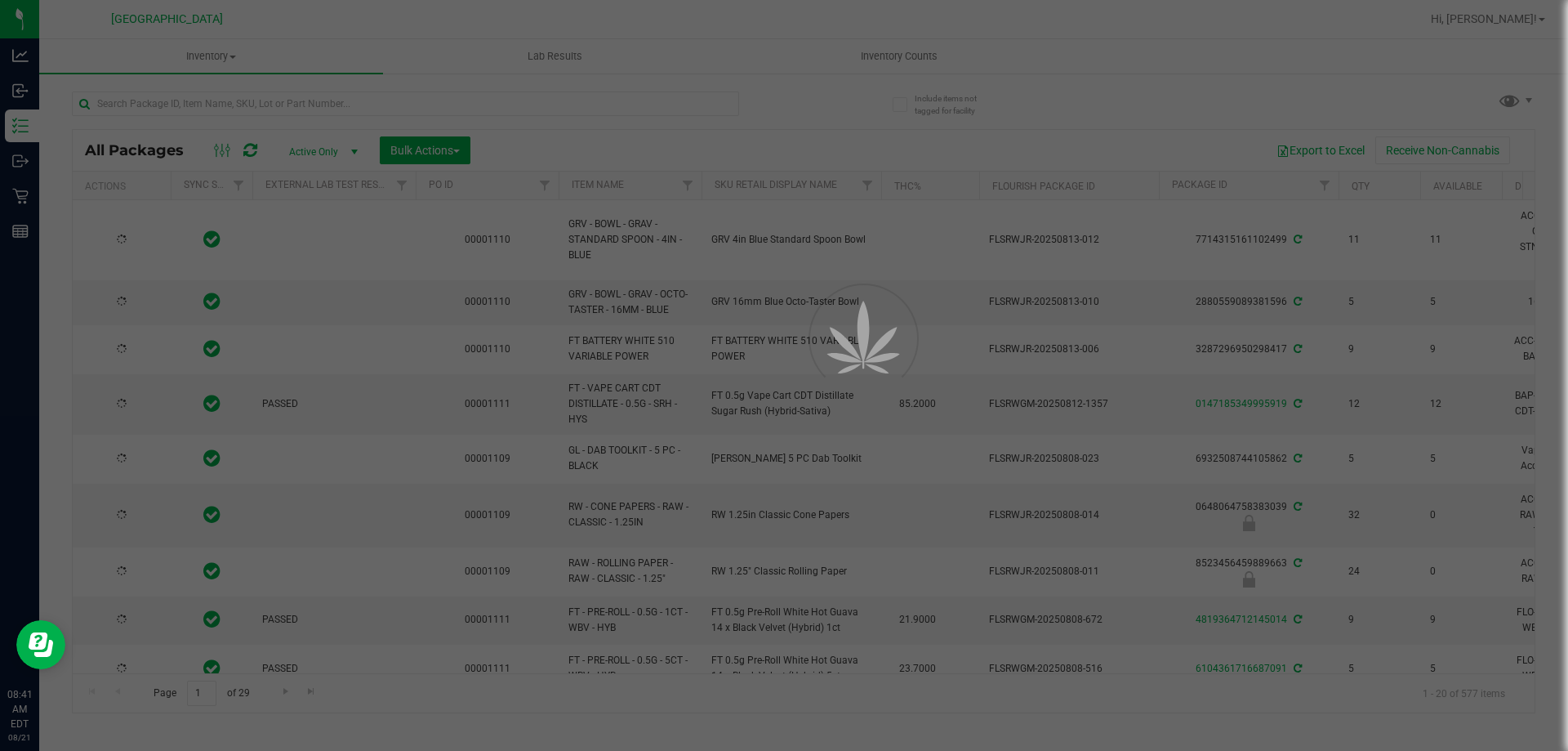
click at [123, 104] on div at bounding box center [784, 375] width 1568 height 751
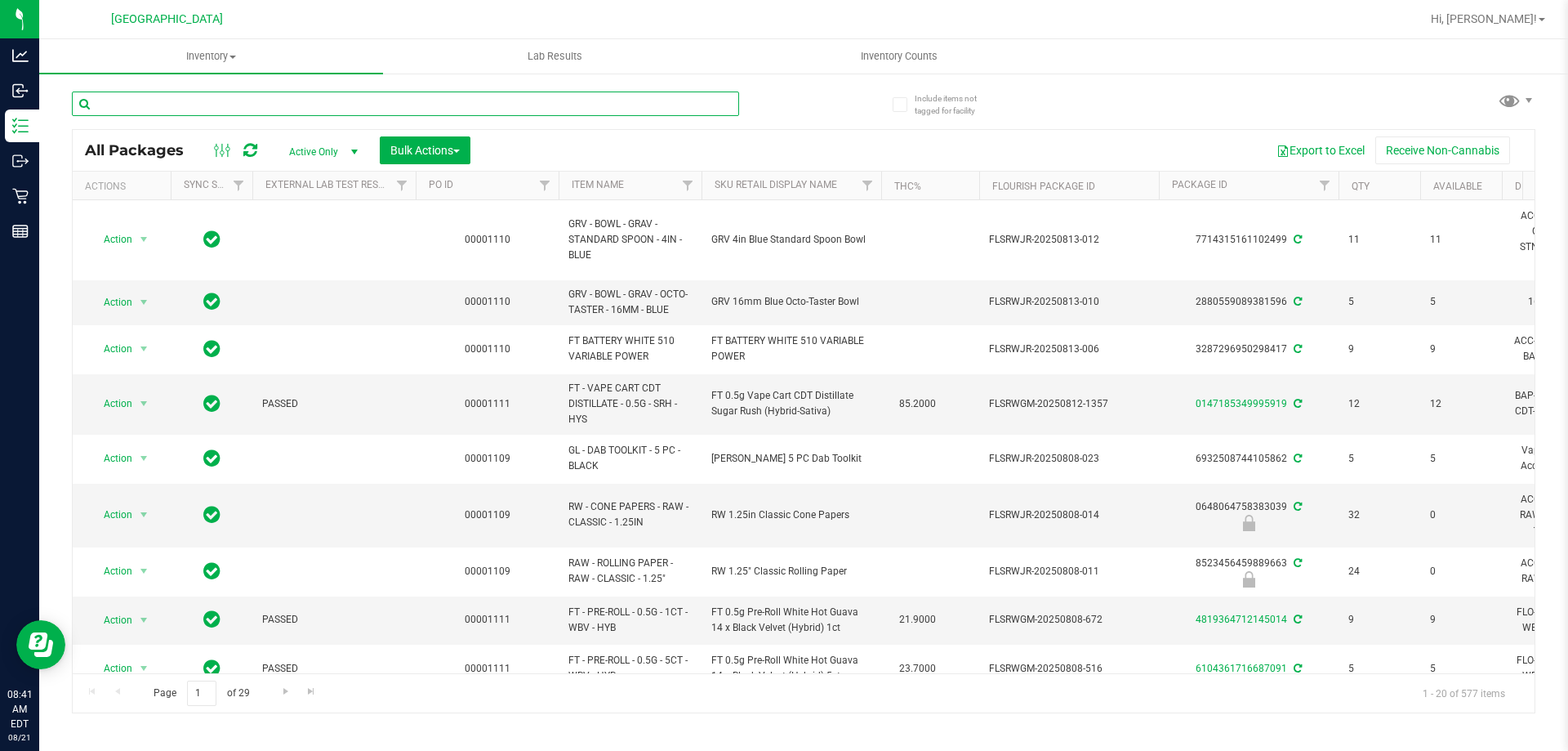
click at [128, 104] on input "text" at bounding box center [406, 104] width 668 height 24
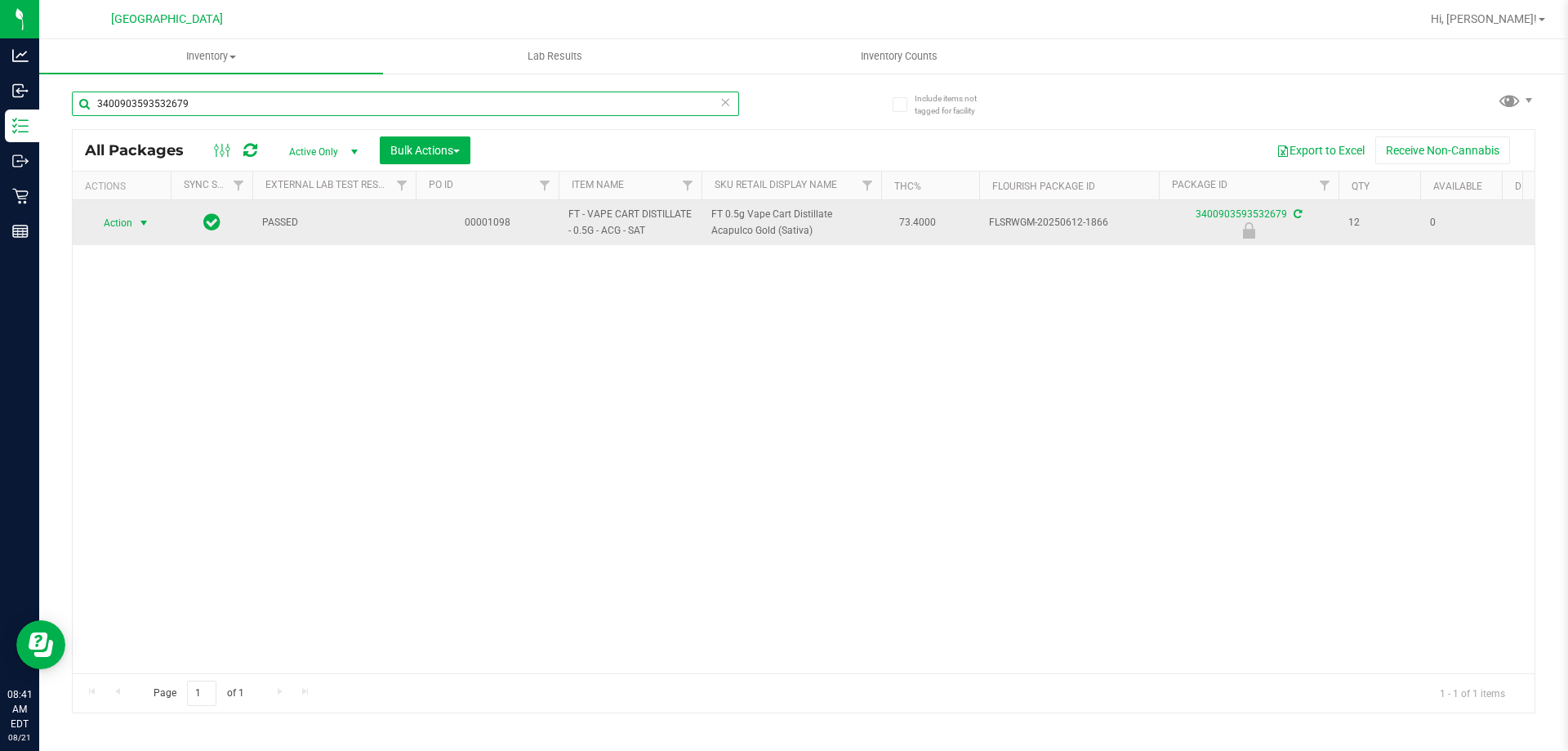
type input "3400903593532679"
click at [143, 226] on span "select" at bounding box center [144, 223] width 13 height 13
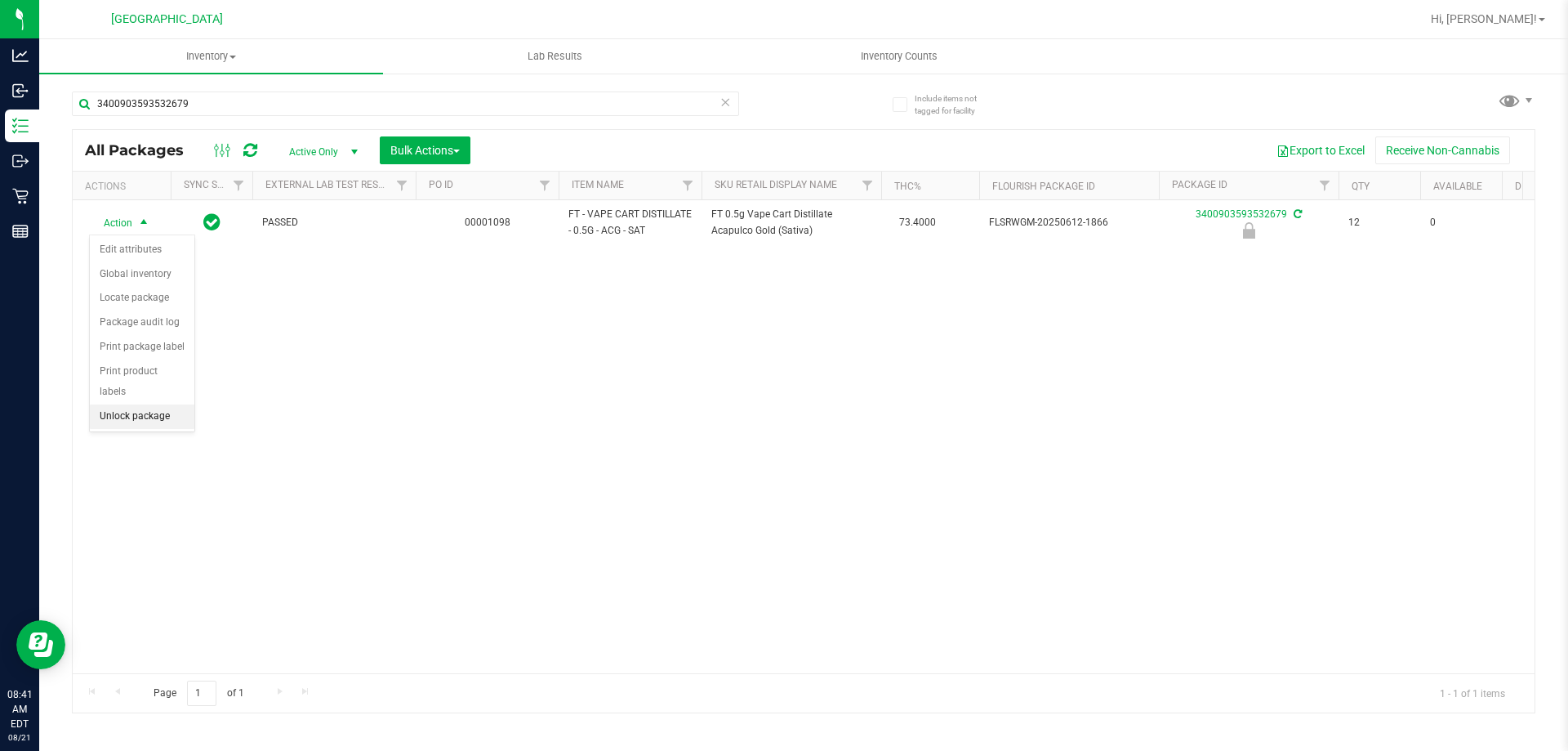
click at [135, 404] on li "Unlock package" at bounding box center [142, 416] width 104 height 24
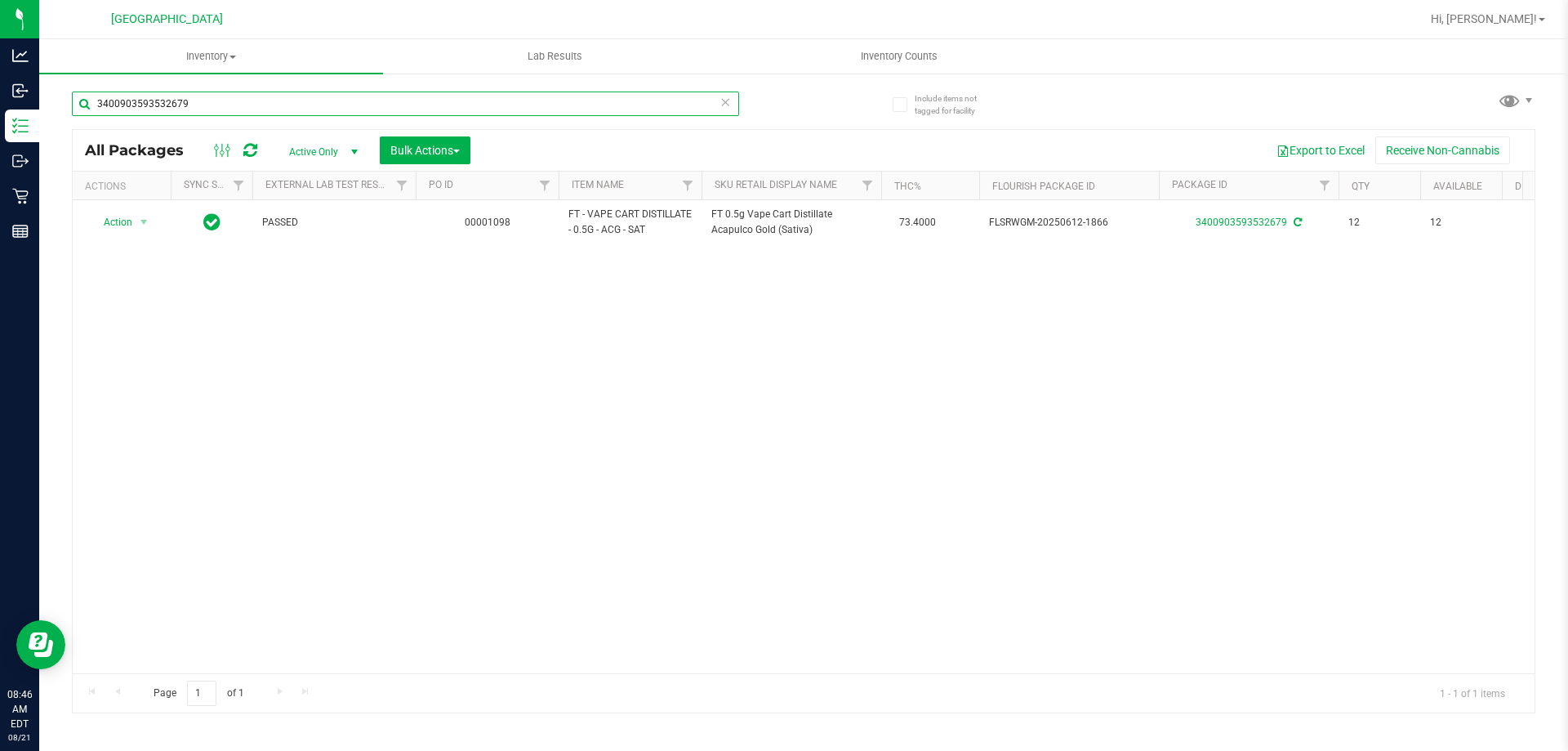
drag, startPoint x: 214, startPoint y: 103, endPoint x: 81, endPoint y: 99, distance: 133.1
click at [81, 99] on input "3400903593532679" at bounding box center [406, 104] width 668 height 24
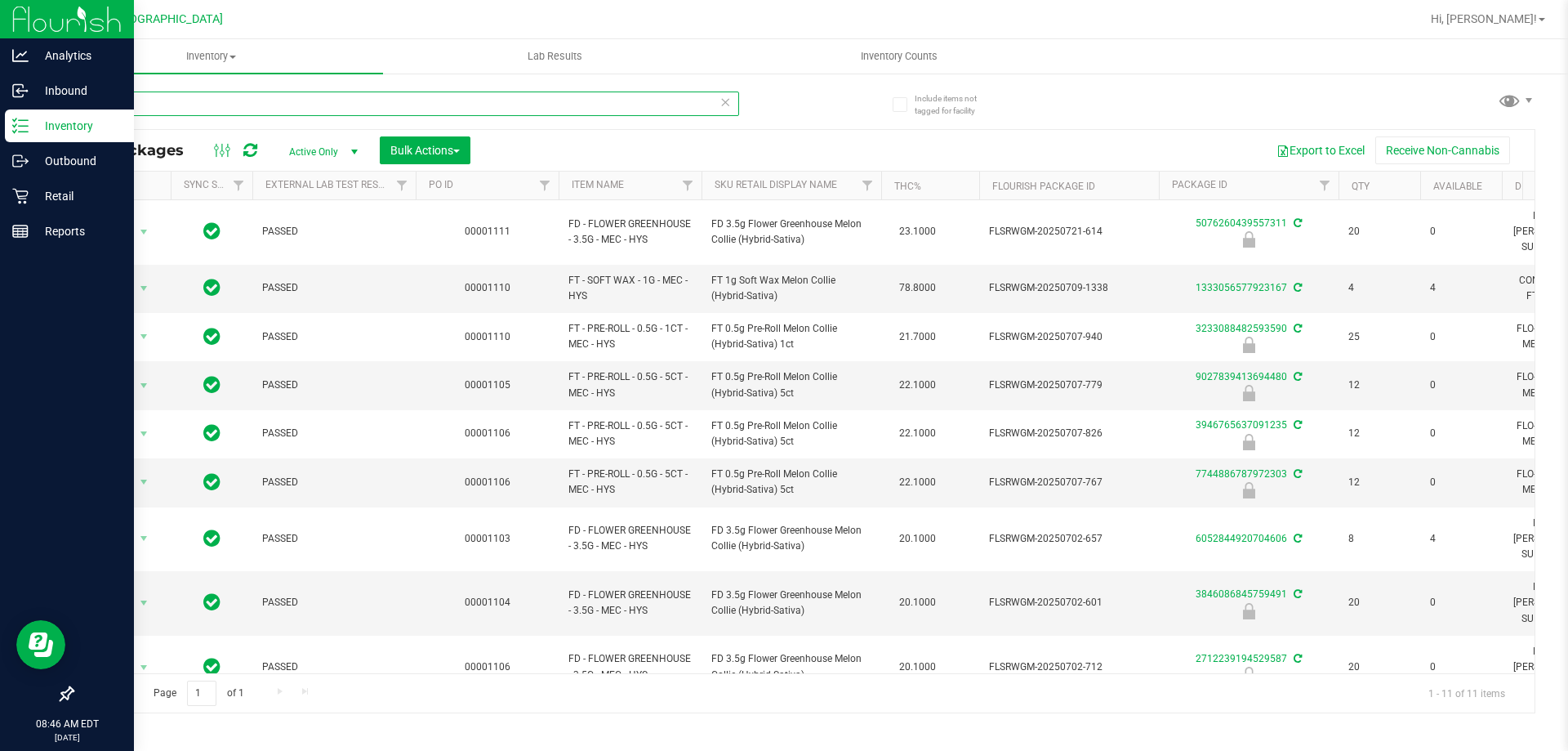
drag, startPoint x: 147, startPoint y: 101, endPoint x: 21, endPoint y: 113, distance: 126.6
click at [21, 113] on div "Analytics Inbound Inventory Outbound Retail Reports 08:46 AM EDT 08/21/2025 08/…" at bounding box center [784, 375] width 1568 height 751
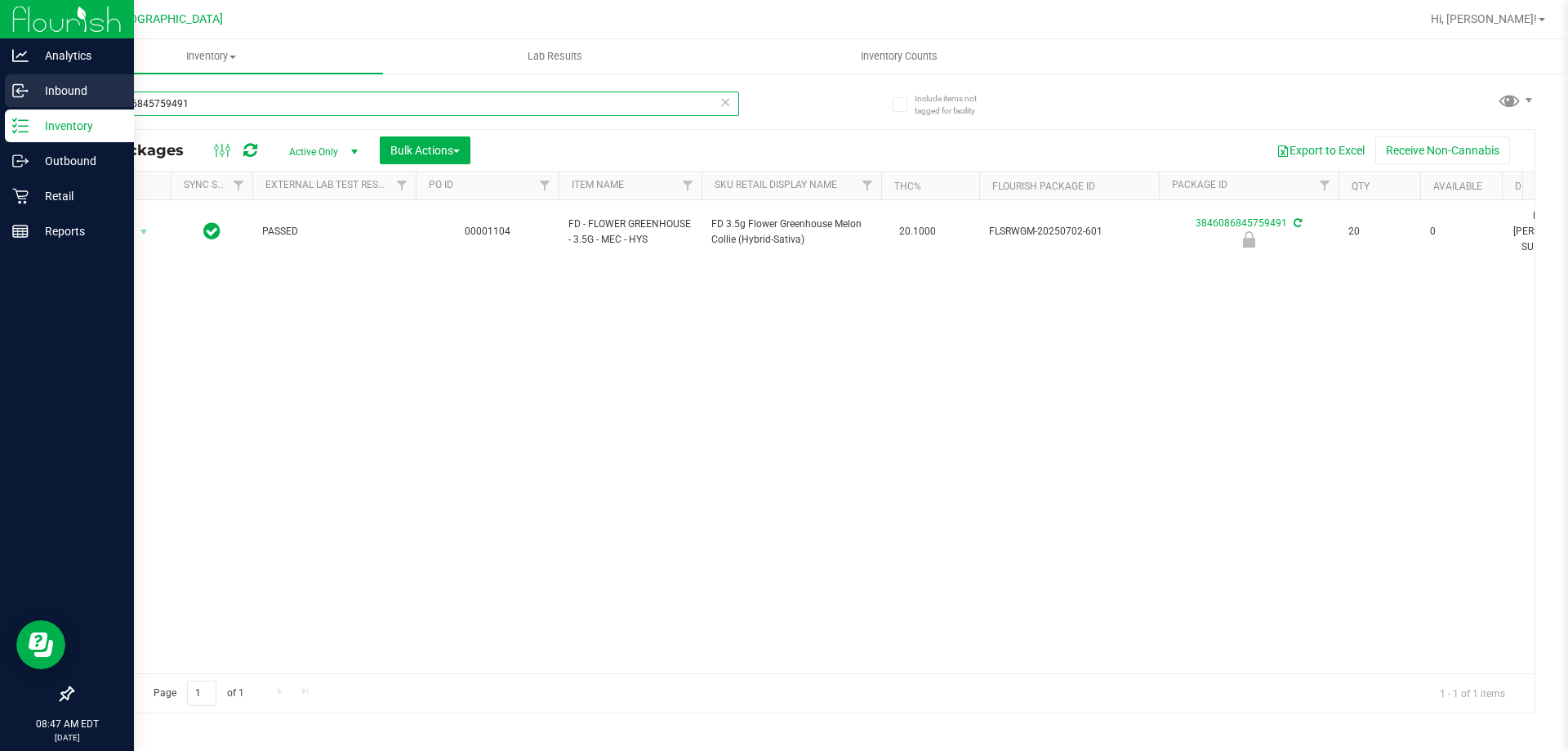
drag, startPoint x: 277, startPoint y: 109, endPoint x: 3, endPoint y: 108, distance: 274.0
click at [21, 108] on div "Analytics Inbound Inventory Outbound Retail Reports 08:47 AM EDT 08/21/2025 08/…" at bounding box center [784, 375] width 1568 height 751
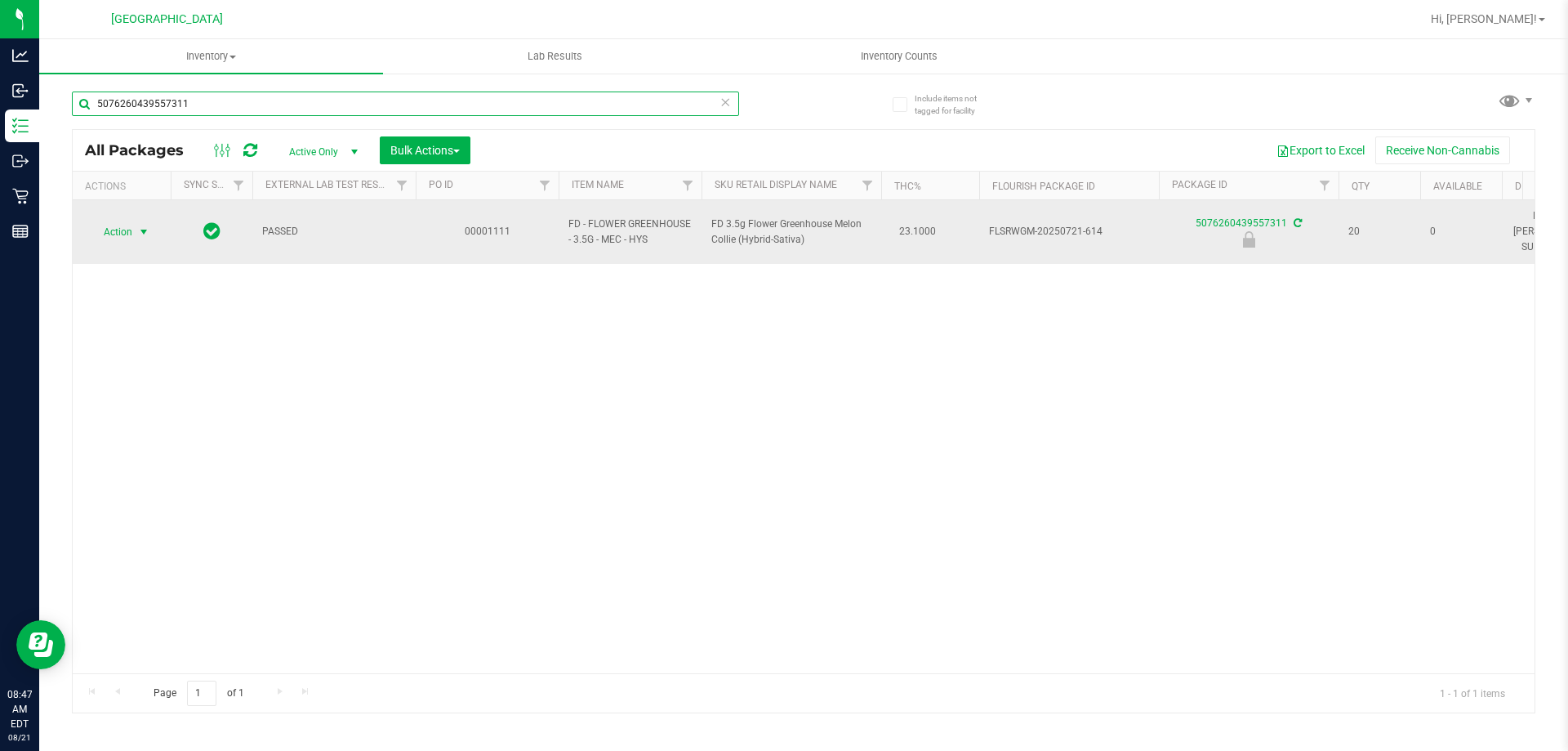
type input "5076260439557311"
click at [145, 226] on span "select" at bounding box center [144, 231] width 13 height 13
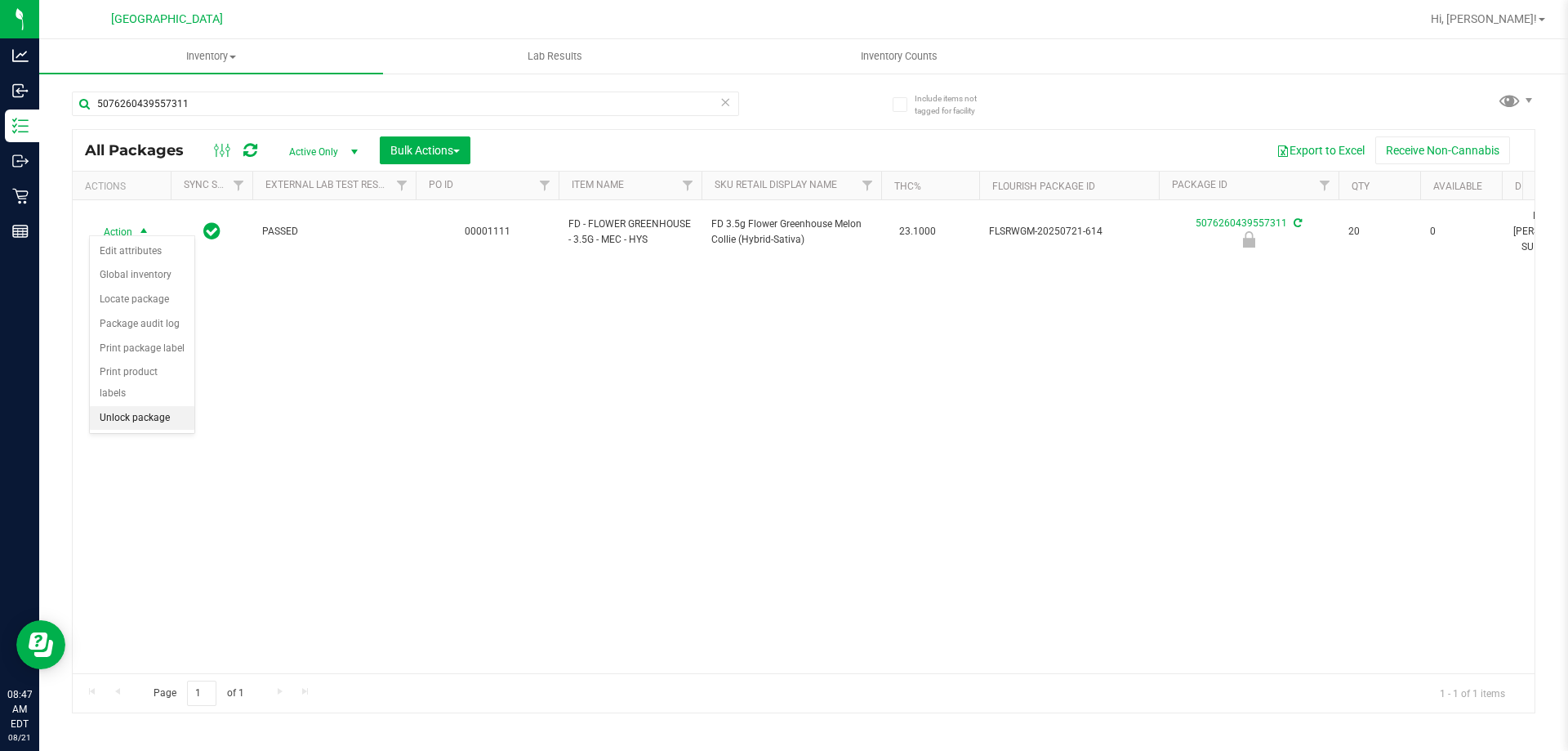
click at [123, 406] on li "Unlock package" at bounding box center [142, 418] width 104 height 24
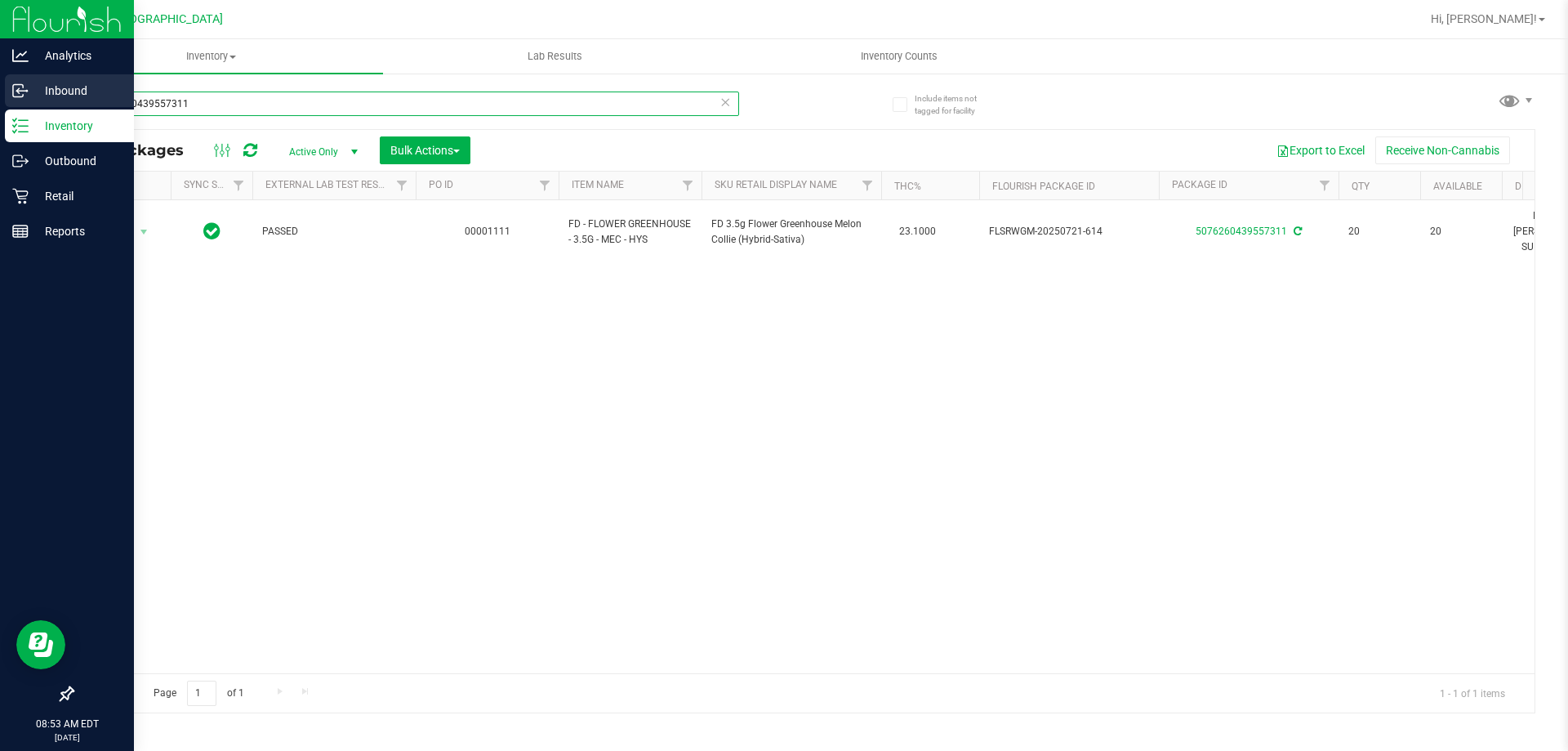
drag, startPoint x: 237, startPoint y: 93, endPoint x: 0, endPoint y: 82, distance: 237.3
click at [0, 87] on div "Analytics Inbound Inventory Outbound Retail Reports 08:53 AM EDT 08/21/2025 08/…" at bounding box center [784, 375] width 1568 height 751
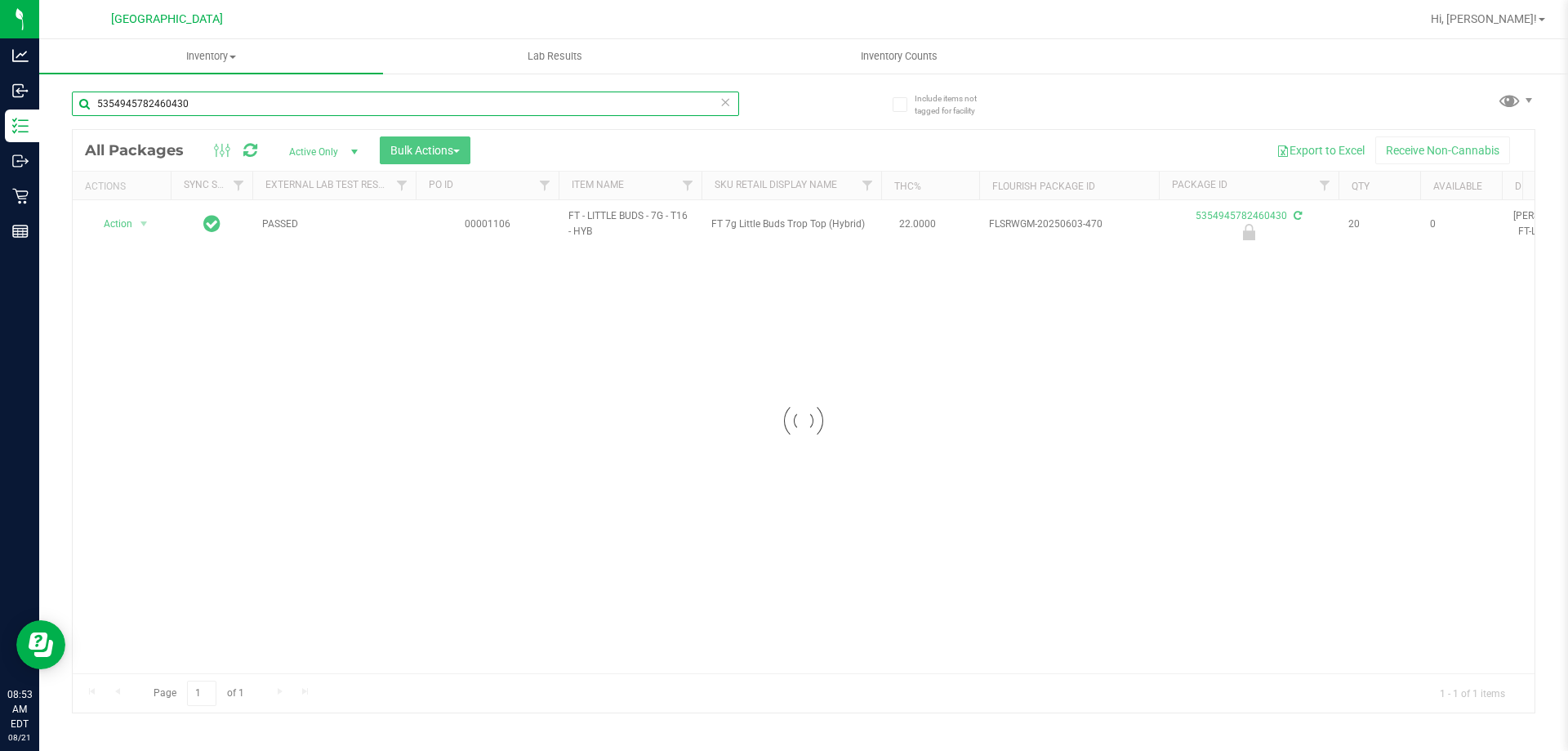
type input "5354945782460430"
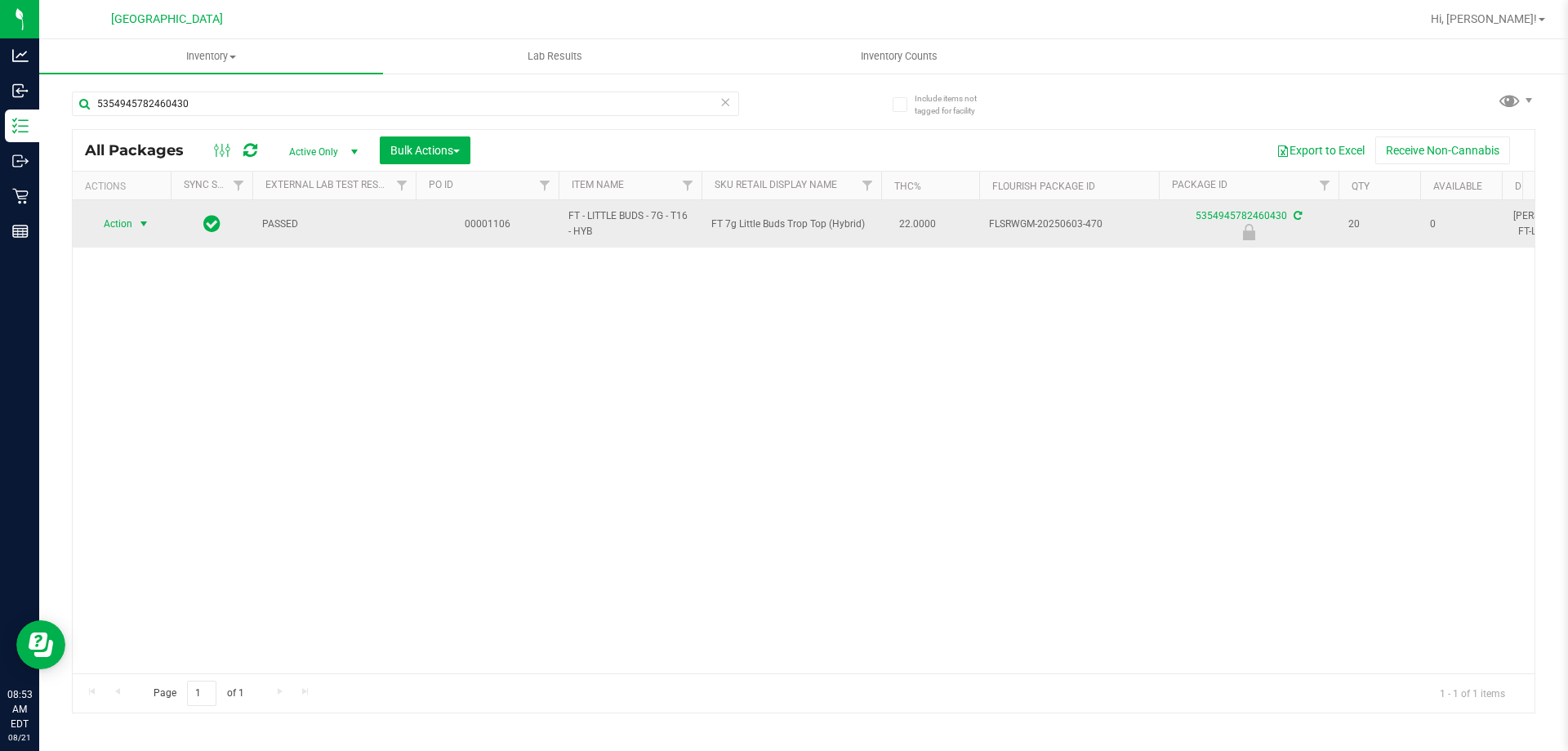
click at [144, 213] on span "select" at bounding box center [144, 224] width 21 height 22
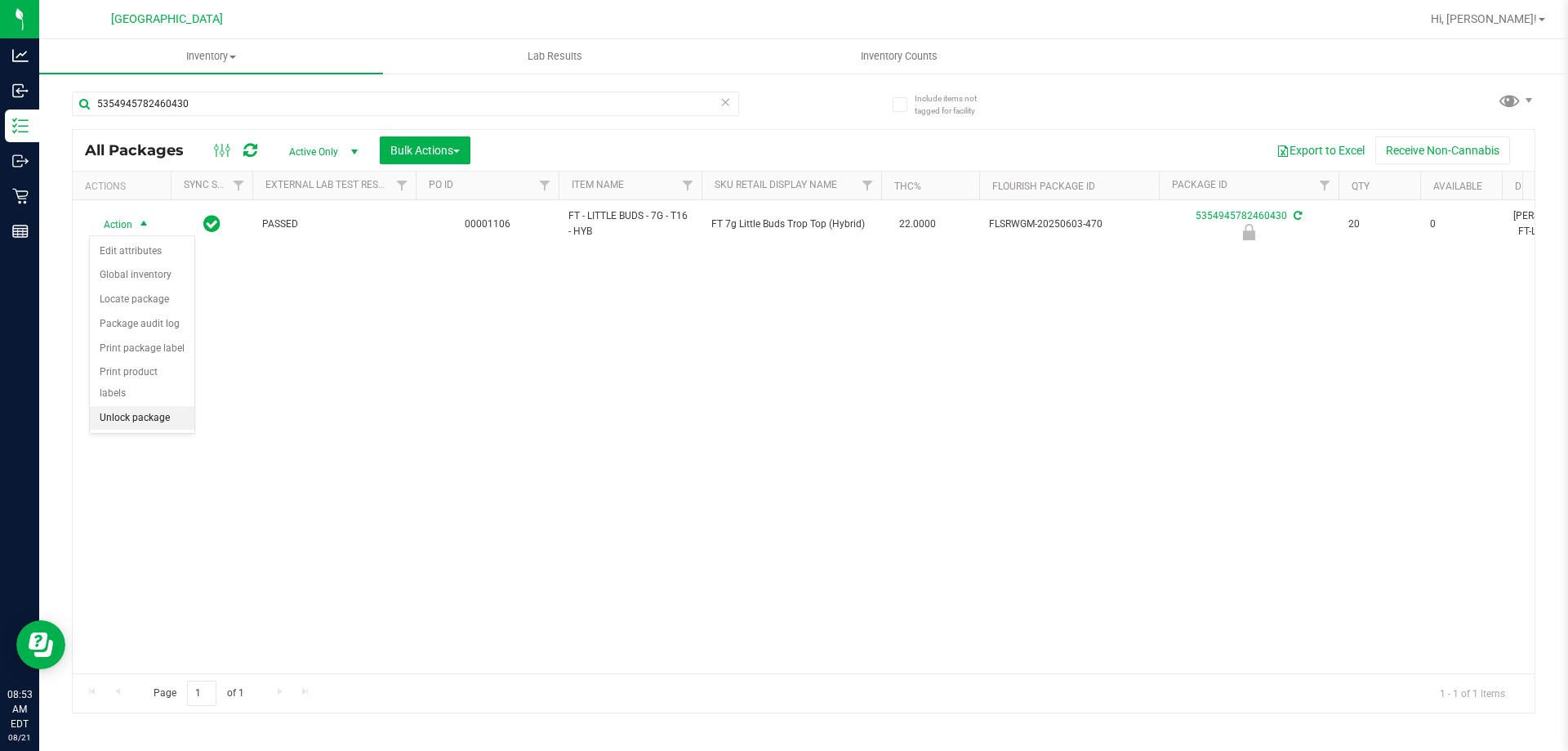
click at [142, 406] on li "Unlock package" at bounding box center [142, 418] width 104 height 24
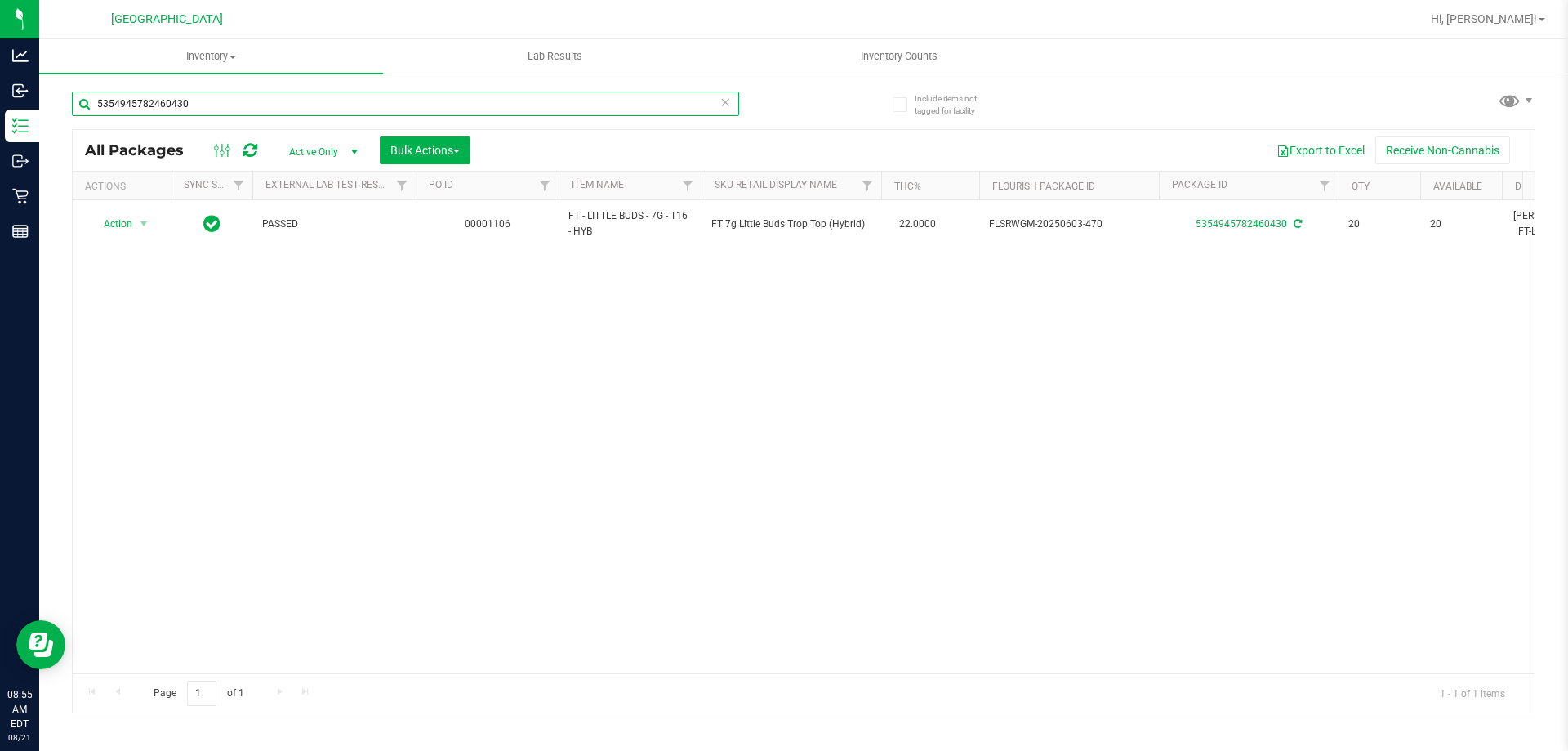
drag, startPoint x: 237, startPoint y: 112, endPoint x: 67, endPoint y: 112, distance: 170.0
click at [67, 112] on div "Include items not tagged for facility 5354945782460430 All Packages Active Only…" at bounding box center [804, 321] width 1529 height 498
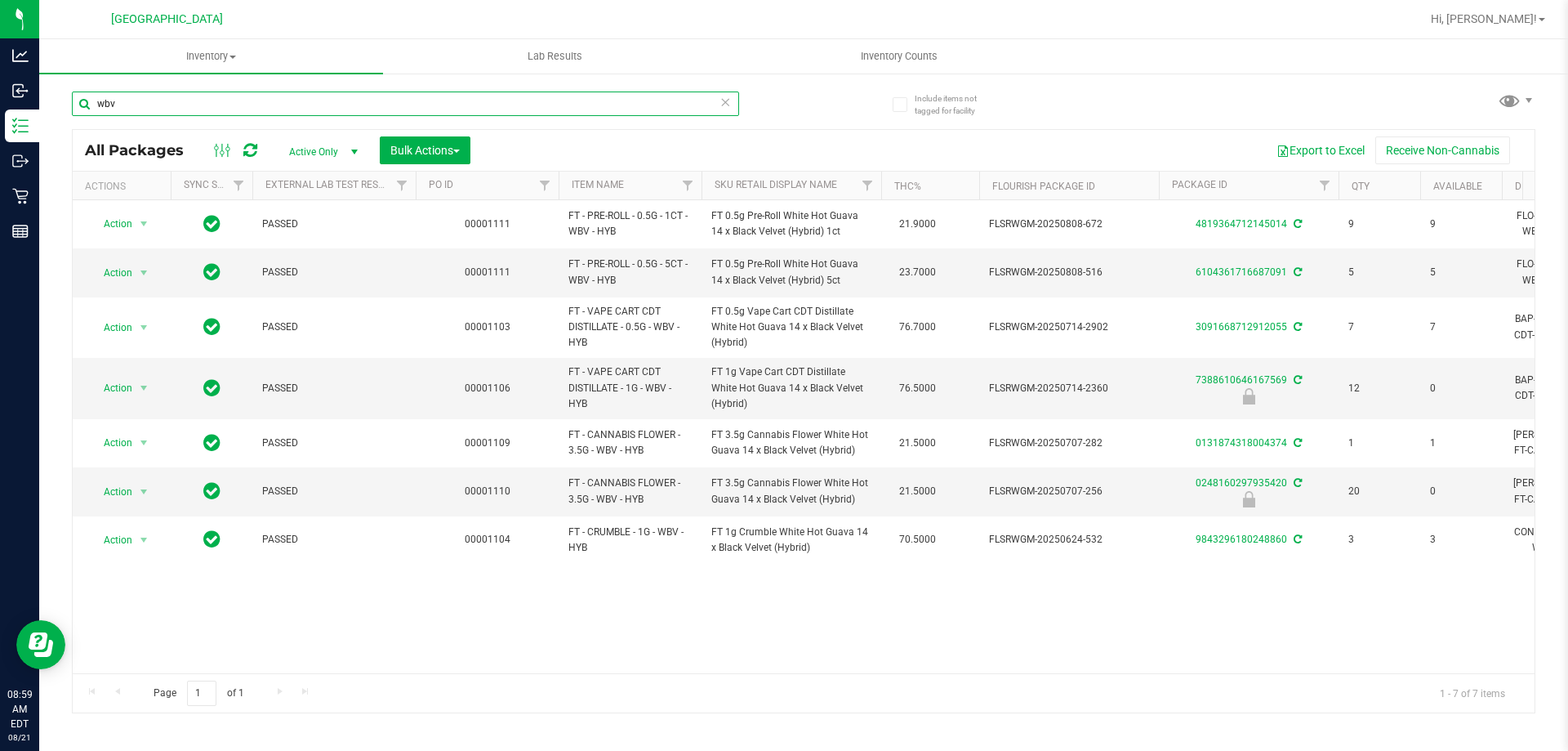
drag, startPoint x: 148, startPoint y: 110, endPoint x: 50, endPoint y: 107, distance: 98.0
click at [50, 107] on div "Include items not tagged for facility wbv All Packages Active Only Active Only …" at bounding box center [804, 321] width 1529 height 498
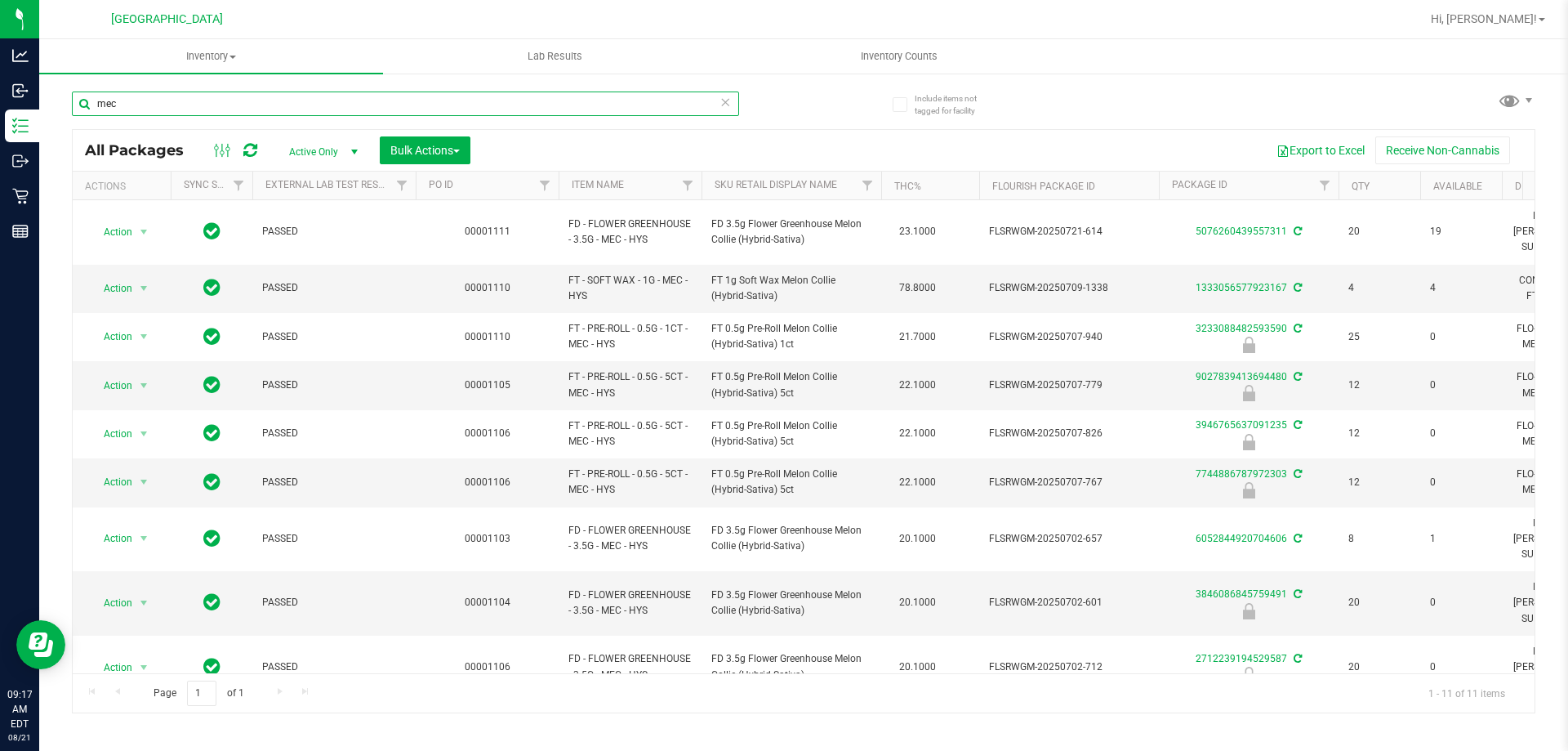
click at [155, 107] on input "mec" at bounding box center [406, 104] width 668 height 24
type input "m"
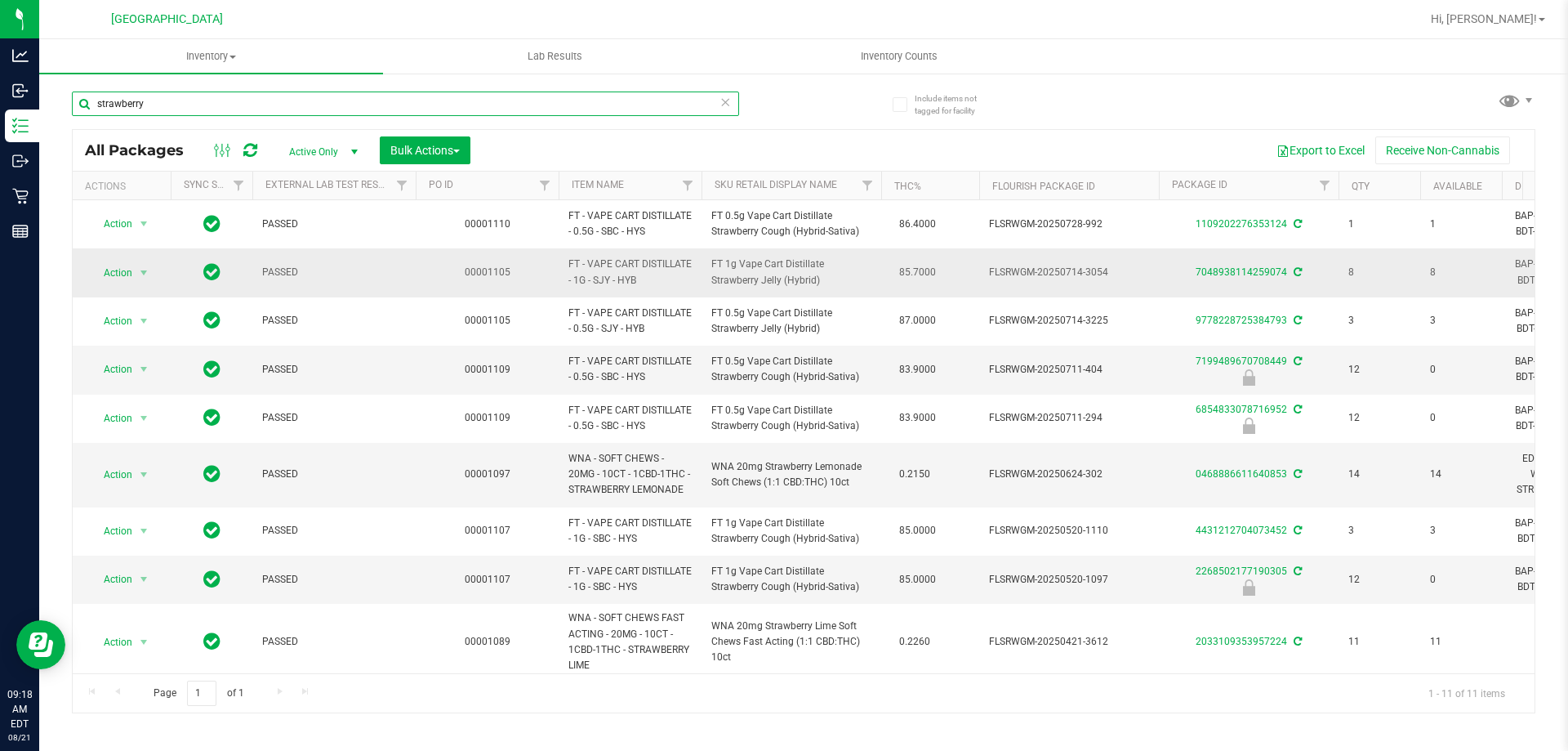
type input "strawberry"
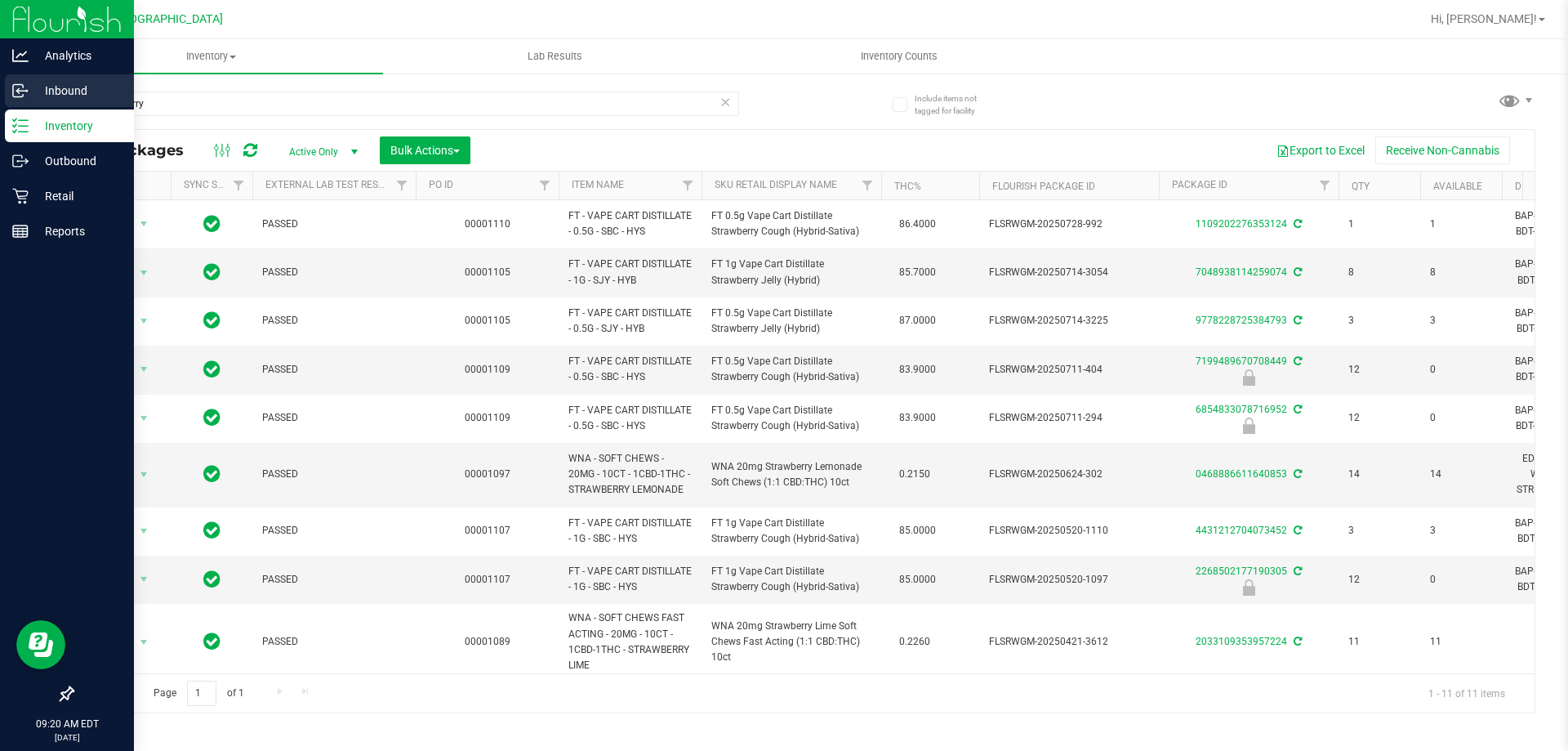
click at [63, 88] on p "Inbound" at bounding box center [77, 91] width 98 height 20
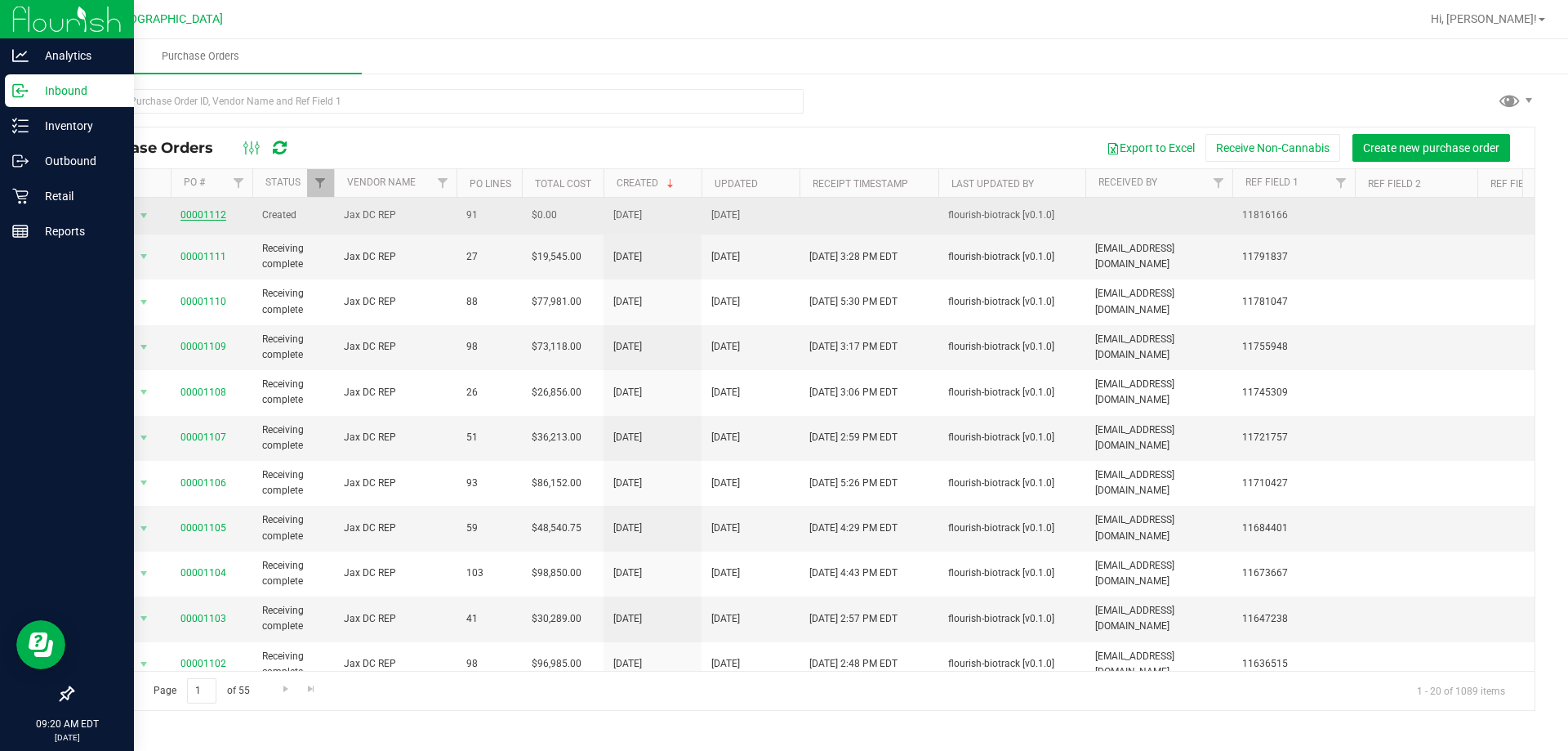
click at [192, 213] on link "00001112" at bounding box center [203, 215] width 46 height 12
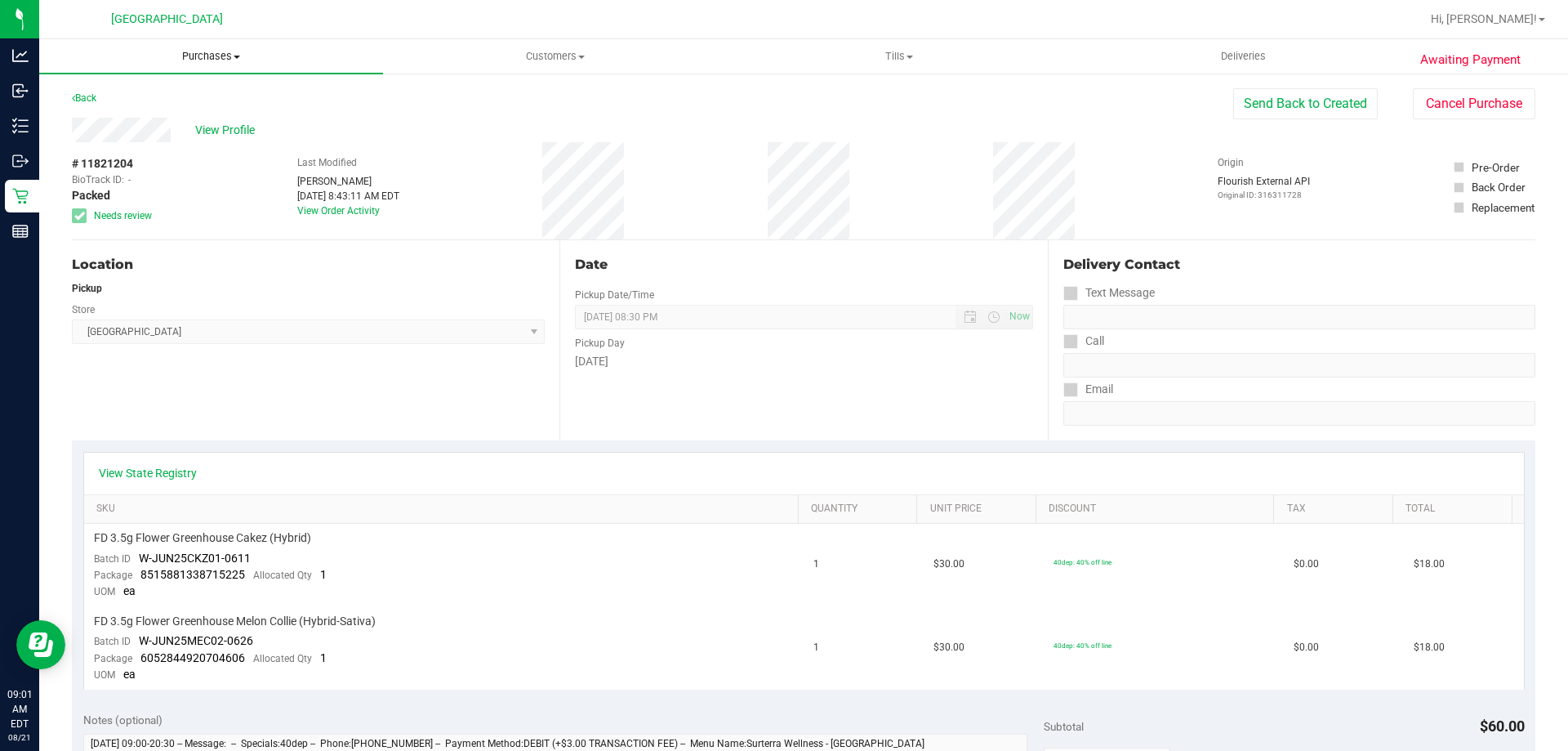
click at [223, 57] on span "Purchases" at bounding box center [211, 56] width 344 height 15
click at [106, 112] on span "Fulfillment" at bounding box center [90, 118] width 102 height 14
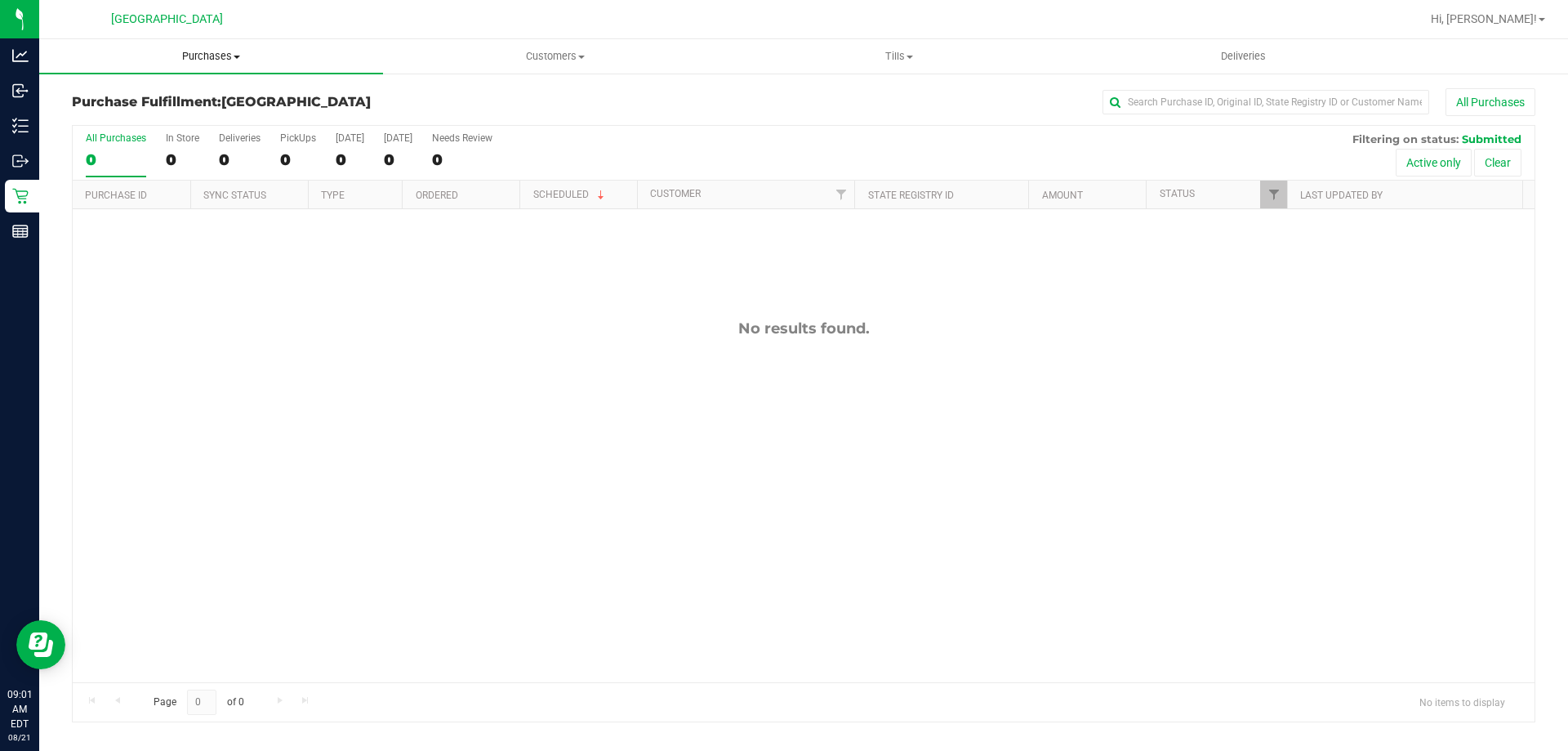
click at [211, 59] on span "Purchases" at bounding box center [211, 56] width 344 height 15
click at [107, 97] on span "Summary of purchases" at bounding box center [123, 99] width 168 height 14
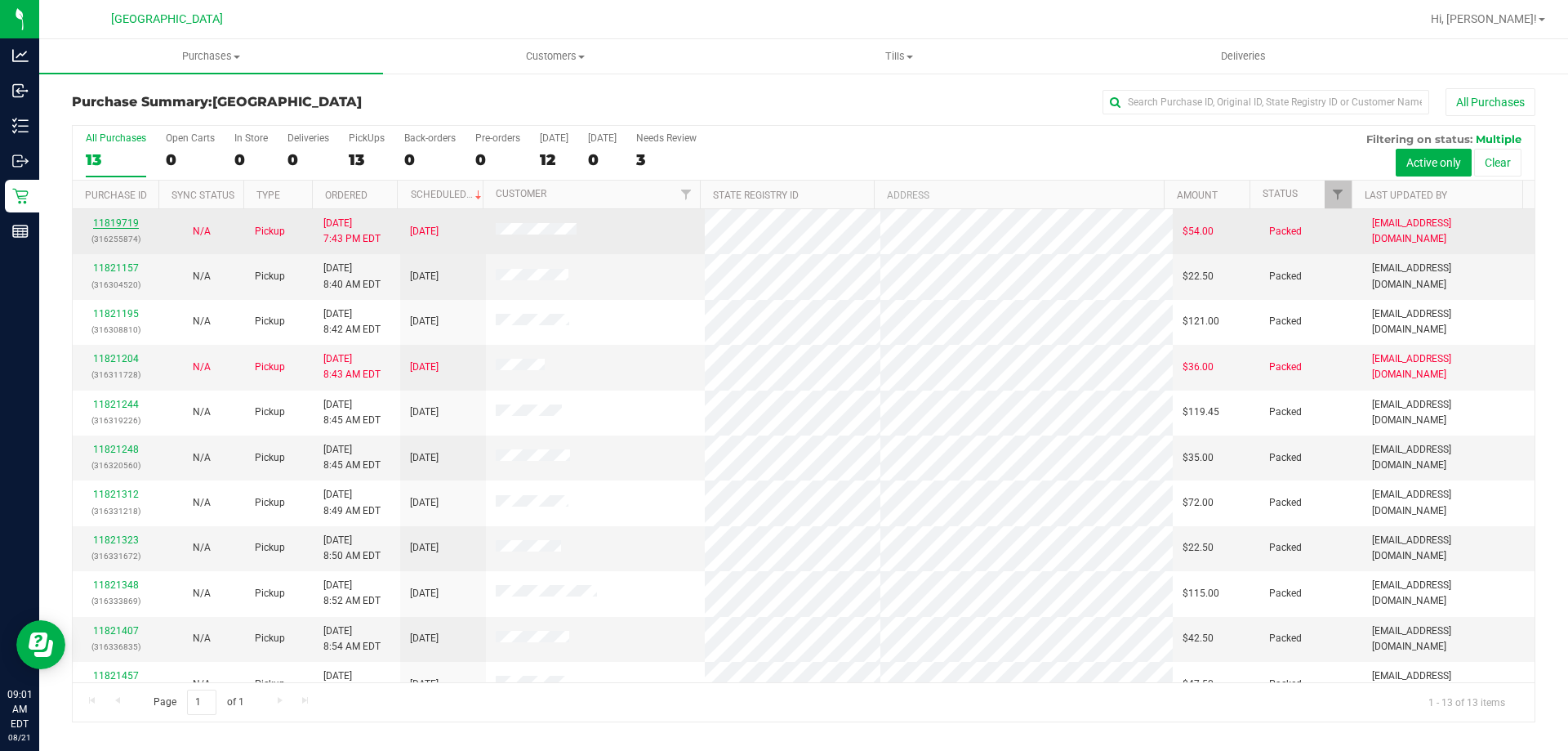
click at [100, 223] on link "11819719" at bounding box center [115, 224] width 46 height 12
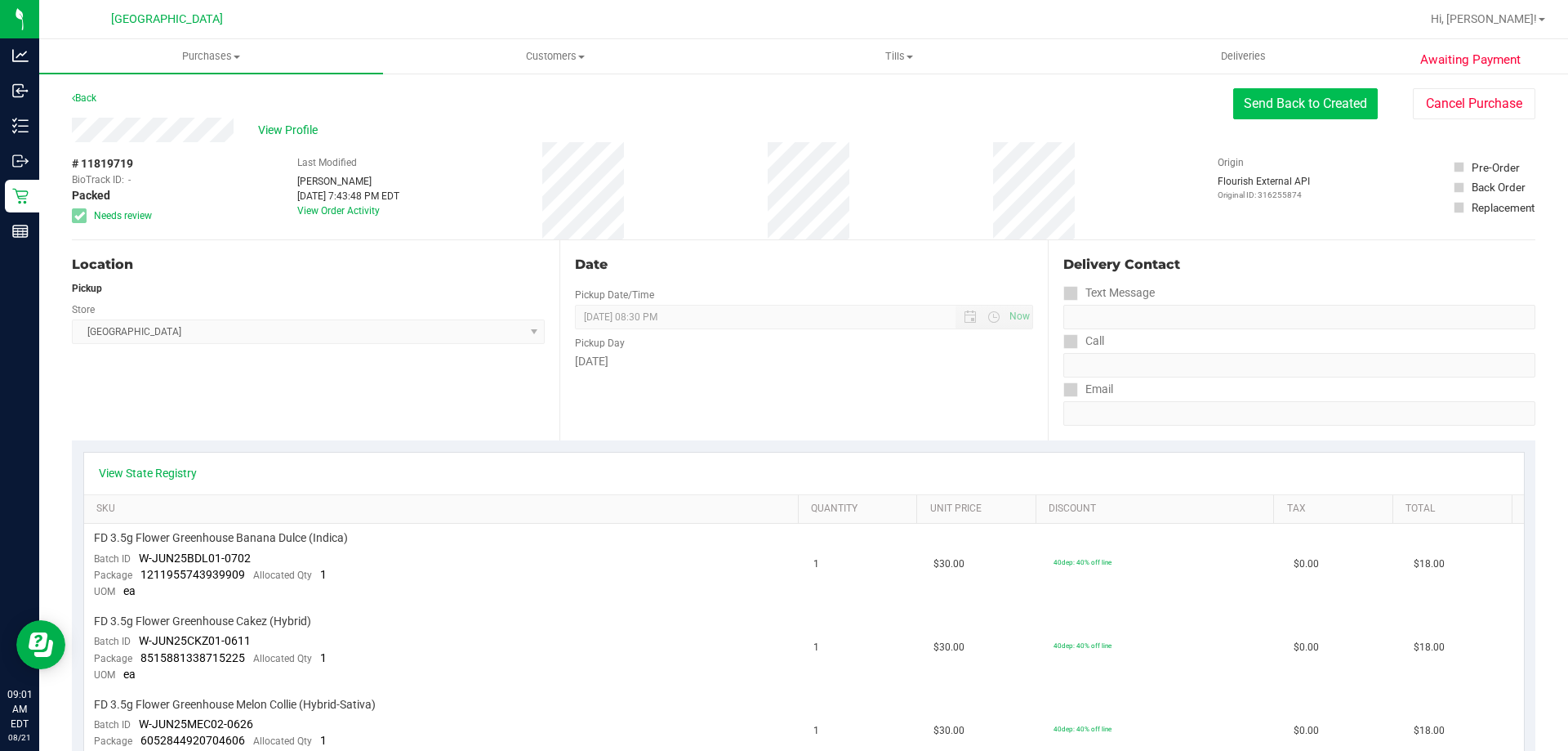
click at [1246, 104] on button "Send Back to Created" at bounding box center [1305, 104] width 144 height 31
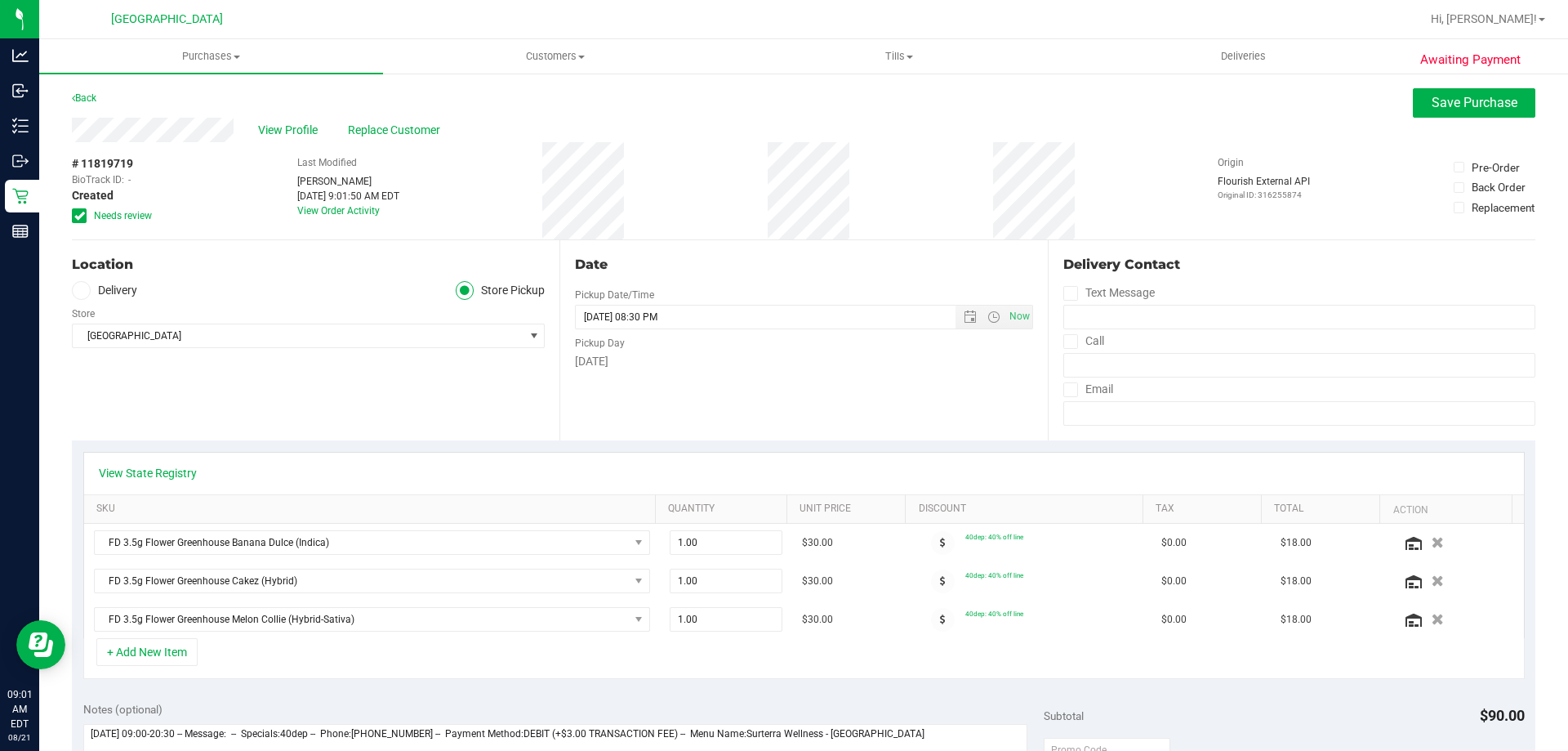
click at [77, 216] on icon at bounding box center [79, 216] width 11 height 0
click at [0, 0] on input "Needs review" at bounding box center [0, 0] width 0 height 0
click at [1441, 106] on span "Save Purchase" at bounding box center [1475, 103] width 86 height 16
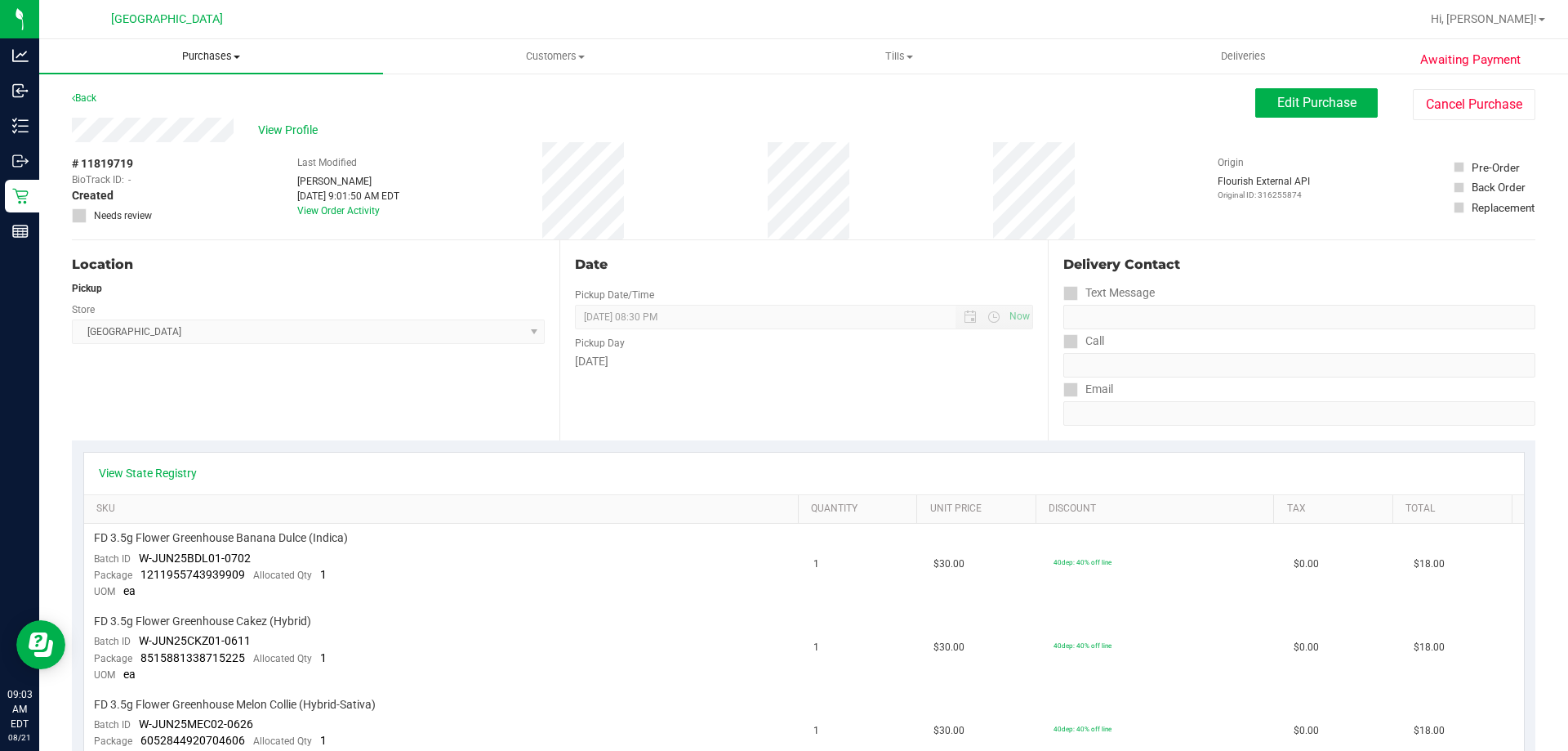
click at [202, 58] on span "Purchases" at bounding box center [211, 56] width 344 height 15
click at [119, 117] on span "Fulfillment" at bounding box center [90, 118] width 102 height 14
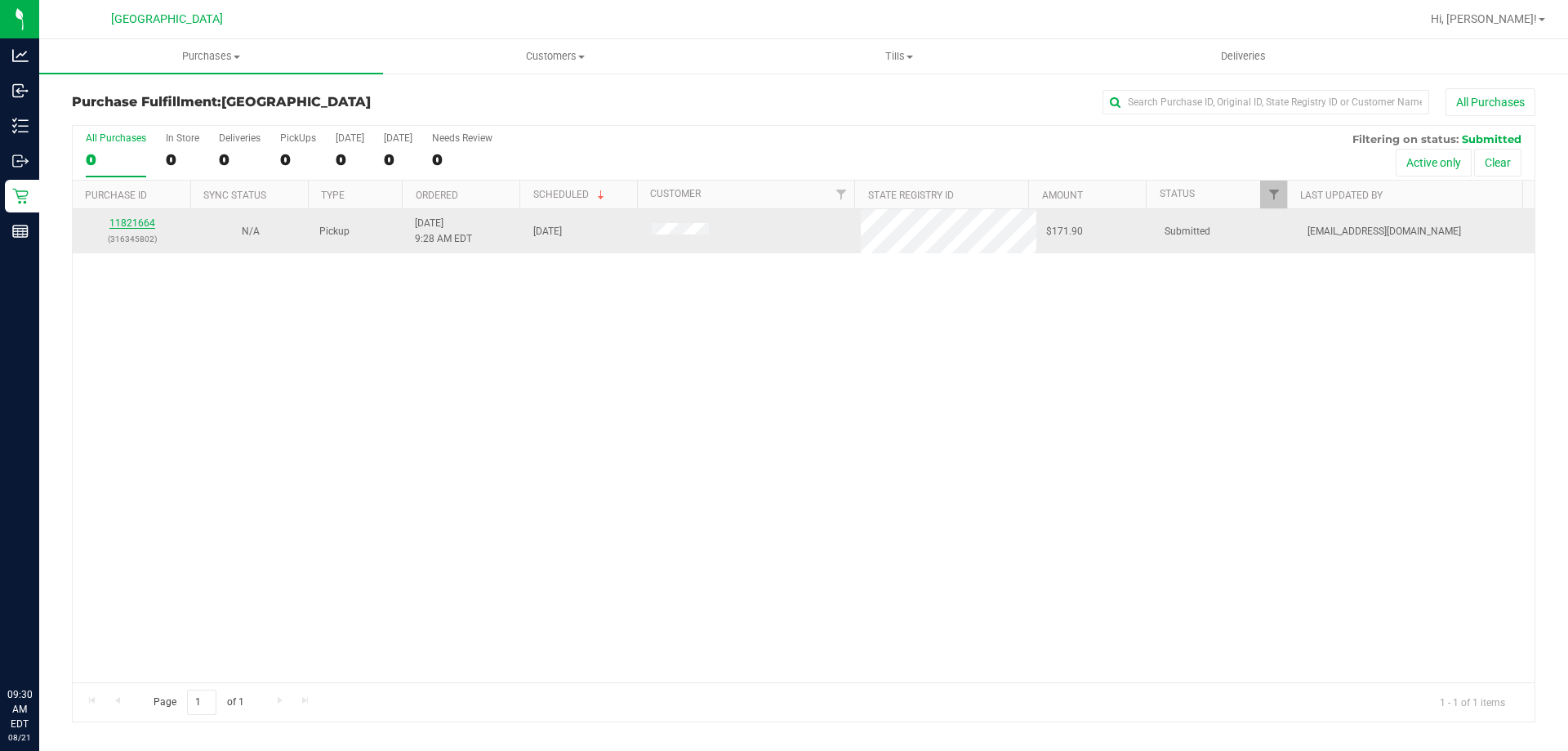
click at [123, 229] on link "11821664" at bounding box center [132, 224] width 46 height 12
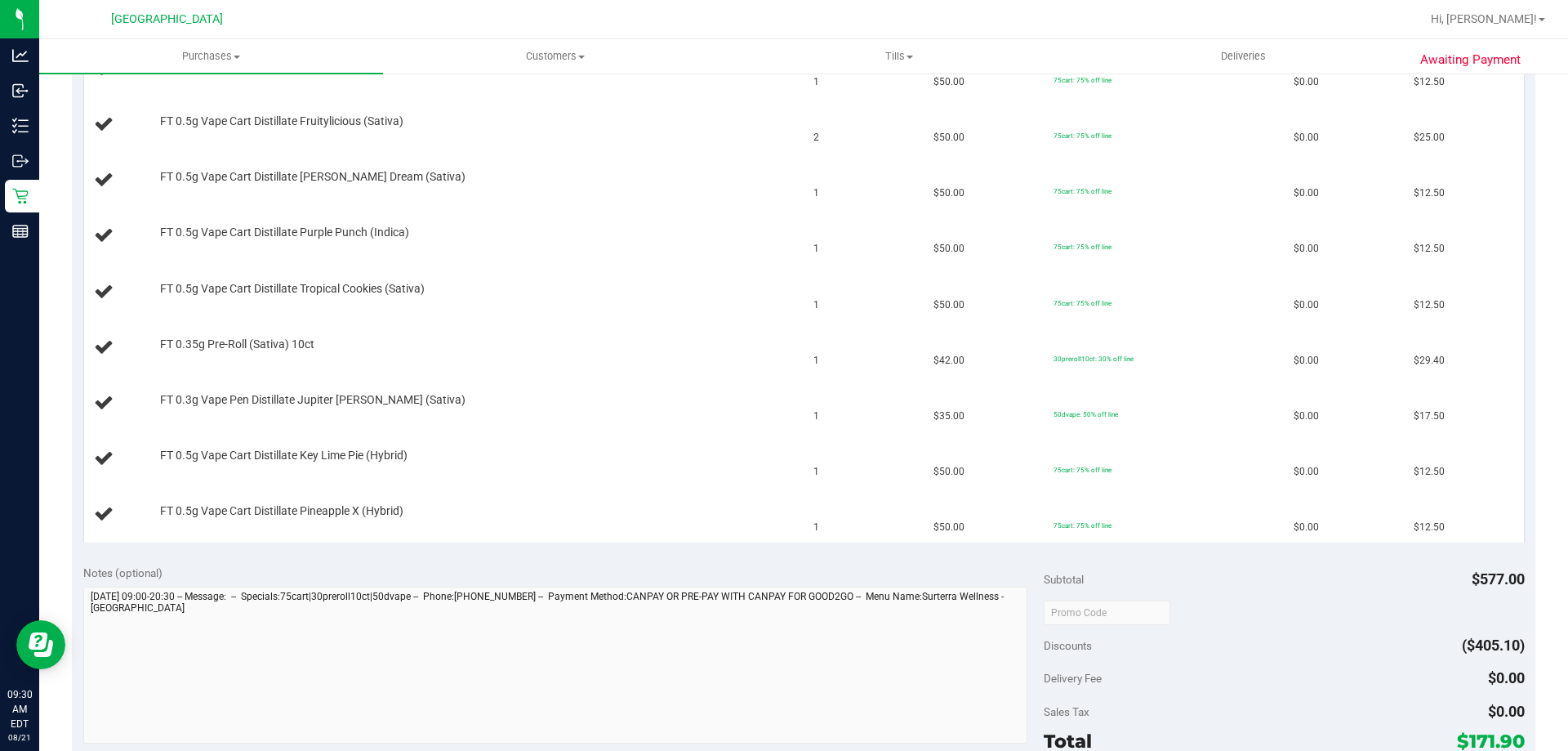
scroll to position [622, 0]
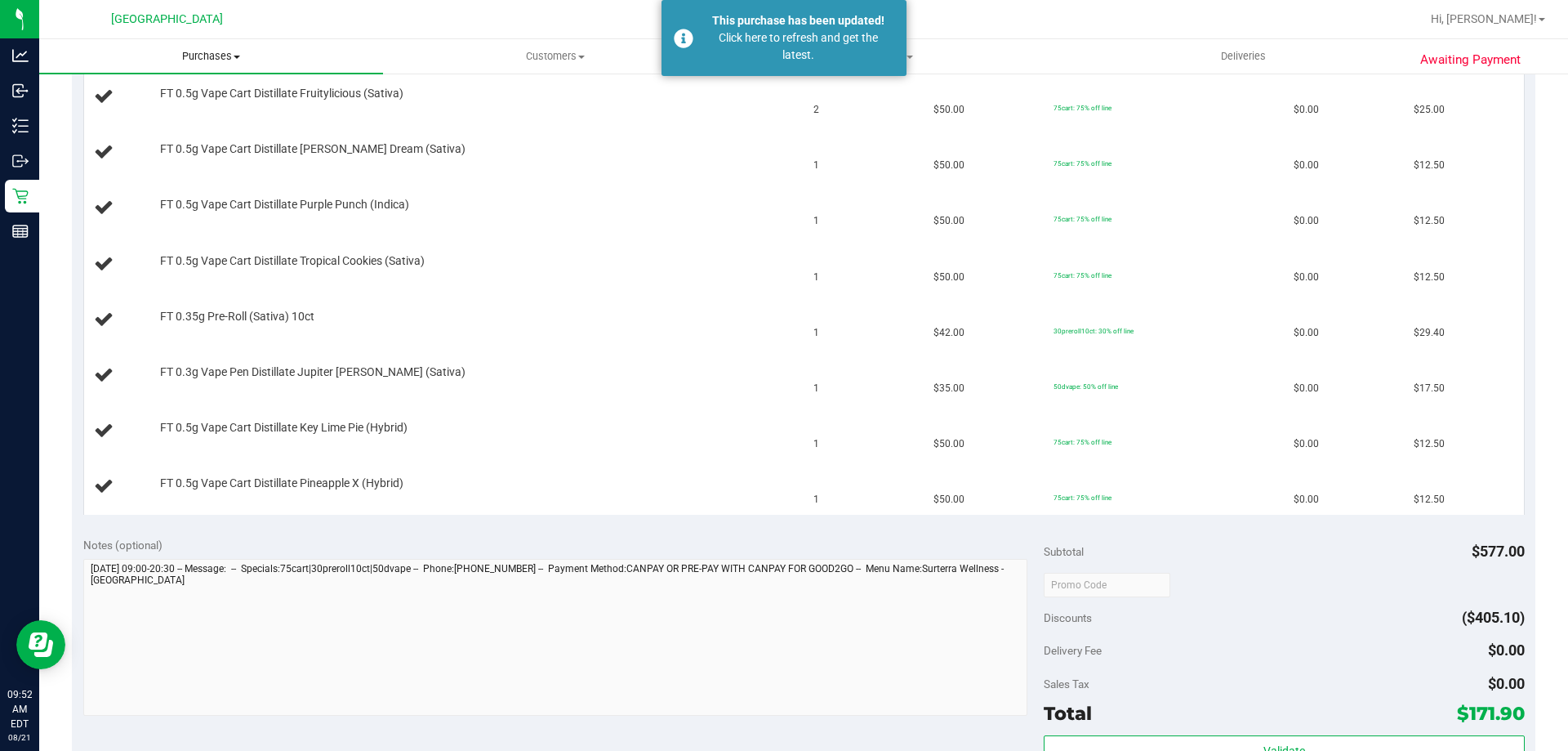
click at [227, 56] on span "Purchases" at bounding box center [211, 56] width 344 height 15
click at [99, 116] on span "Fulfillment" at bounding box center [90, 118] width 102 height 14
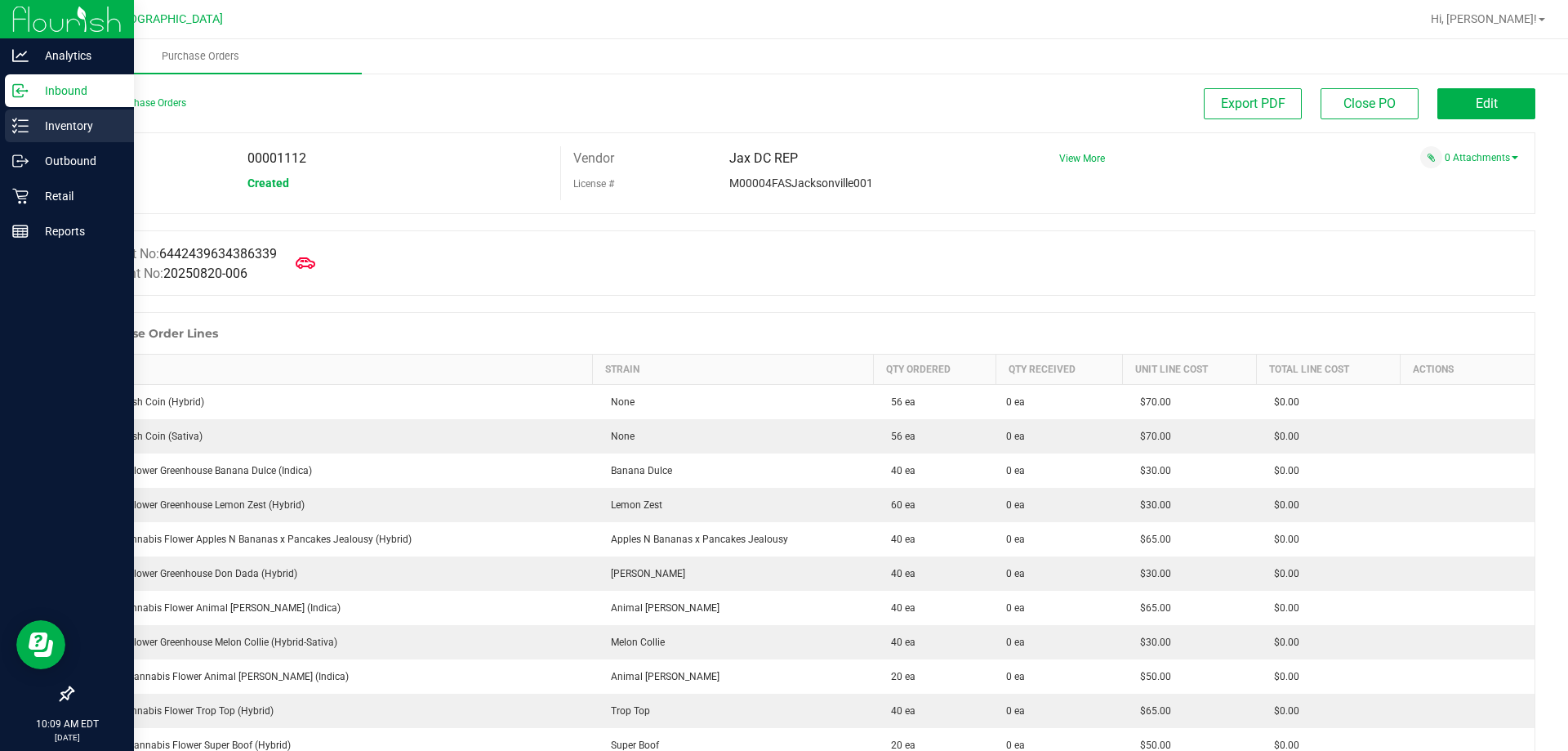
click at [73, 123] on p "Inventory" at bounding box center [77, 126] width 98 height 20
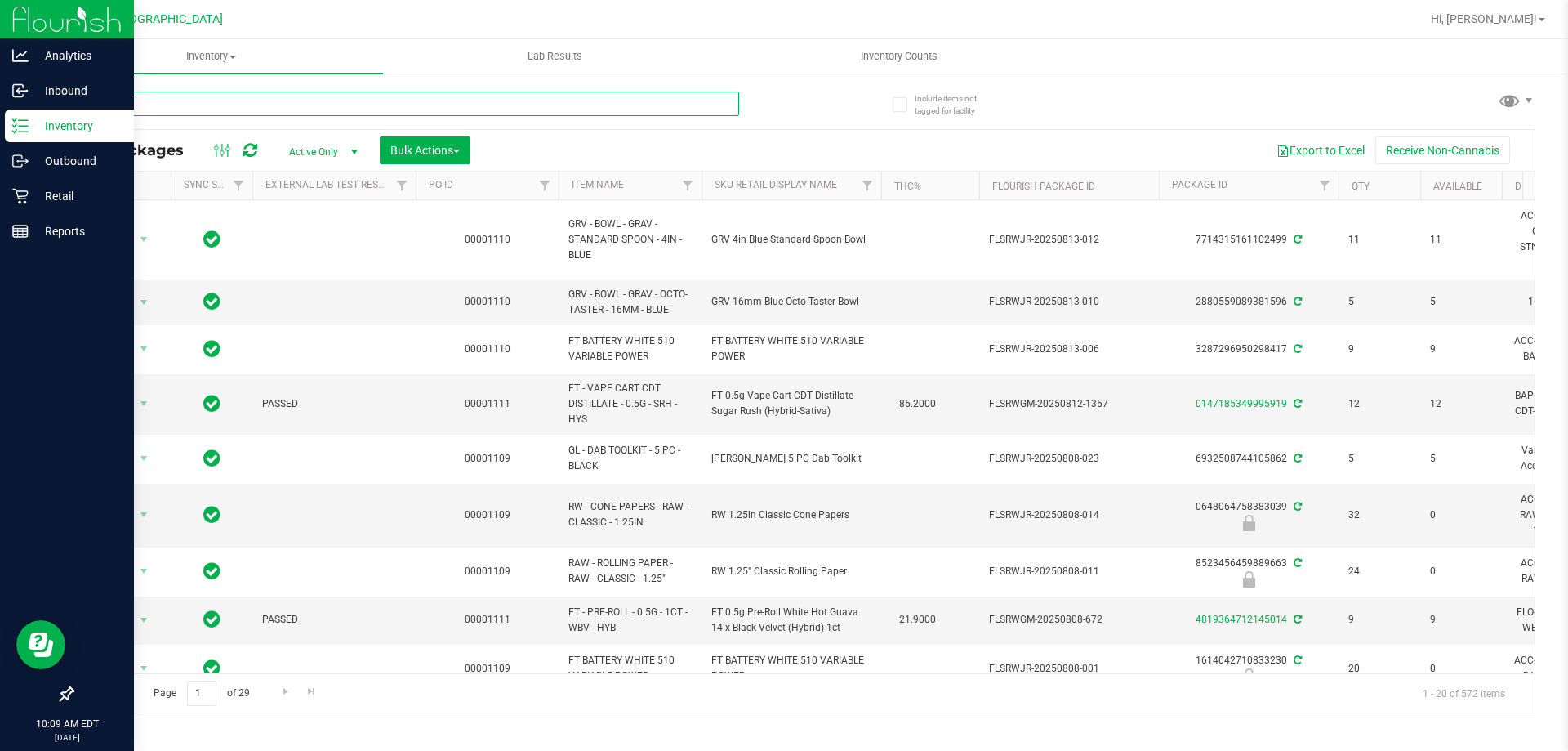
click at [111, 106] on input "text" at bounding box center [406, 104] width 668 height 24
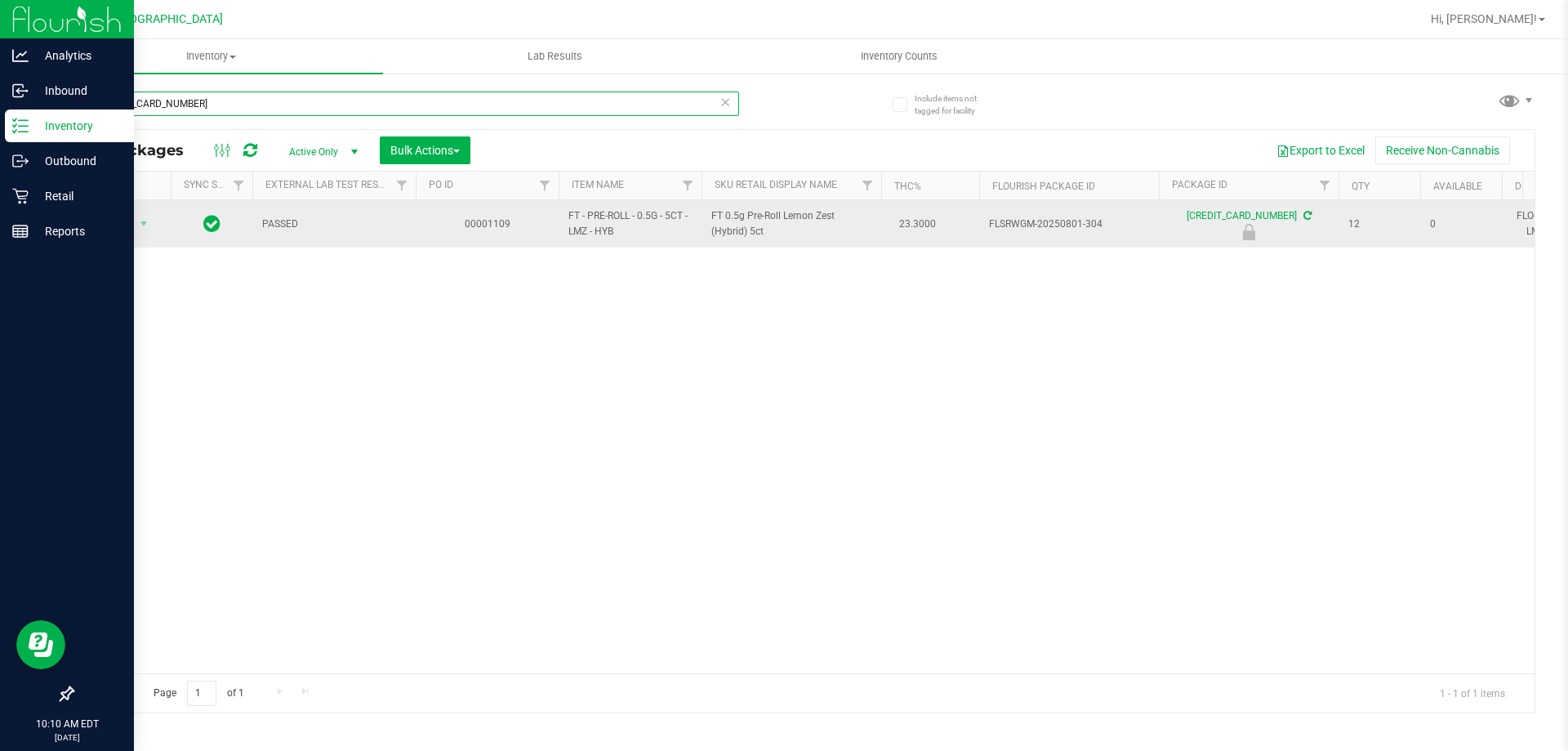
type input "[CREDIT_CARD_NUMBER]"
click at [112, 212] on td "Action Action Edit attributes Global inventory Locate package Package audit log…" at bounding box center [121, 224] width 98 height 48
click at [112, 223] on span "Action" at bounding box center [110, 224] width 44 height 22
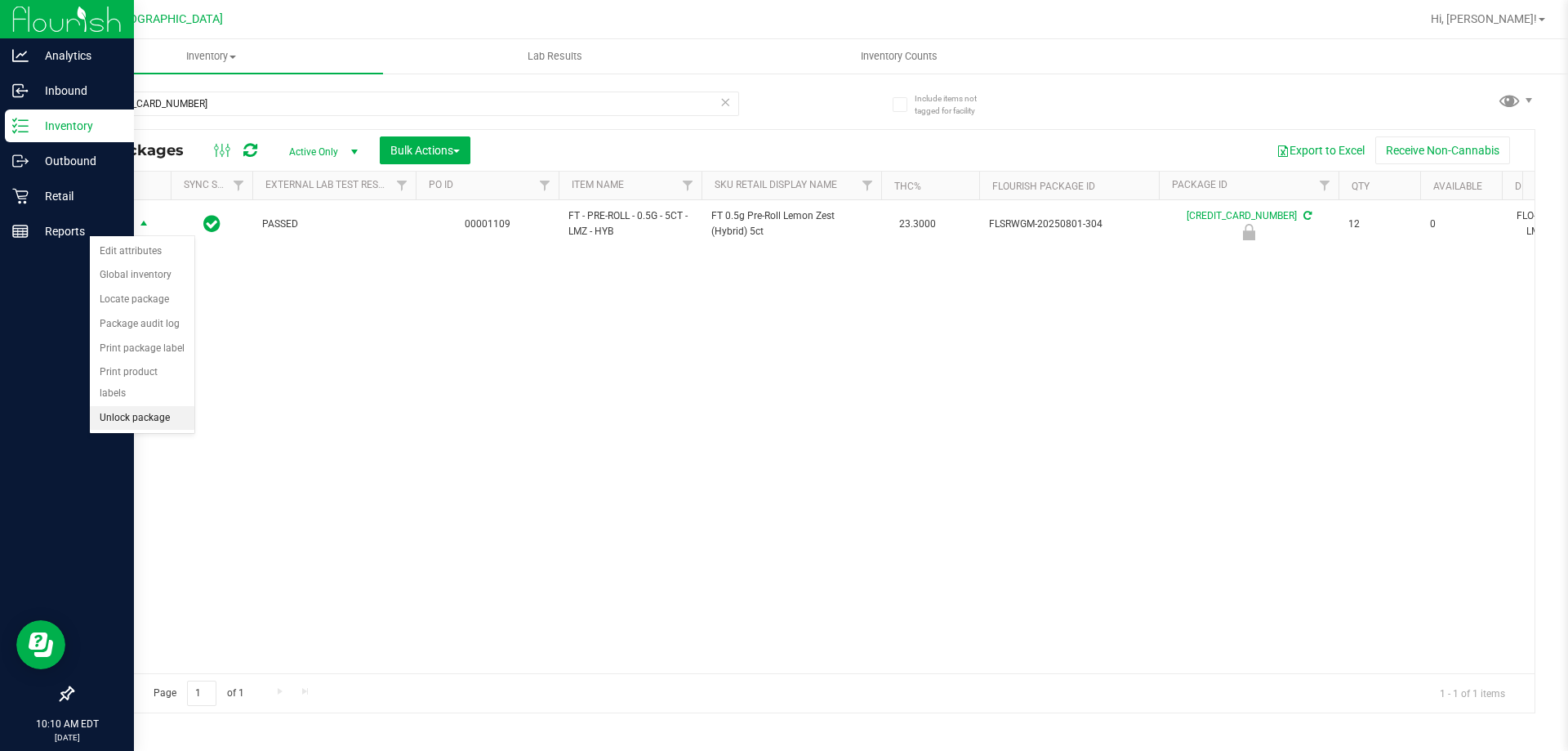
click at [137, 406] on li "Unlock package" at bounding box center [142, 418] width 104 height 24
